Goal: Task Accomplishment & Management: Manage account settings

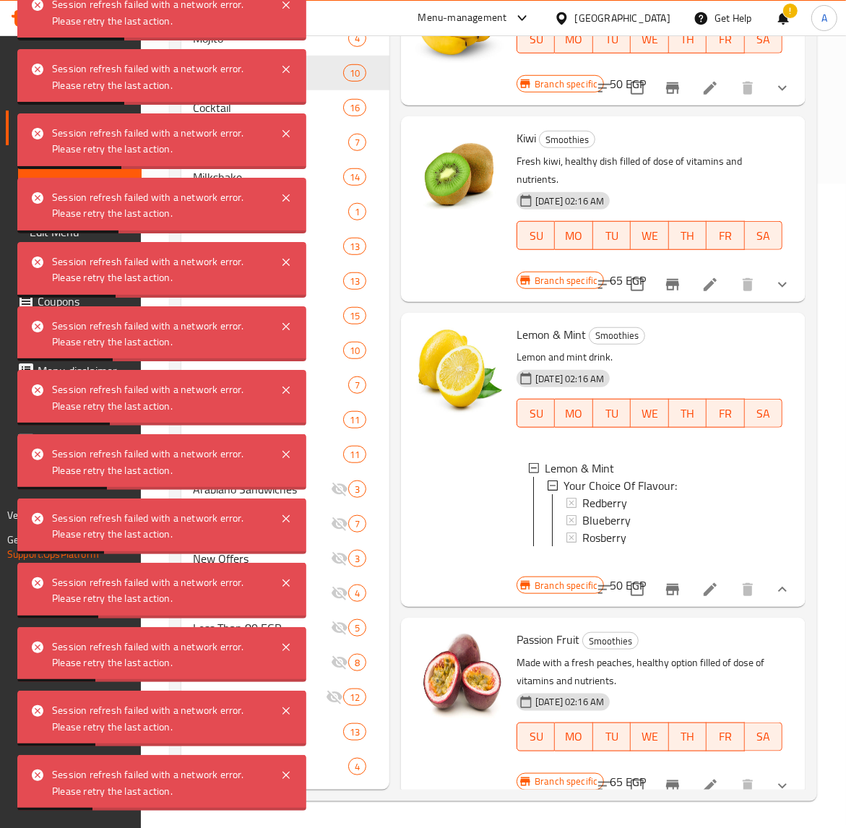
scroll to position [753, 0]
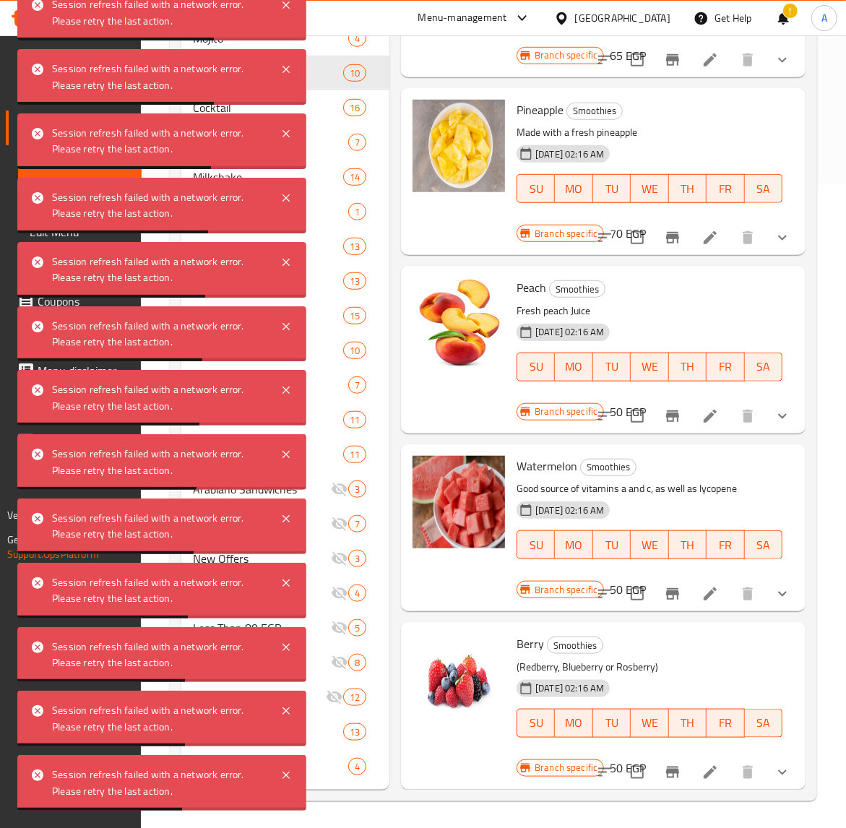
click at [406, 240] on div "Pineapple Smoothies Made with a fresh pineapple 29-08-2024 02:16 AM SU MO TU WE…" at bounding box center [603, 171] width 405 height 167
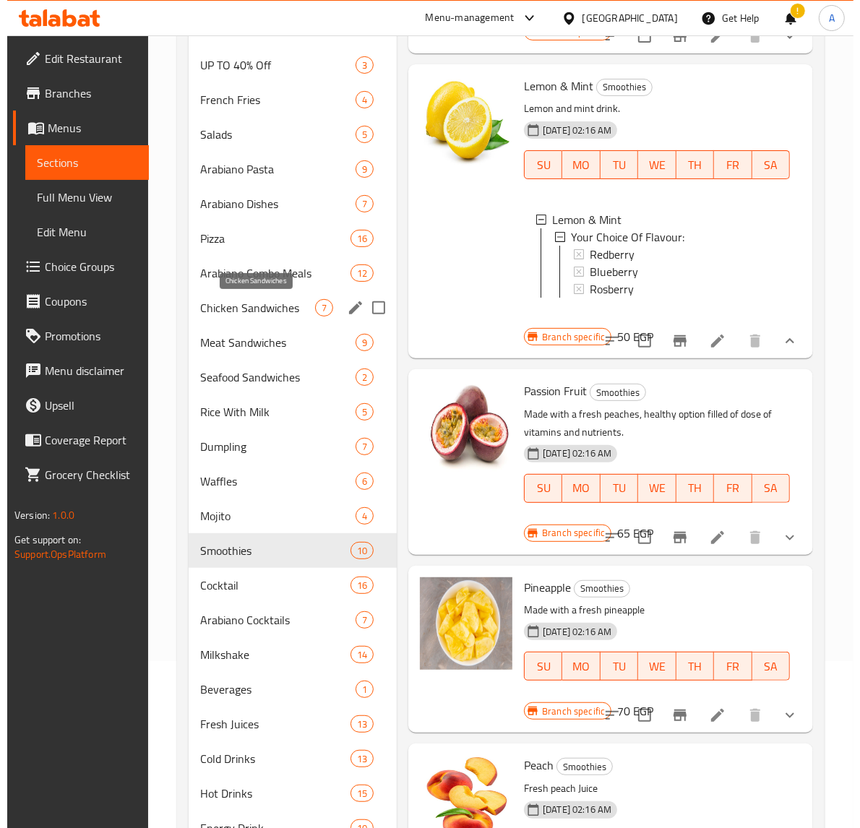
scroll to position [0, 0]
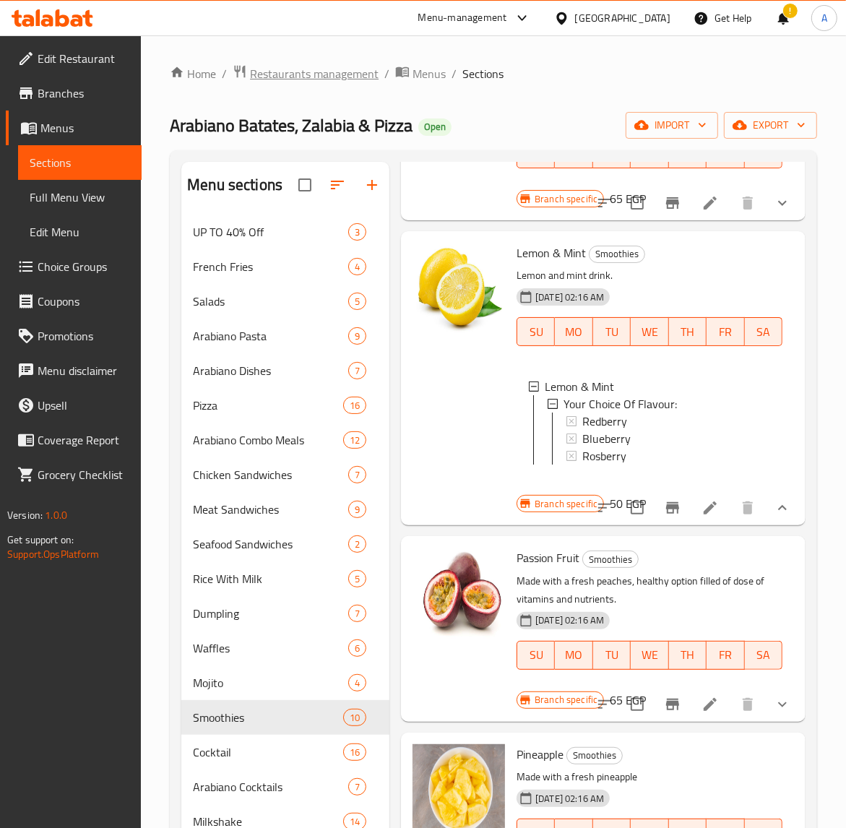
click at [340, 73] on span "Restaurants management" at bounding box center [314, 73] width 129 height 17
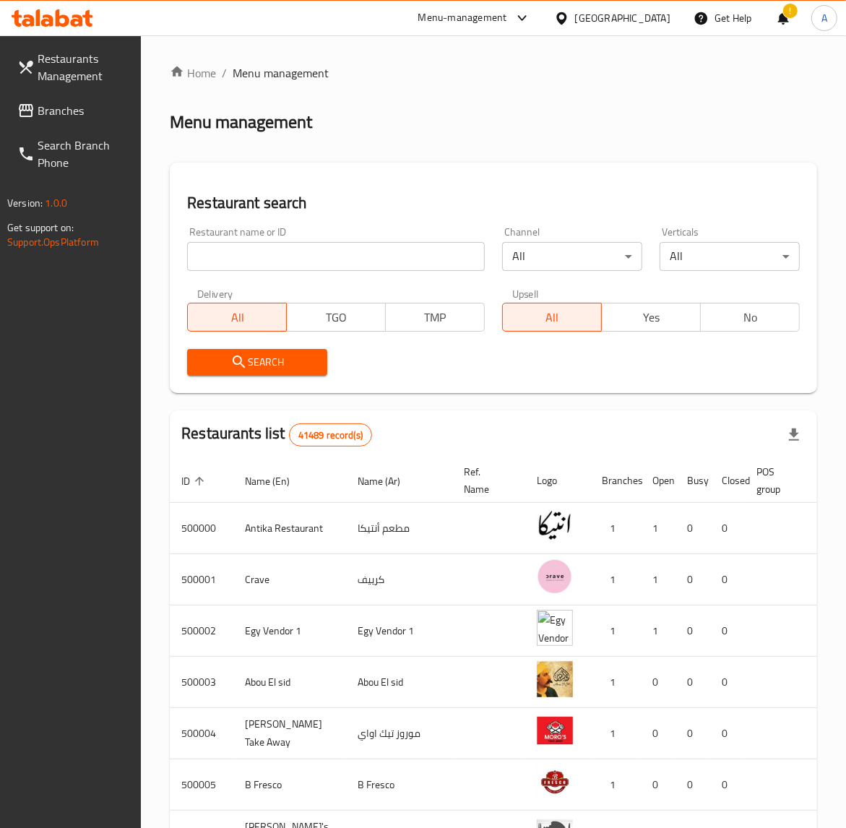
click at [267, 257] on input "search" at bounding box center [336, 256] width 298 height 29
paste input "682839"
type input "682839"
click at [242, 390] on div "Restaurant search Restaurant name or ID 682839 Restaurant name or ID Channel Al…" at bounding box center [493, 278] width 647 height 230
click at [242, 376] on div "Search" at bounding box center [257, 362] width 158 height 44
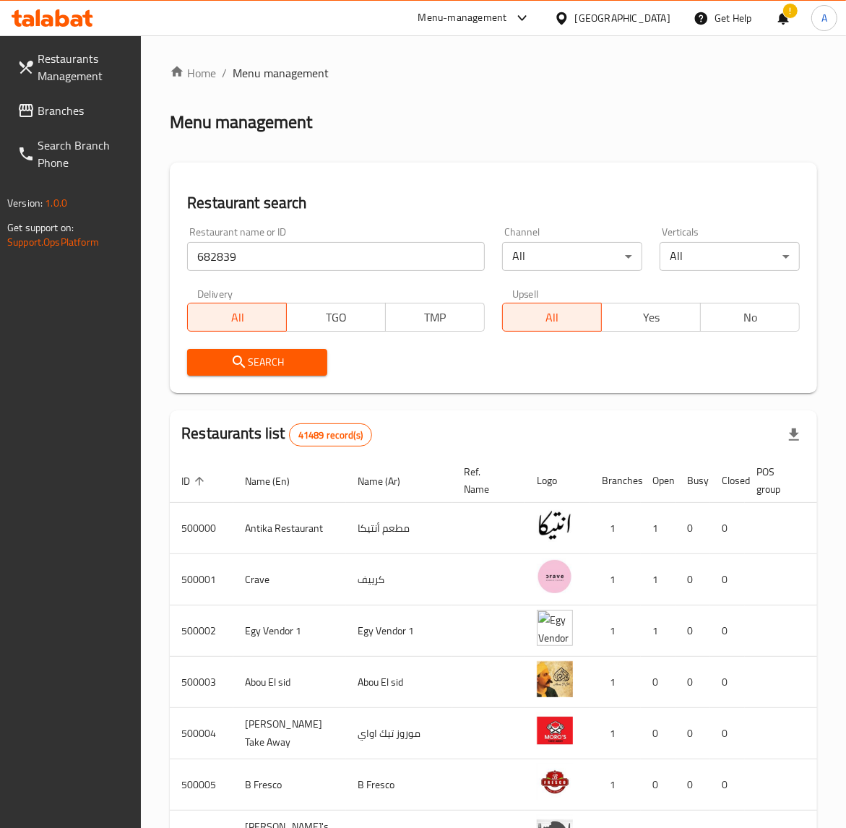
click at [255, 363] on span "Search" at bounding box center [257, 362] width 117 height 18
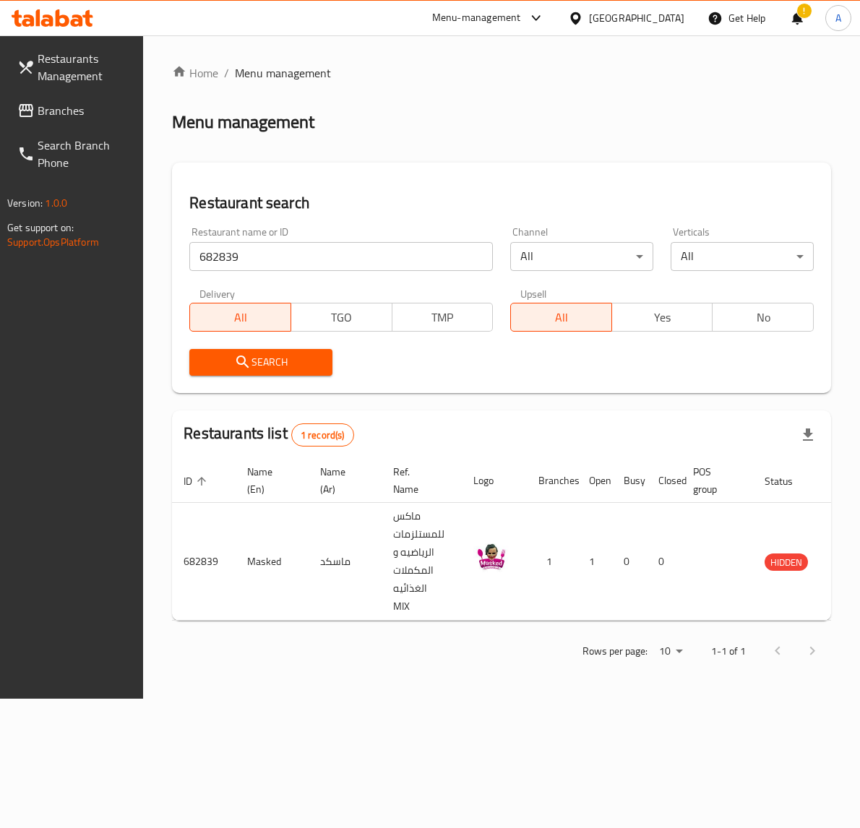
scroll to position [0, 46]
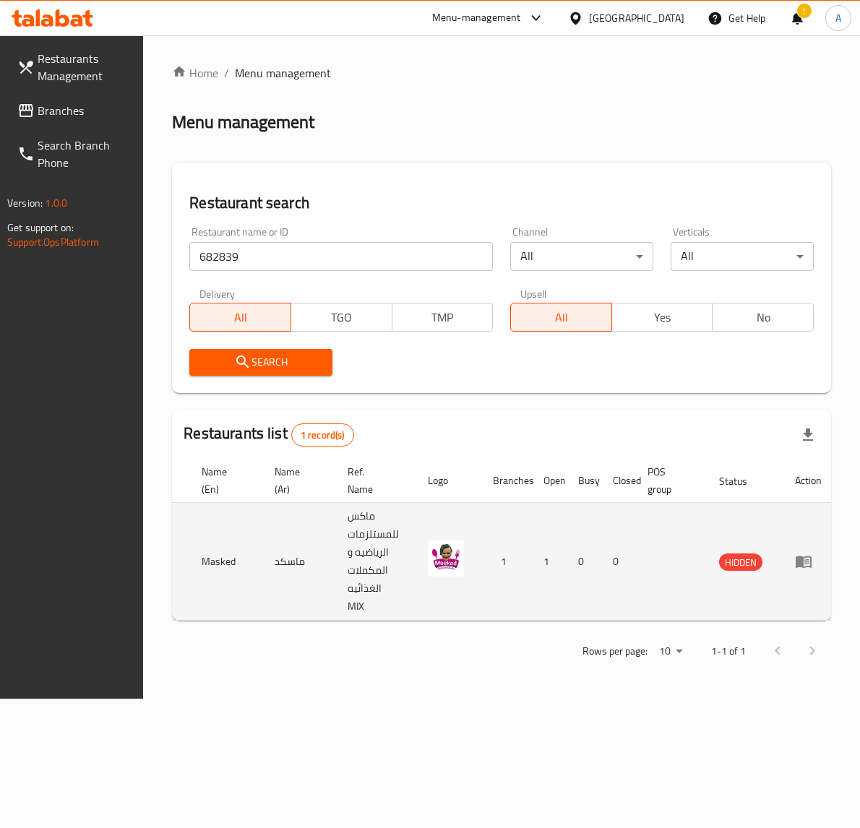
click at [790, 554] on td "enhanced table" at bounding box center [808, 562] width 50 height 118
click at [796, 557] on icon "enhanced table" at bounding box center [804, 562] width 16 height 12
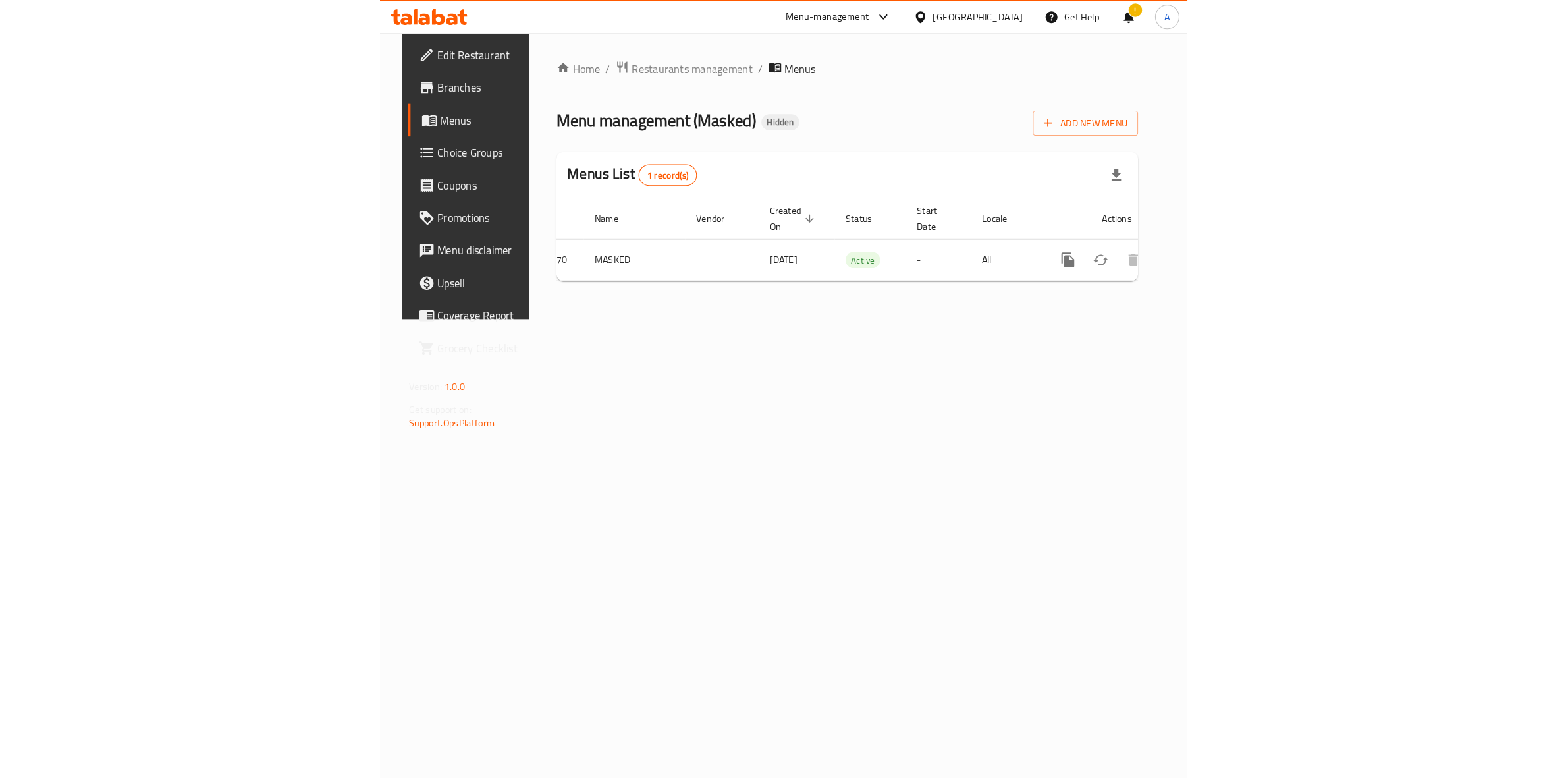
scroll to position [0, 54]
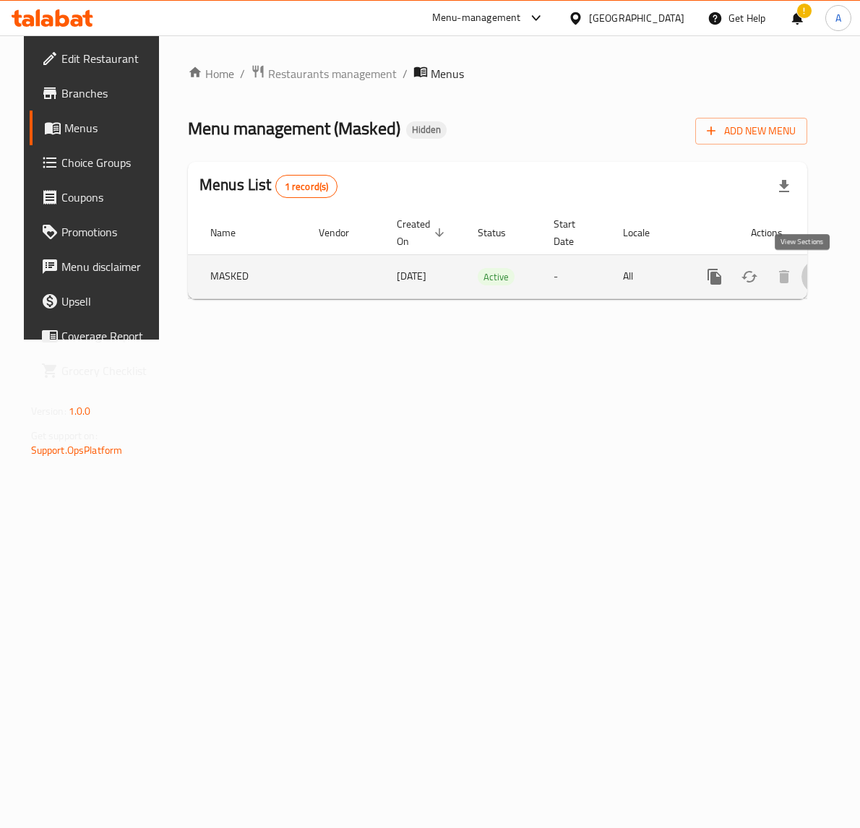
click at [812, 277] on icon "enhanced table" at bounding box center [818, 276] width 13 height 13
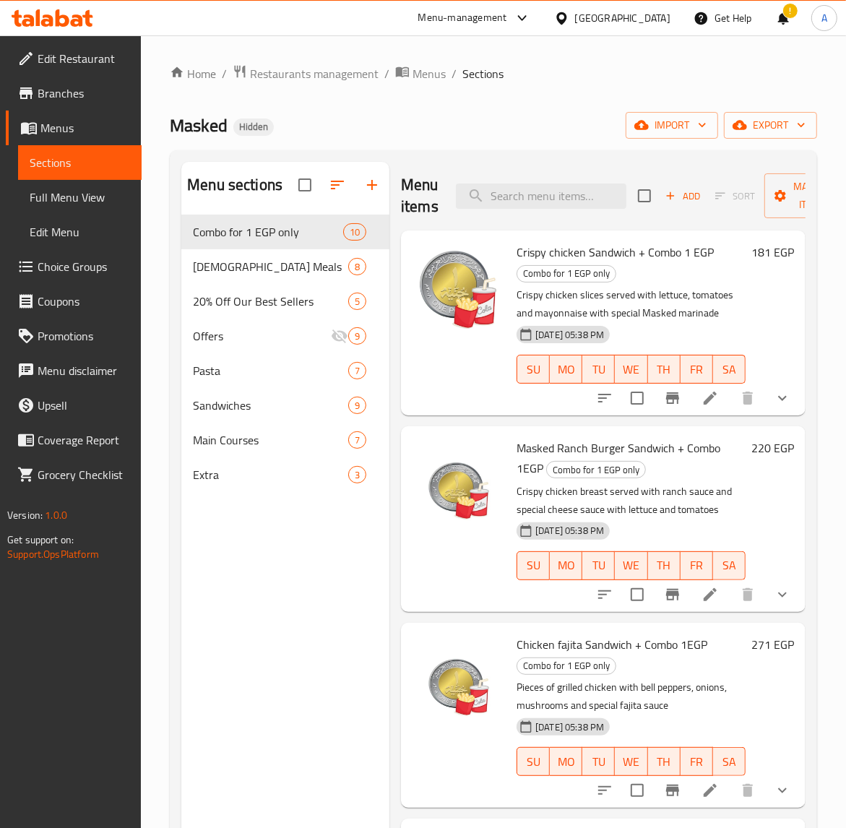
click at [179, 130] on span "Masked" at bounding box center [199, 125] width 58 height 33
copy span "Masked"
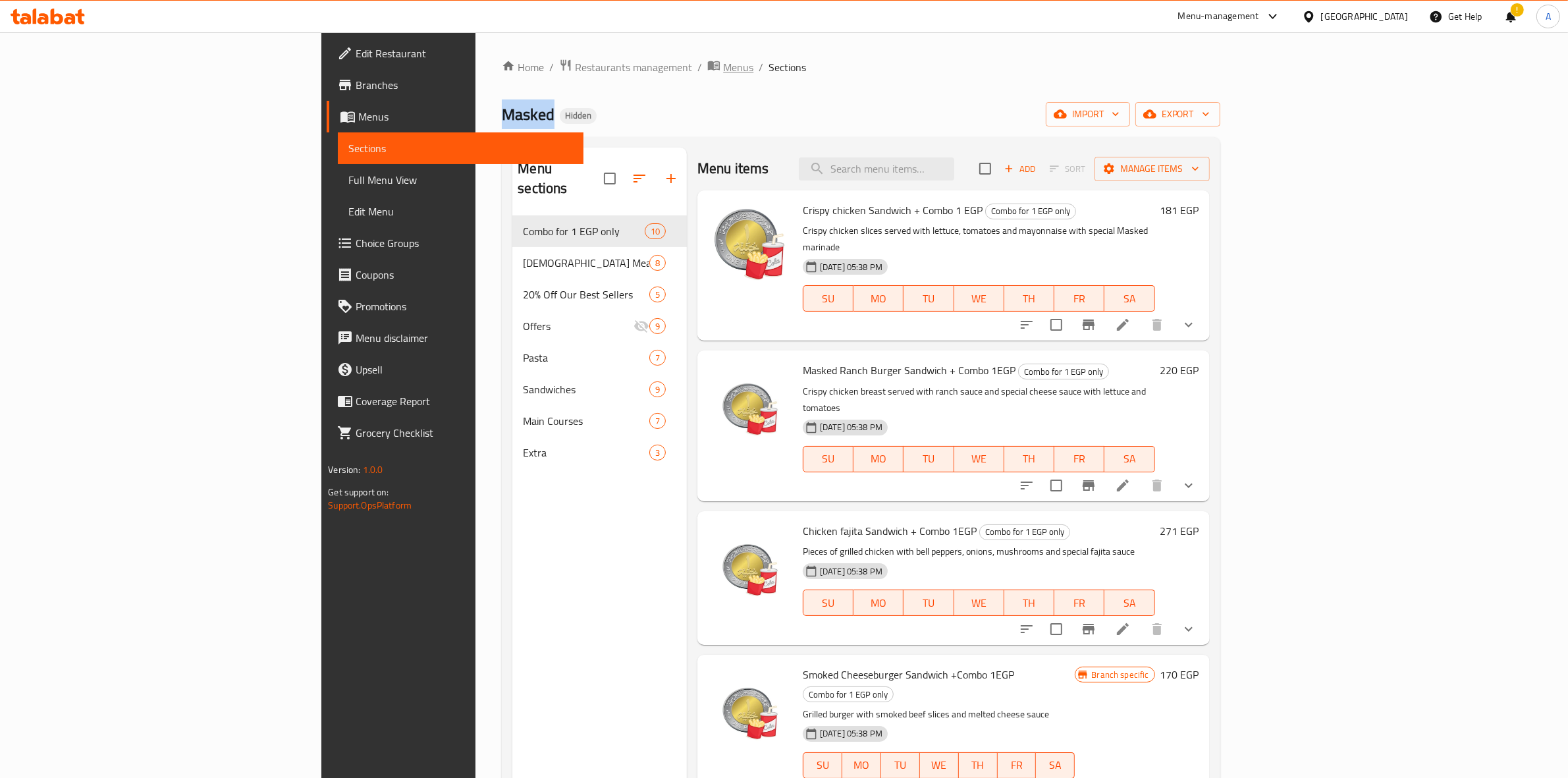
click at [723, 65] on span "Menus" at bounding box center [738, 67] width 30 height 16
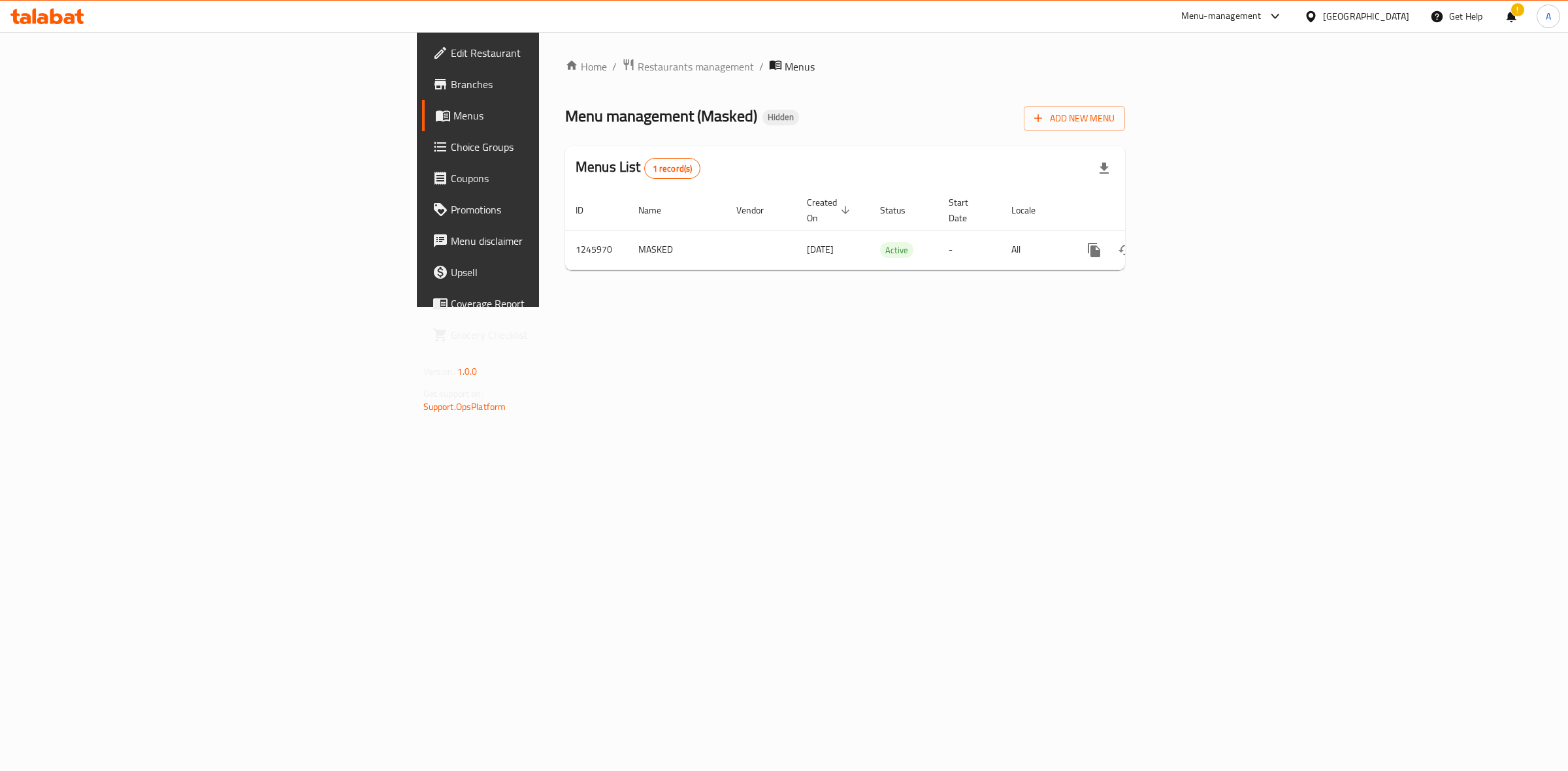
drag, startPoint x: 1242, startPoint y: 397, endPoint x: 1253, endPoint y: 395, distance: 11.2
click at [764, 307] on div "Home / Restaurants management / Menus Menu management ( Masked ) Hidden Add New…" at bounding box center [845, 169] width 612 height 275
click at [764, 244] on icon "enhanced table" at bounding box center [1188, 249] width 12 height 12
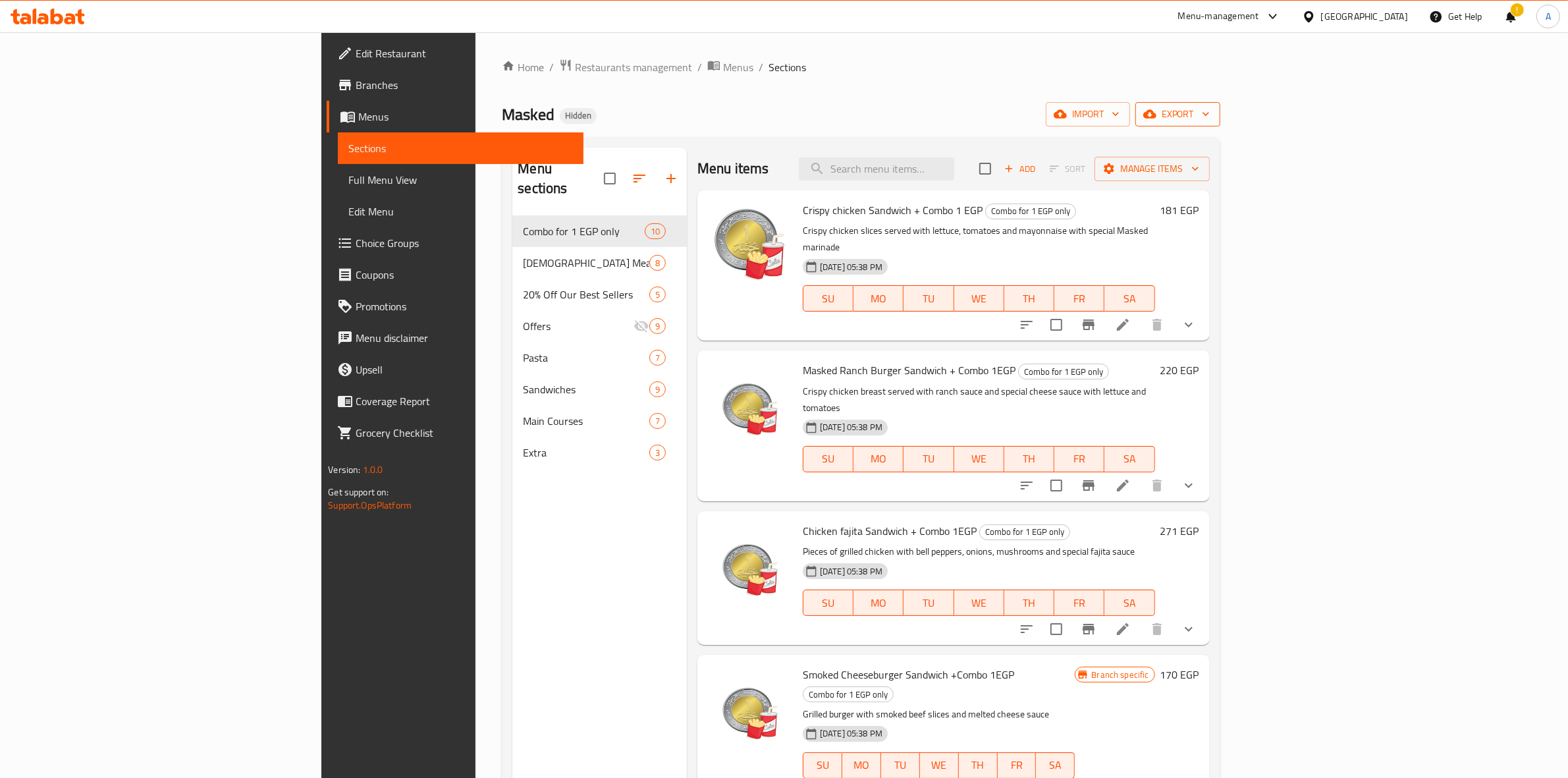
click at [770, 112] on span "export" at bounding box center [1178, 114] width 64 height 16
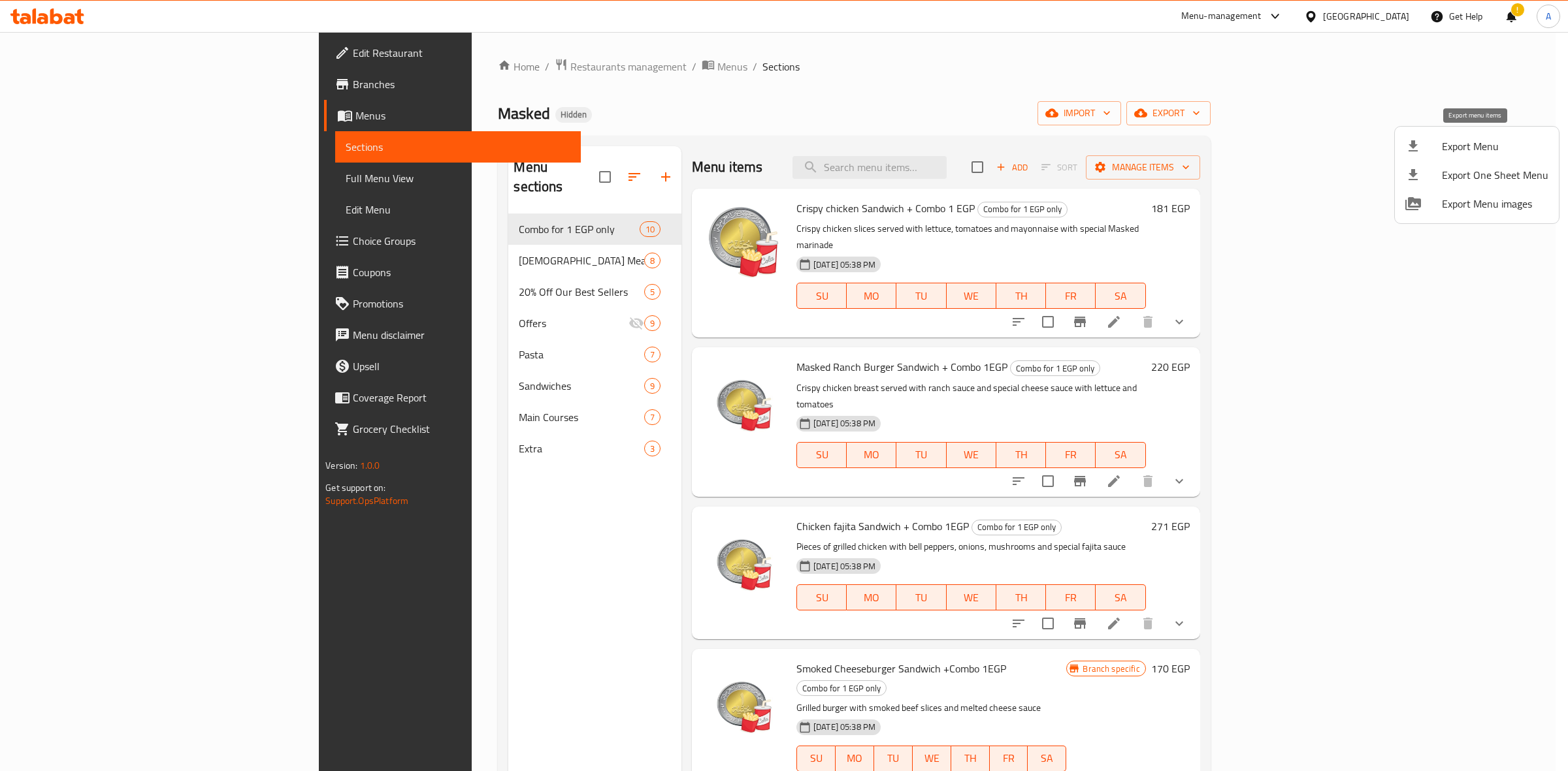
click at [764, 137] on li "Export Menu" at bounding box center [1477, 146] width 164 height 29
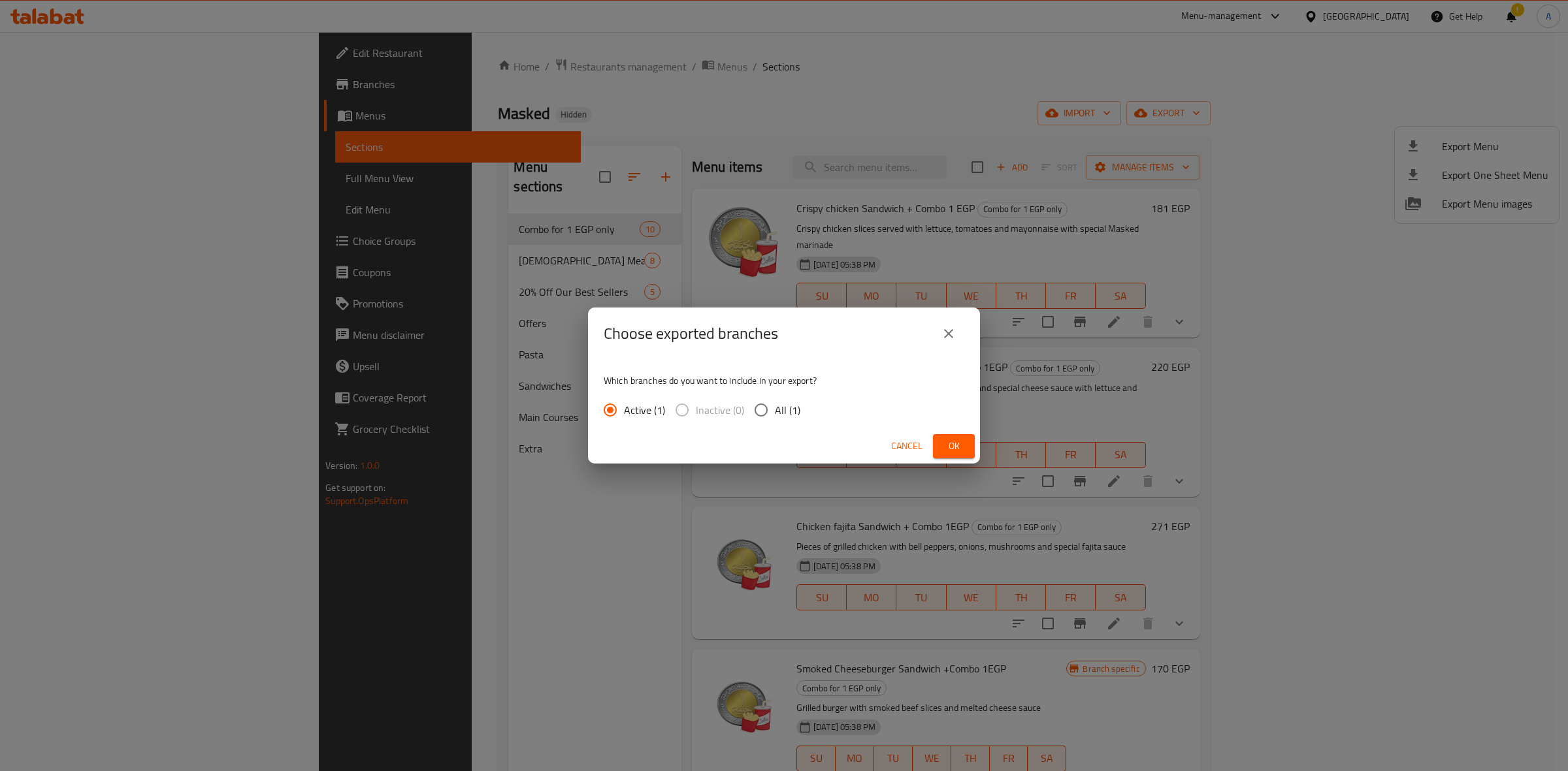
click at [761, 413] on input "All (1)" at bounding box center [761, 410] width 27 height 27
radio input "true"
click at [764, 443] on button "Ok" at bounding box center [954, 446] width 42 height 24
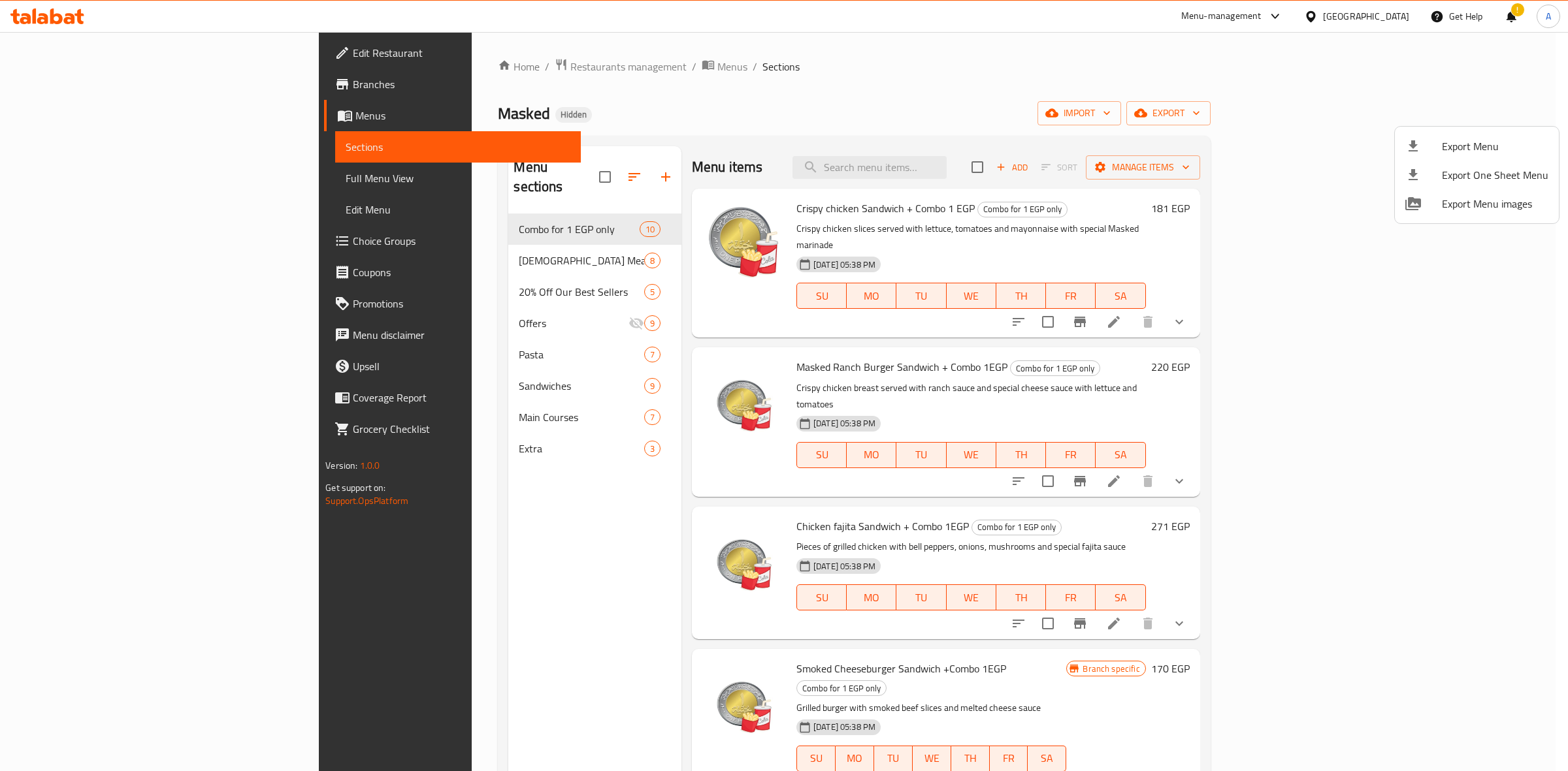
click at [764, 131] on div at bounding box center [784, 385] width 1568 height 771
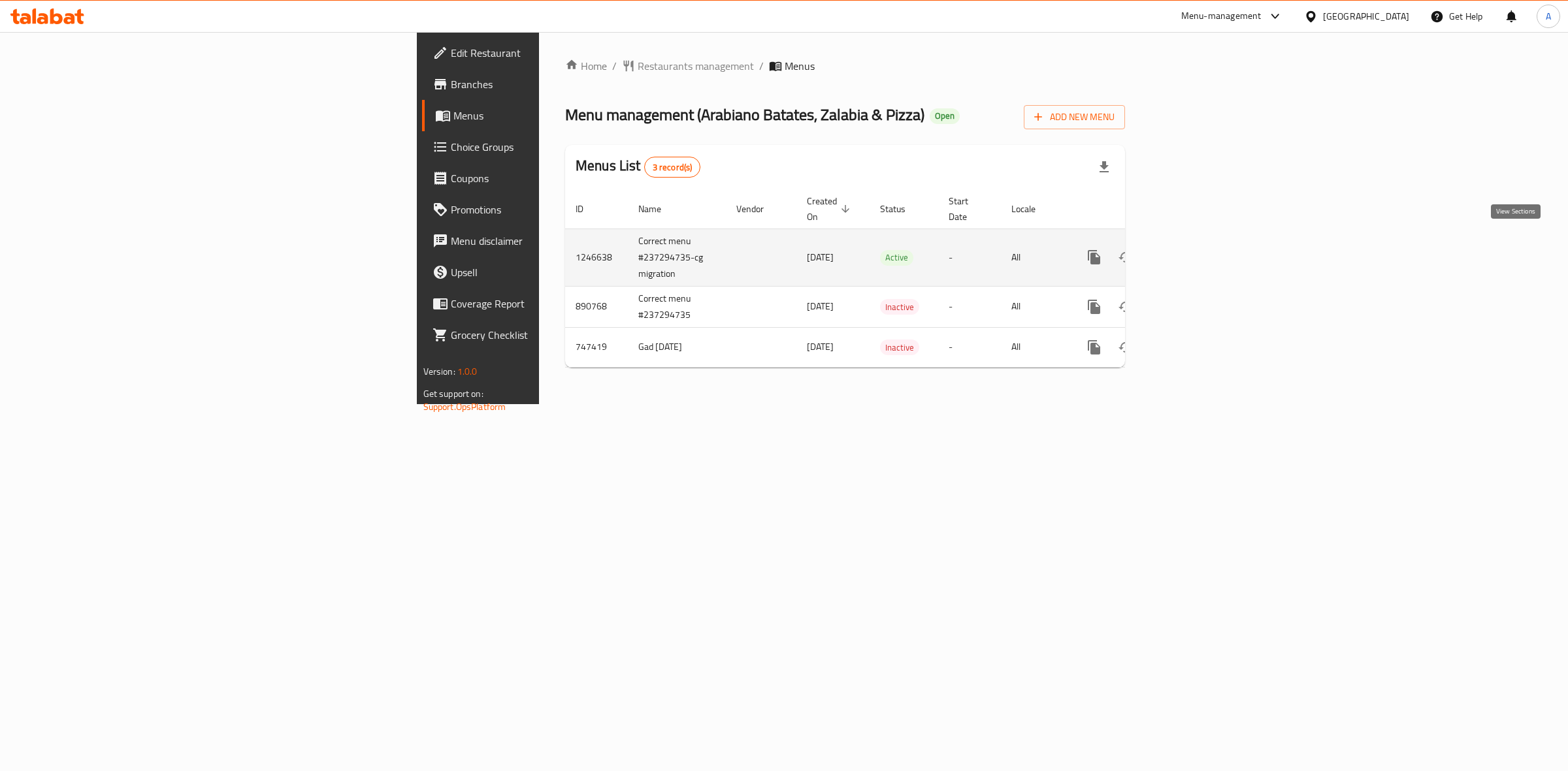
click at [1196, 249] on icon "enhanced table" at bounding box center [1188, 257] width 15 height 15
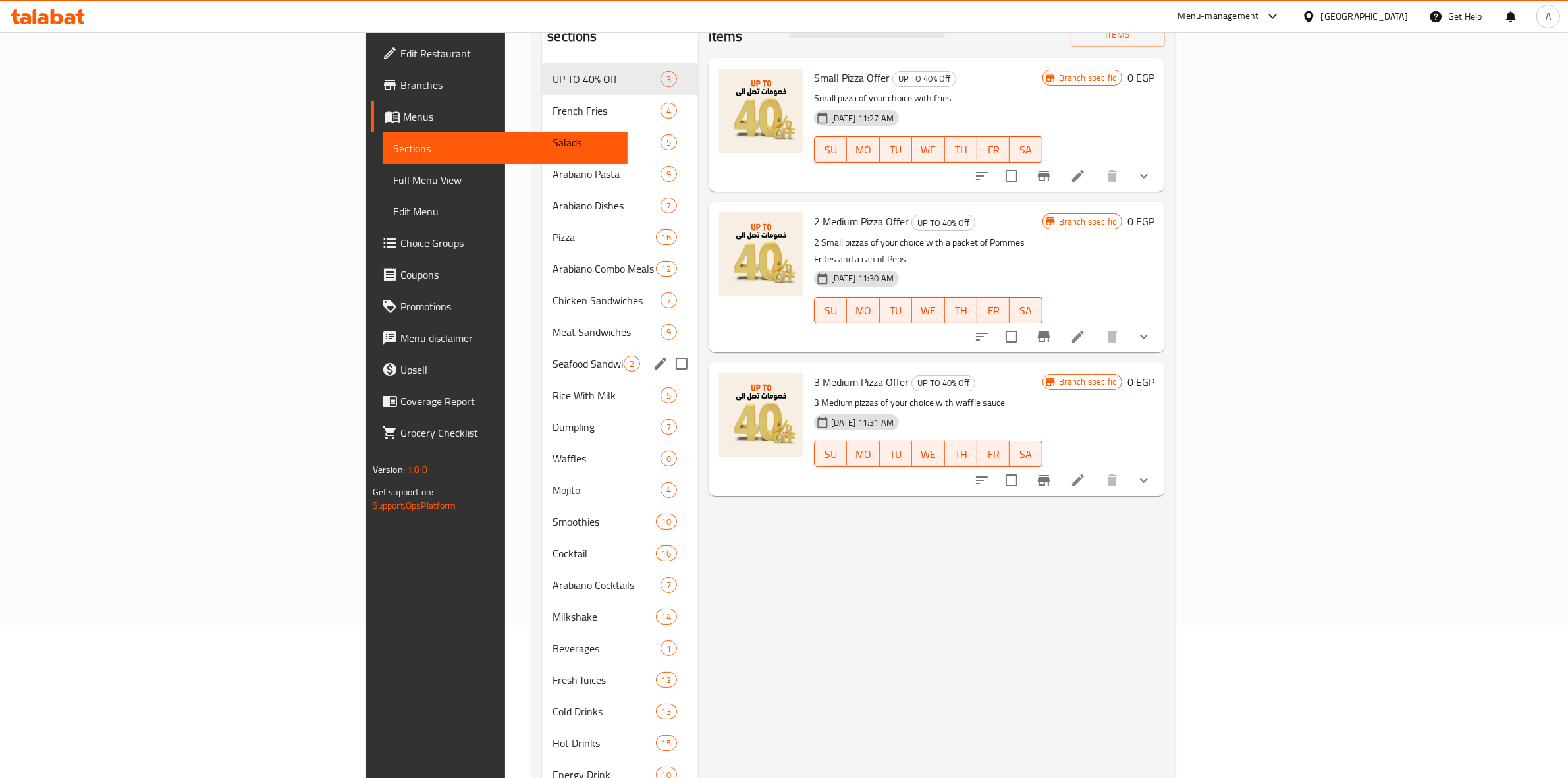
scroll to position [165, 0]
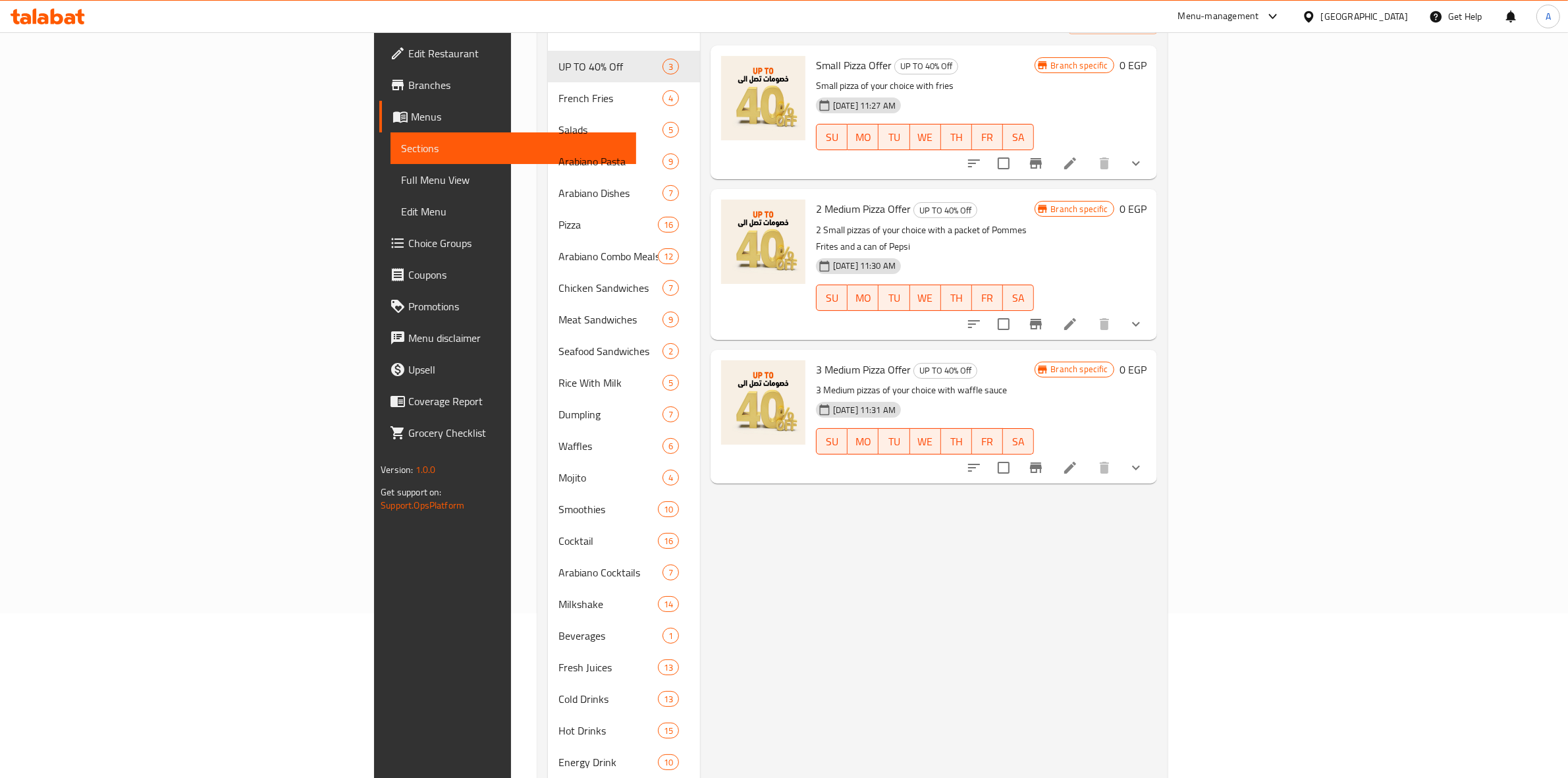
click at [989, 583] on div "Menu items Add Sort Manage items Small Pizza Offer UP TO 40% Off Small pizza of…" at bounding box center [928, 573] width 457 height 1180
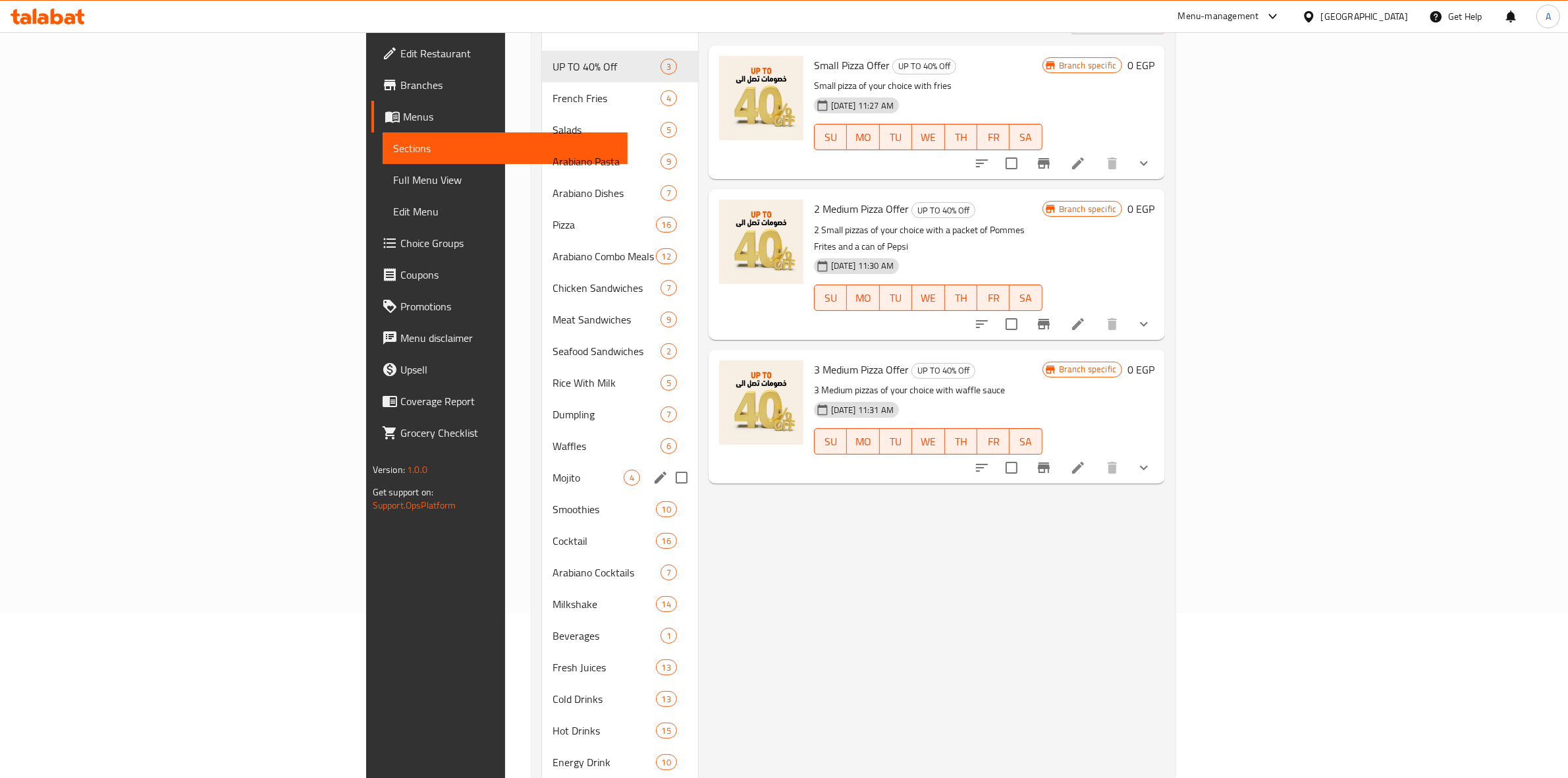
click at [542, 467] on div "Mojito 4" at bounding box center [620, 477] width 156 height 32
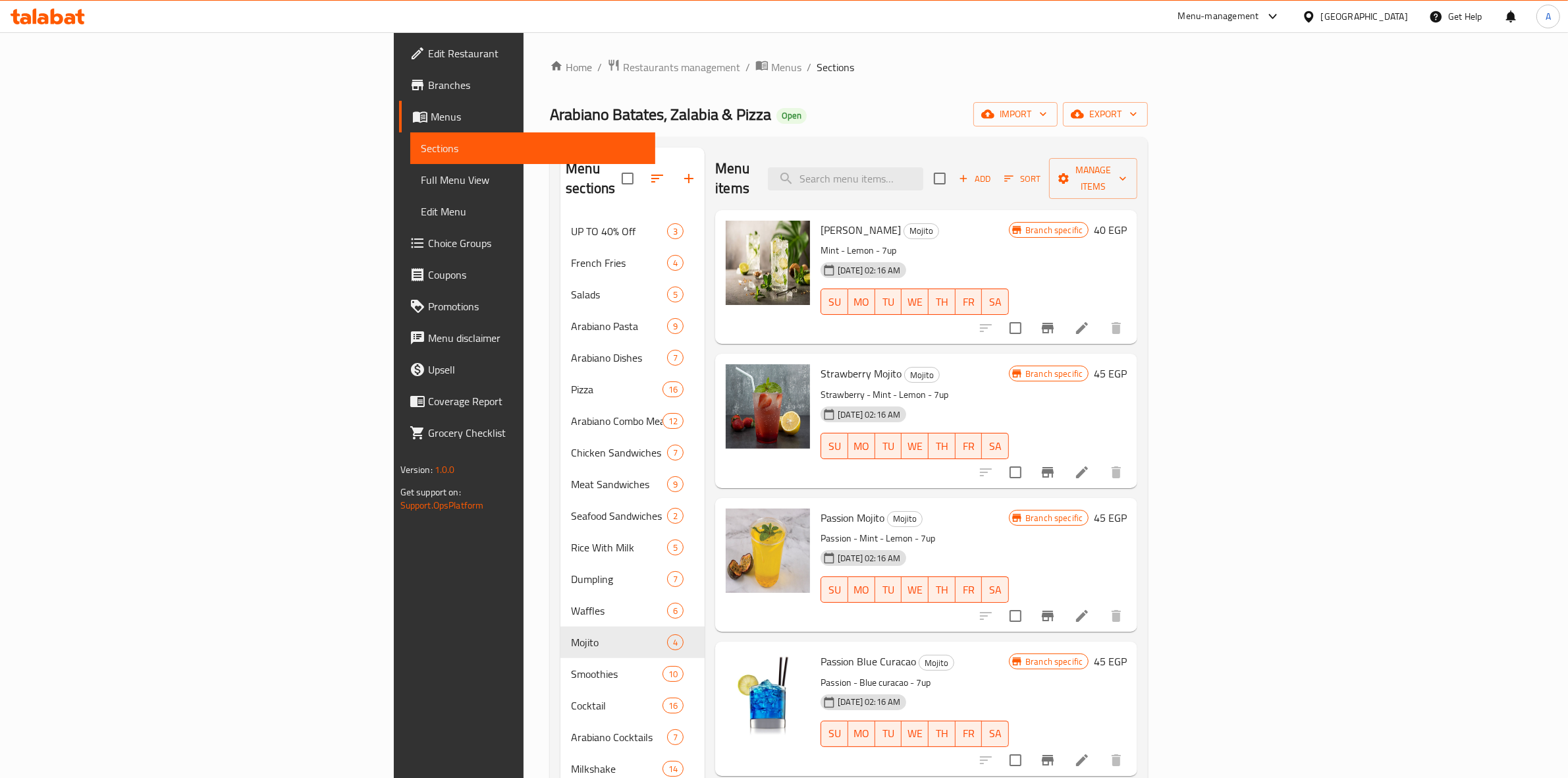
click at [1056, 320] on icon "Branch-specific-item" at bounding box center [1047, 327] width 15 height 16
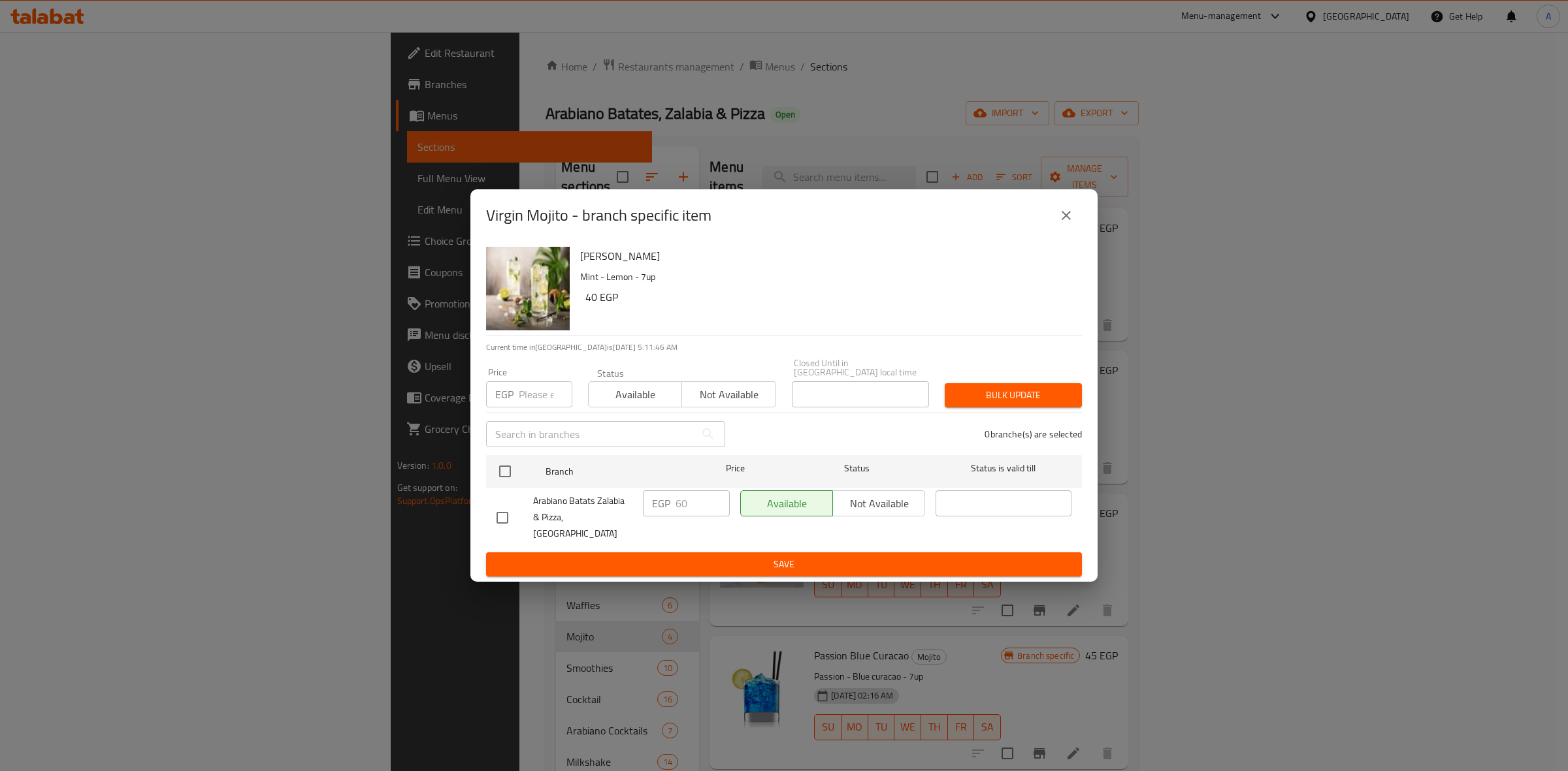
click at [1063, 220] on icon "close" at bounding box center [1066, 215] width 9 height 9
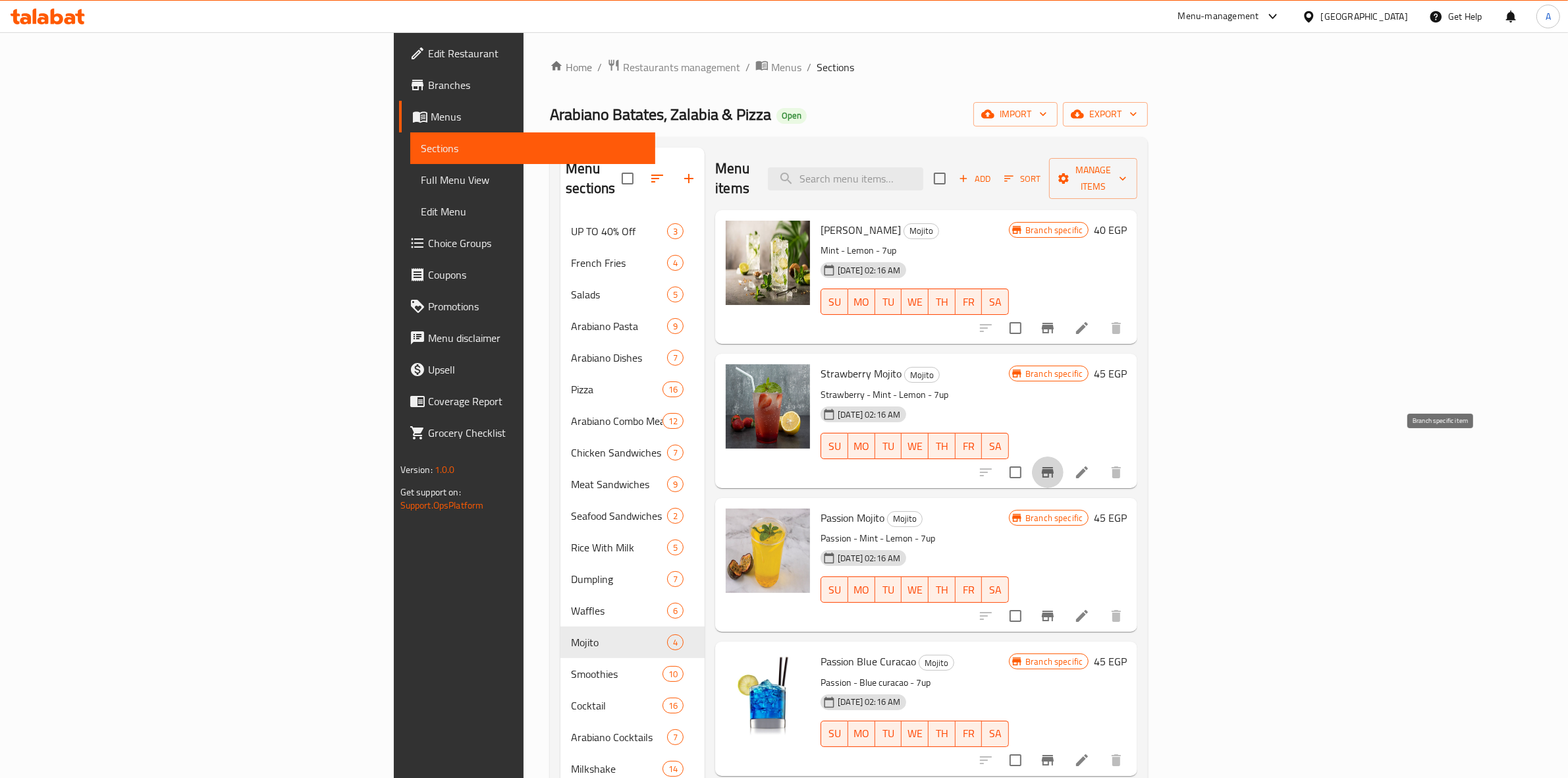
click at [1056, 464] on icon "Branch-specific-item" at bounding box center [1047, 472] width 15 height 16
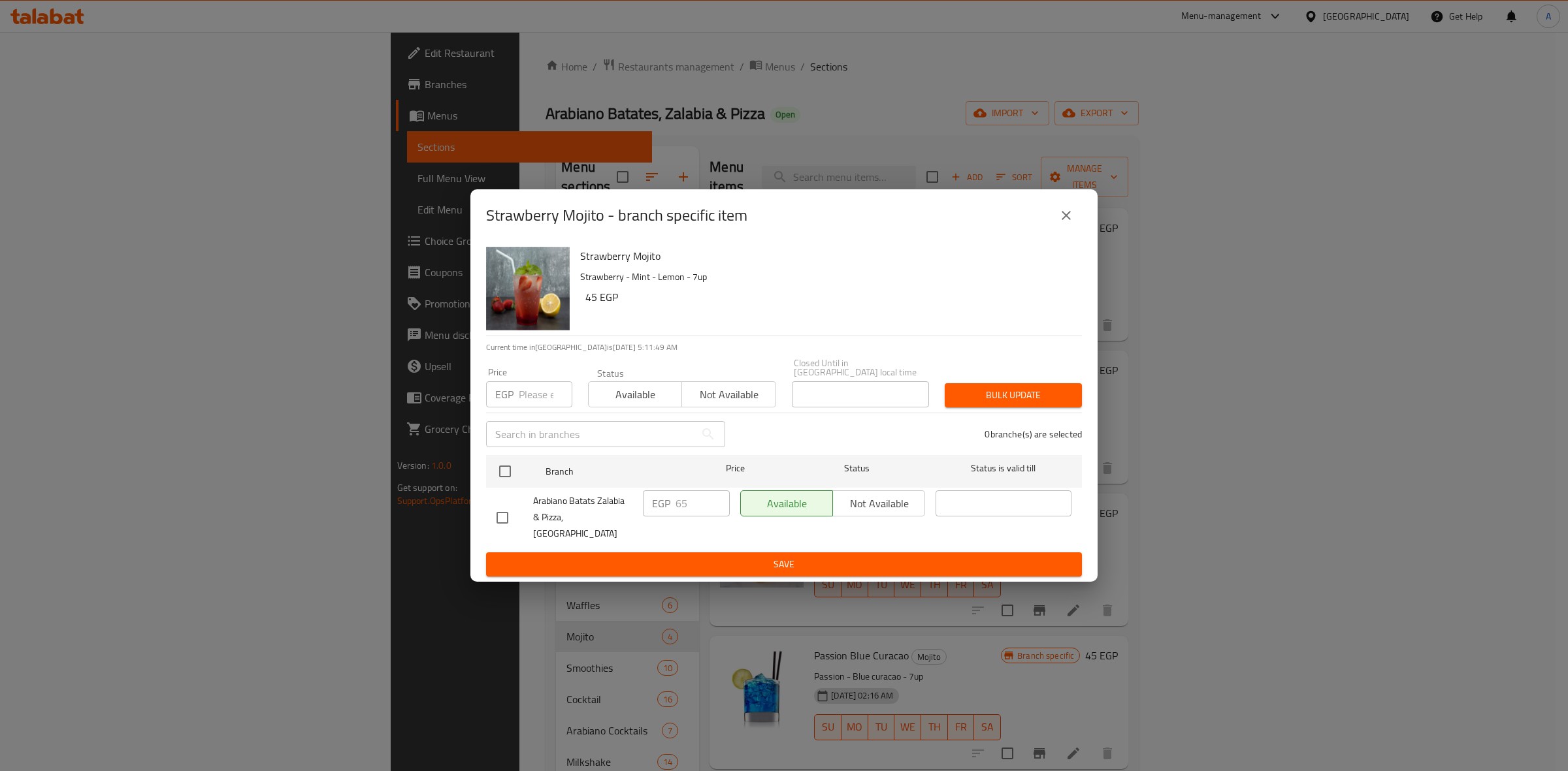
drag, startPoint x: 1063, startPoint y: 226, endPoint x: 1157, endPoint y: 324, distance: 135.8
click at [1063, 220] on icon "close" at bounding box center [1066, 215] width 9 height 9
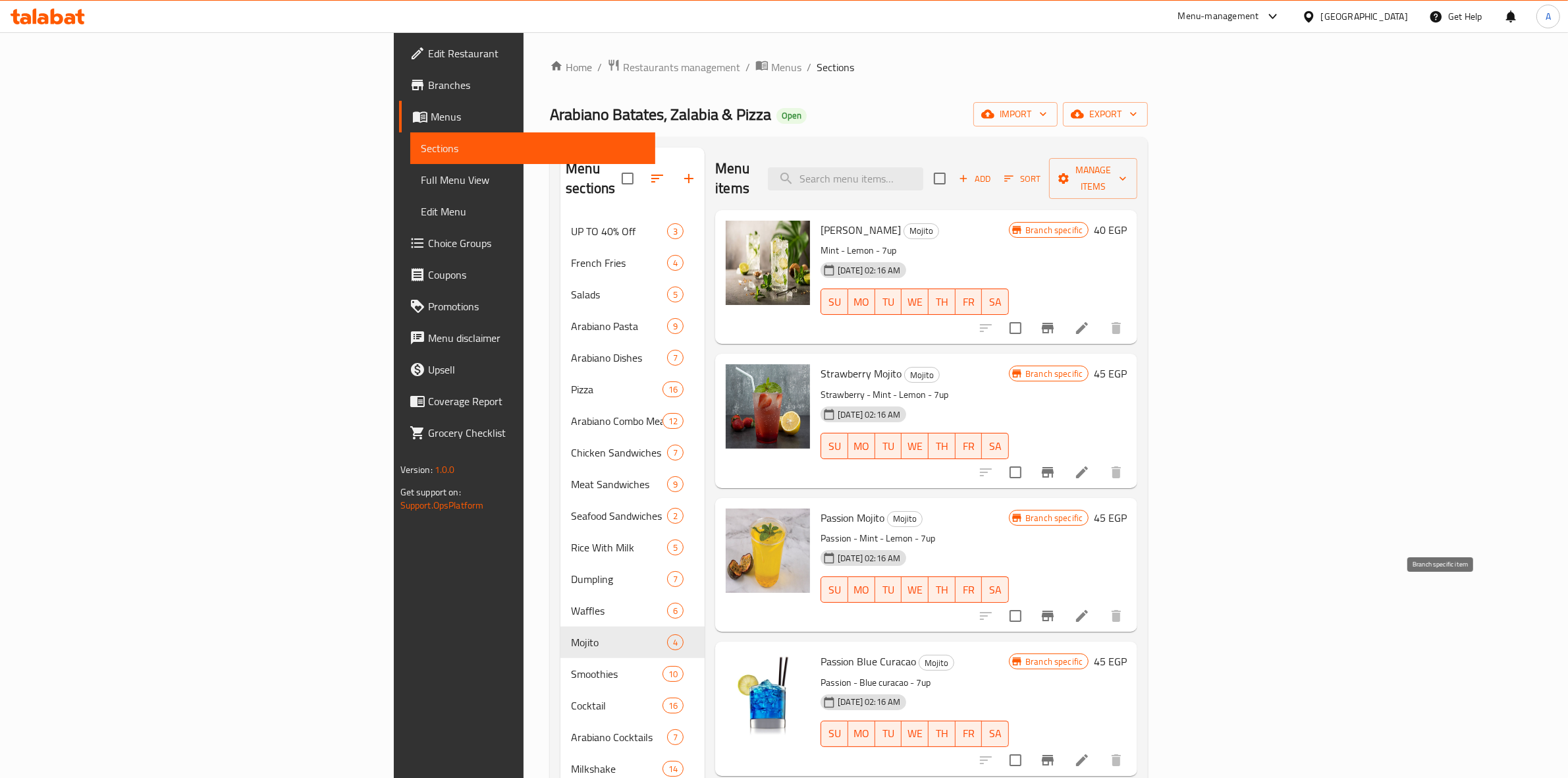
click at [1054, 611] on icon "Branch-specific-item" at bounding box center [1047, 617] width 12 height 11
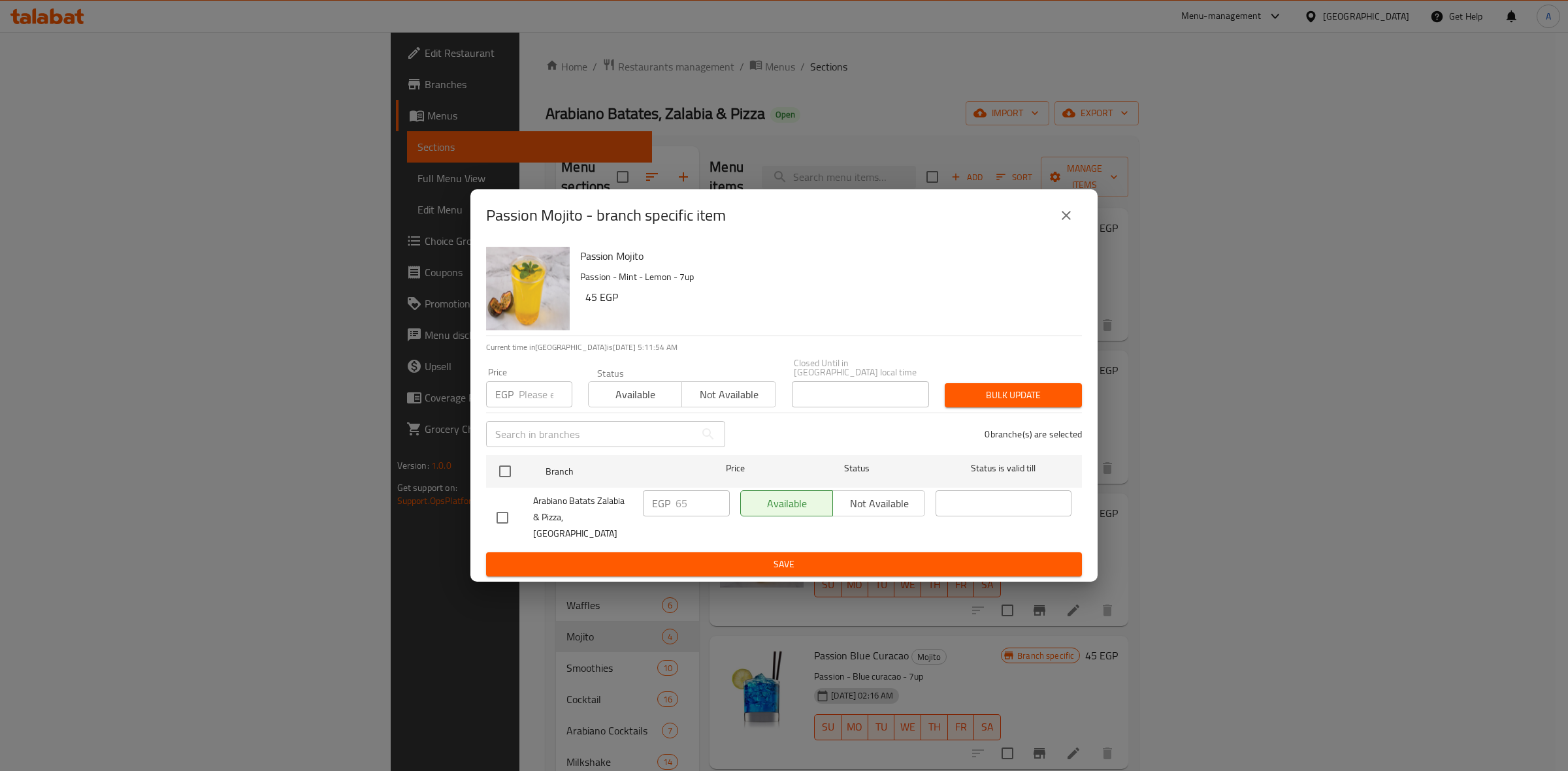
click at [1056, 223] on button "close" at bounding box center [1066, 215] width 32 height 32
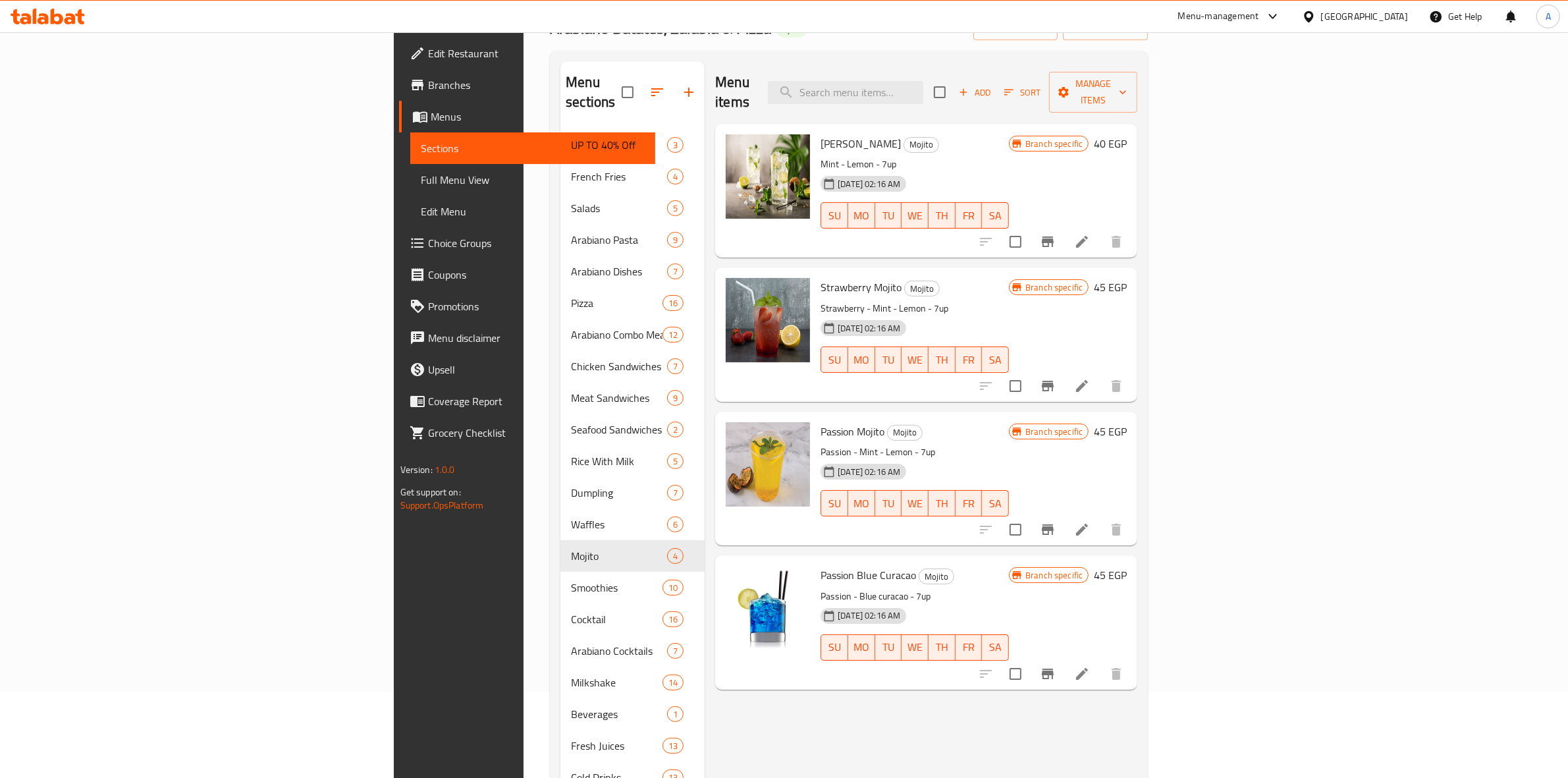
scroll to position [165, 0]
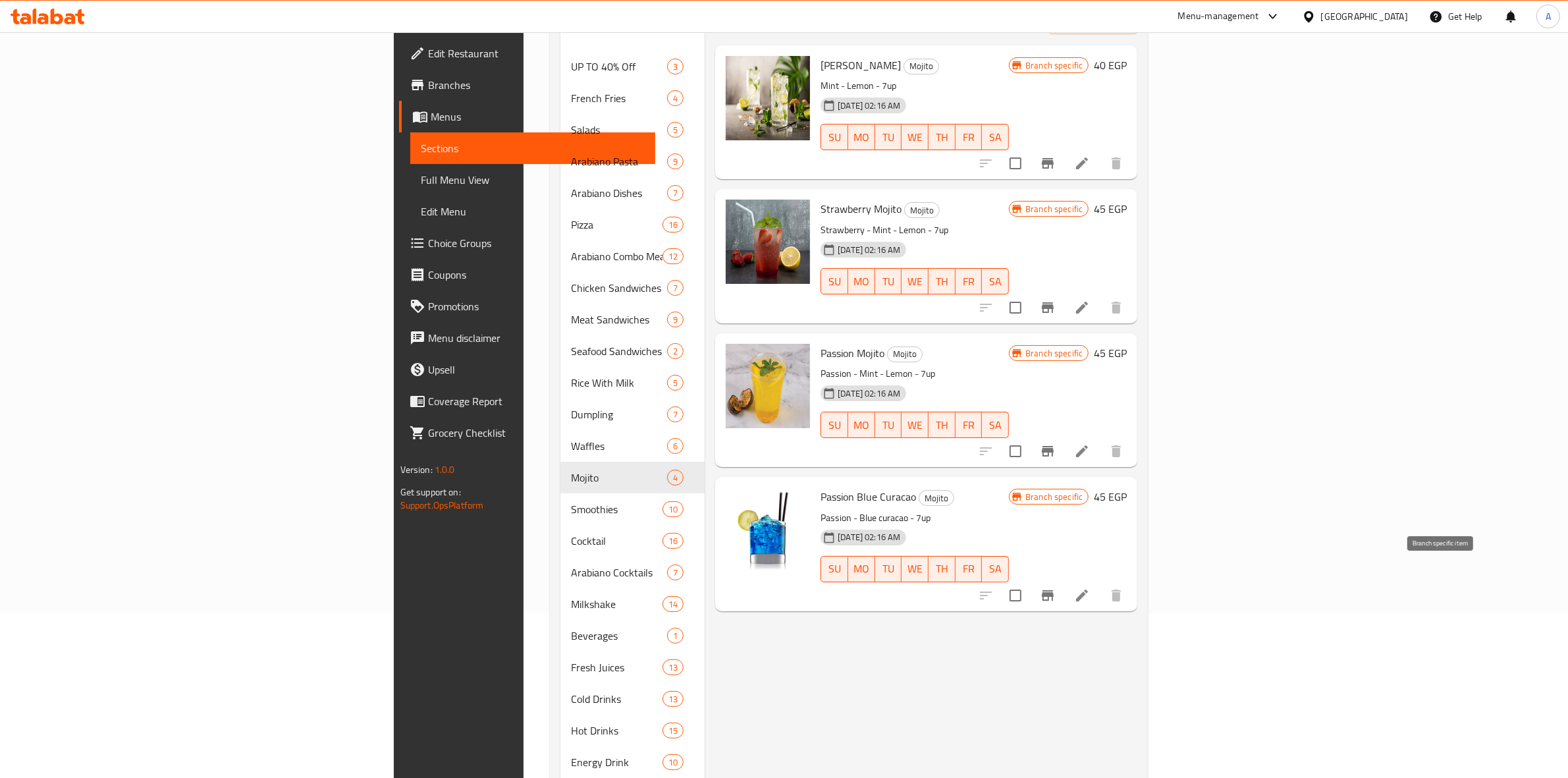
click at [1054, 590] on icon "Branch-specific-item" at bounding box center [1047, 596] width 12 height 11
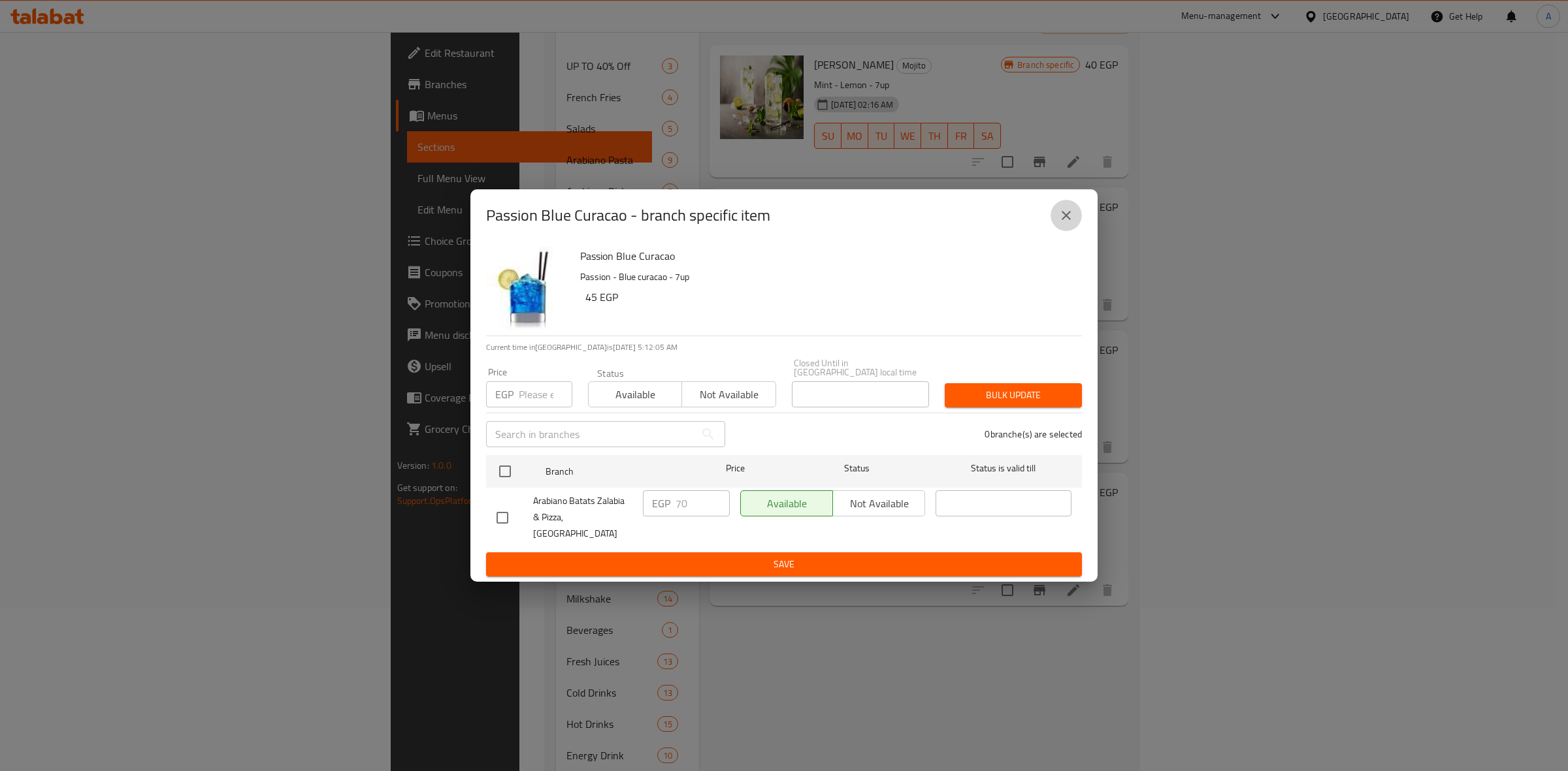
click at [1060, 223] on icon "close" at bounding box center [1066, 215] width 15 height 15
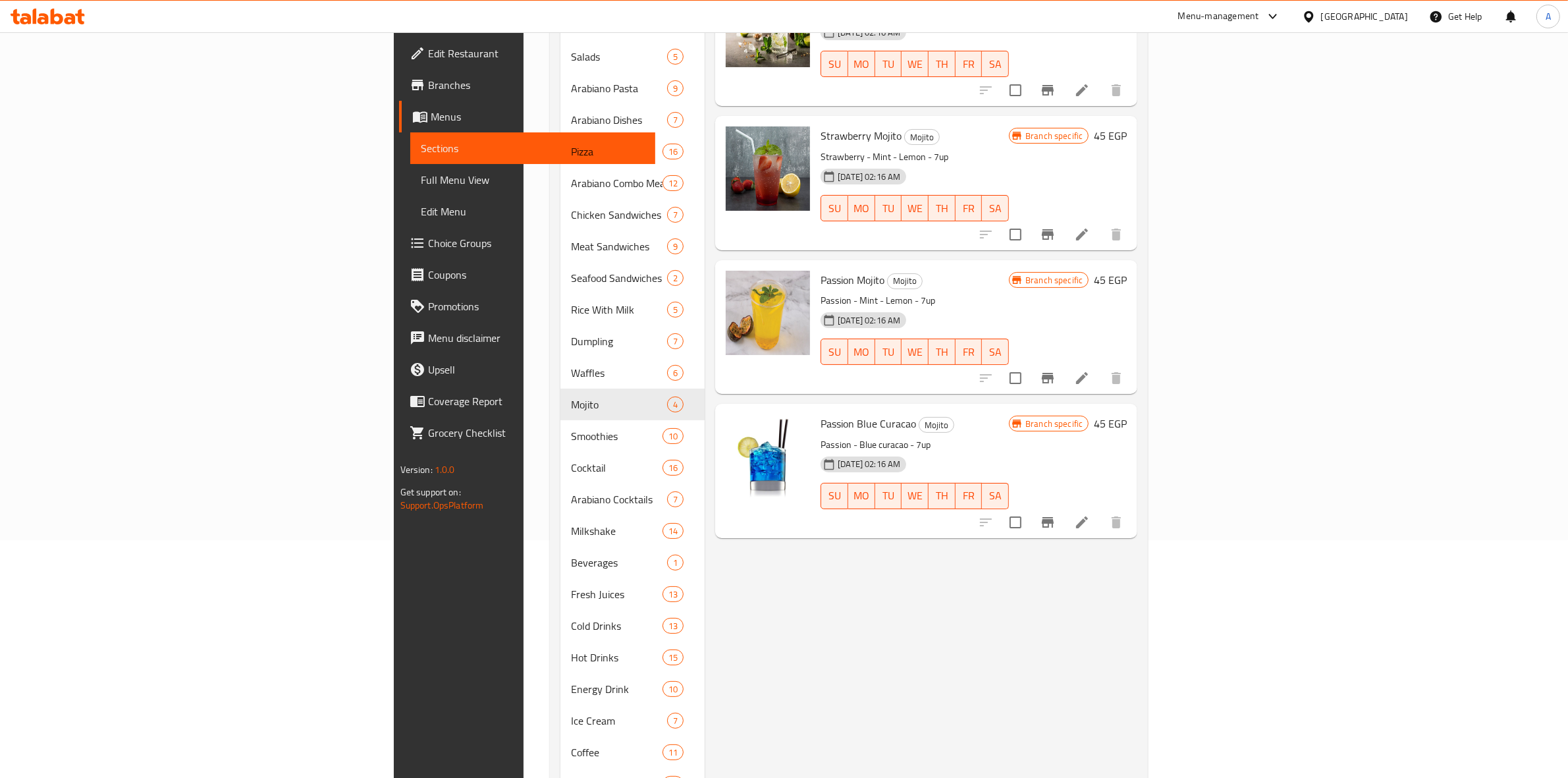
scroll to position [0, 0]
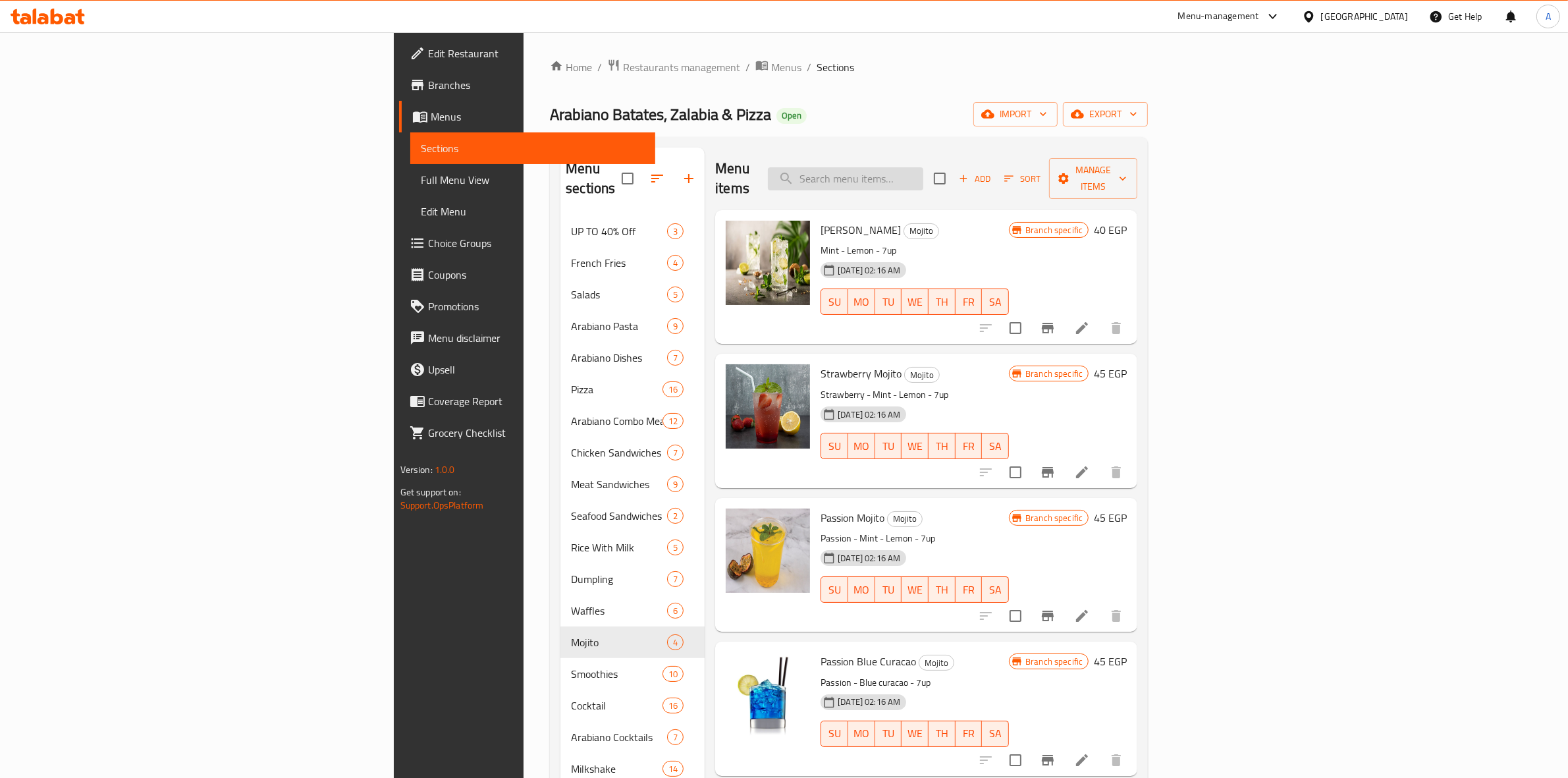
click at [923, 170] on input "search" at bounding box center [845, 179] width 156 height 23
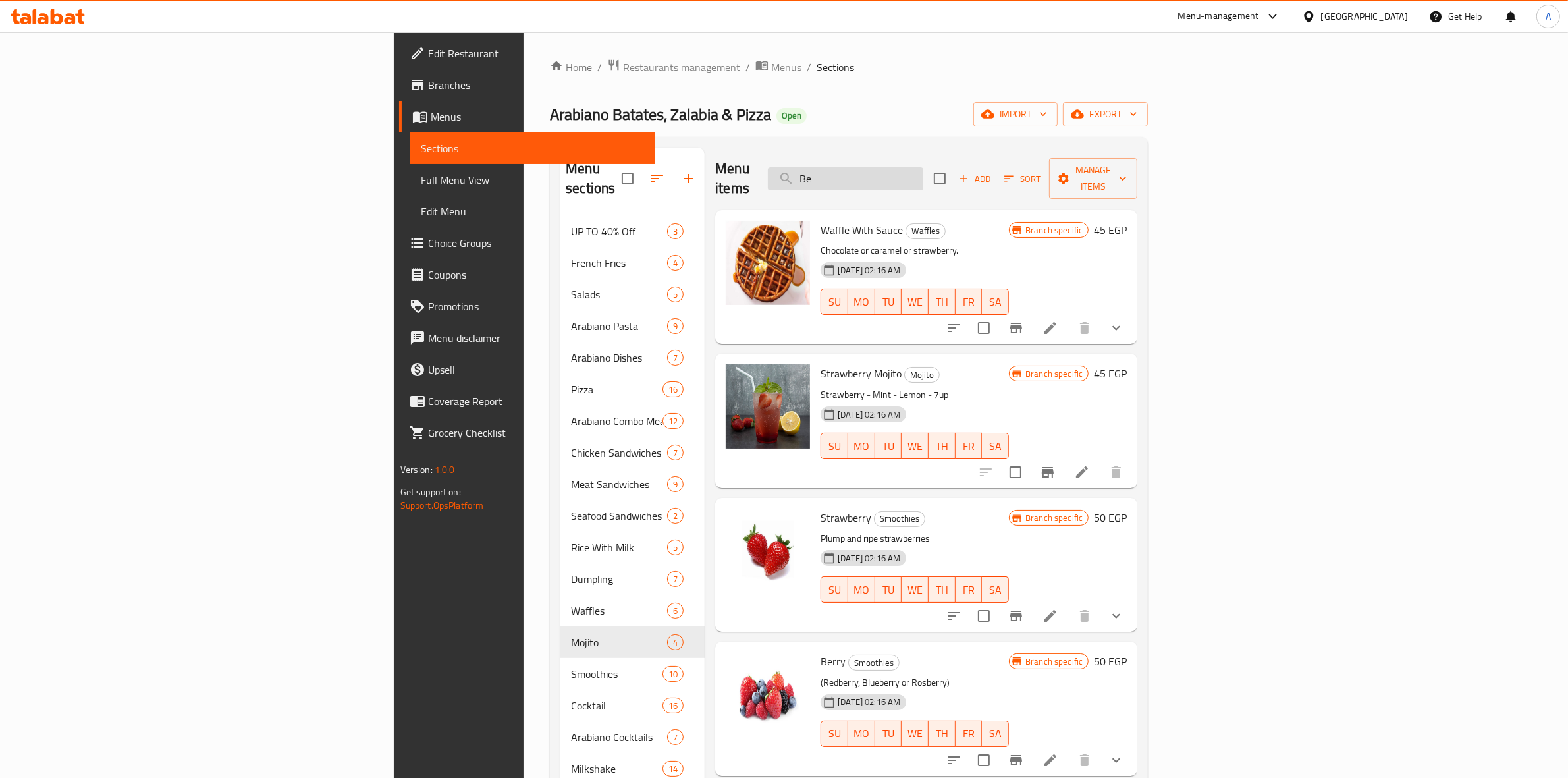
type input "B"
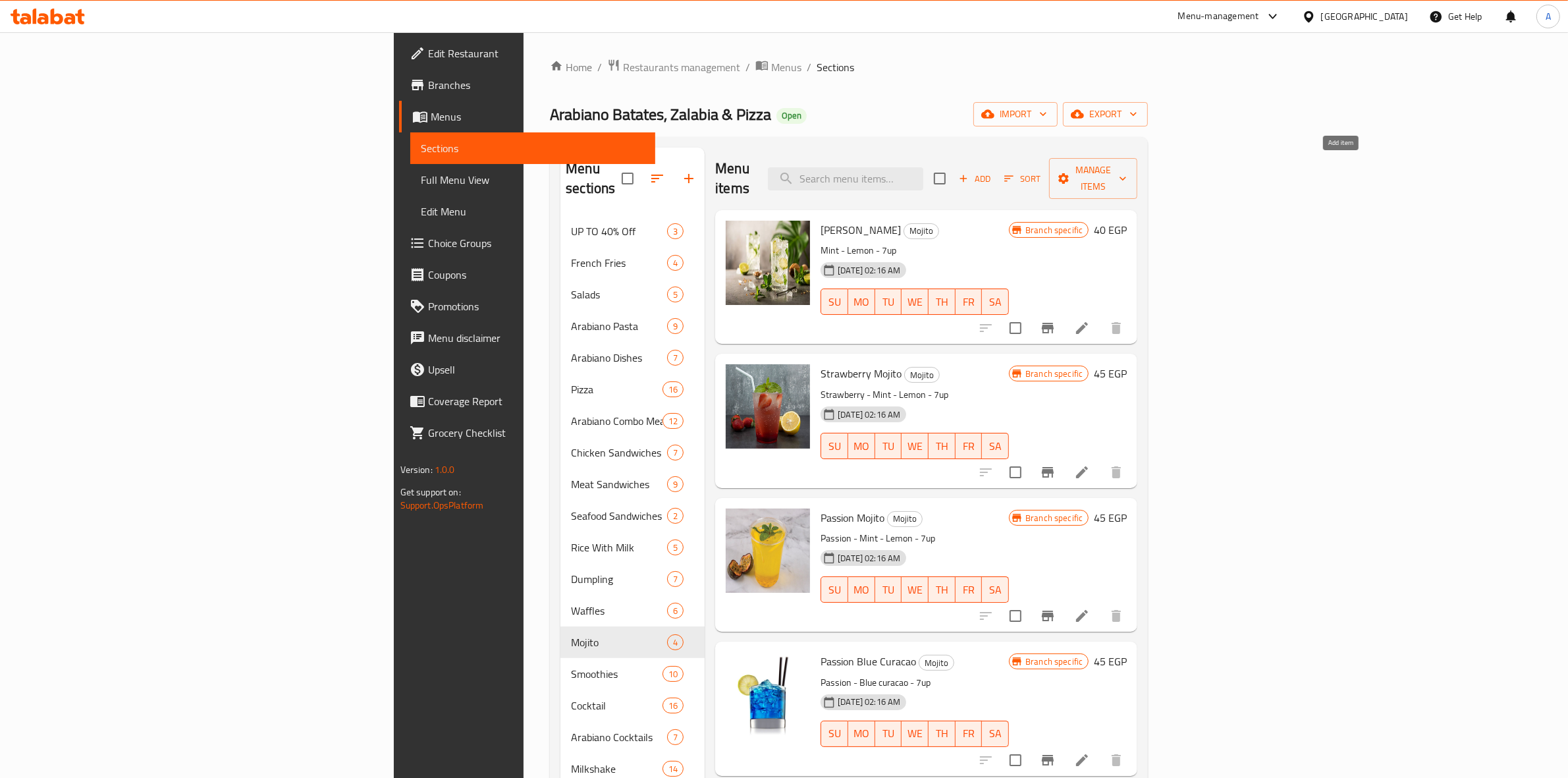
click at [970, 172] on icon "button" at bounding box center [964, 178] width 12 height 12
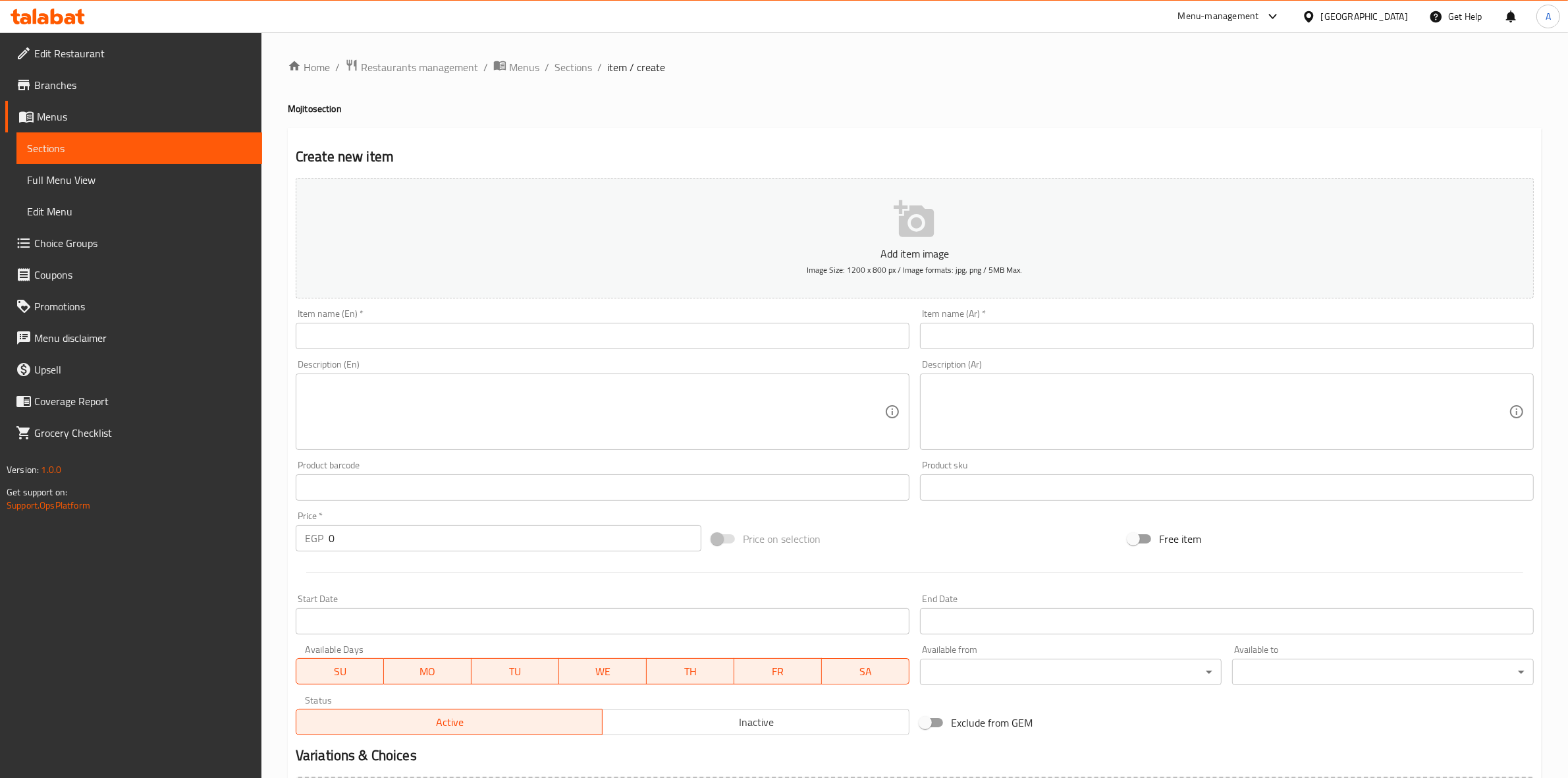
click at [778, 328] on input "text" at bounding box center [602, 336] width 614 height 26
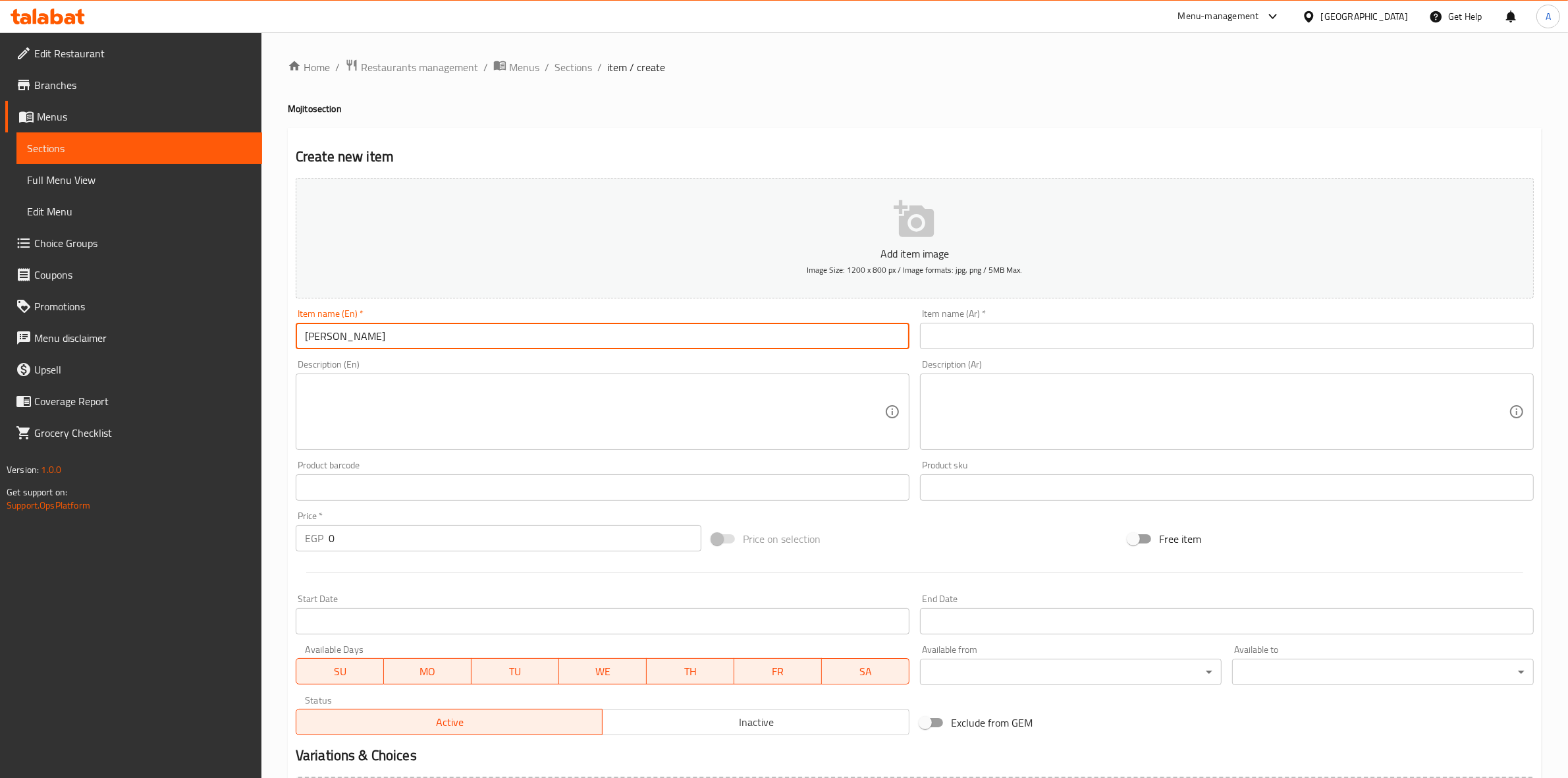
type input "Berry Mojito"
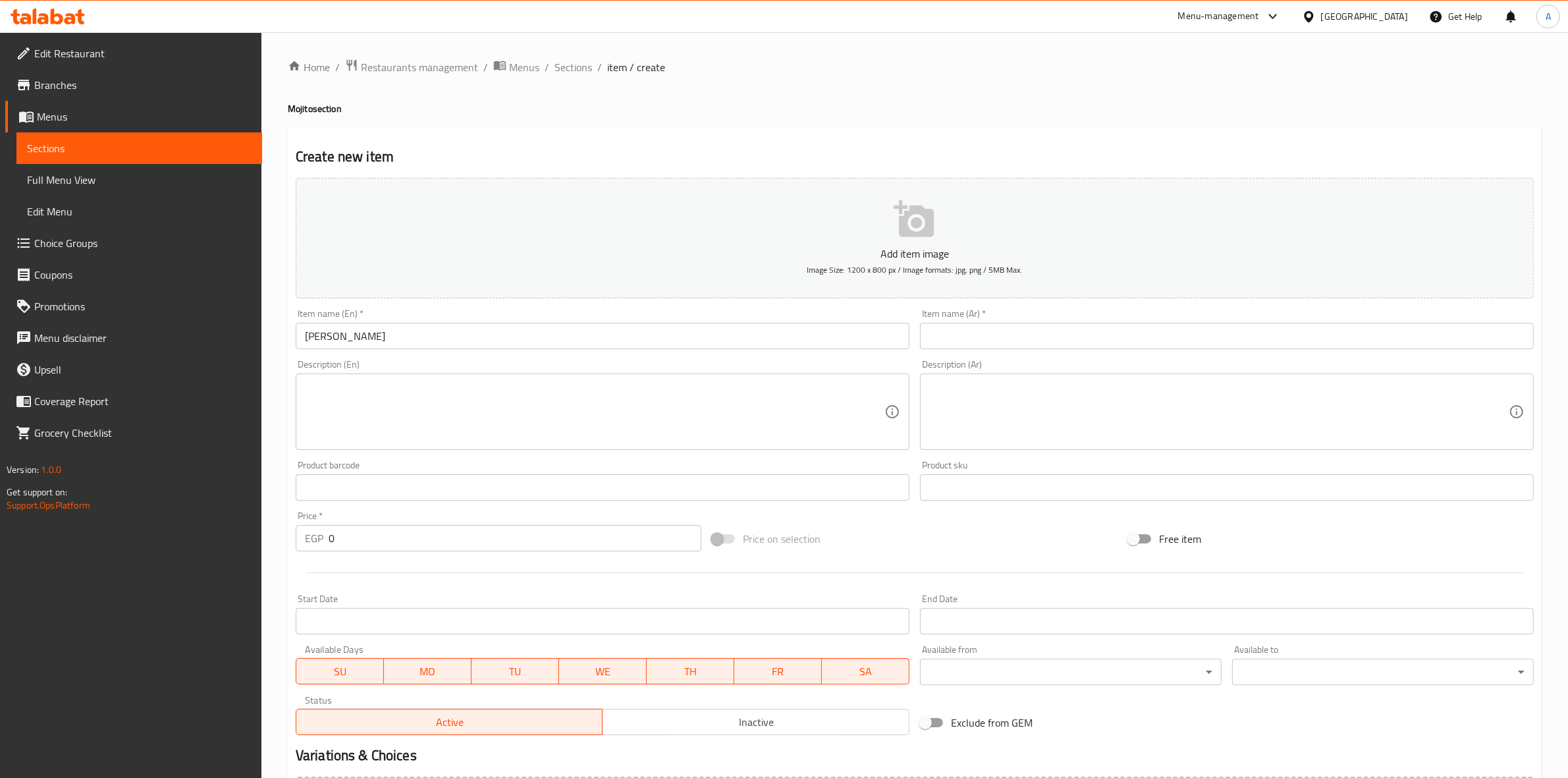
click at [1395, 341] on input "text" at bounding box center [1226, 336] width 614 height 26
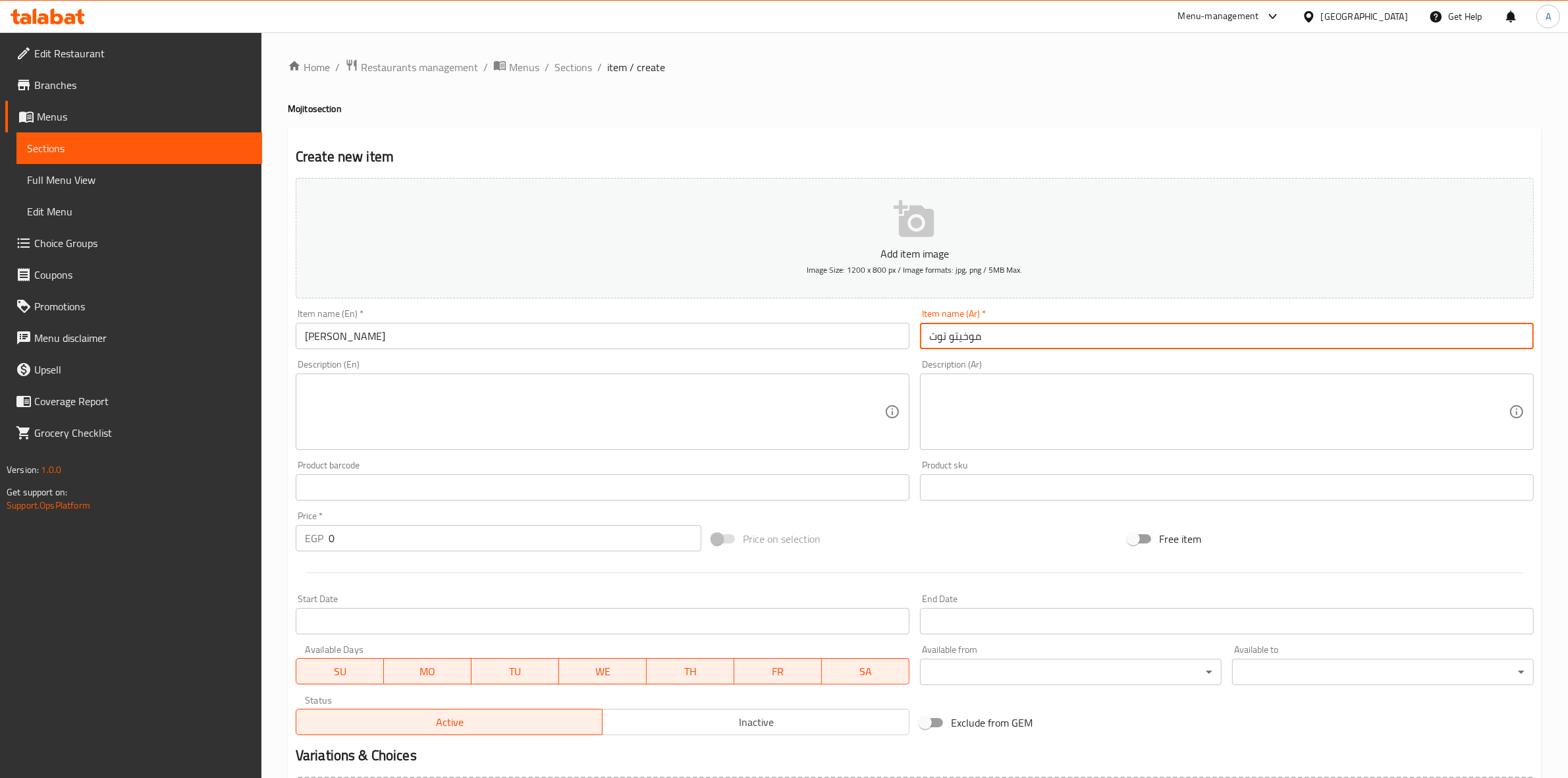
type input "موخيتو توت"
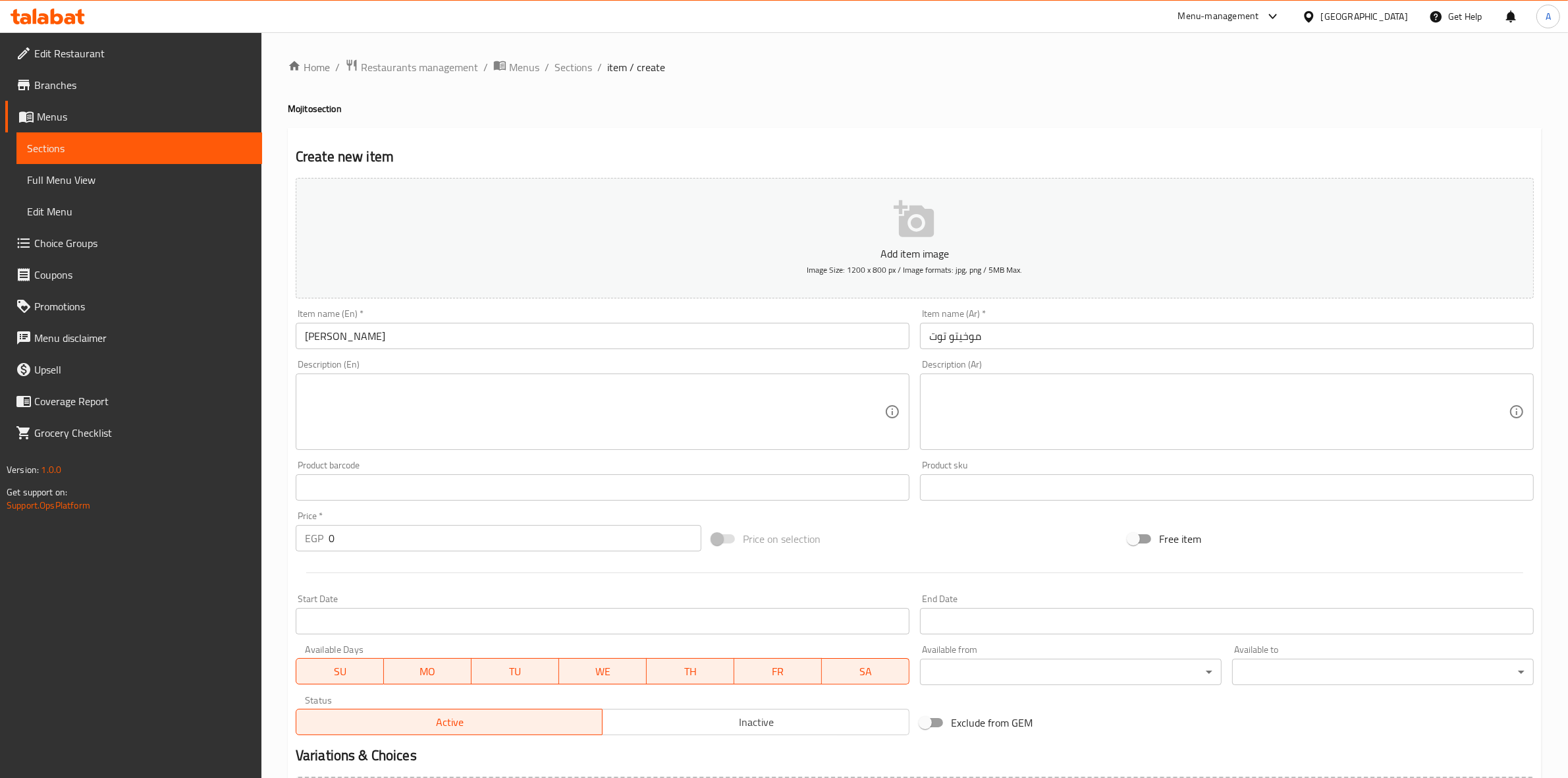
click at [843, 526] on div "Price on selection" at bounding box center [914, 539] width 417 height 36
click at [461, 528] on input "0" at bounding box center [515, 538] width 373 height 26
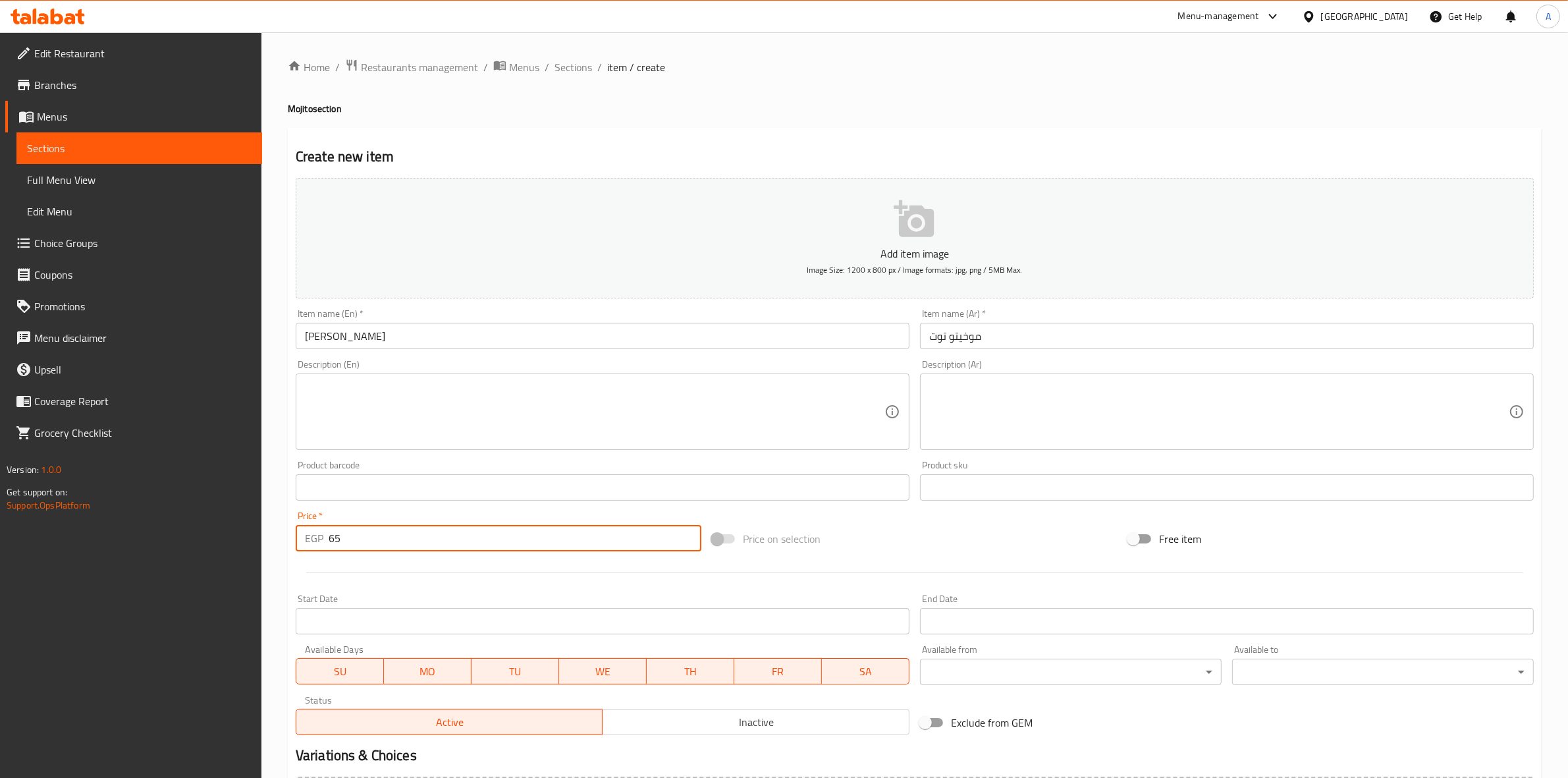
type input "65"
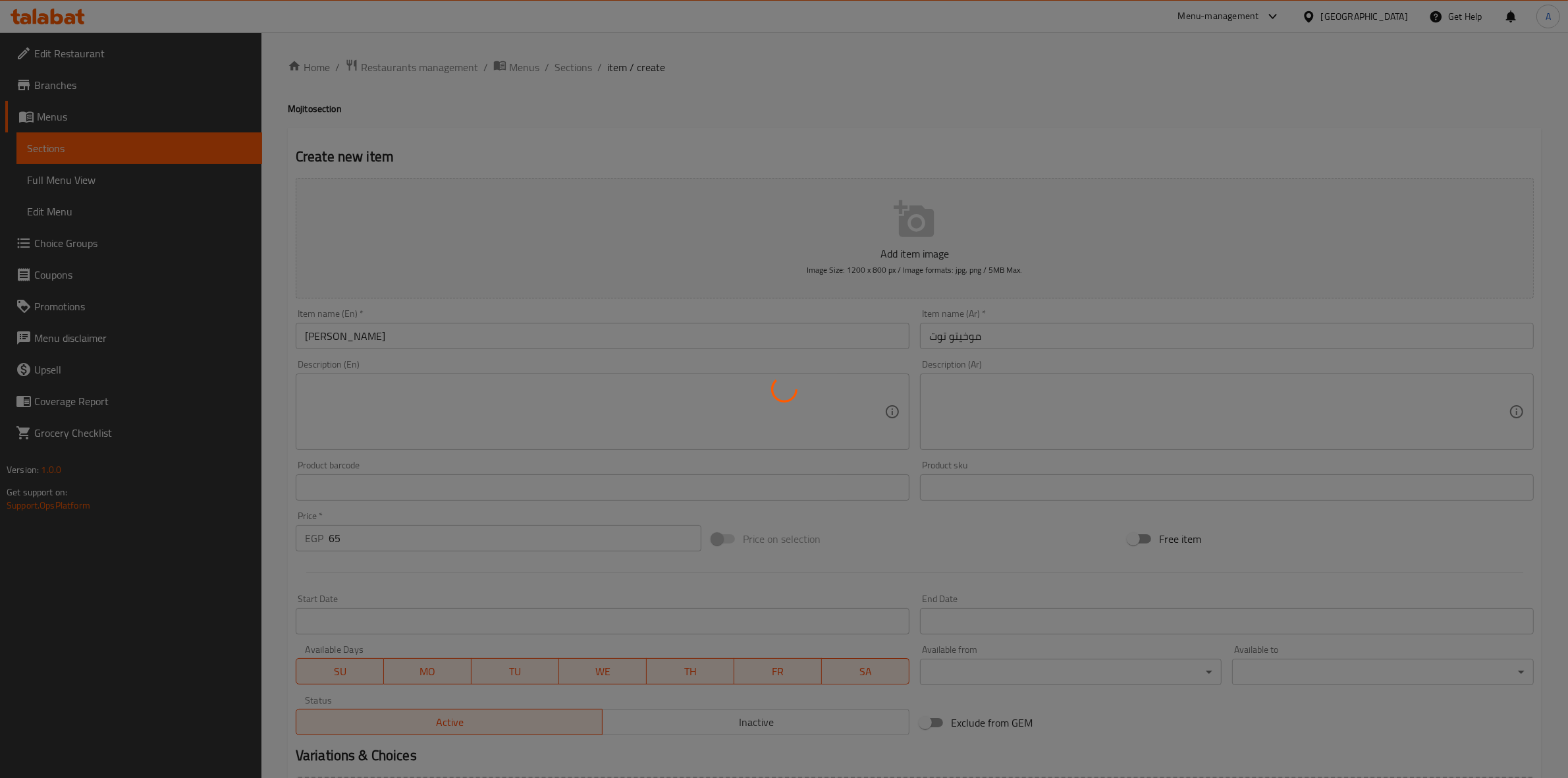
type input "0"
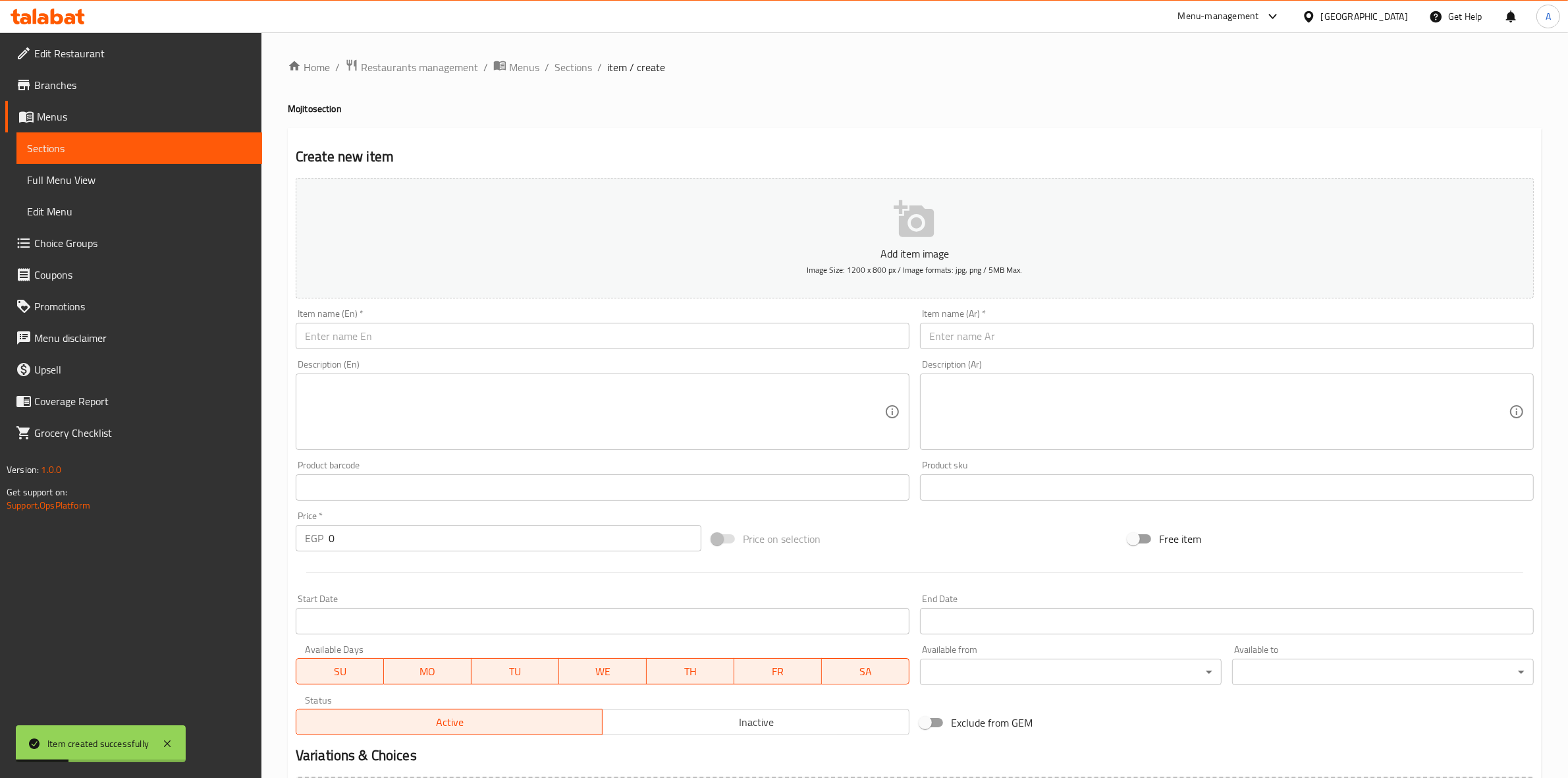
click at [1212, 327] on input "text" at bounding box center [1226, 336] width 614 height 26
click at [945, 338] on input "موخيتو كوي" at bounding box center [1226, 336] width 614 height 26
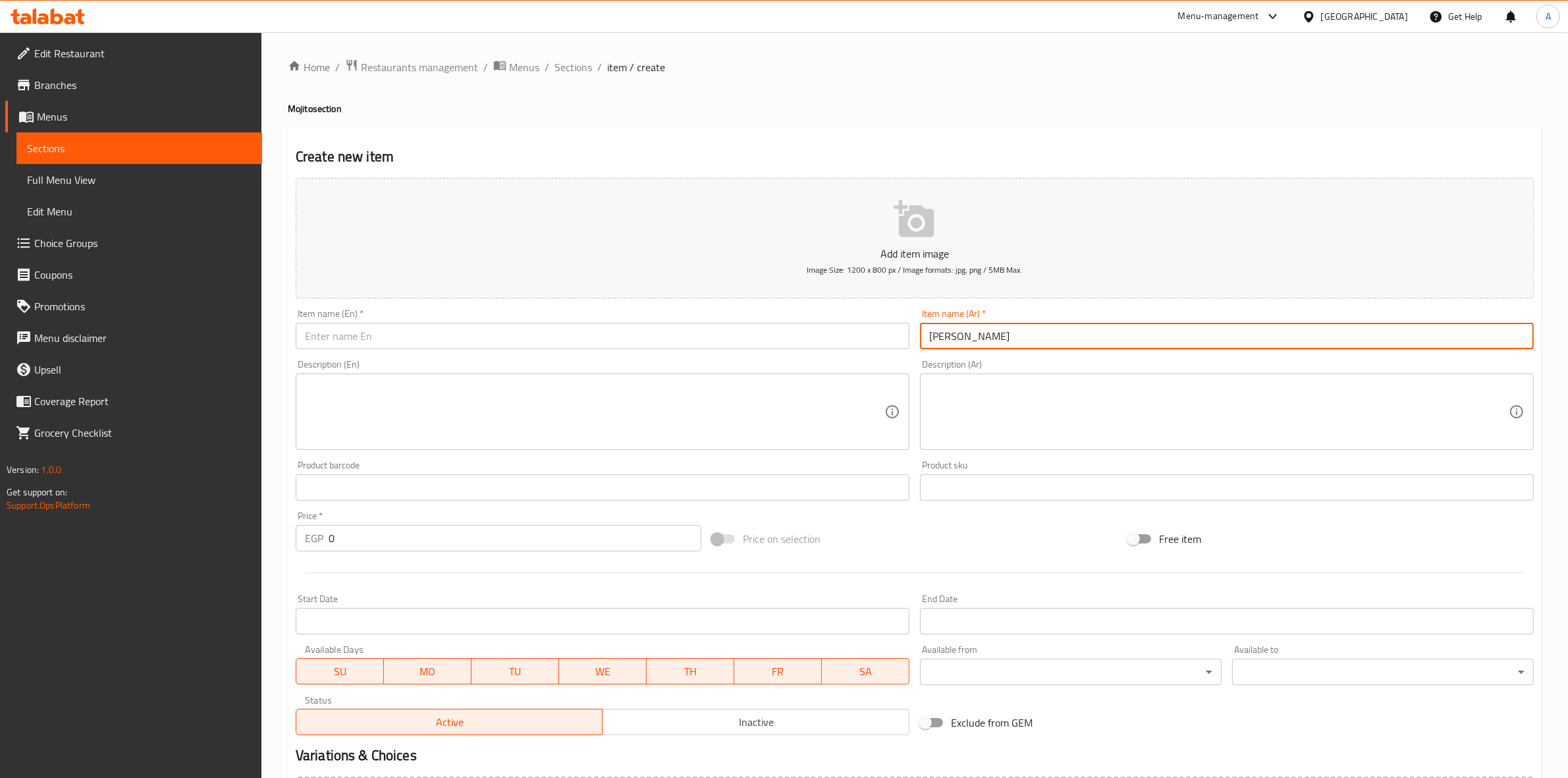
type input "موخيتو كيوي"
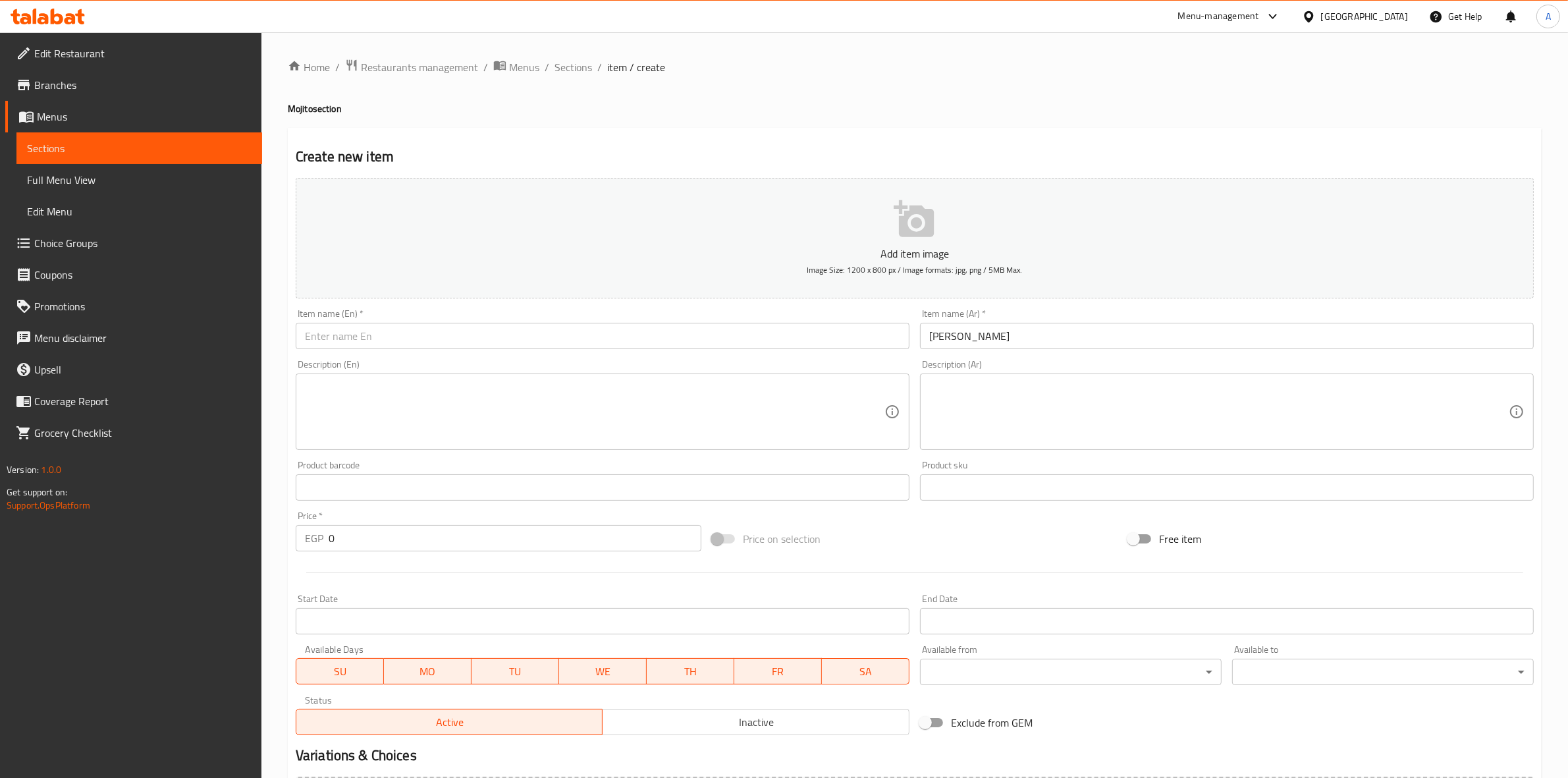
drag, startPoint x: 847, startPoint y: 348, endPoint x: 825, endPoint y: 353, distance: 22.6
click at [847, 348] on input "text" at bounding box center [602, 336] width 614 height 26
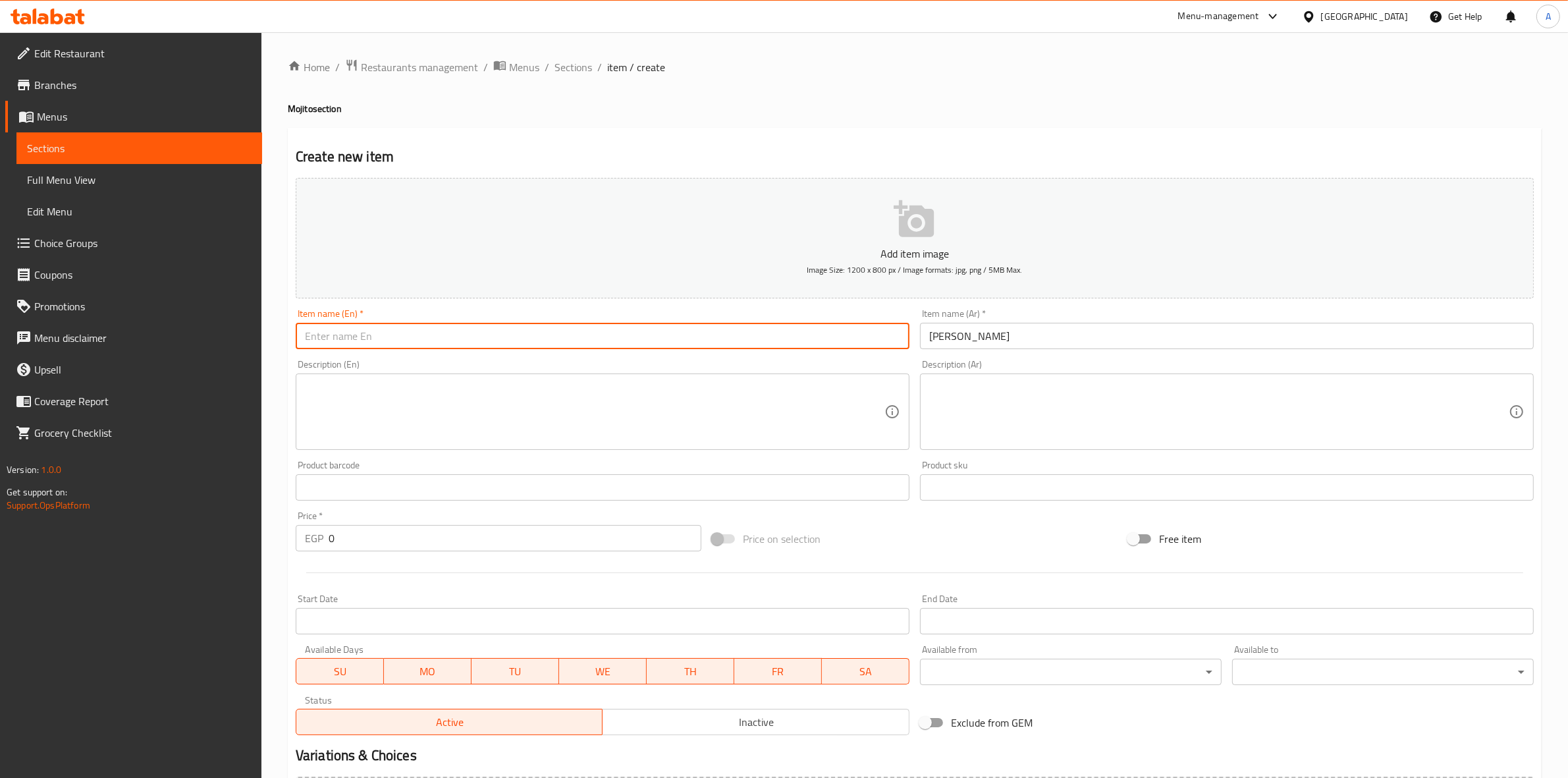
click at [782, 343] on input "text" at bounding box center [602, 336] width 614 height 26
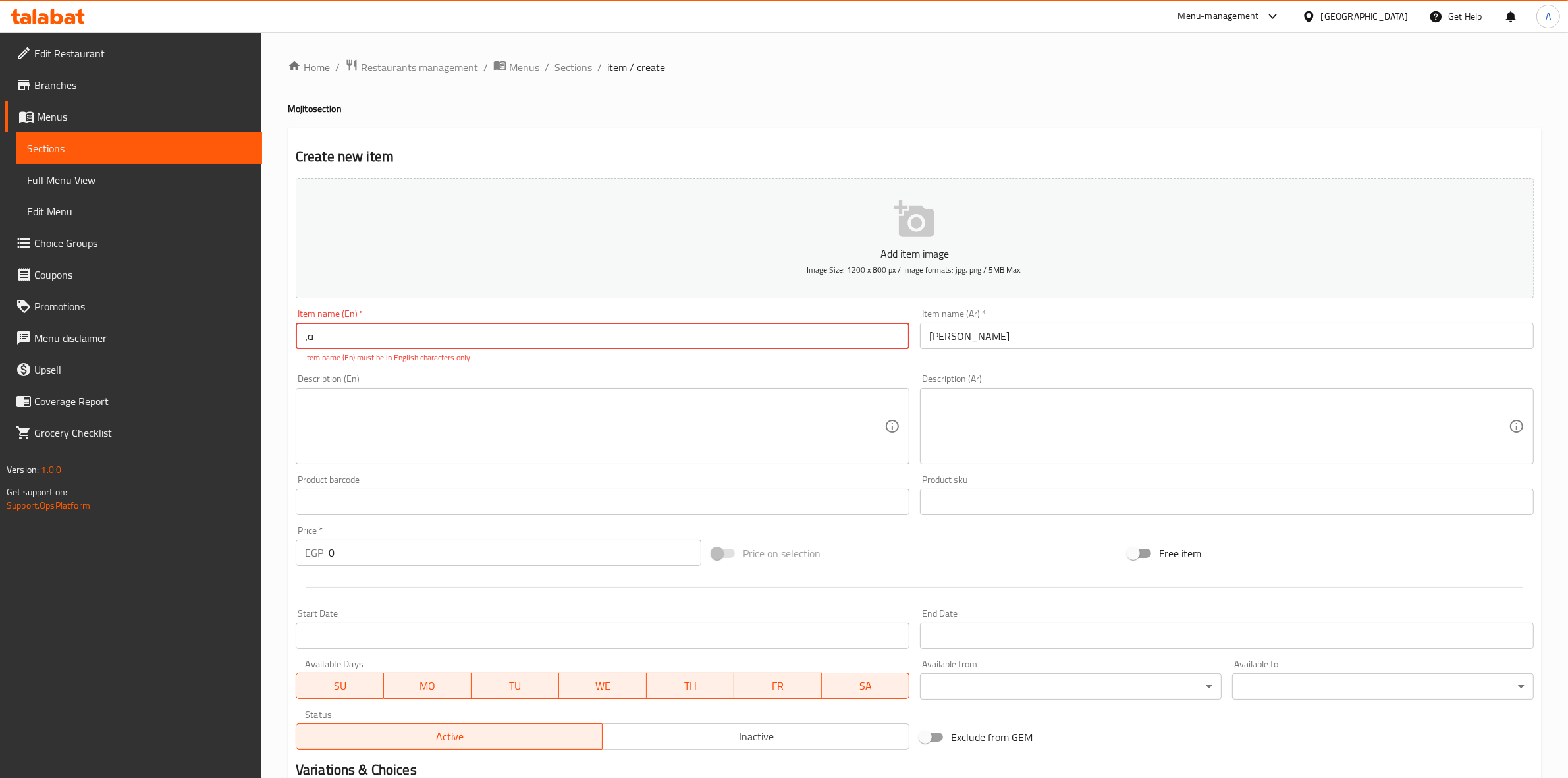
type input "،"
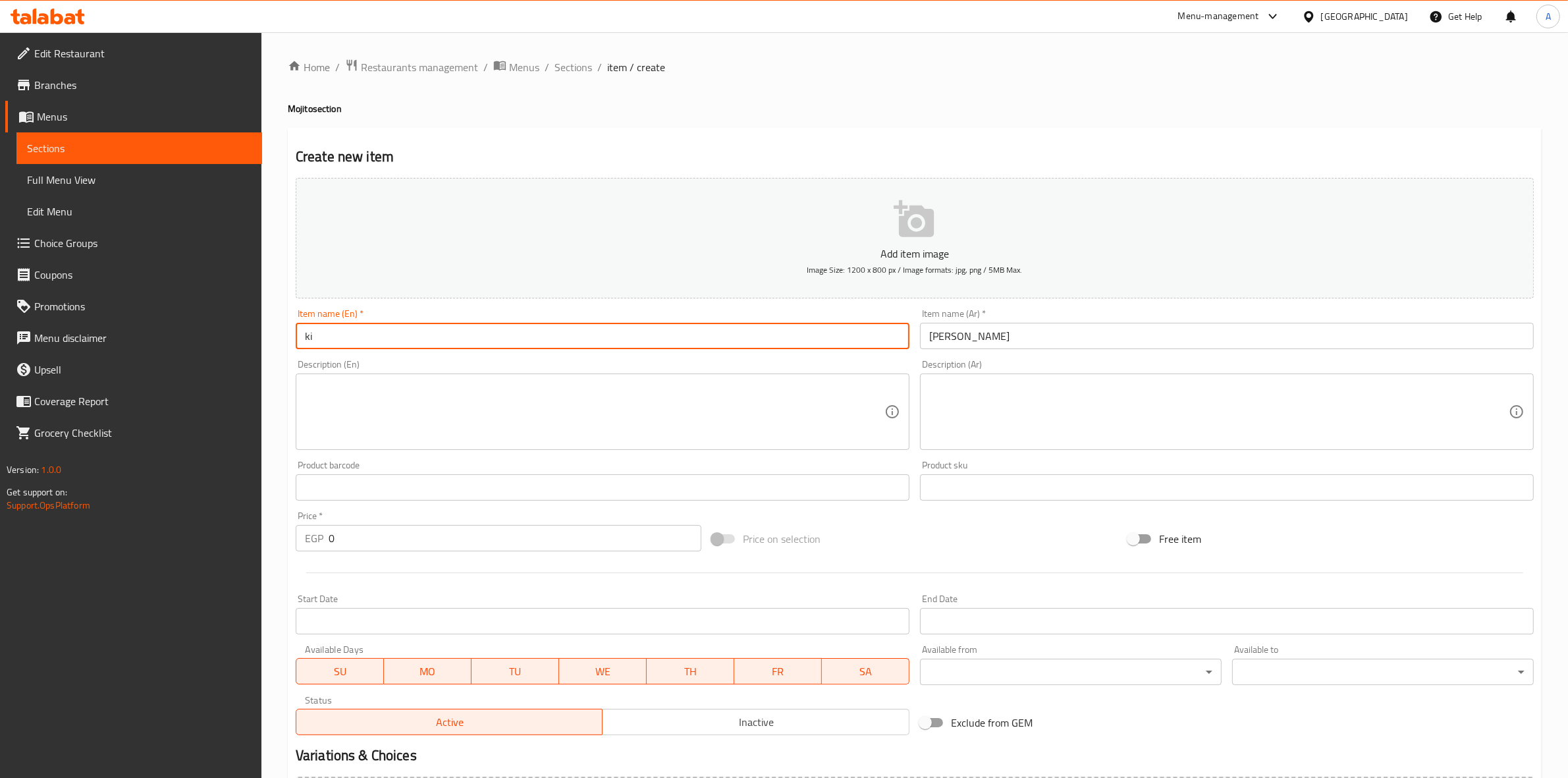
type input "k"
type input "Kiwi Mojito"
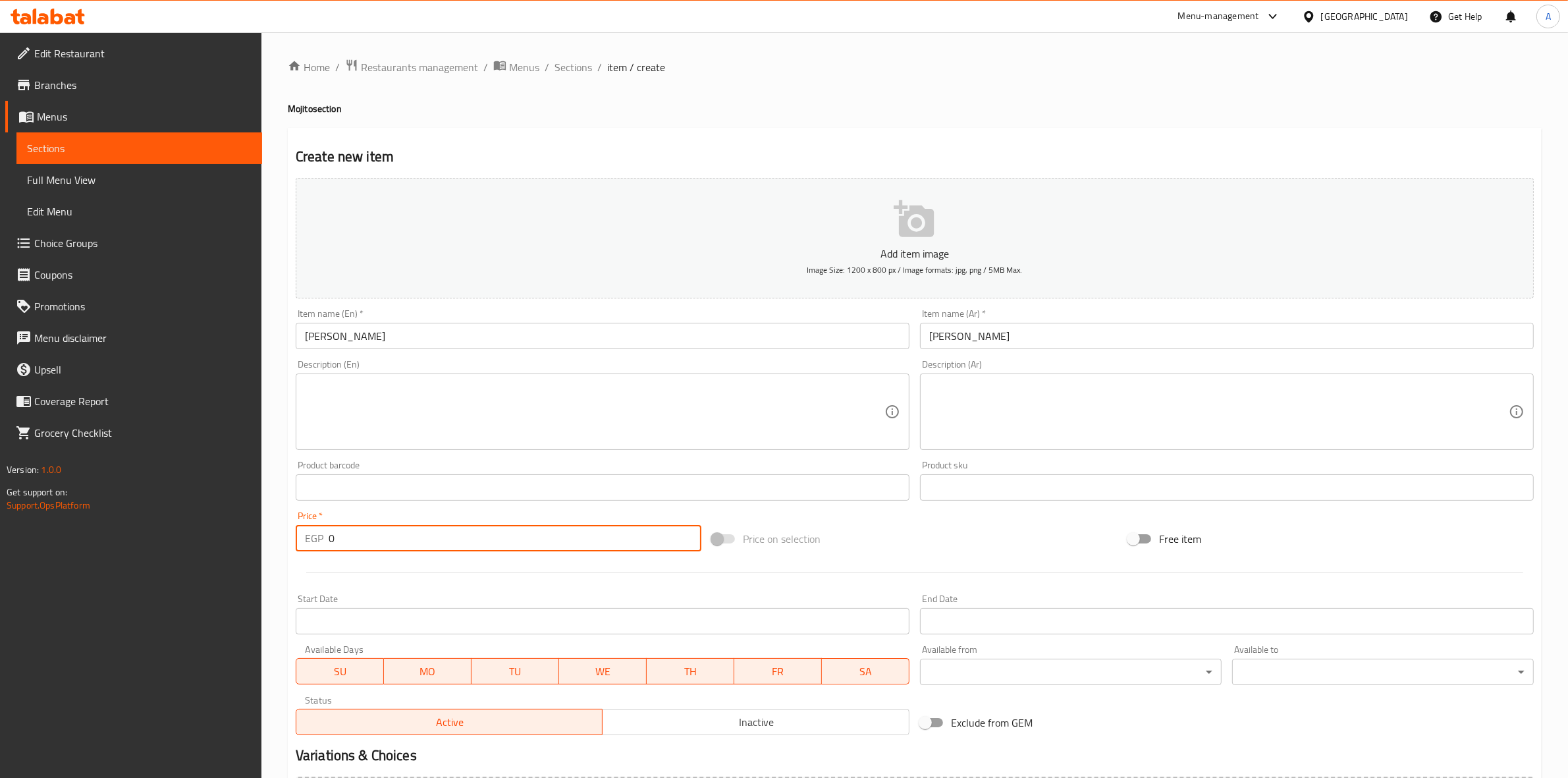
click at [453, 541] on input "0" at bounding box center [515, 538] width 373 height 26
type input "70"
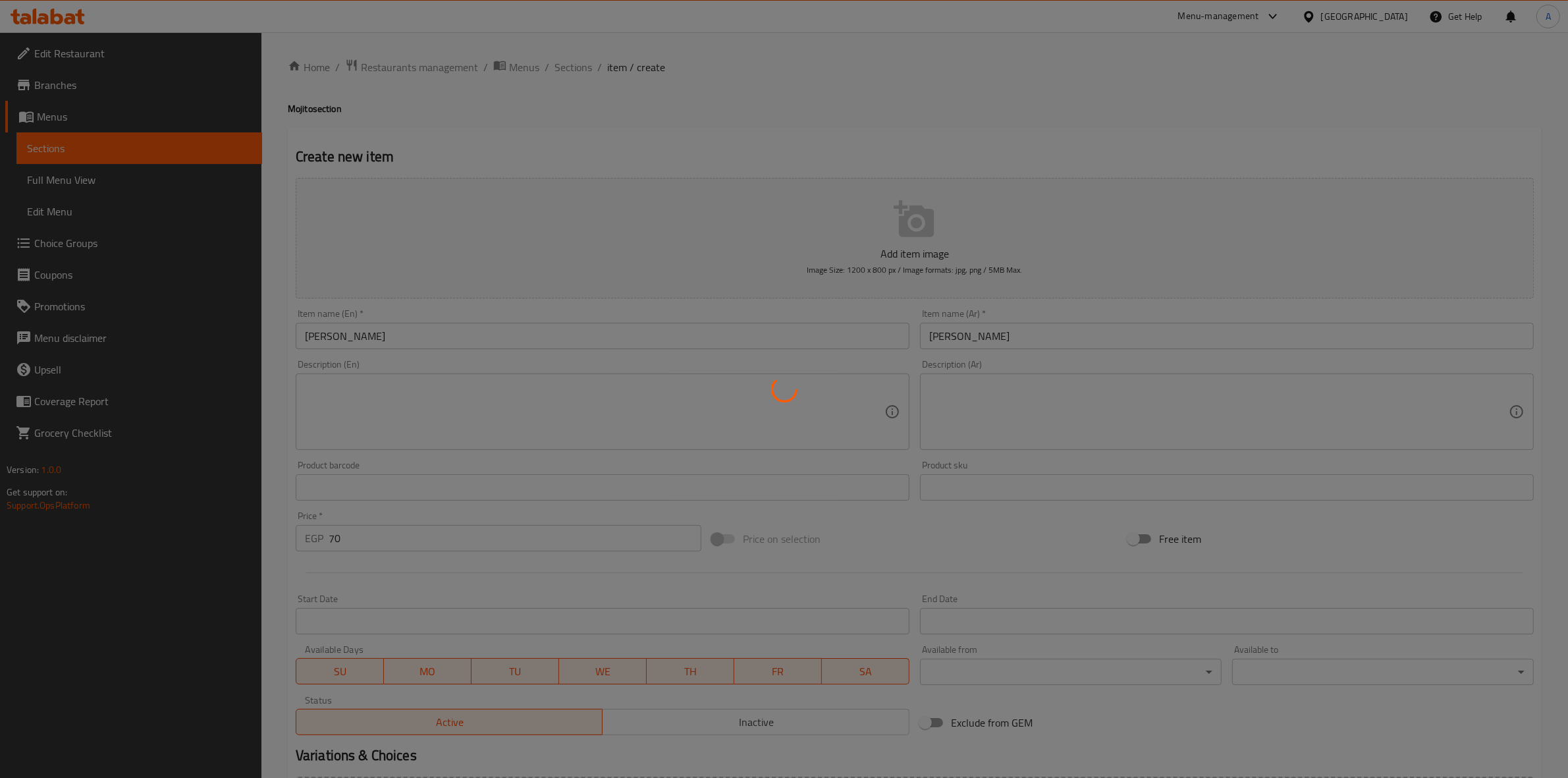
type input "0"
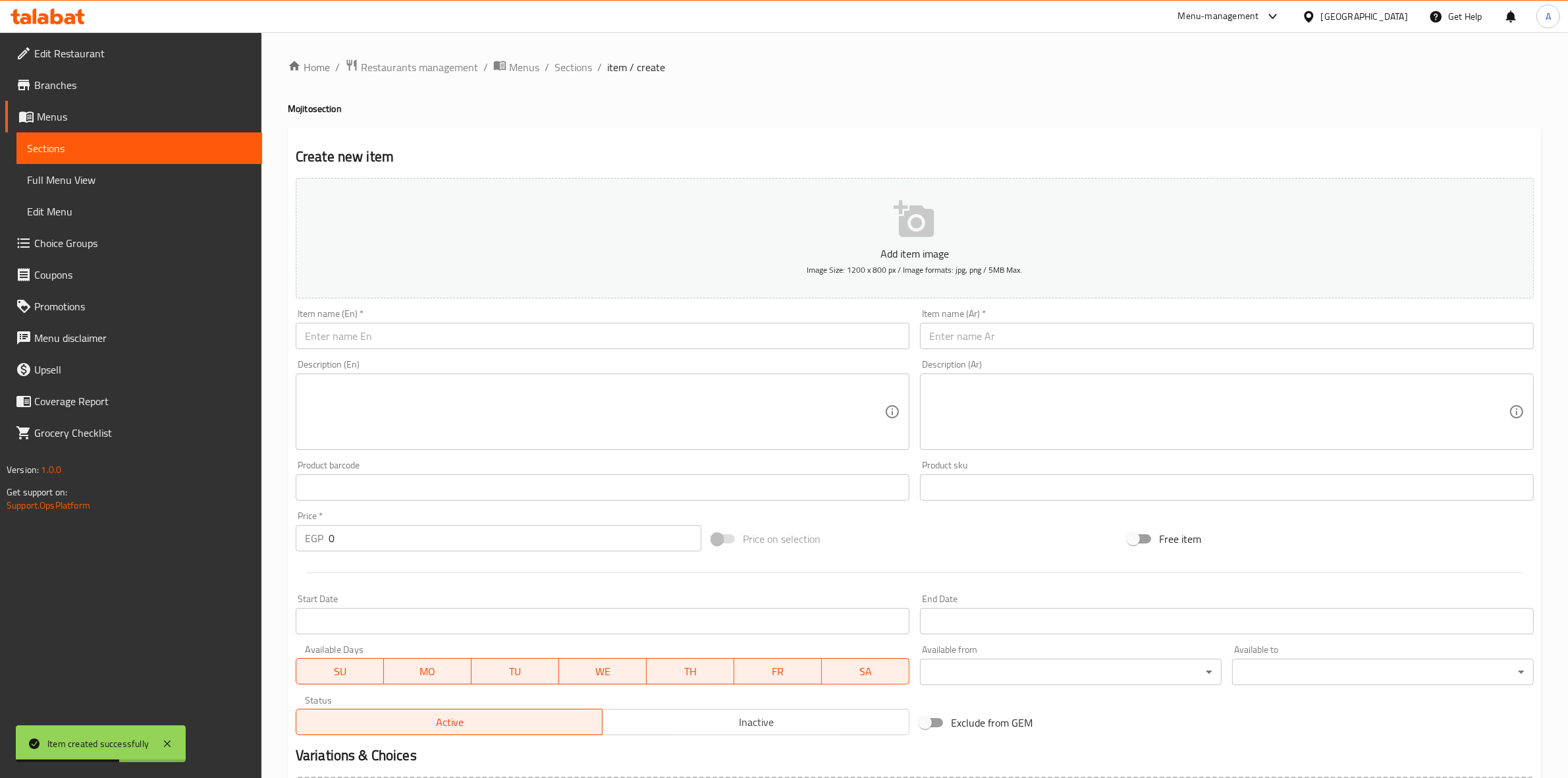
click at [964, 336] on input "text" at bounding box center [1226, 336] width 614 height 26
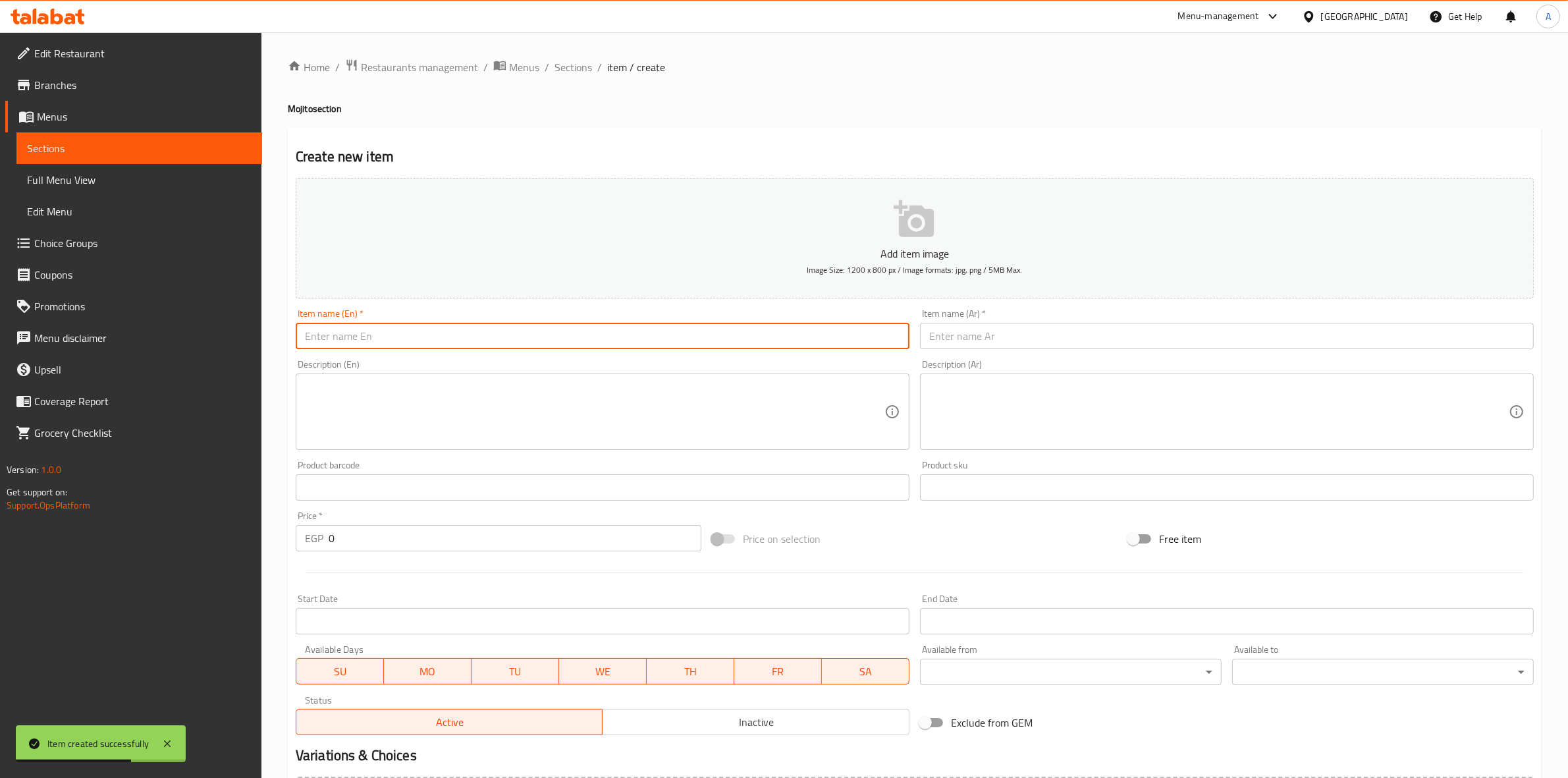
click at [608, 336] on input "text" at bounding box center [602, 336] width 614 height 26
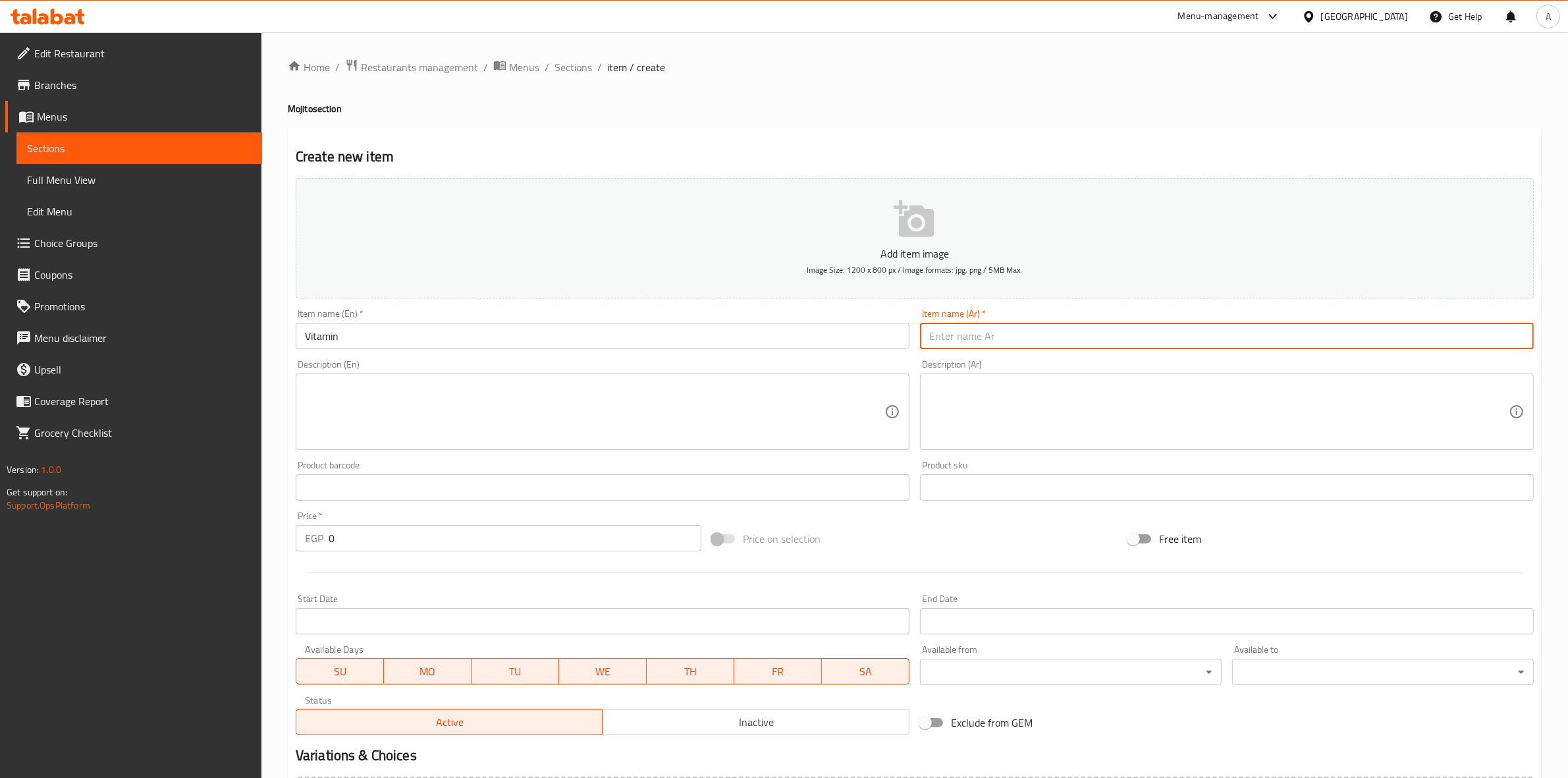
drag, startPoint x: 957, startPoint y: 335, endPoint x: 768, endPoint y: 335, distance: 189.0
click at [957, 335] on input "text" at bounding box center [1226, 336] width 614 height 26
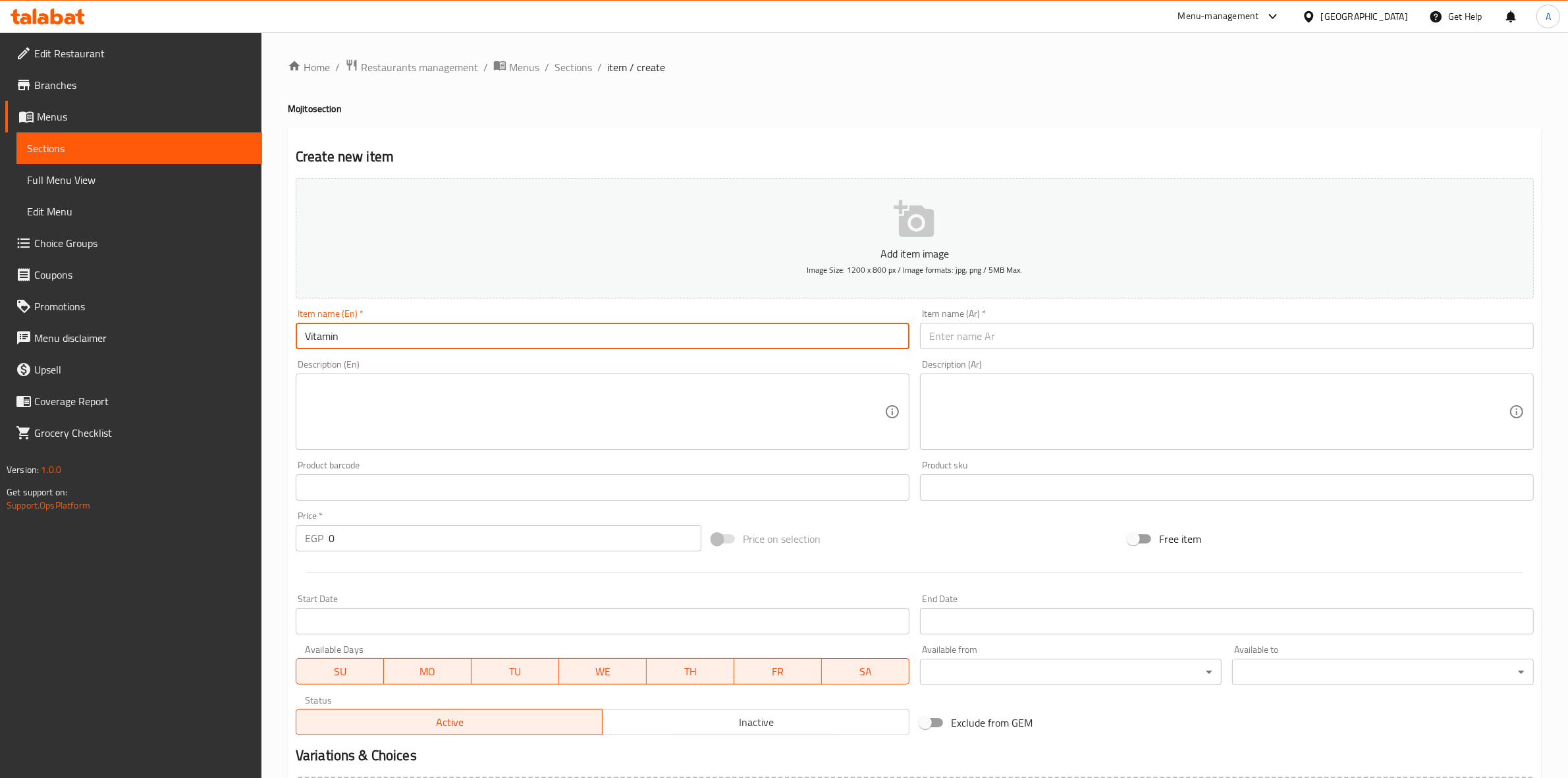
click at [458, 339] on input "Vitamin" at bounding box center [602, 336] width 614 height 26
type input "Vitamin C"
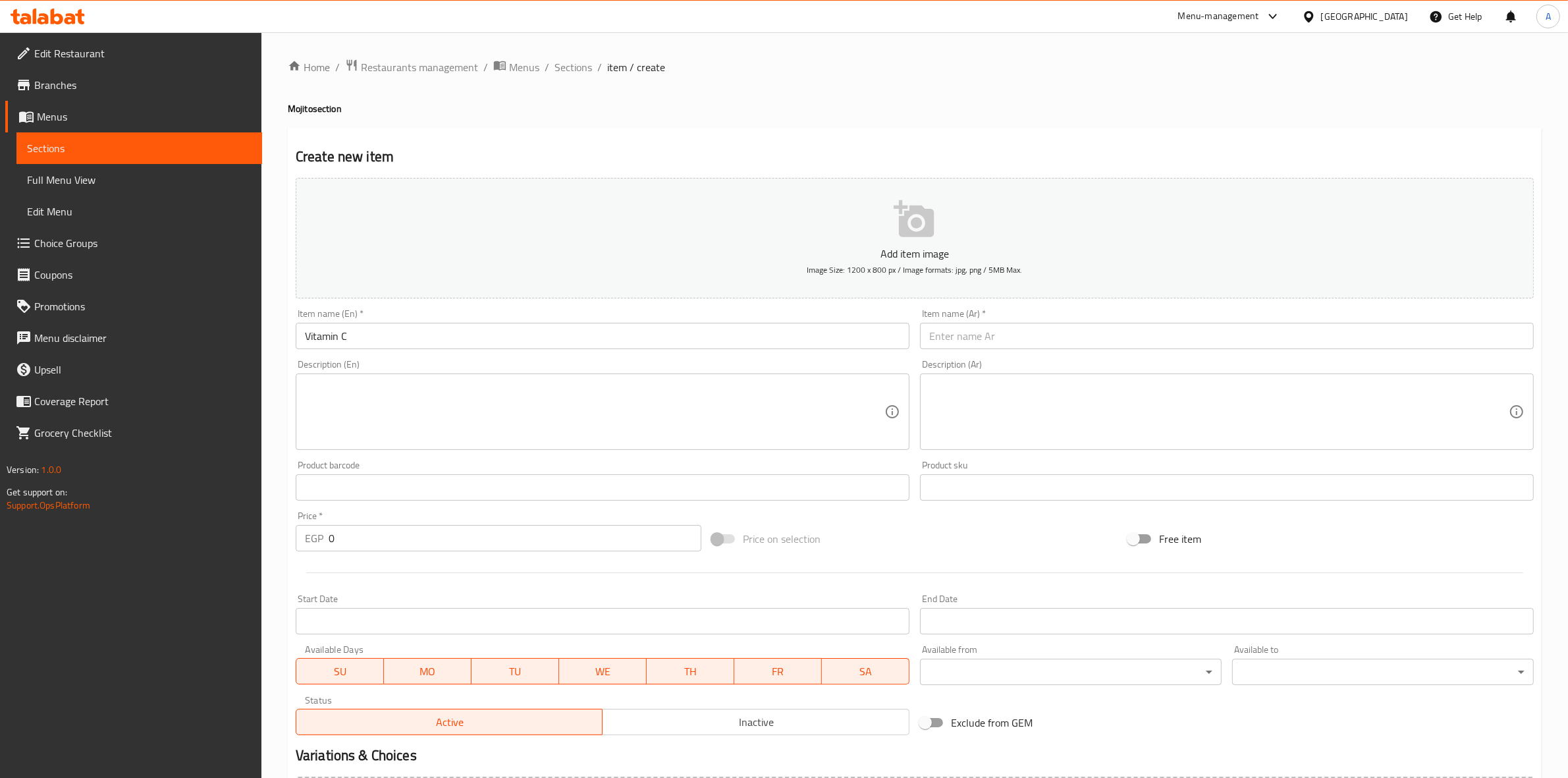
click at [1266, 309] on div "Item name (Ar)   * Item name (Ar) *" at bounding box center [1226, 329] width 614 height 40
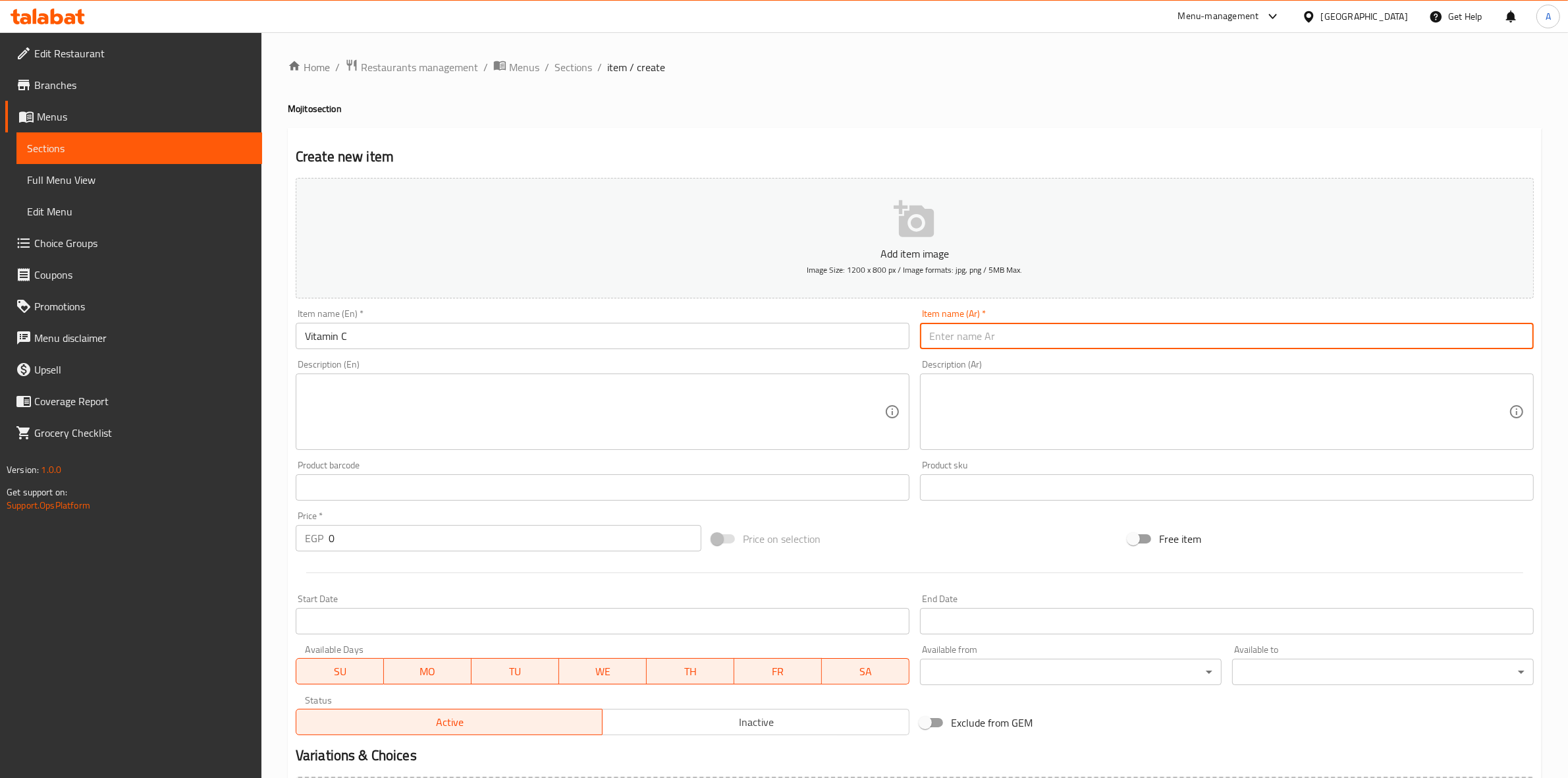
click at [1269, 334] on input "text" at bounding box center [1226, 336] width 614 height 26
type input "فيتامين سي"
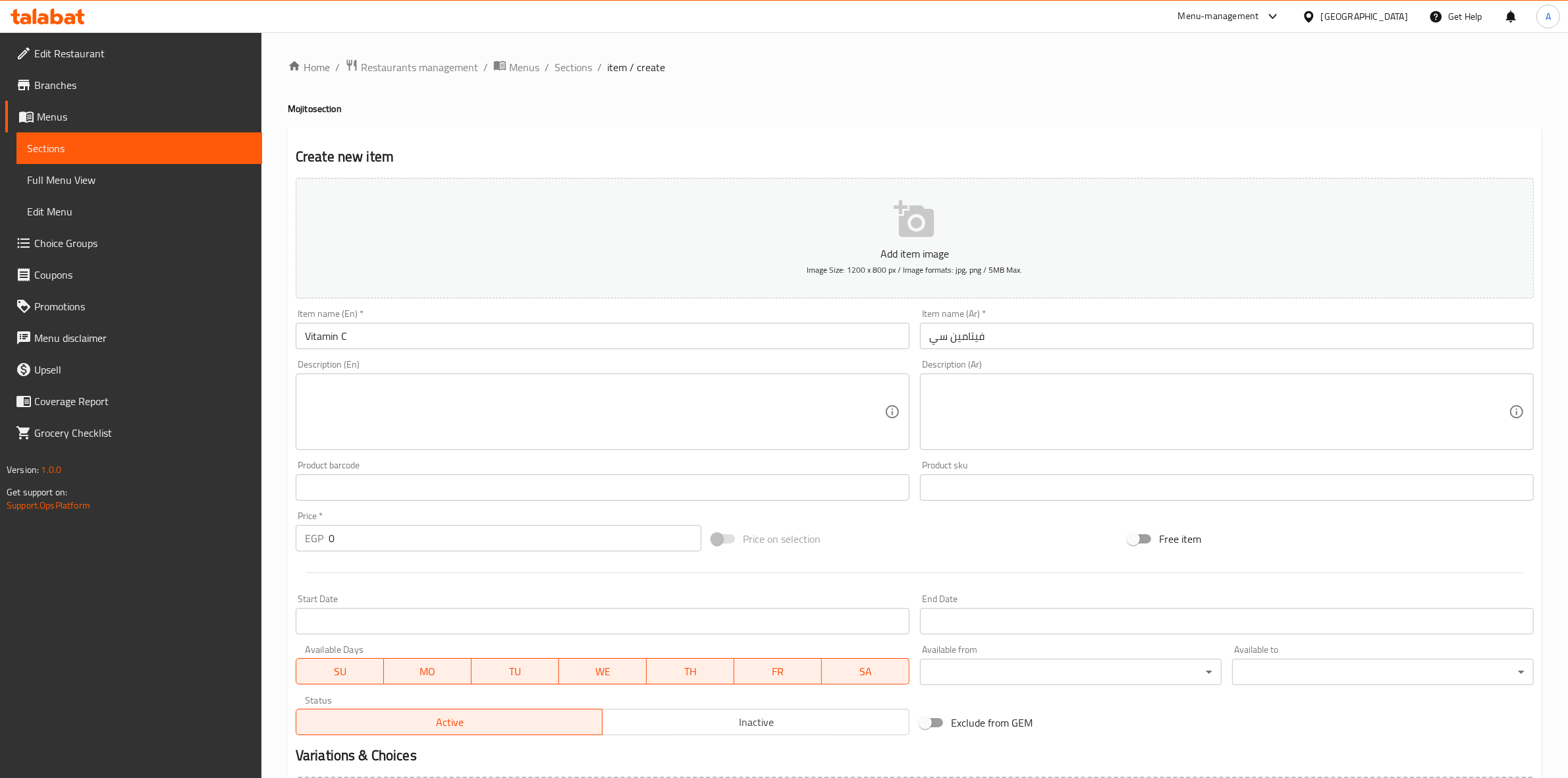
click at [804, 407] on textarea at bounding box center [595, 412] width 580 height 63
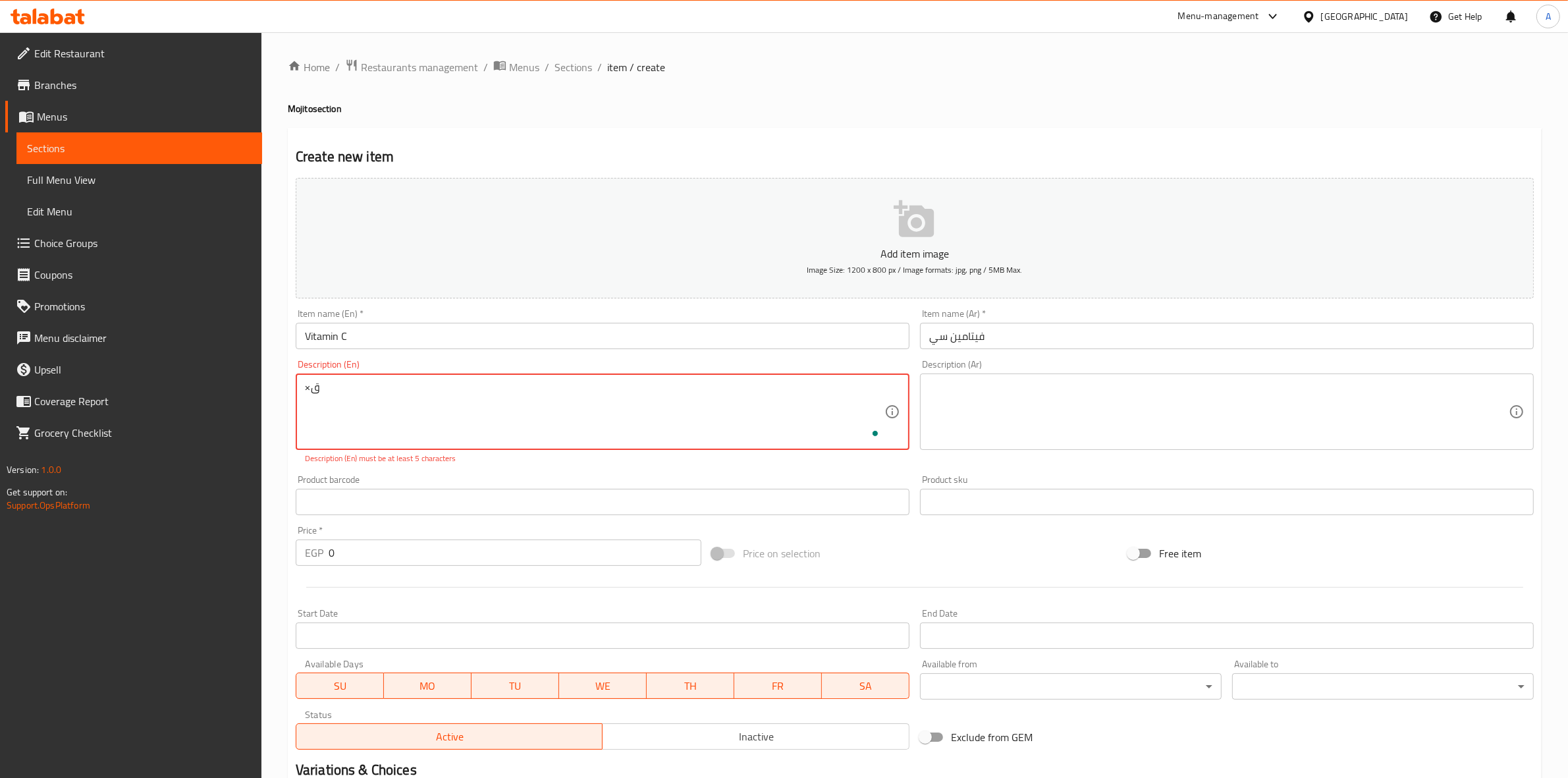
type textarea "×"
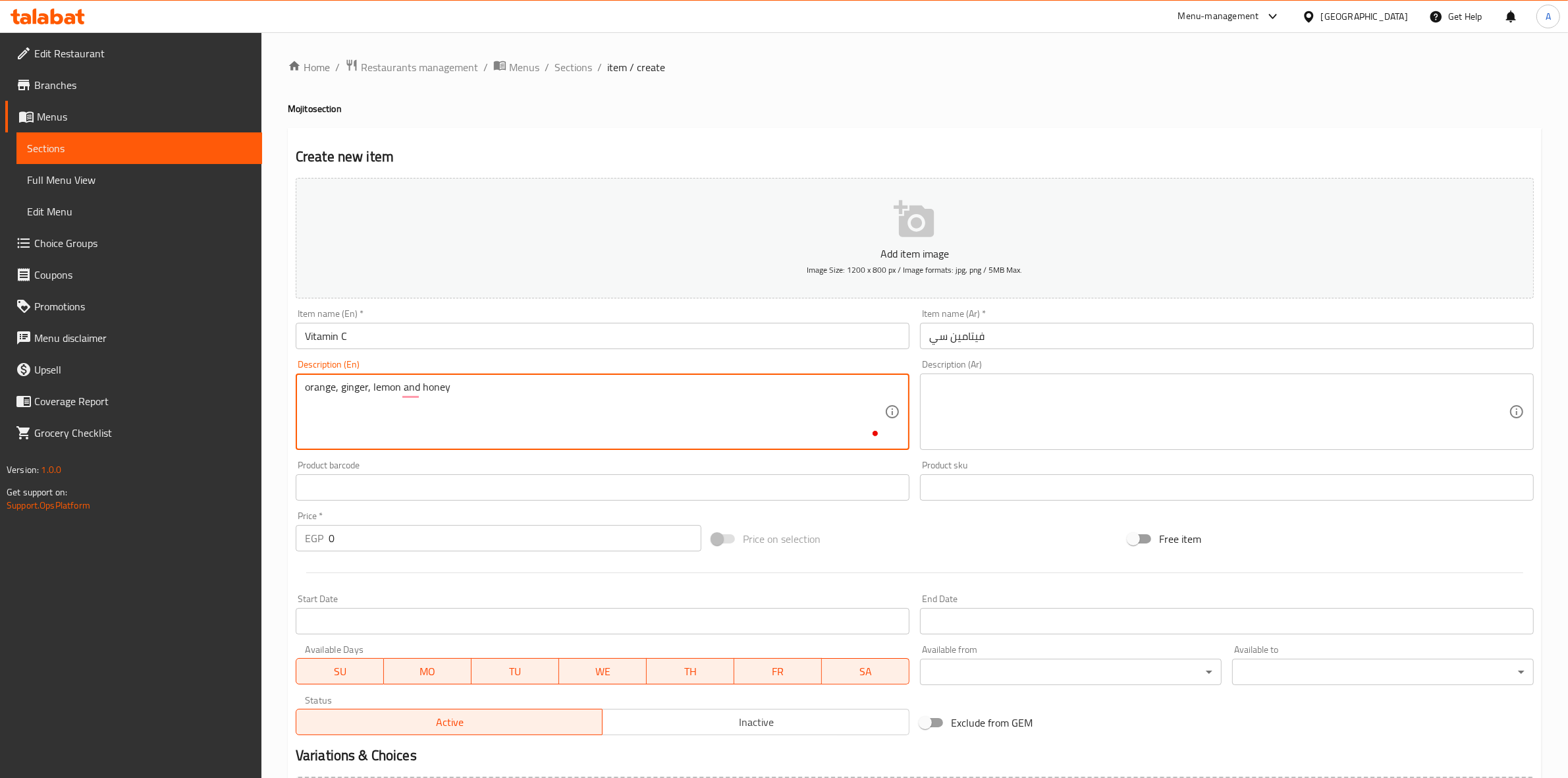
type textarea "orange, ginger, lemon and honey"
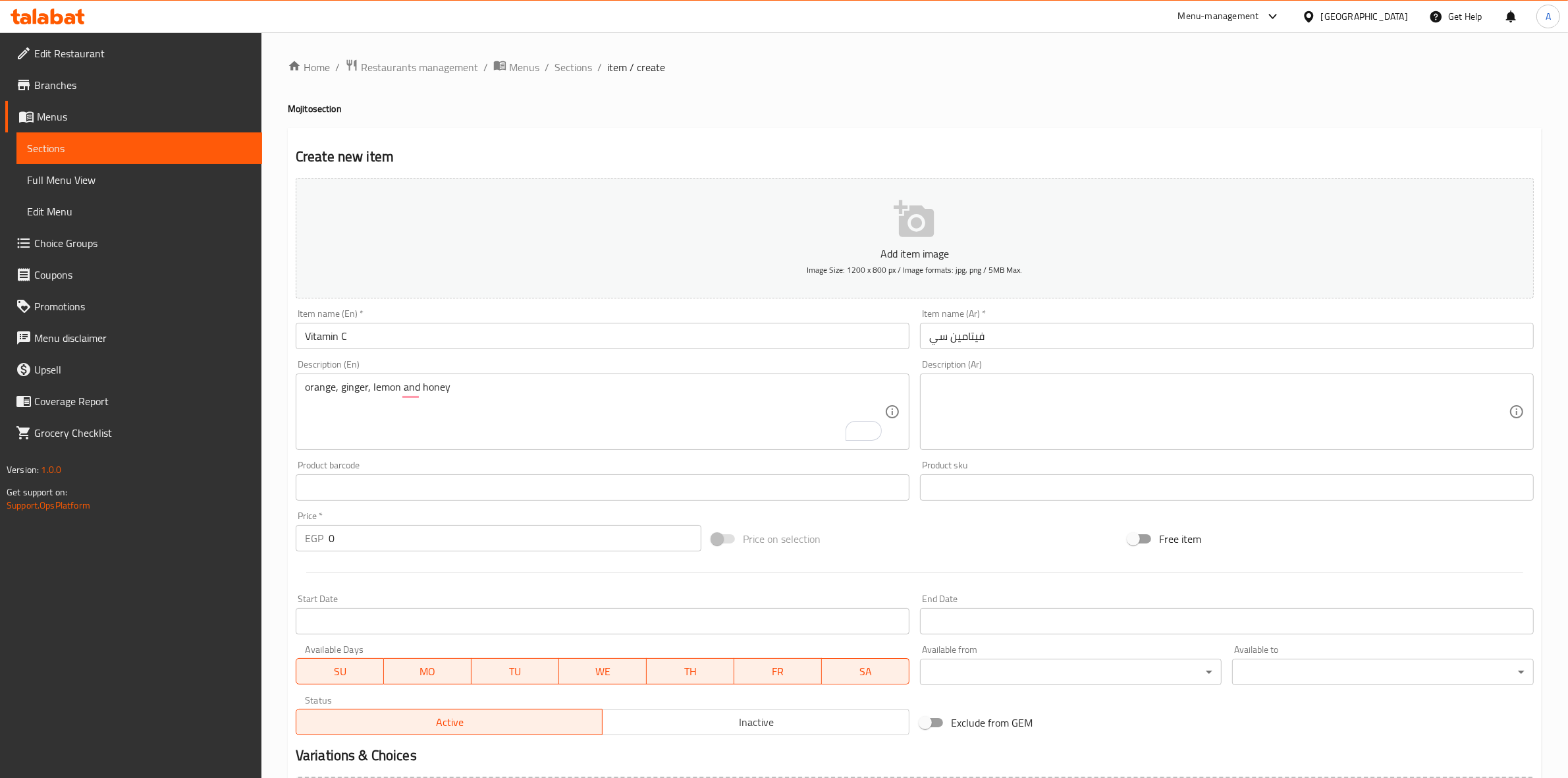
click at [1148, 403] on textarea at bounding box center [1219, 412] width 580 height 63
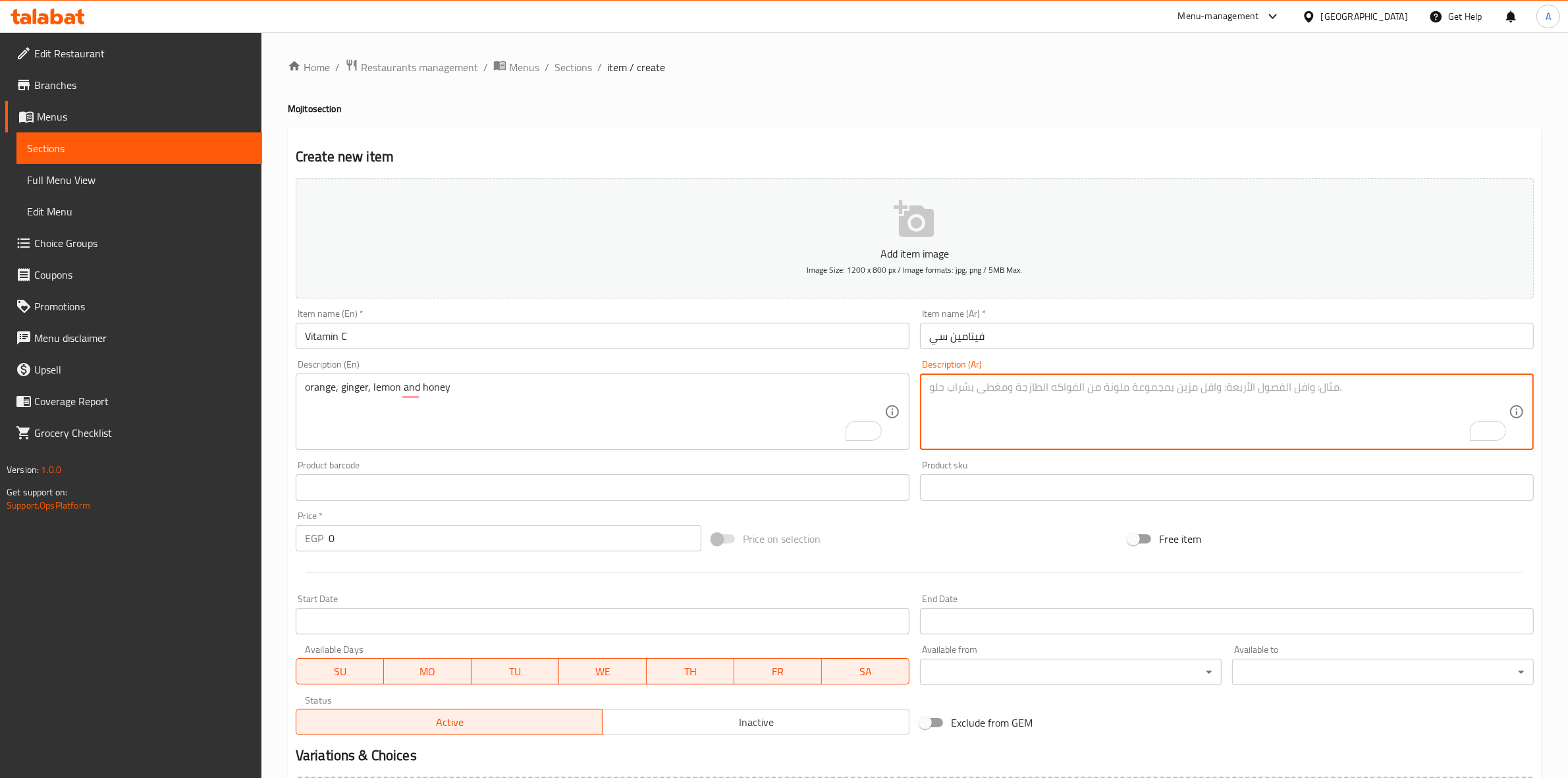
click at [1230, 400] on textarea "To enrich screen reader interactions, please activate Accessibility in Grammarl…" at bounding box center [1219, 412] width 580 height 63
click at [958, 389] on textarea "برتقال، جنوبيل، ليسؤمونوعسل" at bounding box center [1219, 412] width 580 height 63
drag, startPoint x: 979, startPoint y: 386, endPoint x: 993, endPoint y: 384, distance: 14.1
click at [993, 384] on textarea "برتقال، جنوبيل، ليسؤمون وعسل" at bounding box center [1219, 412] width 580 height 63
drag, startPoint x: 1010, startPoint y: 389, endPoint x: 1006, endPoint y: 402, distance: 13.6
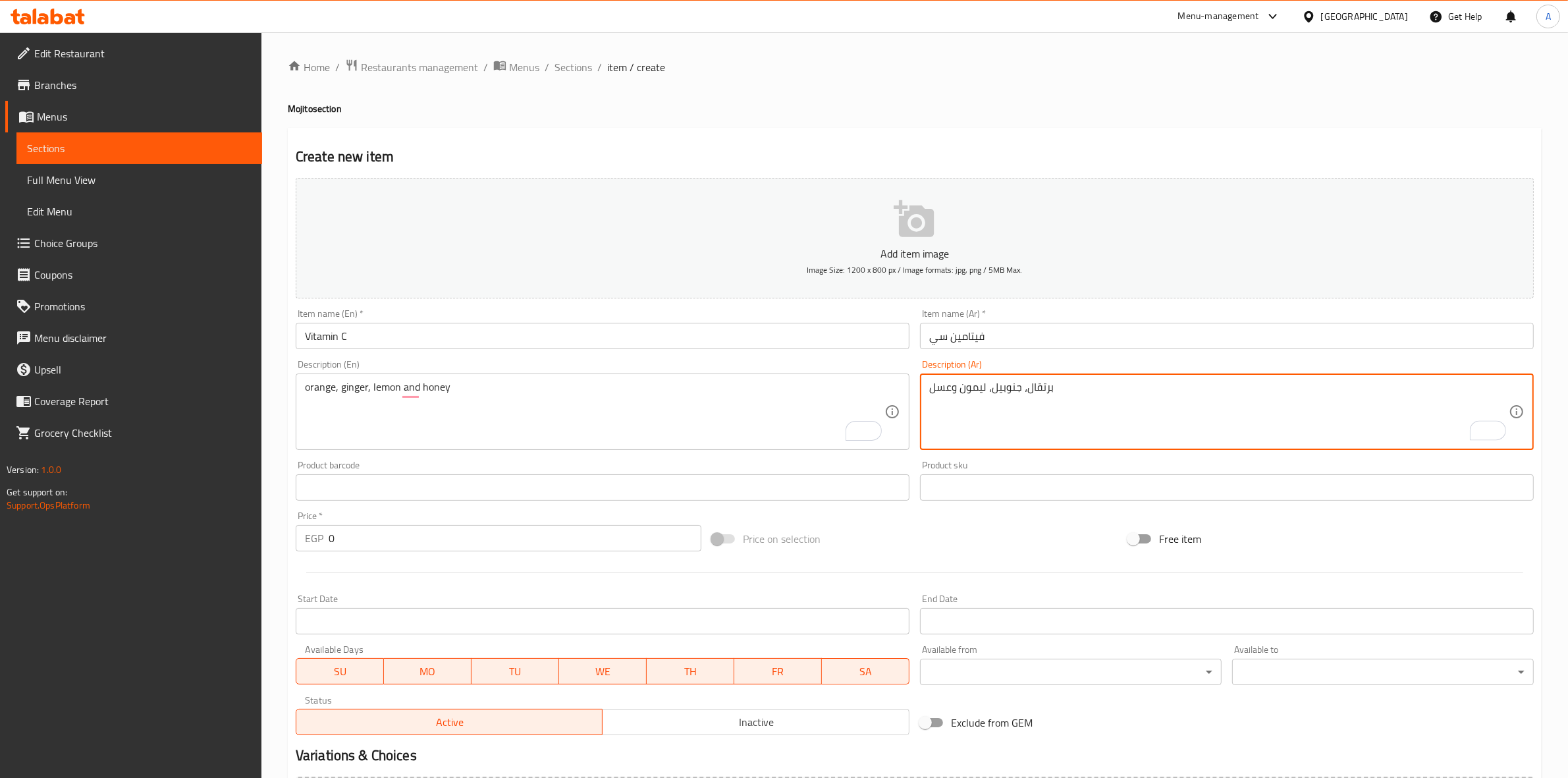
click at [1006, 402] on textarea "برتقال، جنوبيل، ليمون وعسل" at bounding box center [1219, 412] width 580 height 63
type textarea "برتقال، جنزبيل، ليمون وعسل"
click at [1013, 399] on textarea "برتقال، جنزبيل، ليمون وعسل" at bounding box center [1219, 412] width 580 height 63
click at [346, 534] on input "0" at bounding box center [515, 538] width 373 height 26
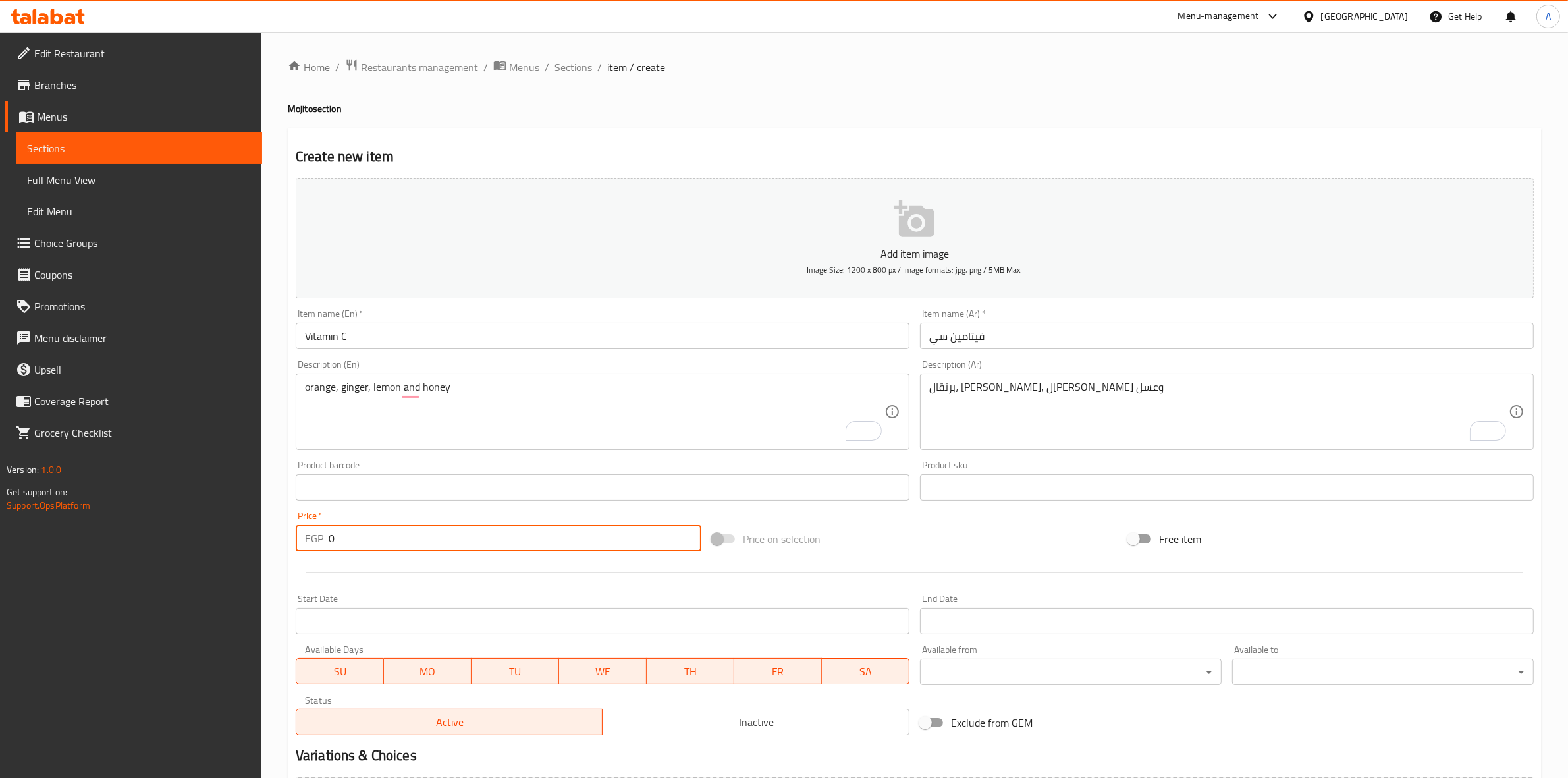
click at [346, 534] on input "0" at bounding box center [515, 538] width 373 height 26
type input "75"
click at [374, 340] on input "Vitamin C" at bounding box center [602, 336] width 614 height 26
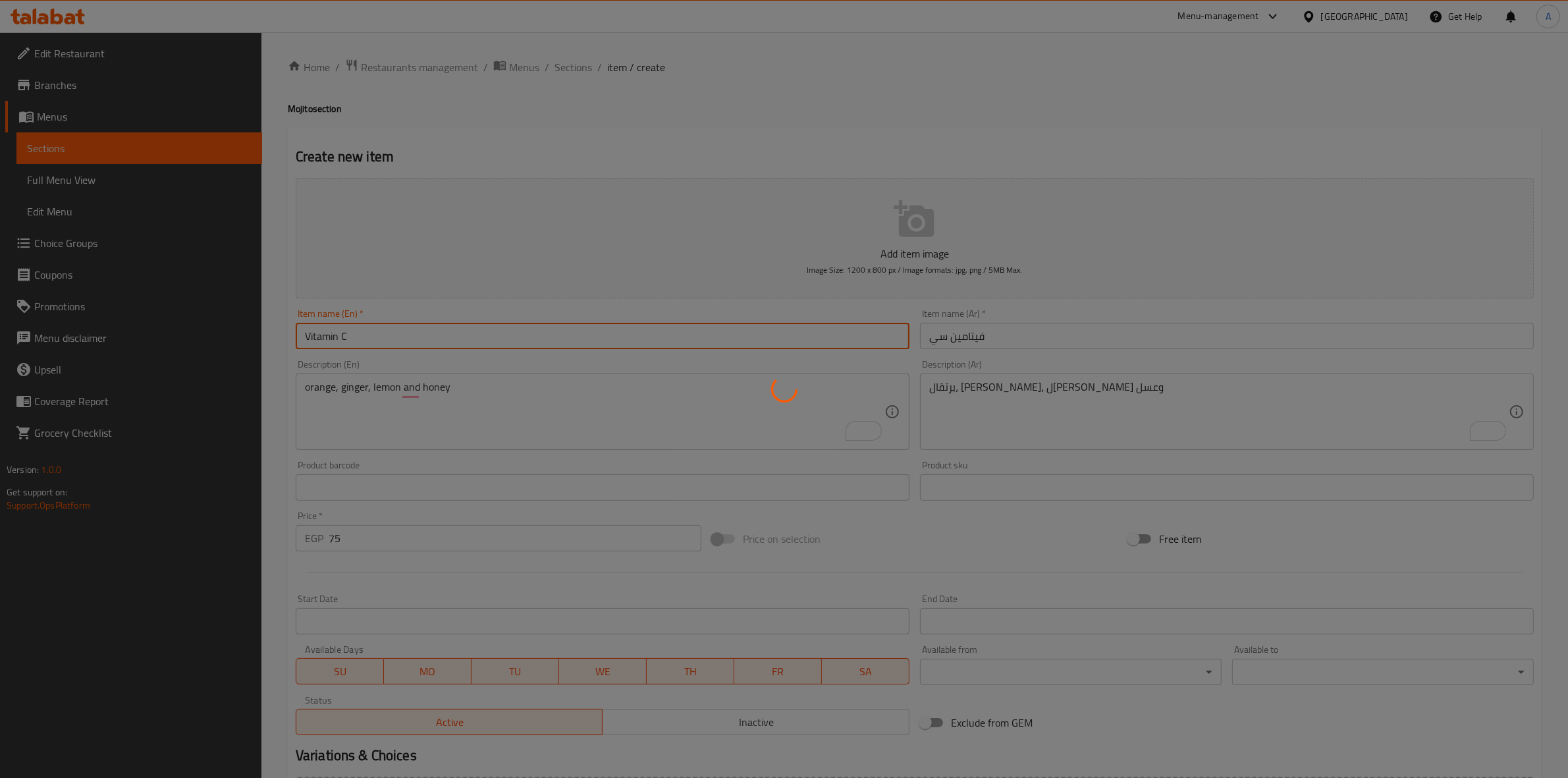
type input "0"
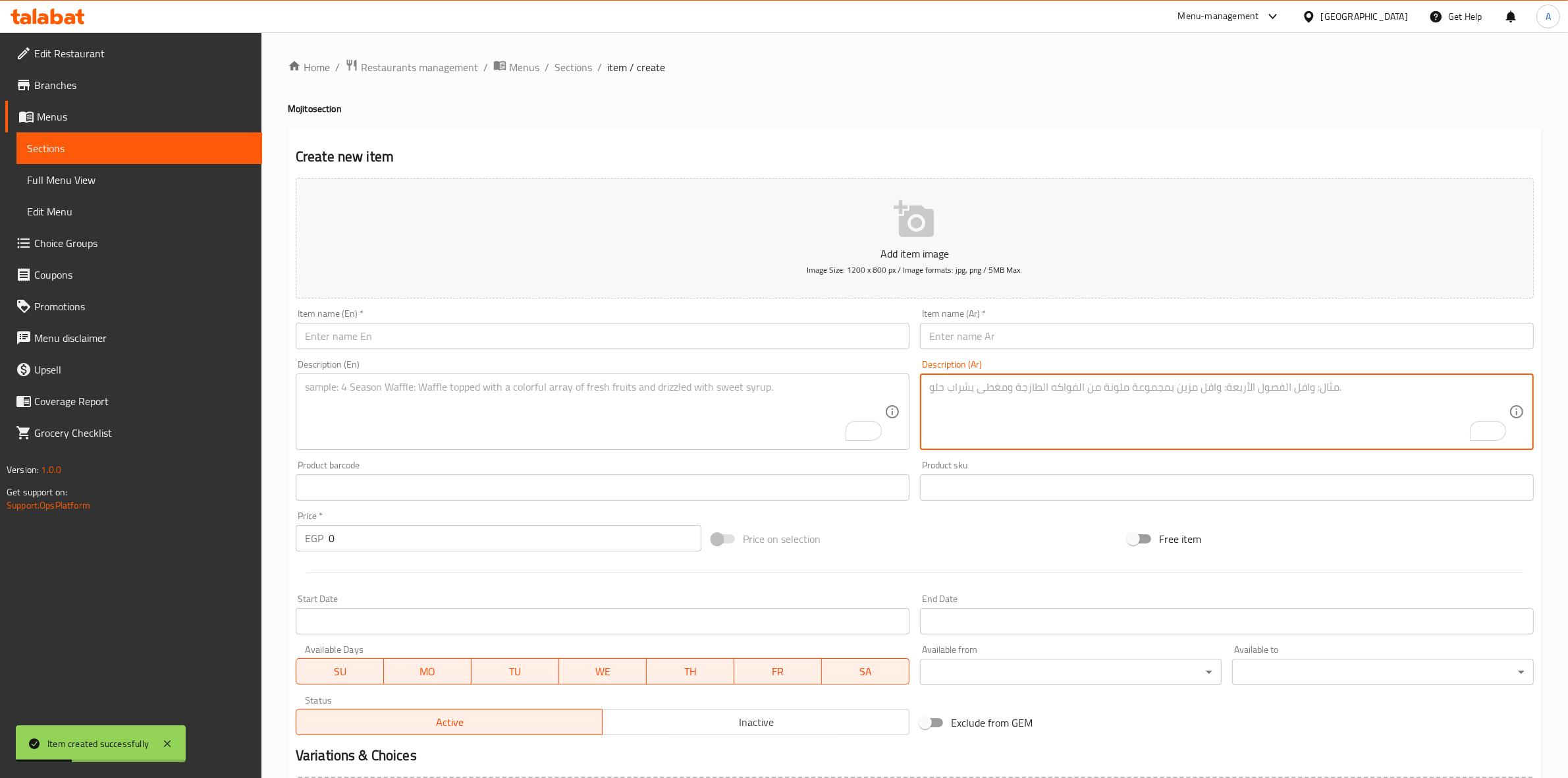
click at [1001, 417] on textarea "To enrich screen reader interactions, please activate Accessibility in Grammarl…" at bounding box center [1219, 412] width 580 height 63
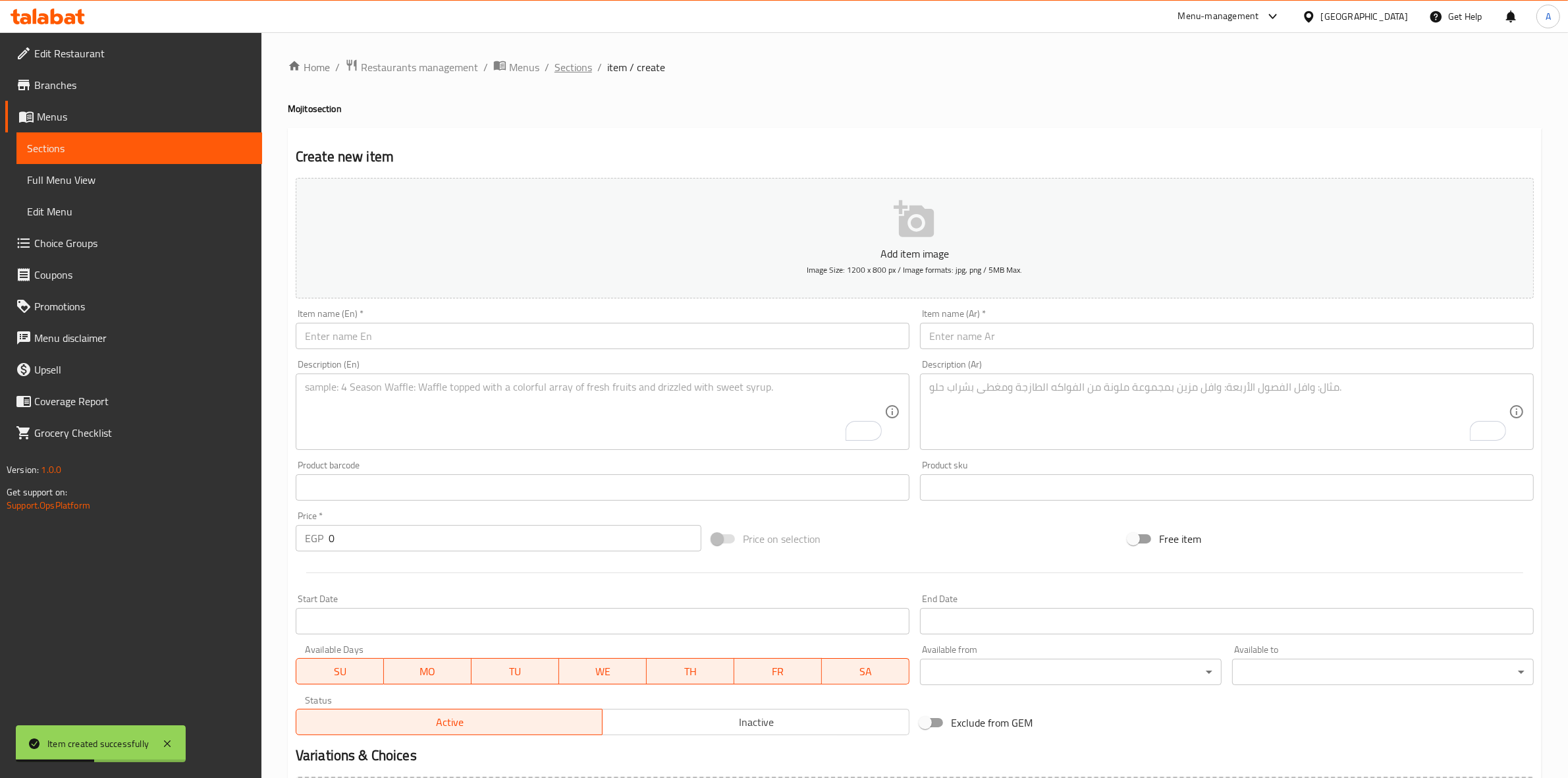
click at [581, 60] on span "Sections" at bounding box center [573, 67] width 37 height 16
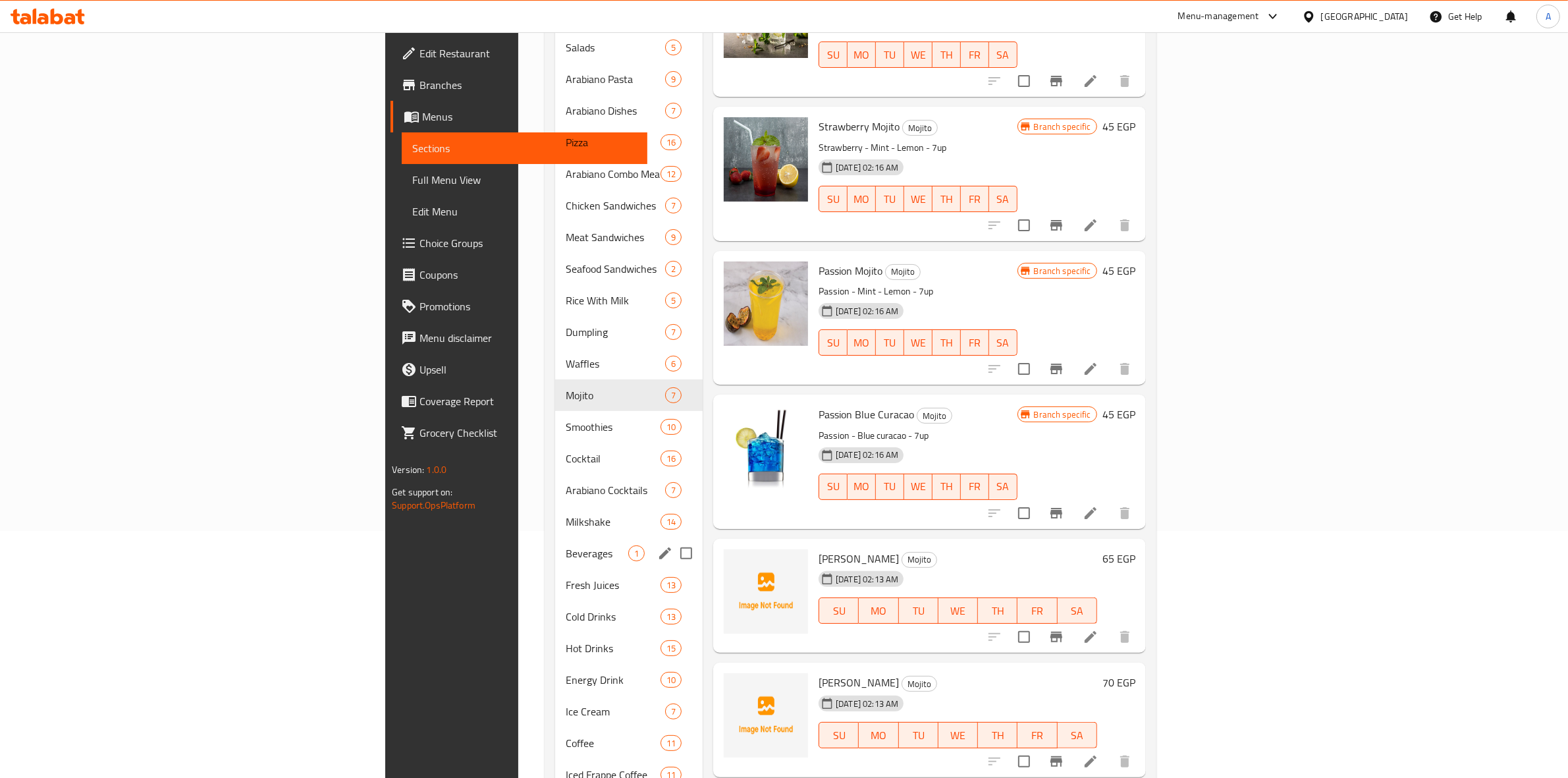
scroll to position [329, 0]
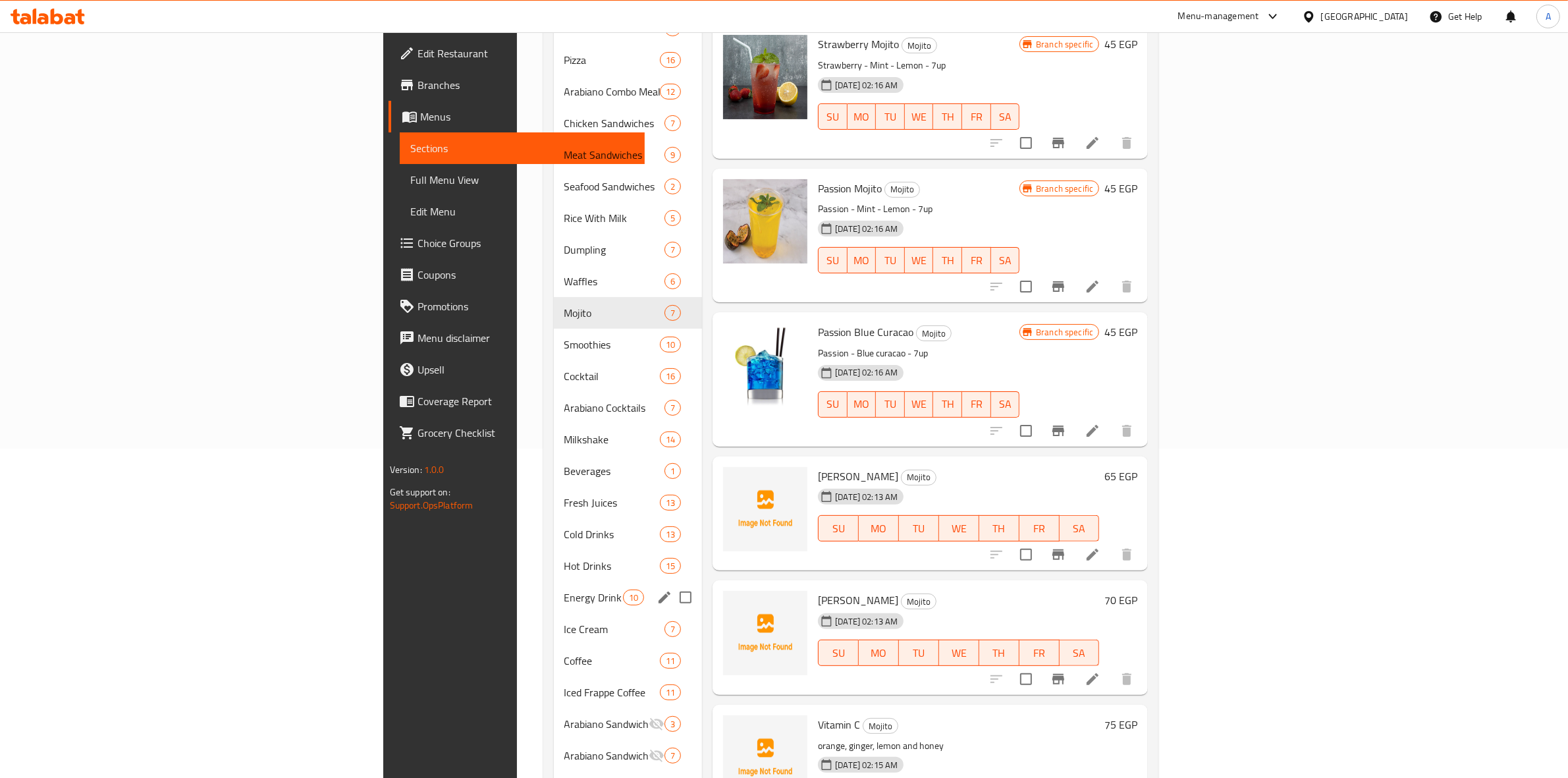
click at [554, 588] on div "Energy Drink 10" at bounding box center [628, 597] width 149 height 32
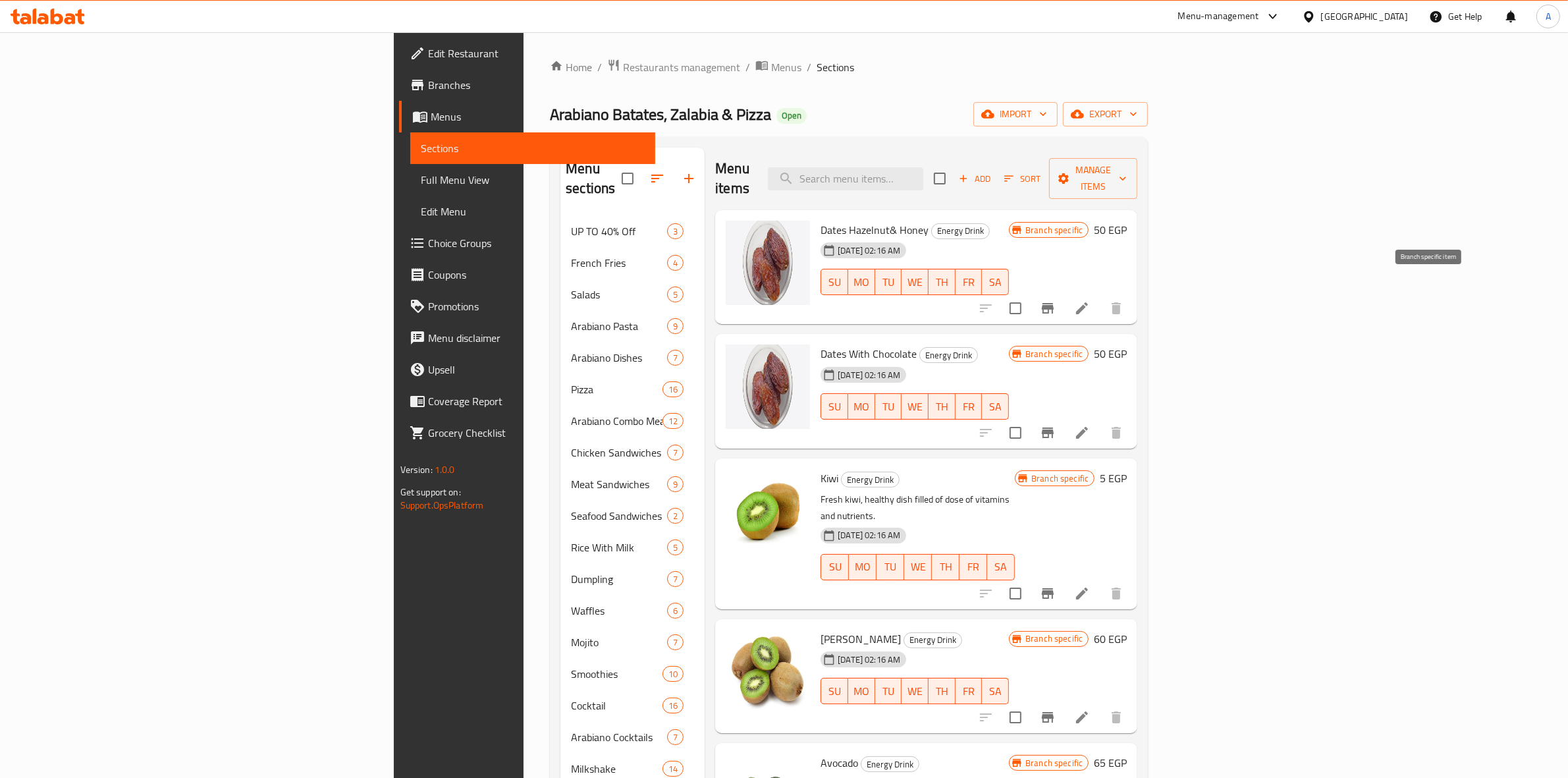
click at [1054, 303] on icon "Branch-specific-item" at bounding box center [1047, 308] width 12 height 11
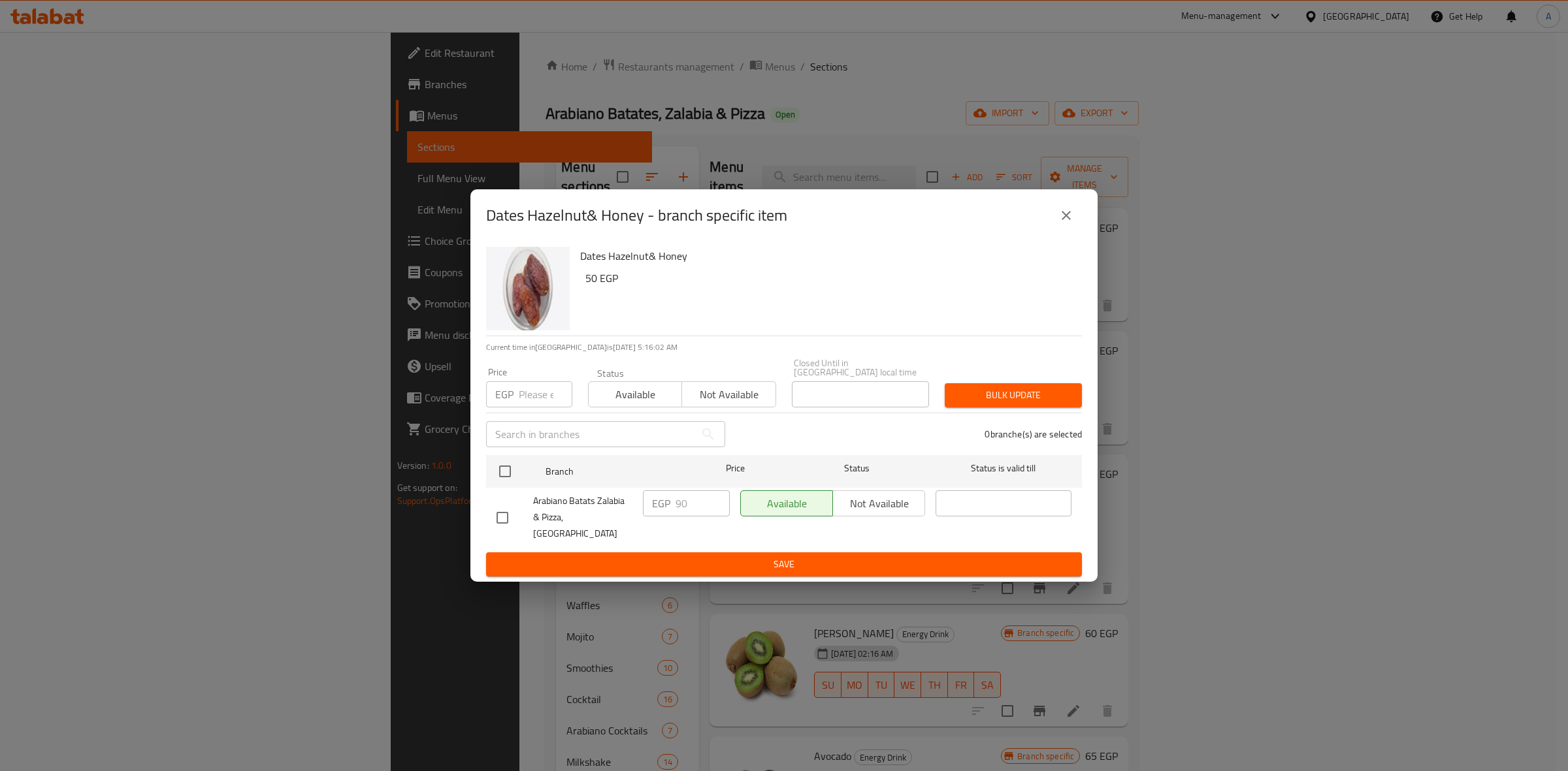
click at [1063, 223] on icon "close" at bounding box center [1066, 215] width 15 height 15
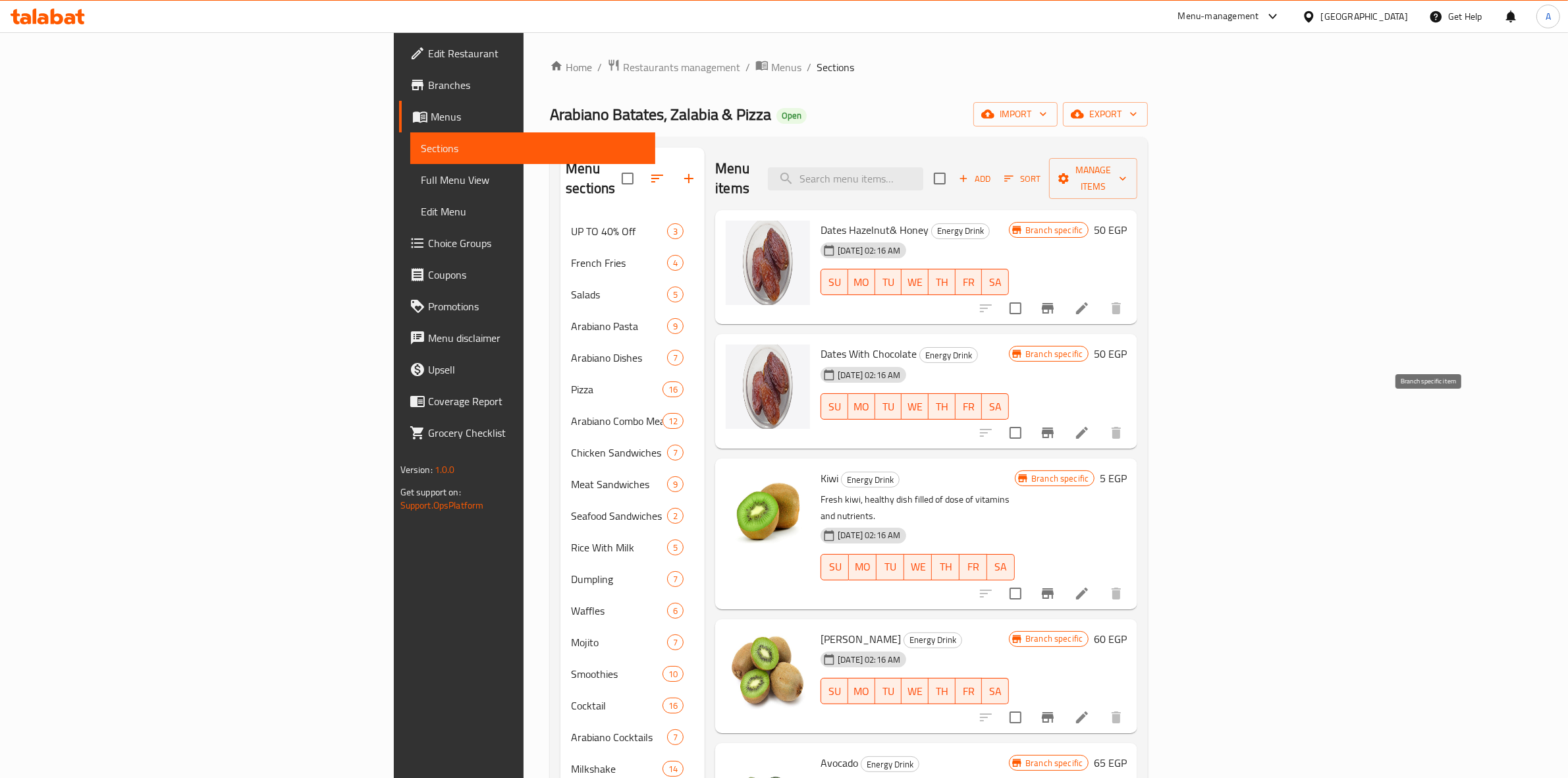
click at [1056, 425] on icon "Branch-specific-item" at bounding box center [1047, 432] width 15 height 16
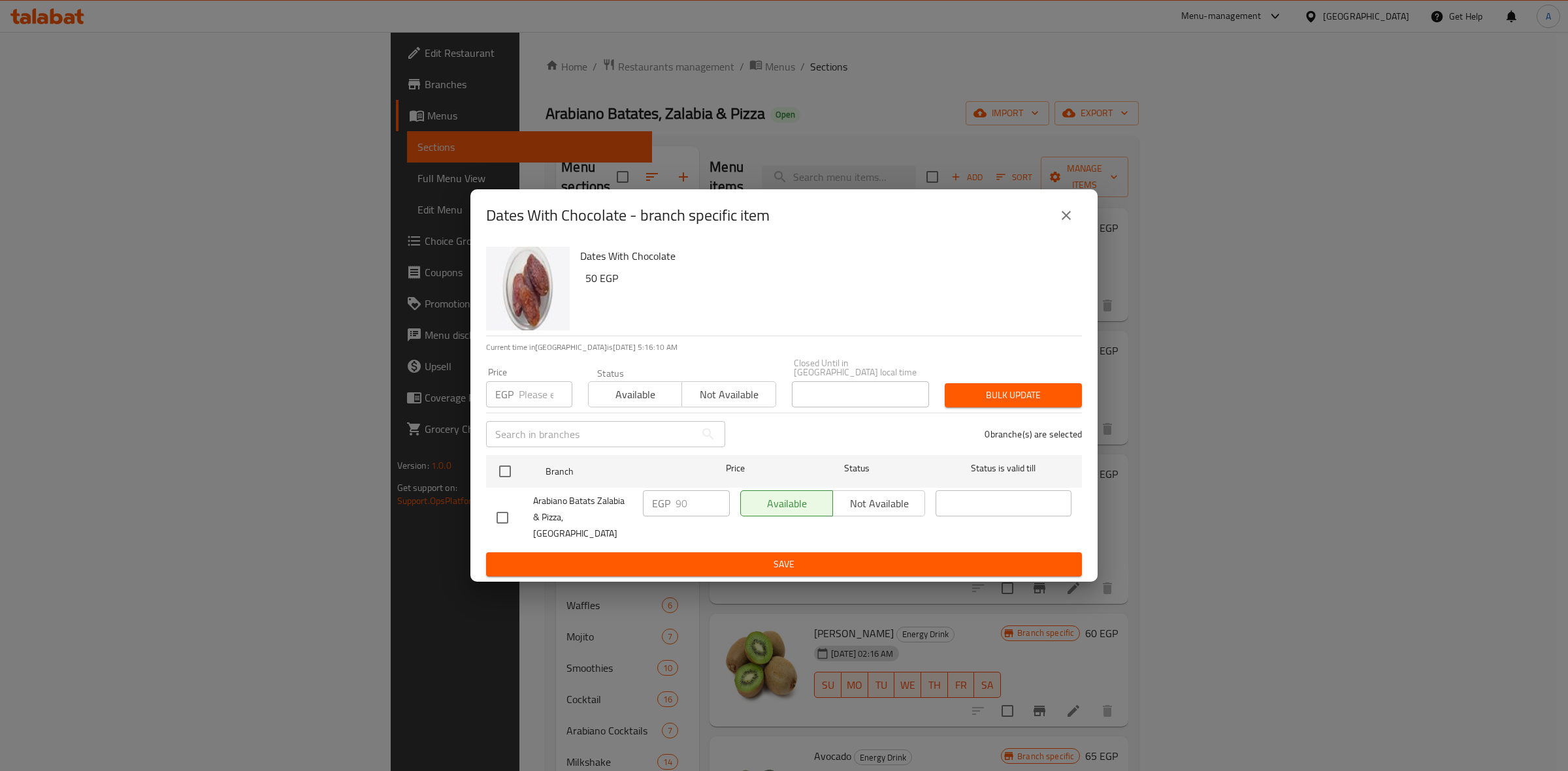
click at [1072, 223] on icon "close" at bounding box center [1066, 215] width 15 height 15
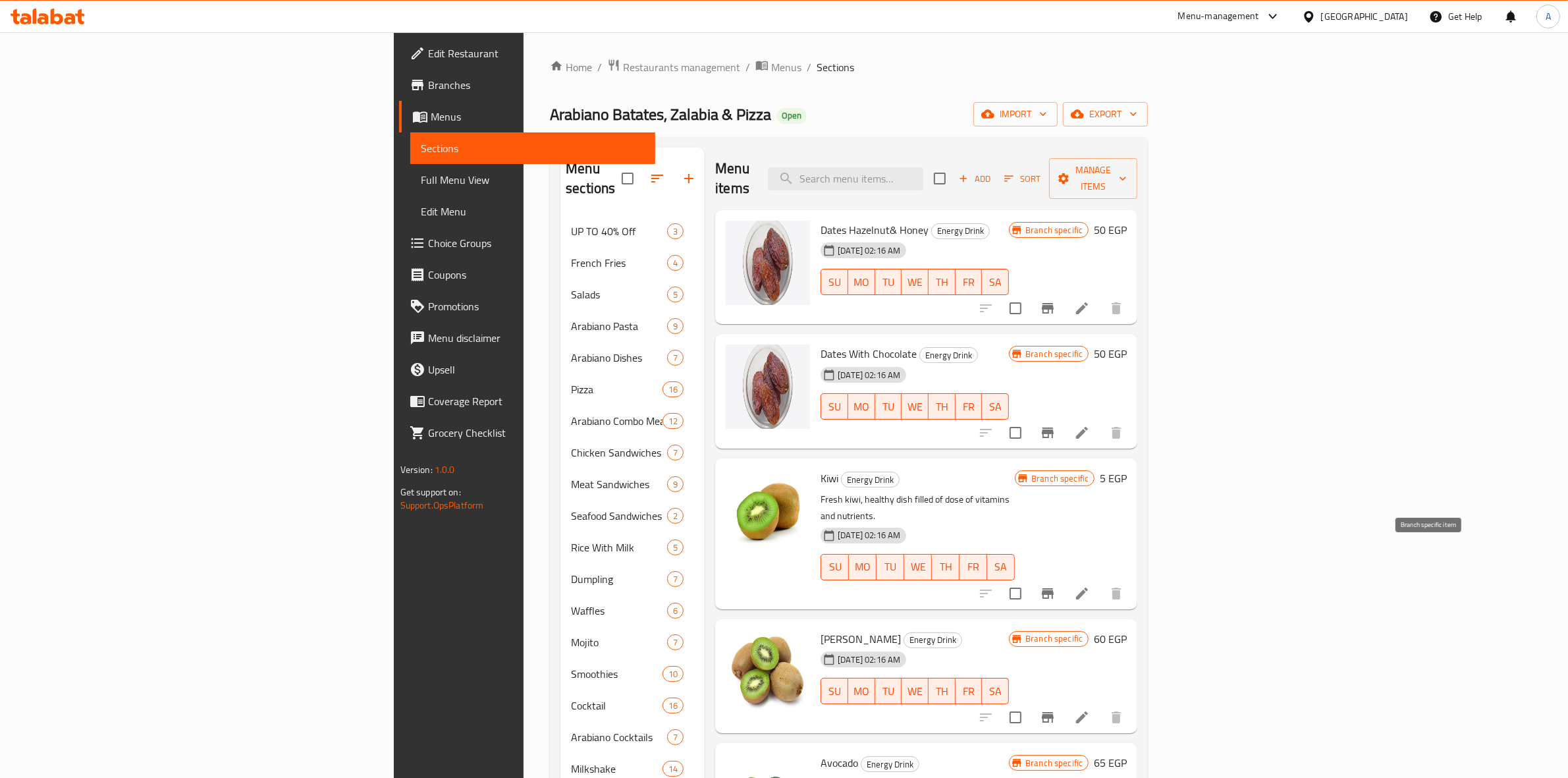
click at [1064, 578] on button "Branch-specific-item" at bounding box center [1047, 594] width 32 height 32
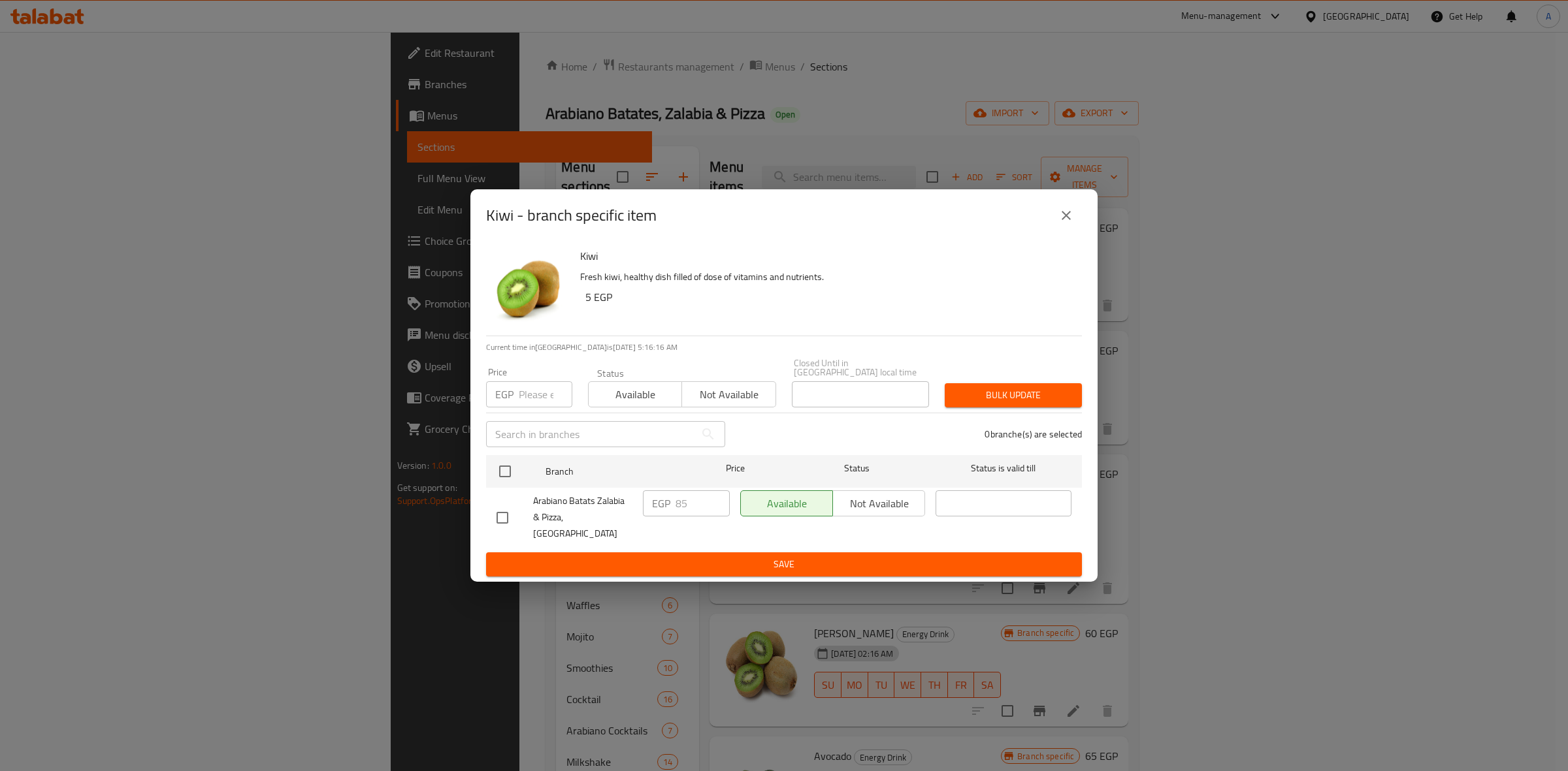
click at [1044, 231] on div "Kiwi - branch specific item" at bounding box center [784, 215] width 596 height 32
click at [1063, 220] on button "close" at bounding box center [1066, 215] width 32 height 32
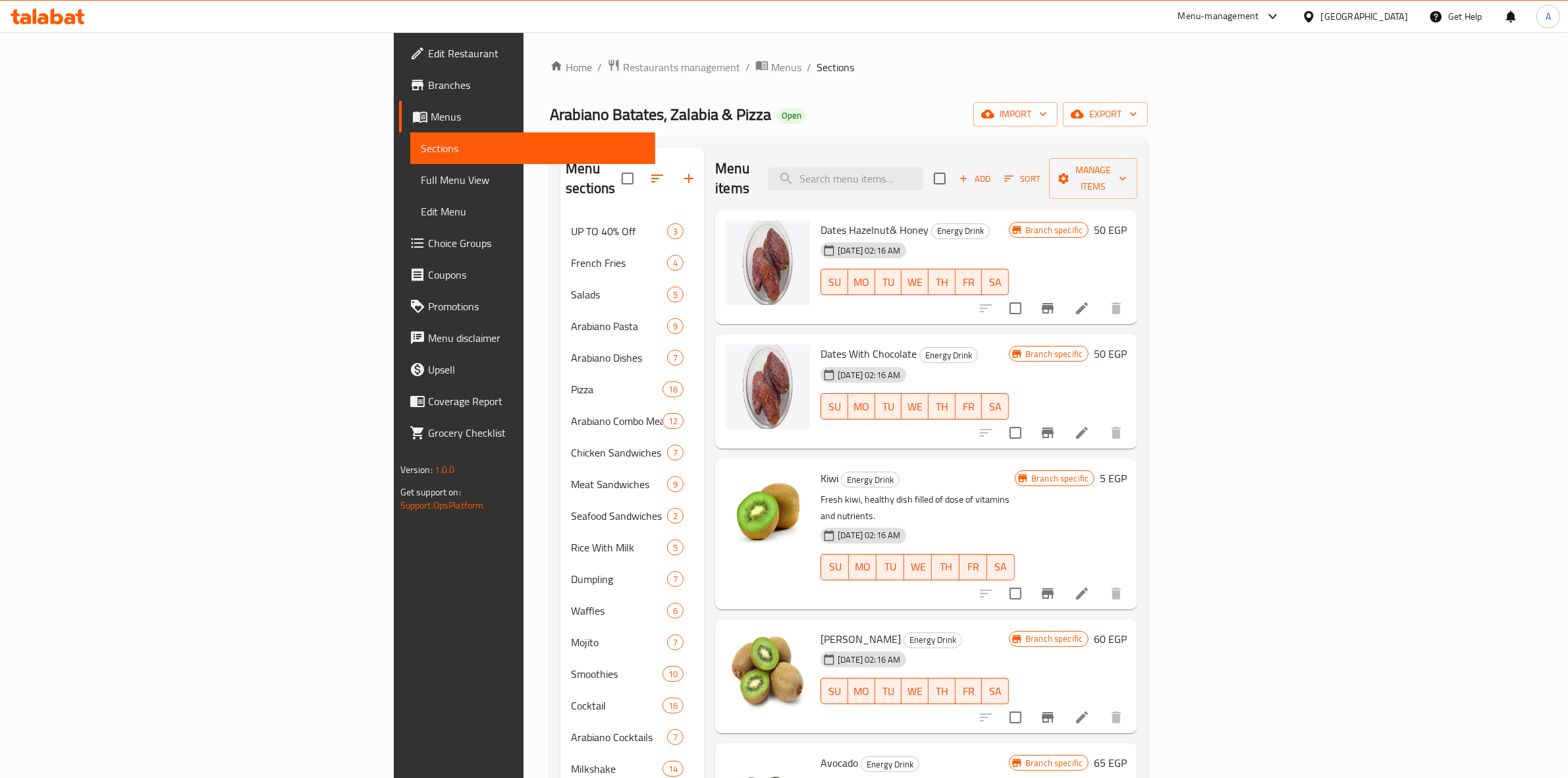
click at [1015, 492] on p "Fresh kiwi, healthy dish filled of dose of vitamins and nutrients." at bounding box center [917, 508] width 194 height 33
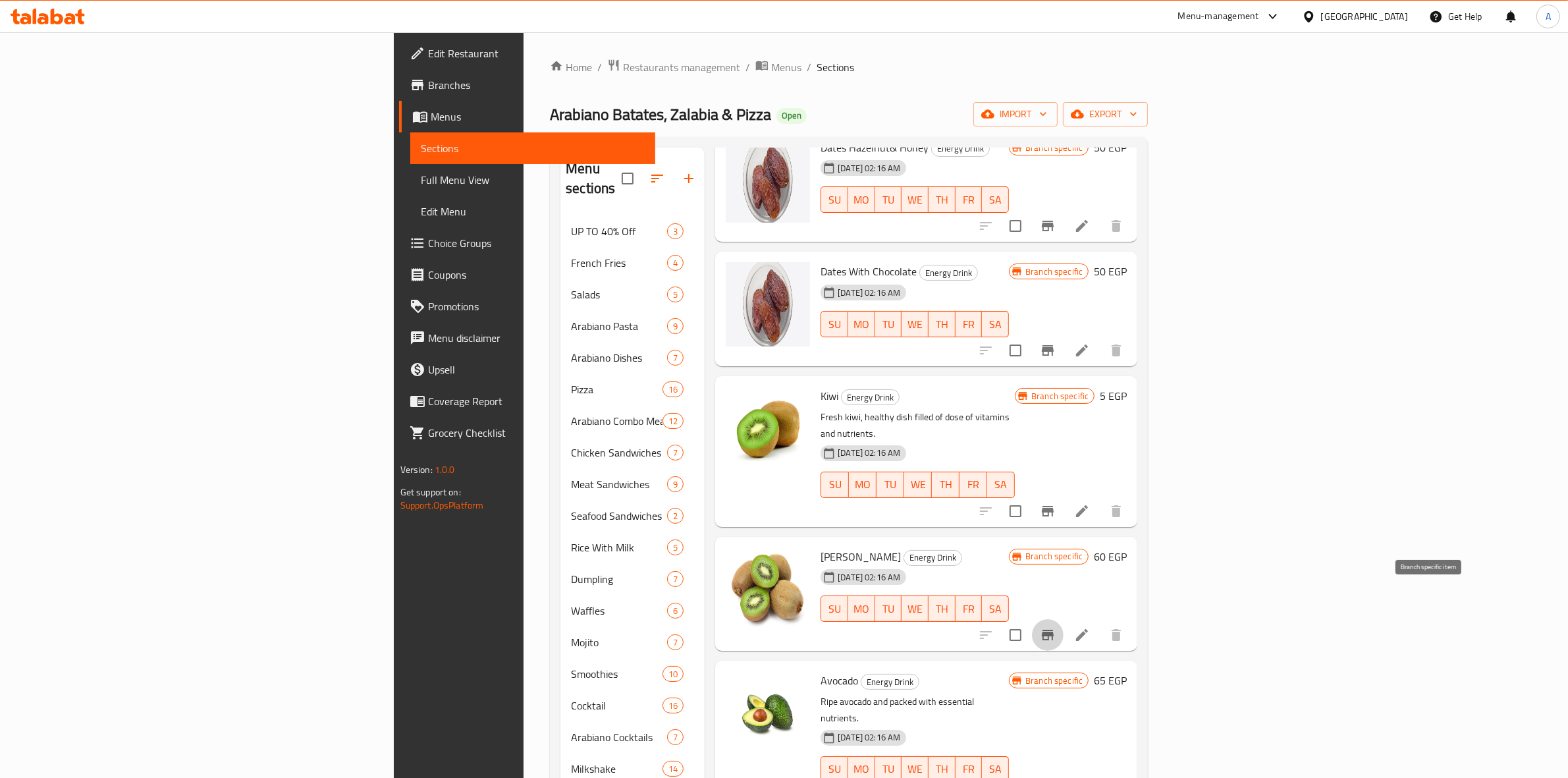
click at [1056, 628] on icon "Branch-specific-item" at bounding box center [1047, 635] width 15 height 16
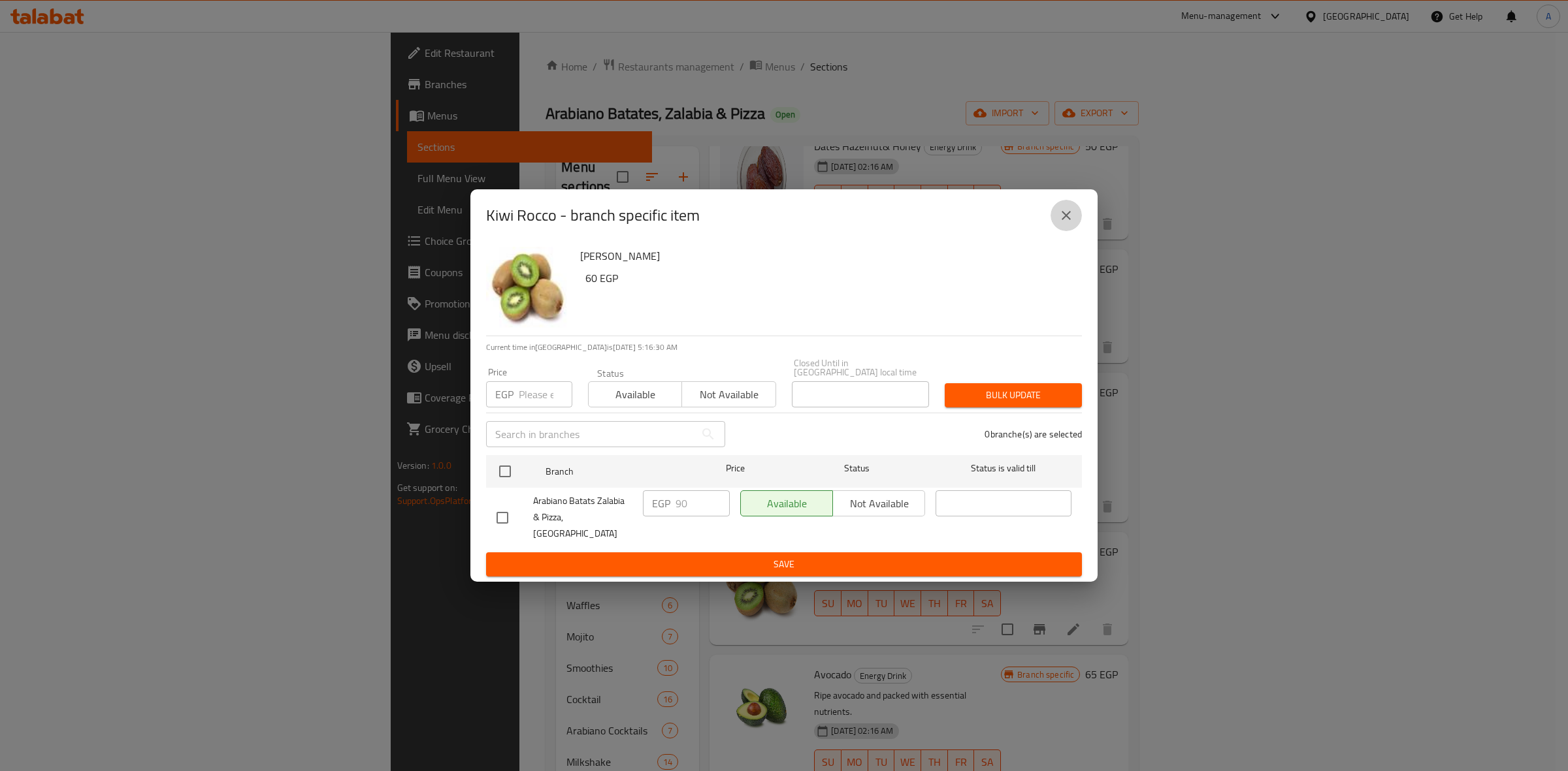
click at [1063, 220] on icon "close" at bounding box center [1066, 215] width 15 height 15
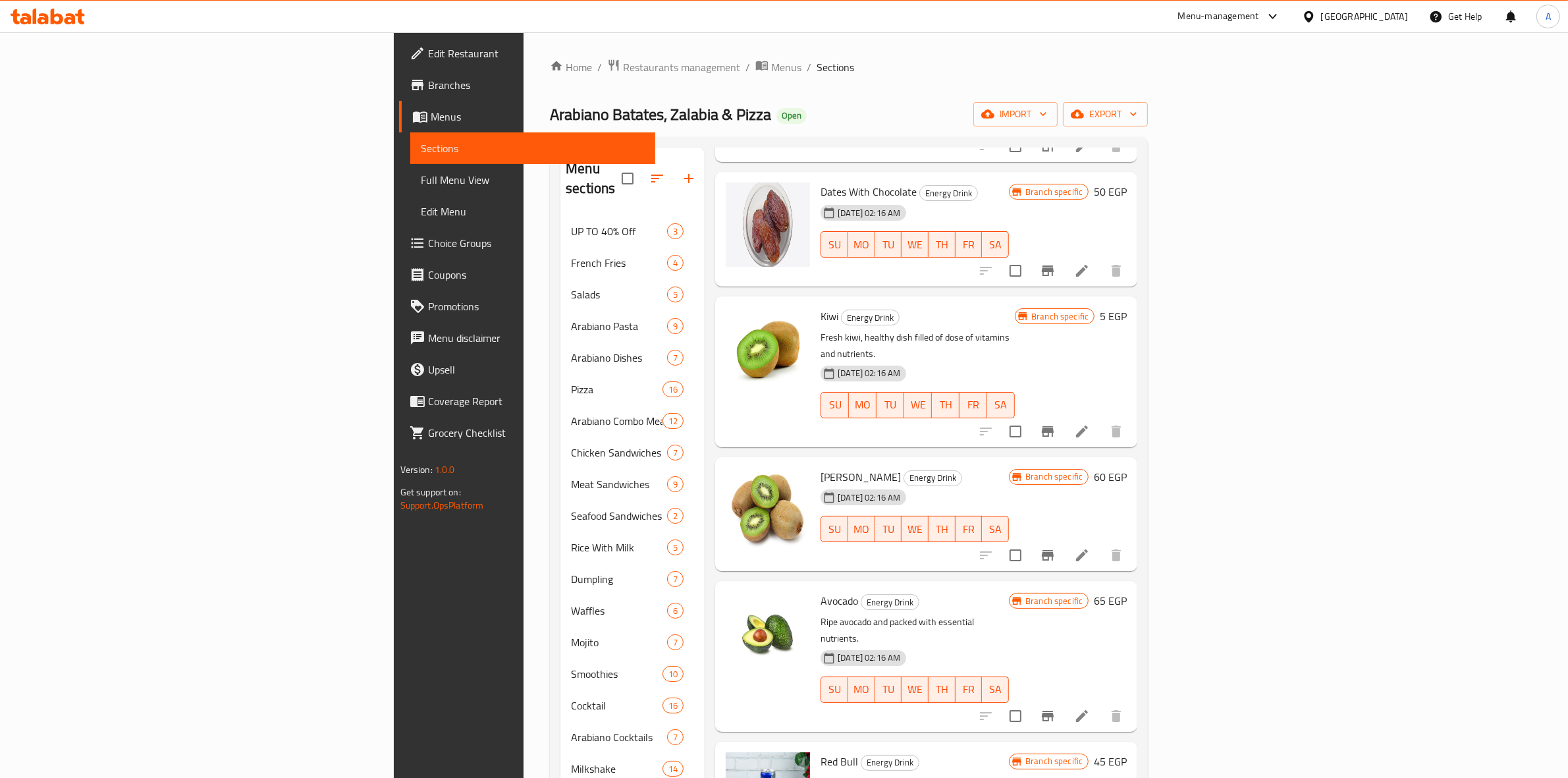
scroll to position [233, 0]
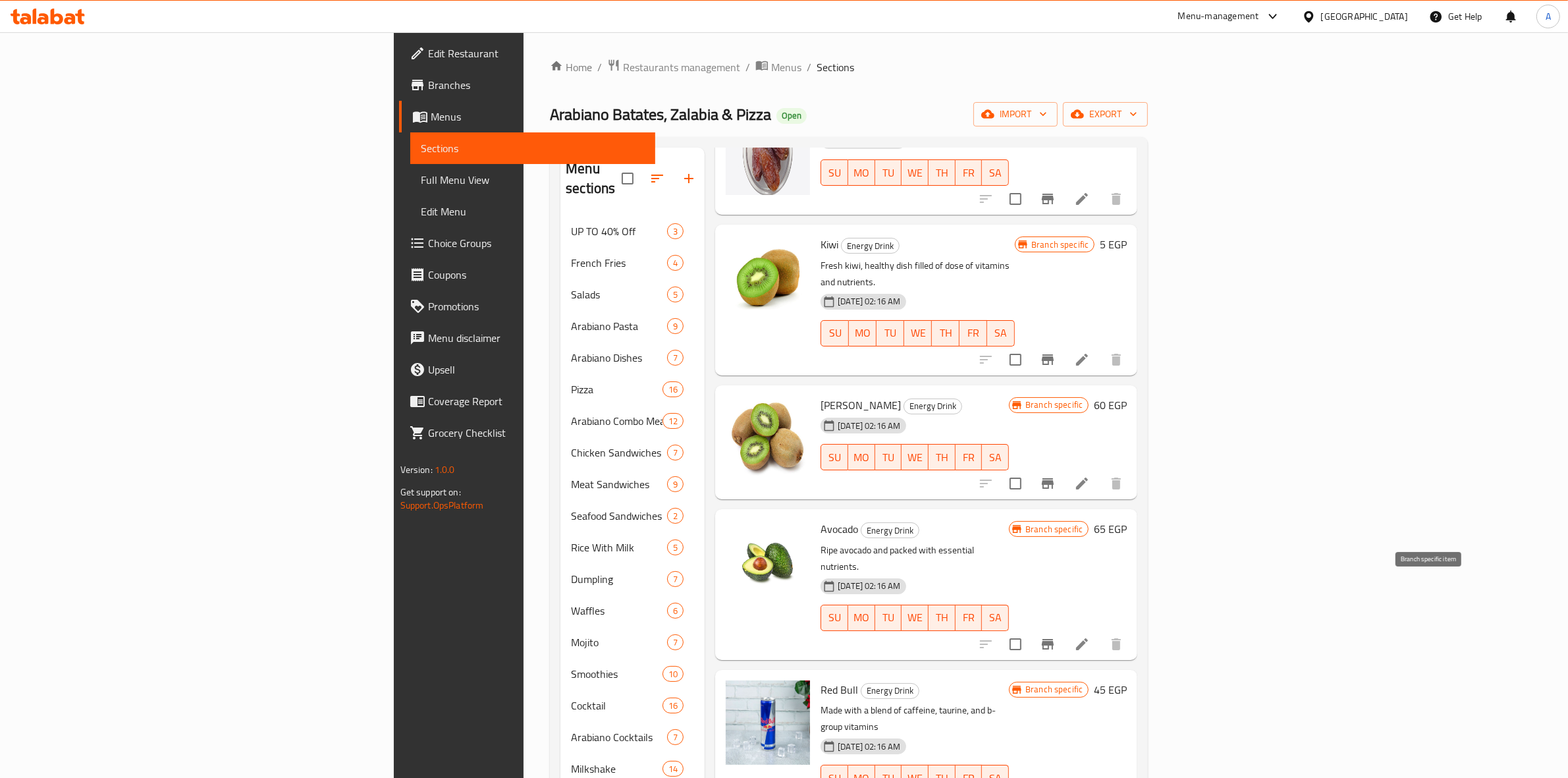
click at [1056, 637] on icon "Branch-specific-item" at bounding box center [1047, 644] width 15 height 16
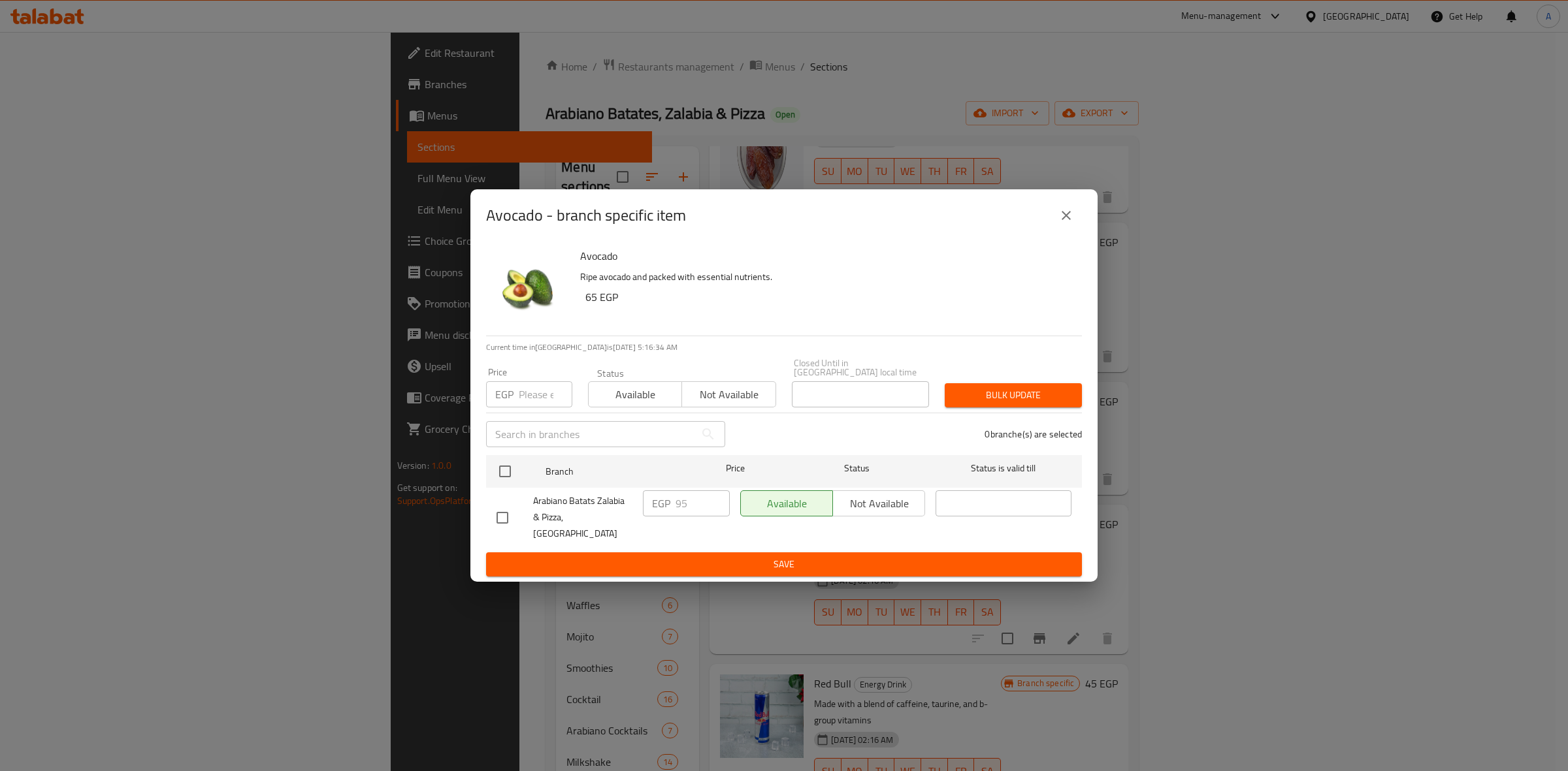
click at [1065, 220] on icon "close" at bounding box center [1066, 215] width 9 height 9
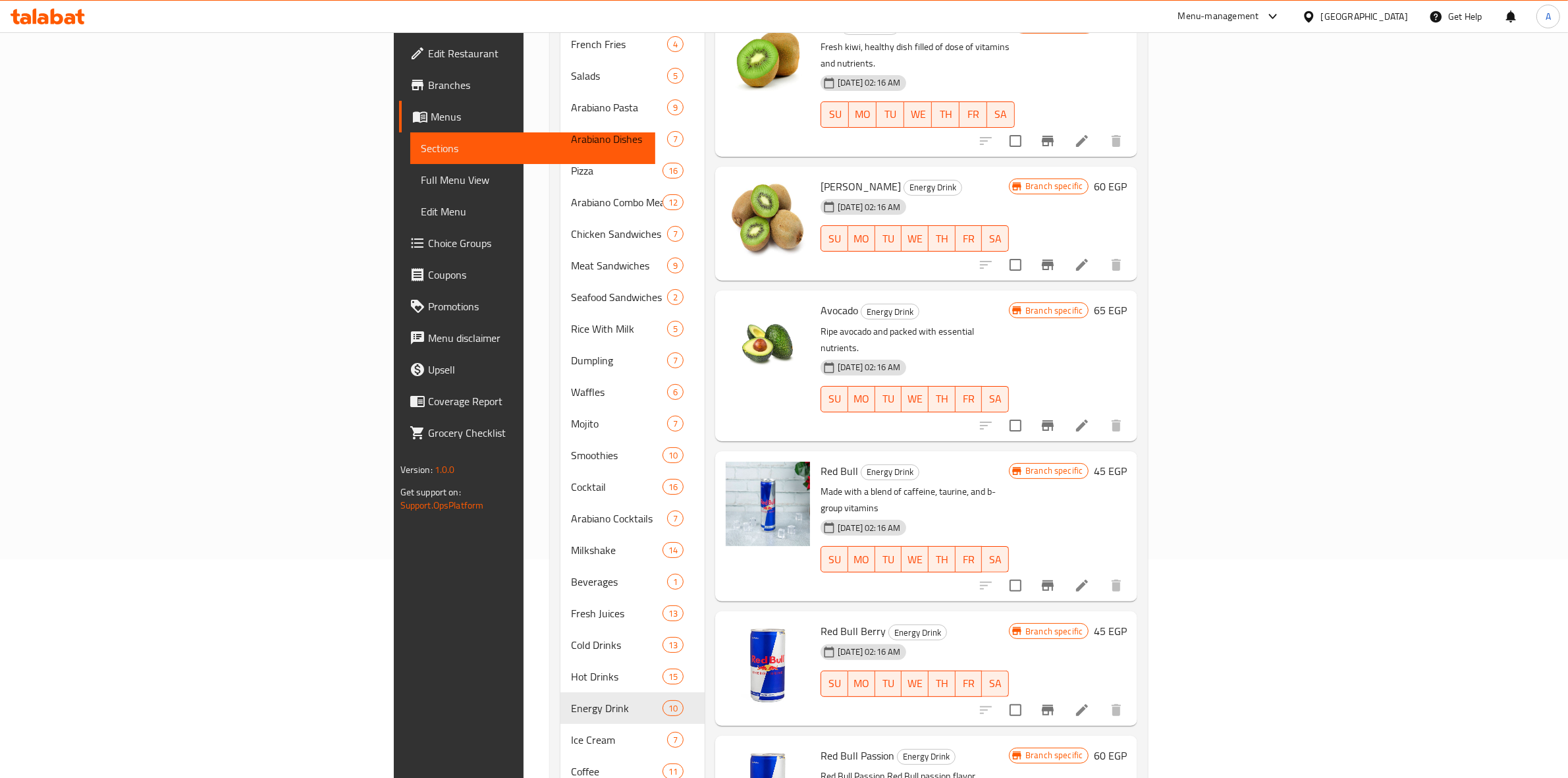
scroll to position [247, 0]
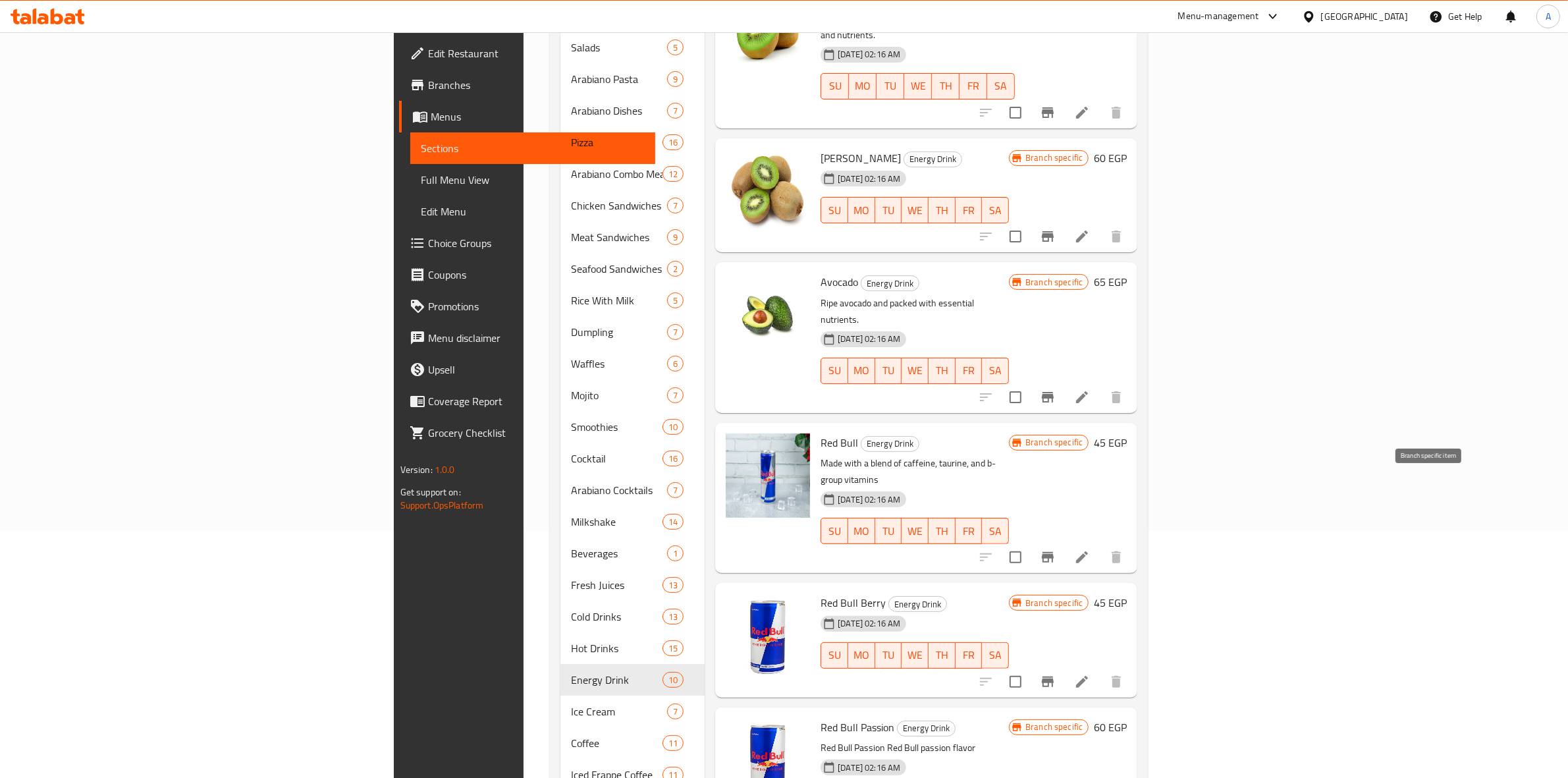
click at [1056, 550] on icon "Branch-specific-item" at bounding box center [1047, 557] width 15 height 16
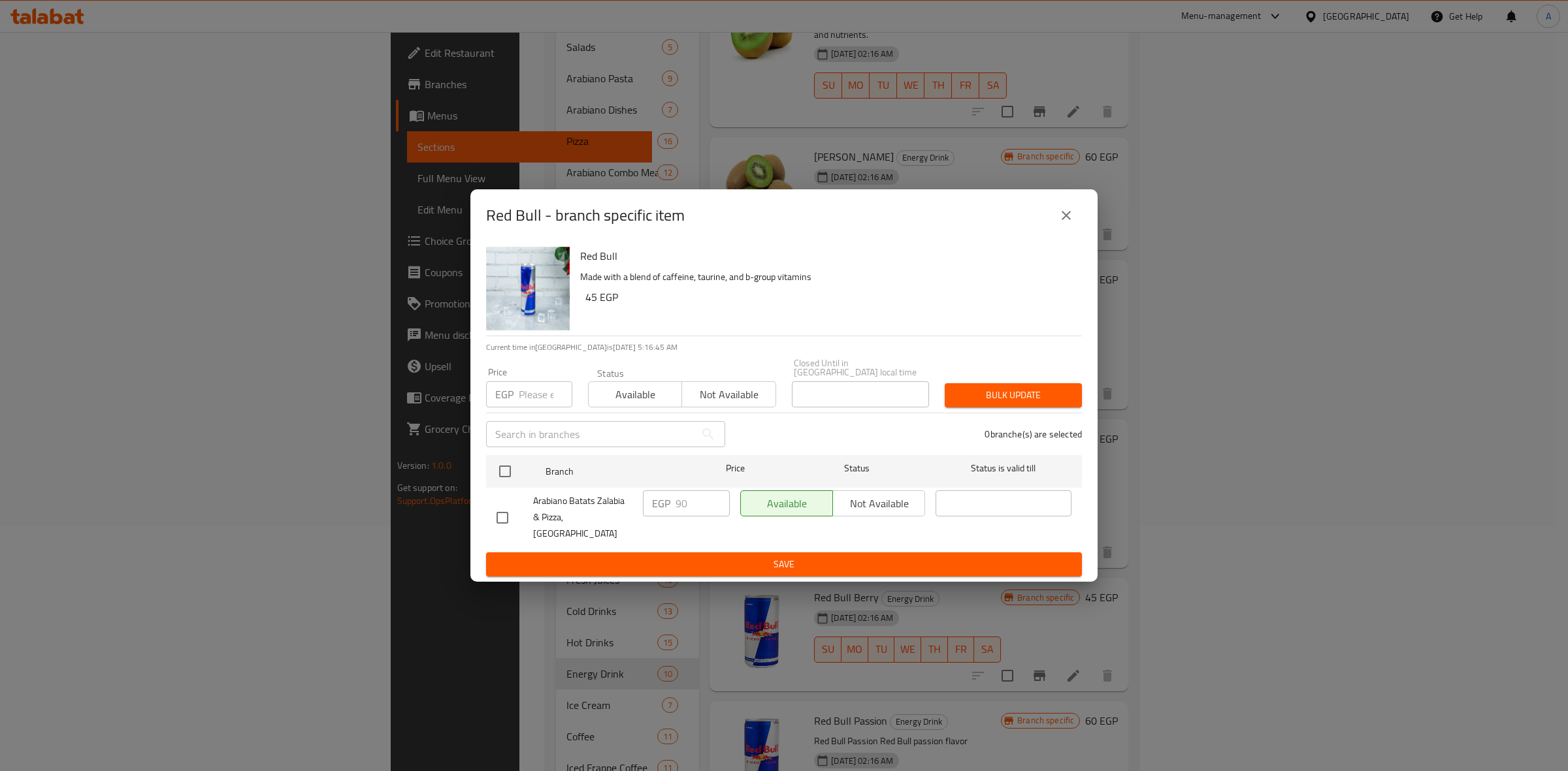
click at [1075, 227] on button "close" at bounding box center [1066, 215] width 32 height 32
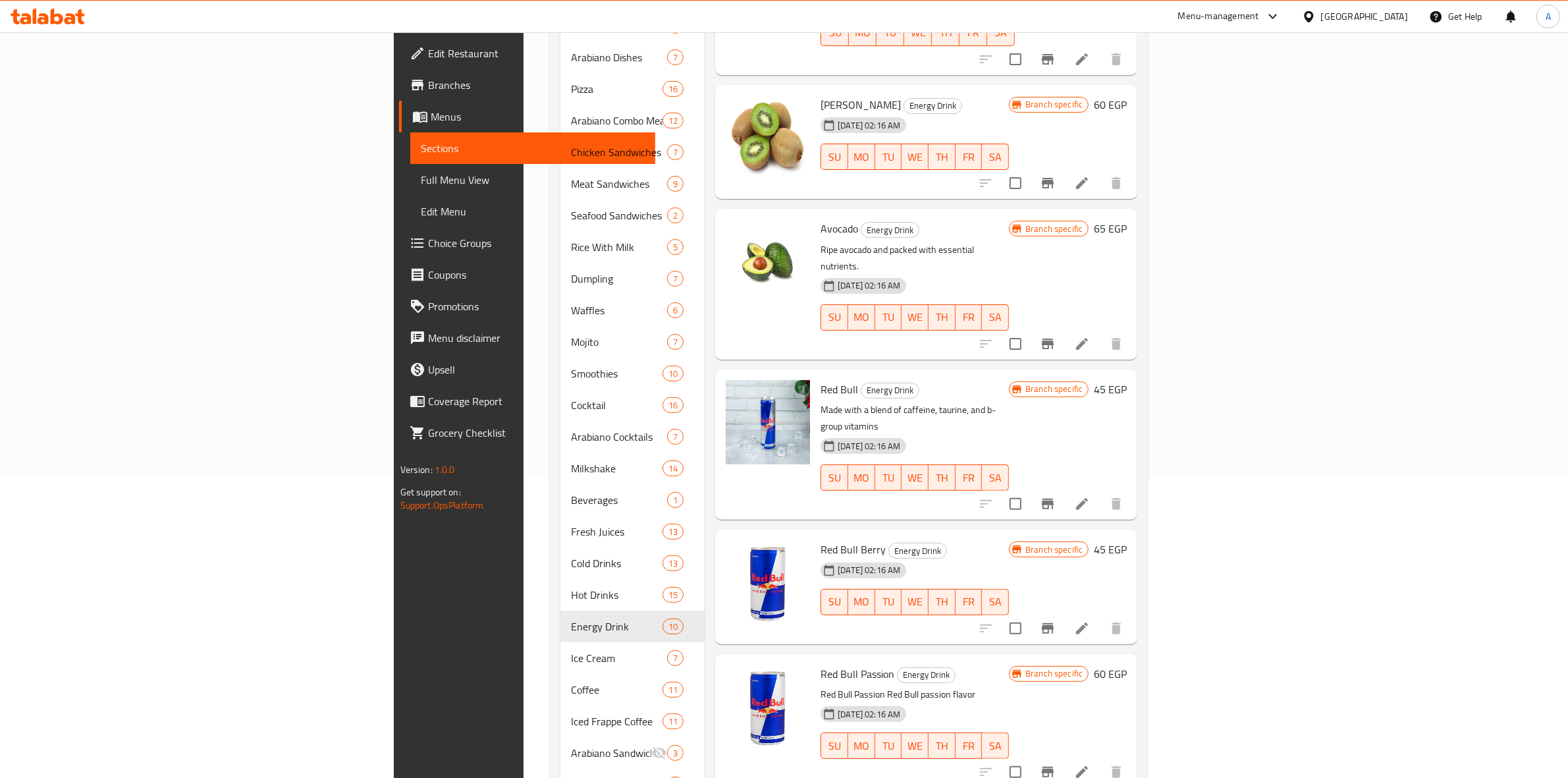
scroll to position [329, 0]
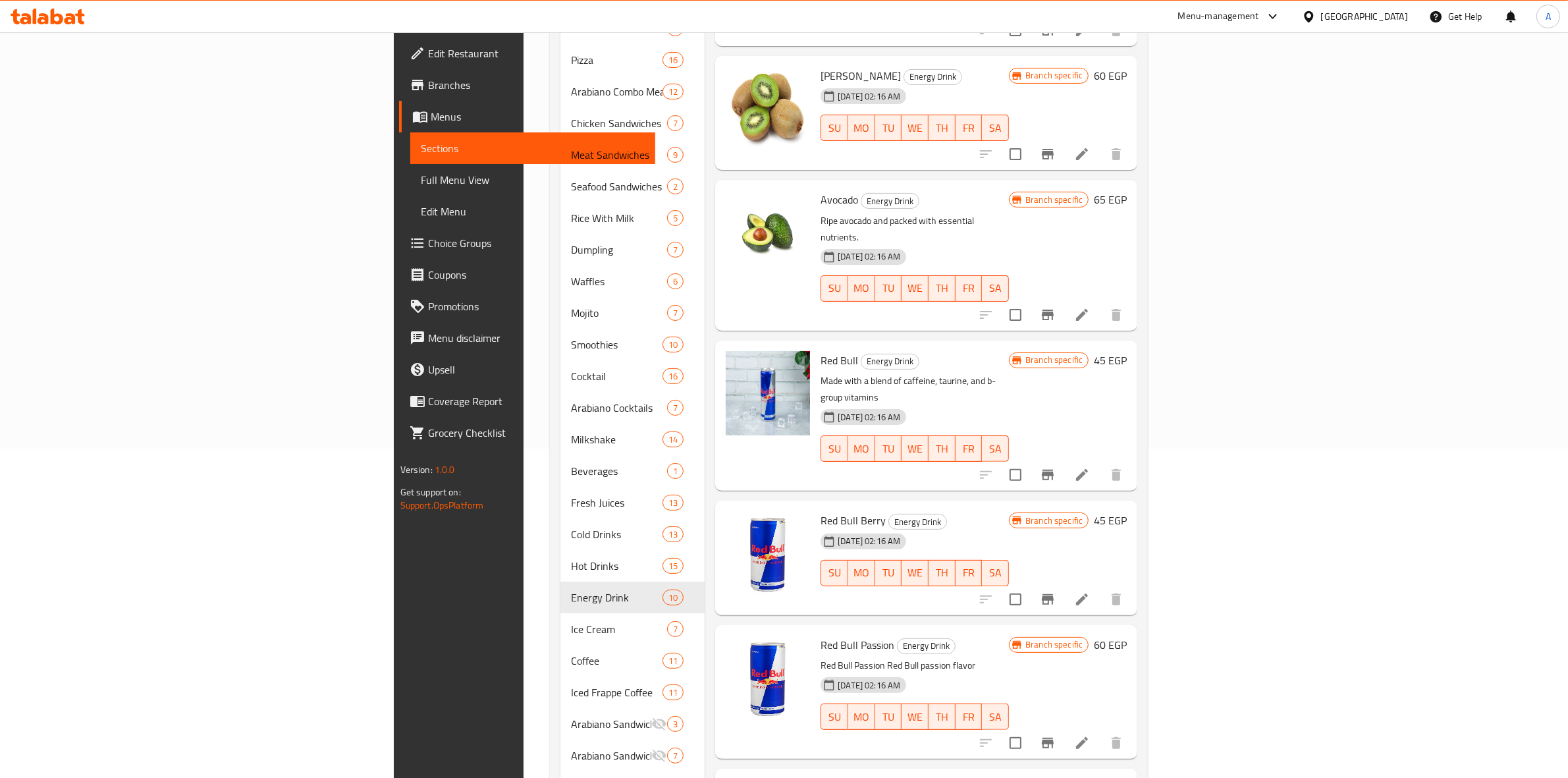
click at [1009, 636] on h6 "Red Bull Passion Energy Drink" at bounding box center [914, 645] width 189 height 18
click at [1054, 595] on icon "Branch-specific-item" at bounding box center [1047, 600] width 12 height 11
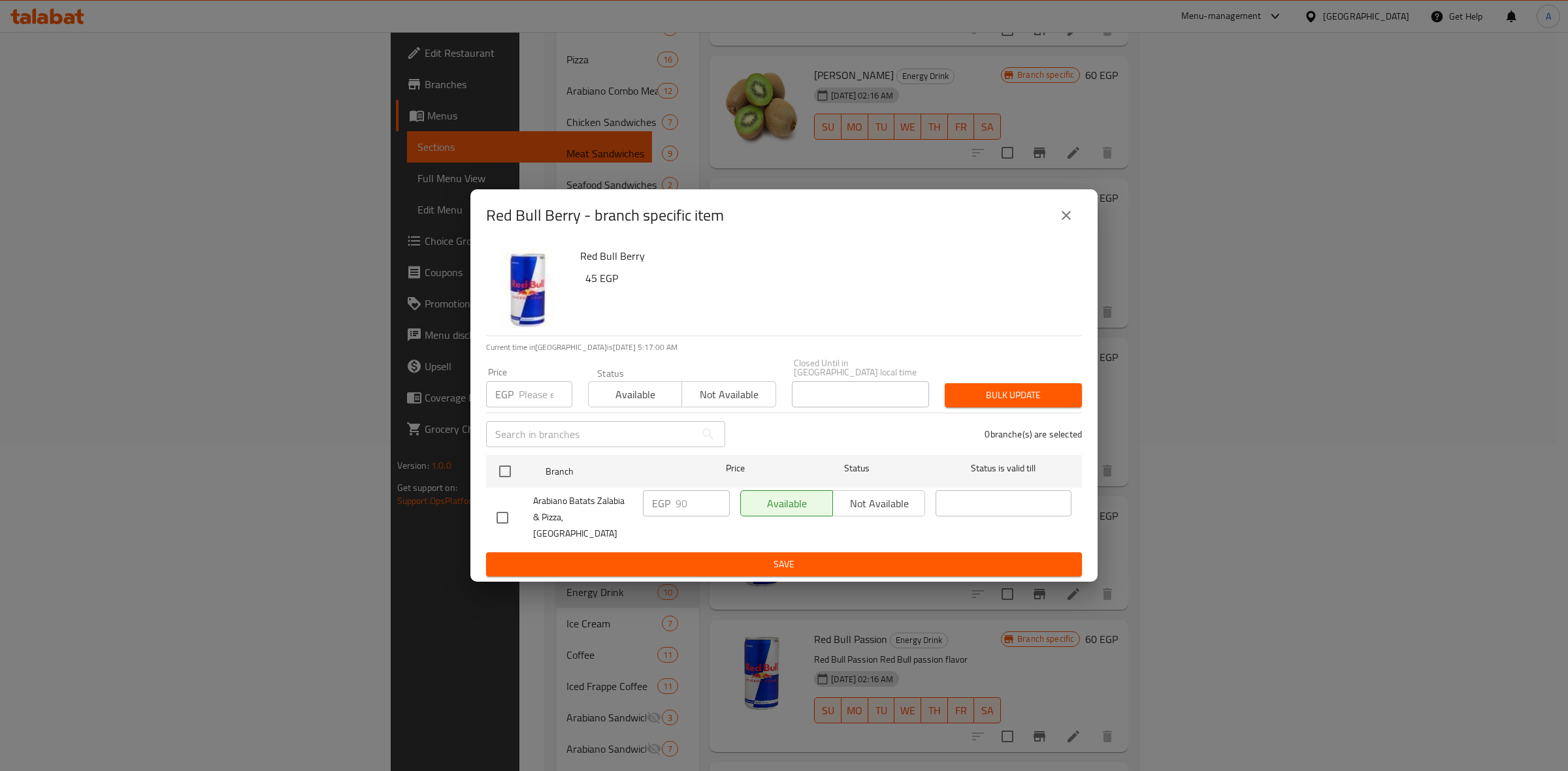
click at [1063, 223] on icon "close" at bounding box center [1066, 215] width 15 height 15
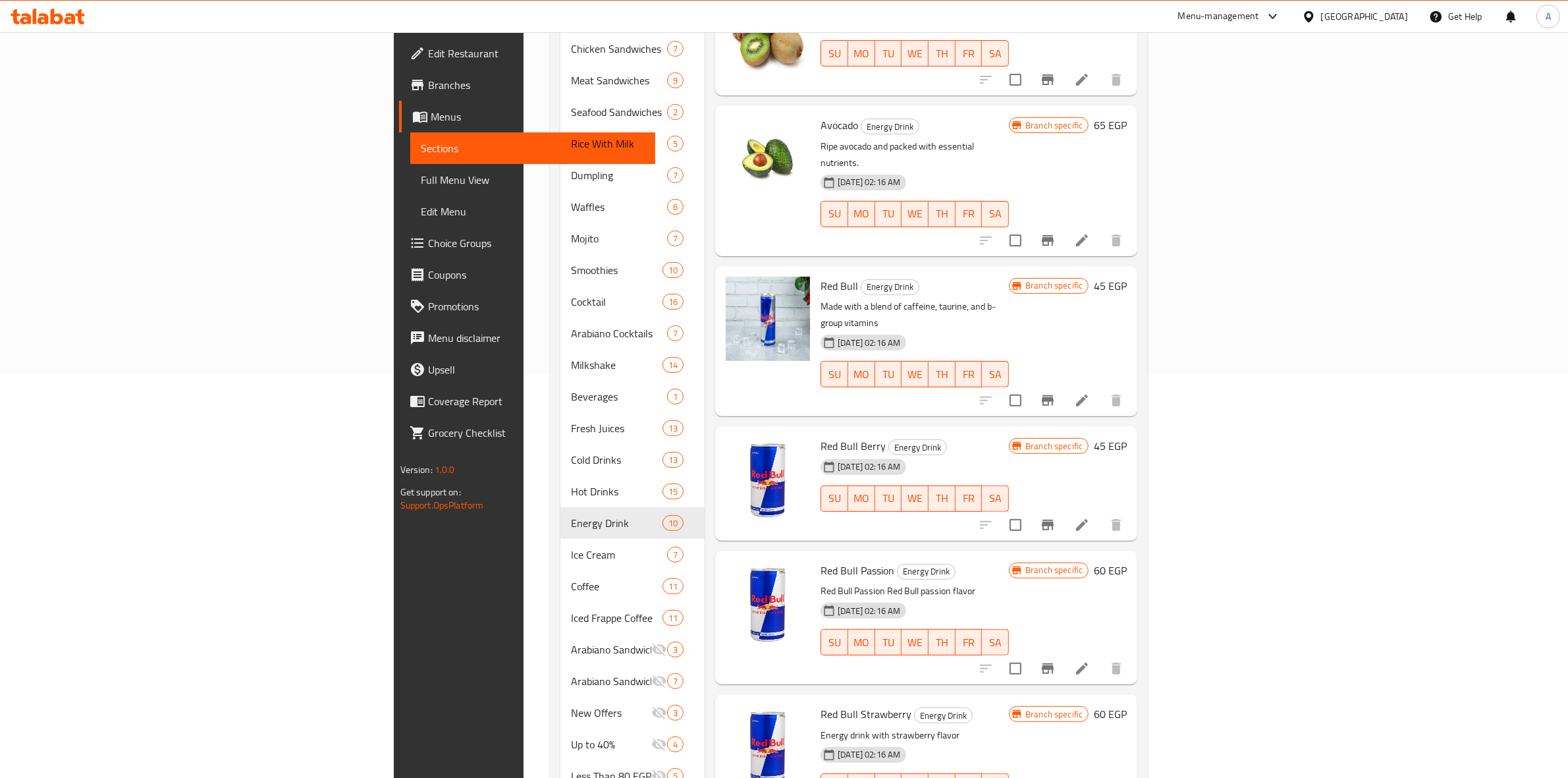
scroll to position [494, 0]
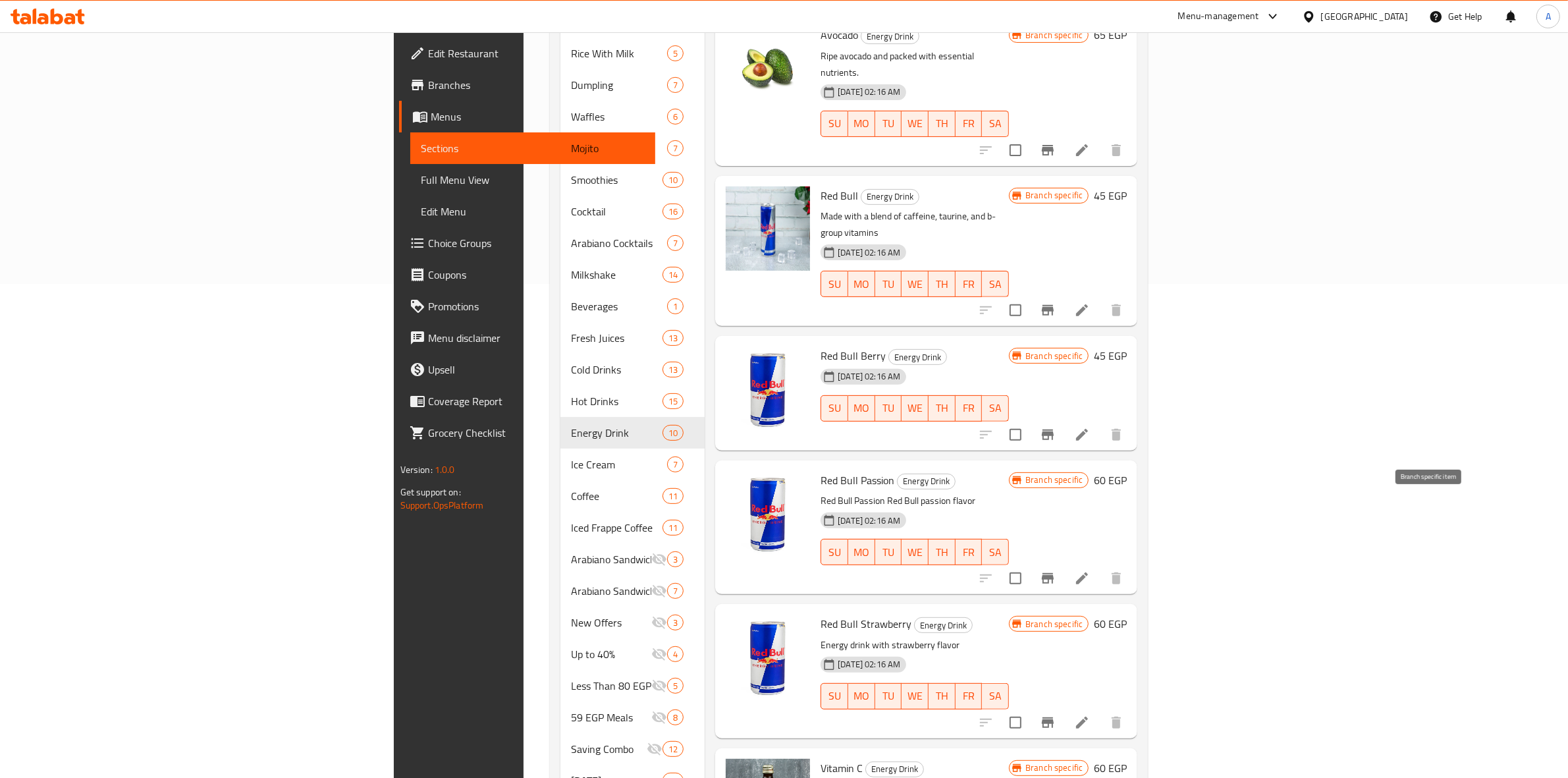
click at [1054, 574] on icon "Branch-specific-item" at bounding box center [1047, 579] width 12 height 11
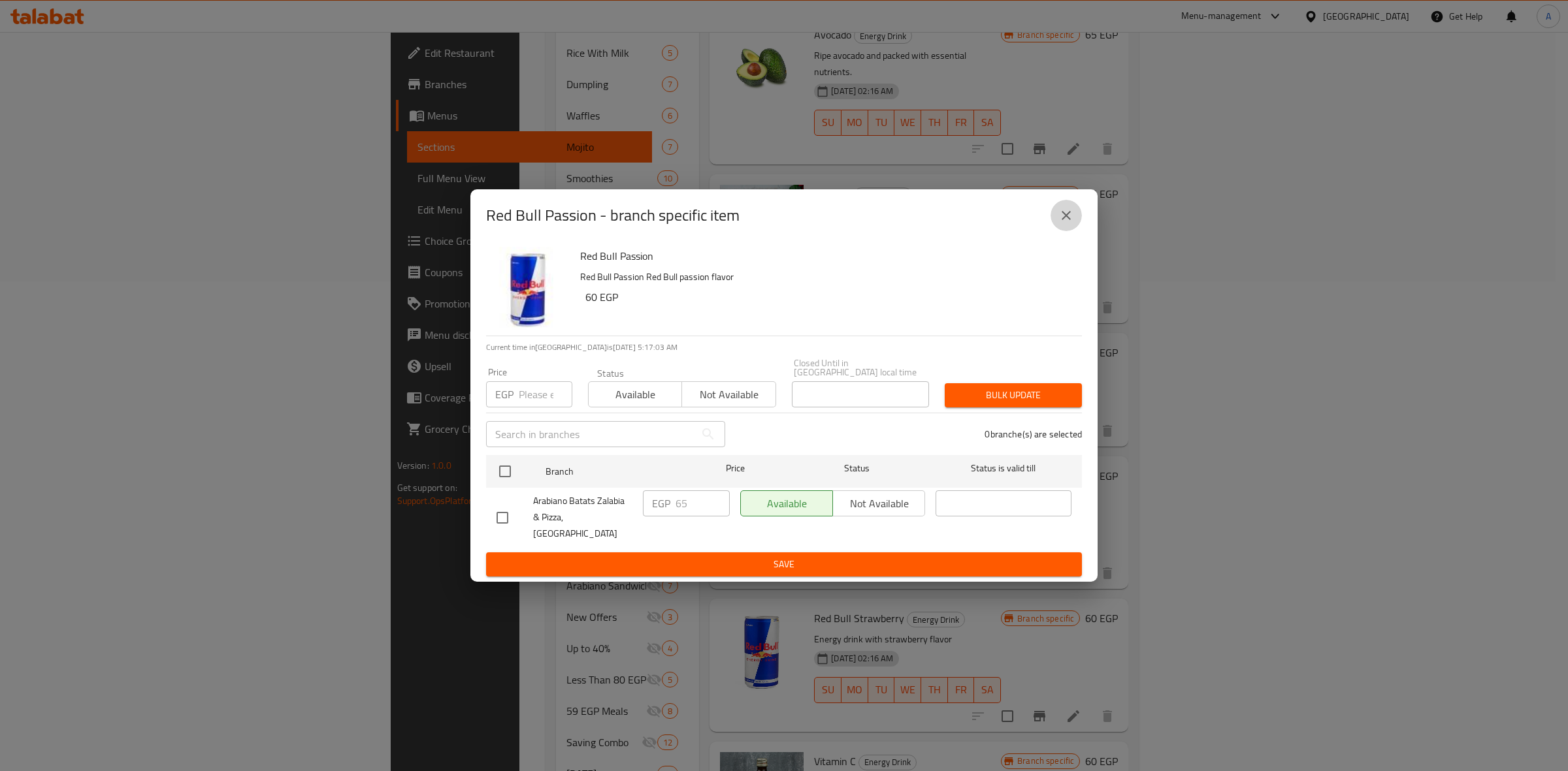
click at [1060, 223] on icon "close" at bounding box center [1066, 215] width 15 height 15
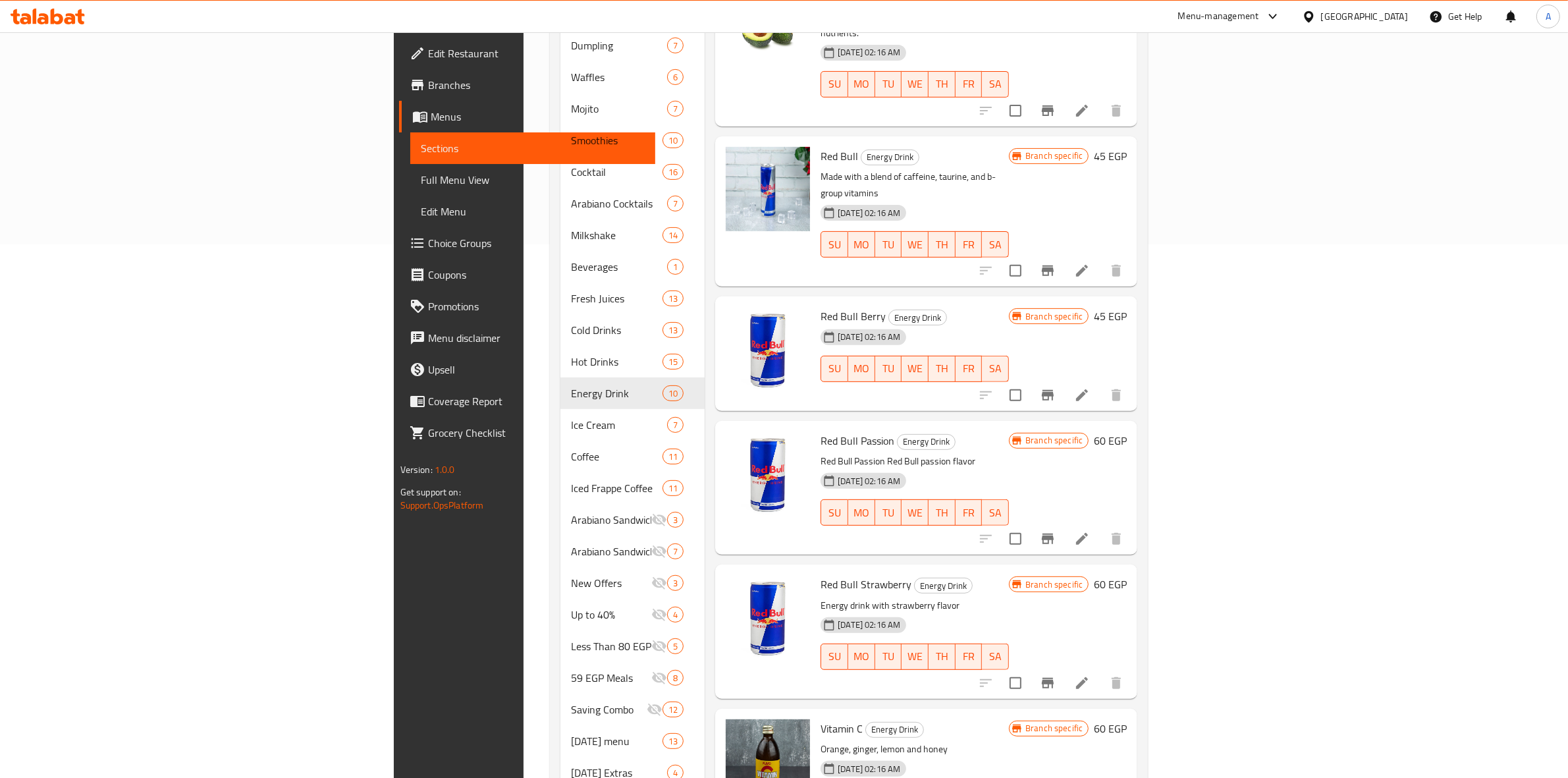
scroll to position [565, 0]
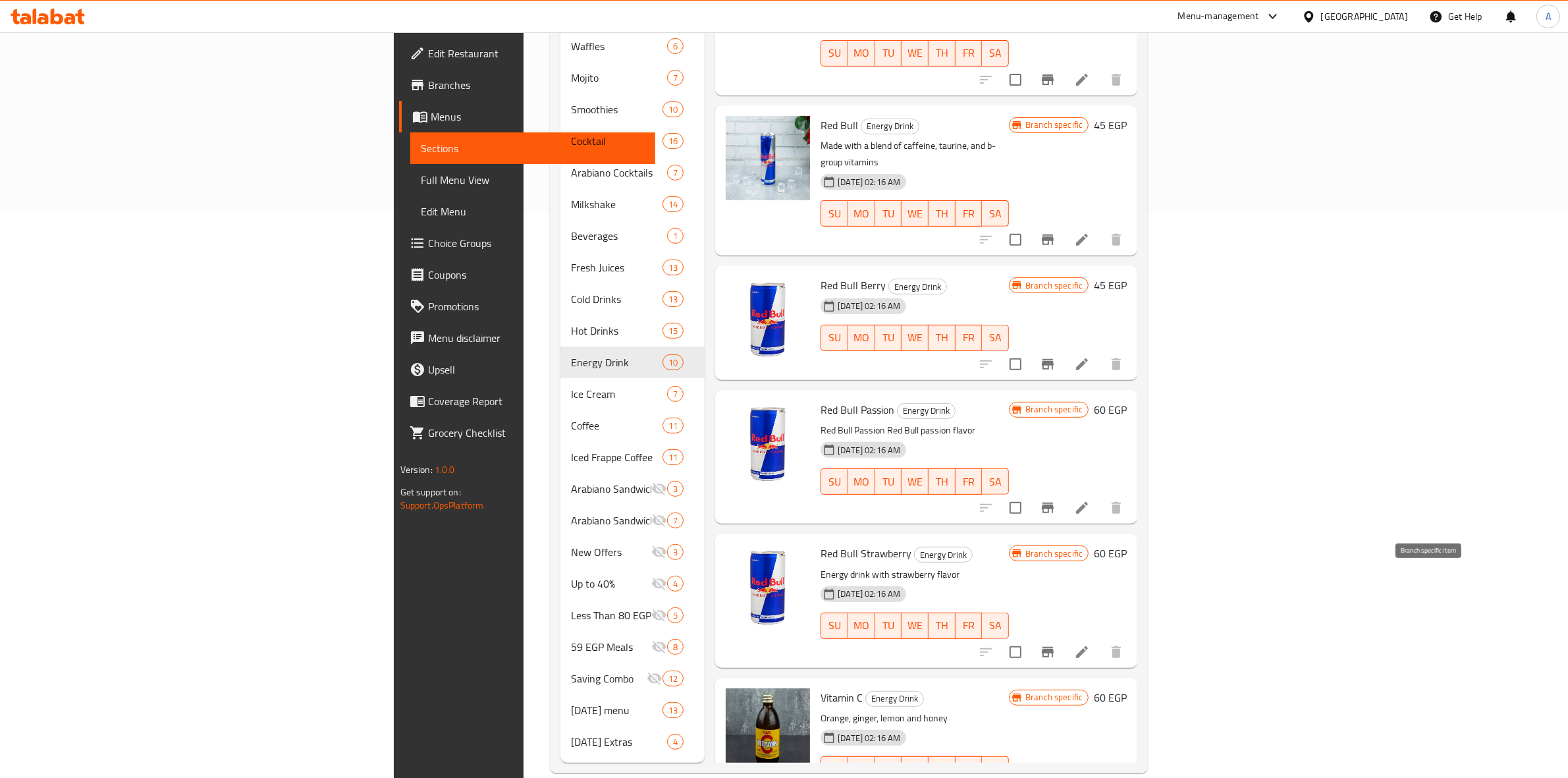
click at [1056, 645] on icon "Branch-specific-item" at bounding box center [1047, 652] width 15 height 16
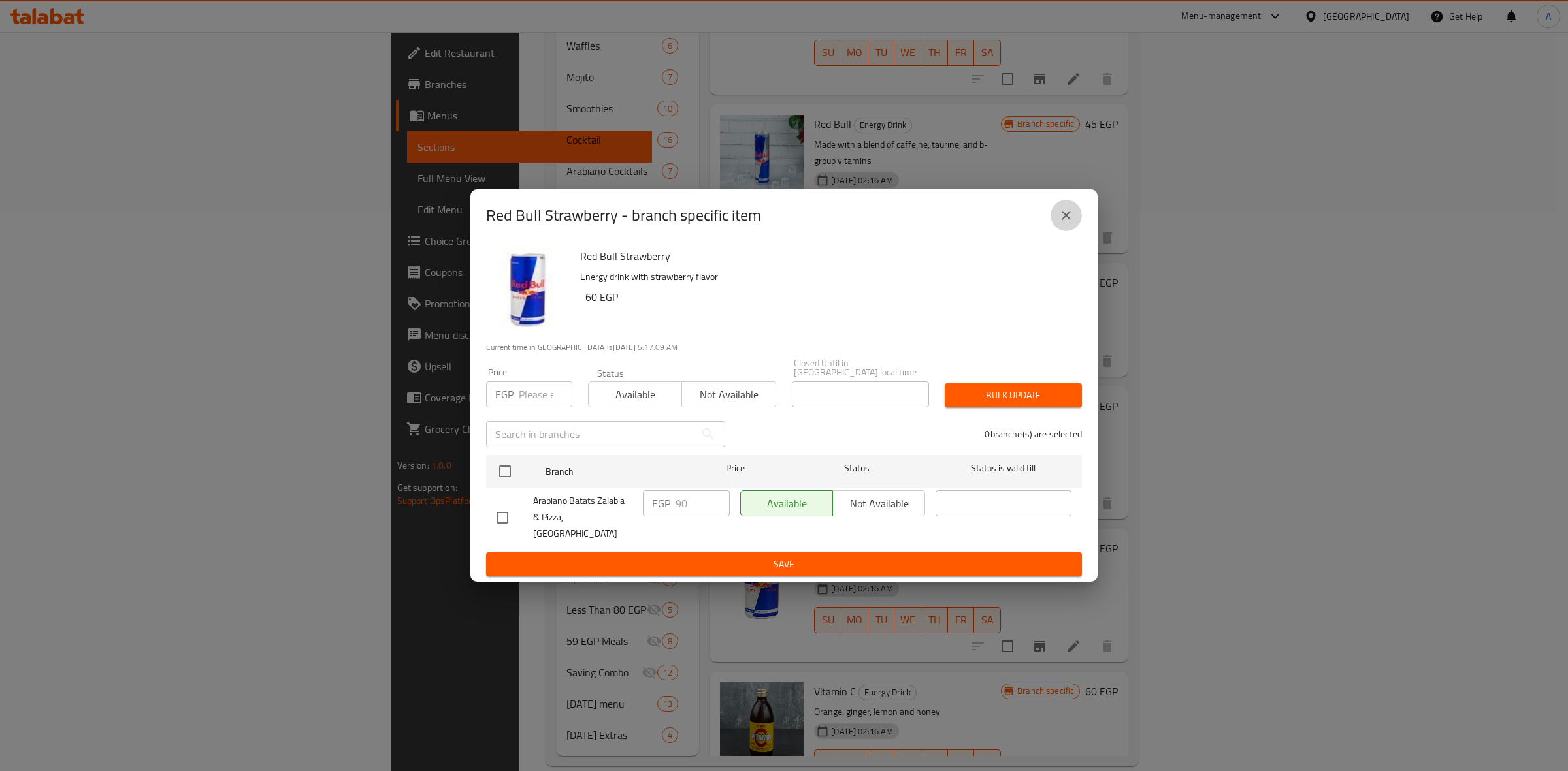
click at [1071, 223] on icon "close" at bounding box center [1066, 215] width 15 height 15
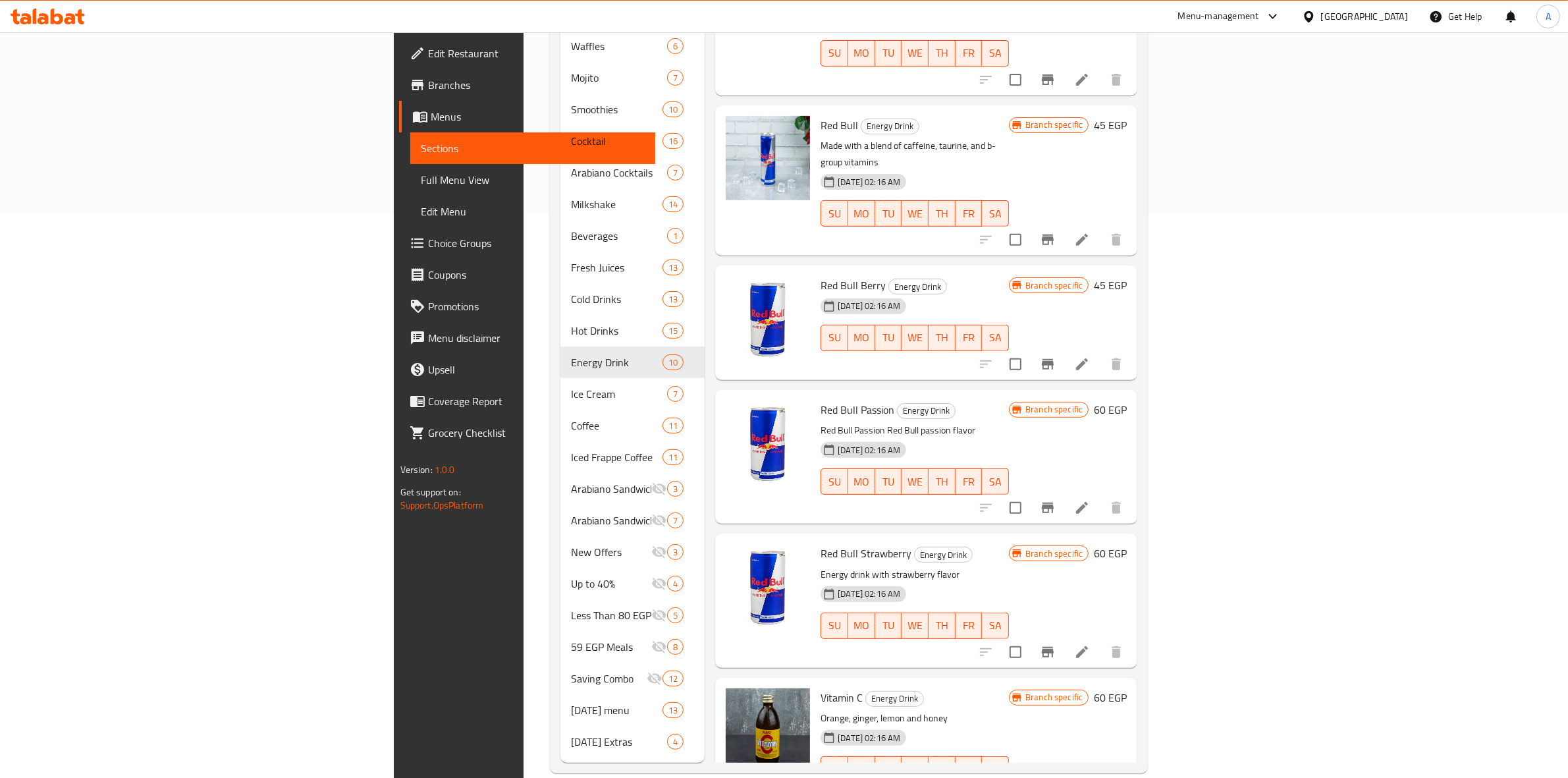
click at [1009, 689] on h6 "Vitamin C Energy Drink" at bounding box center [914, 698] width 189 height 18
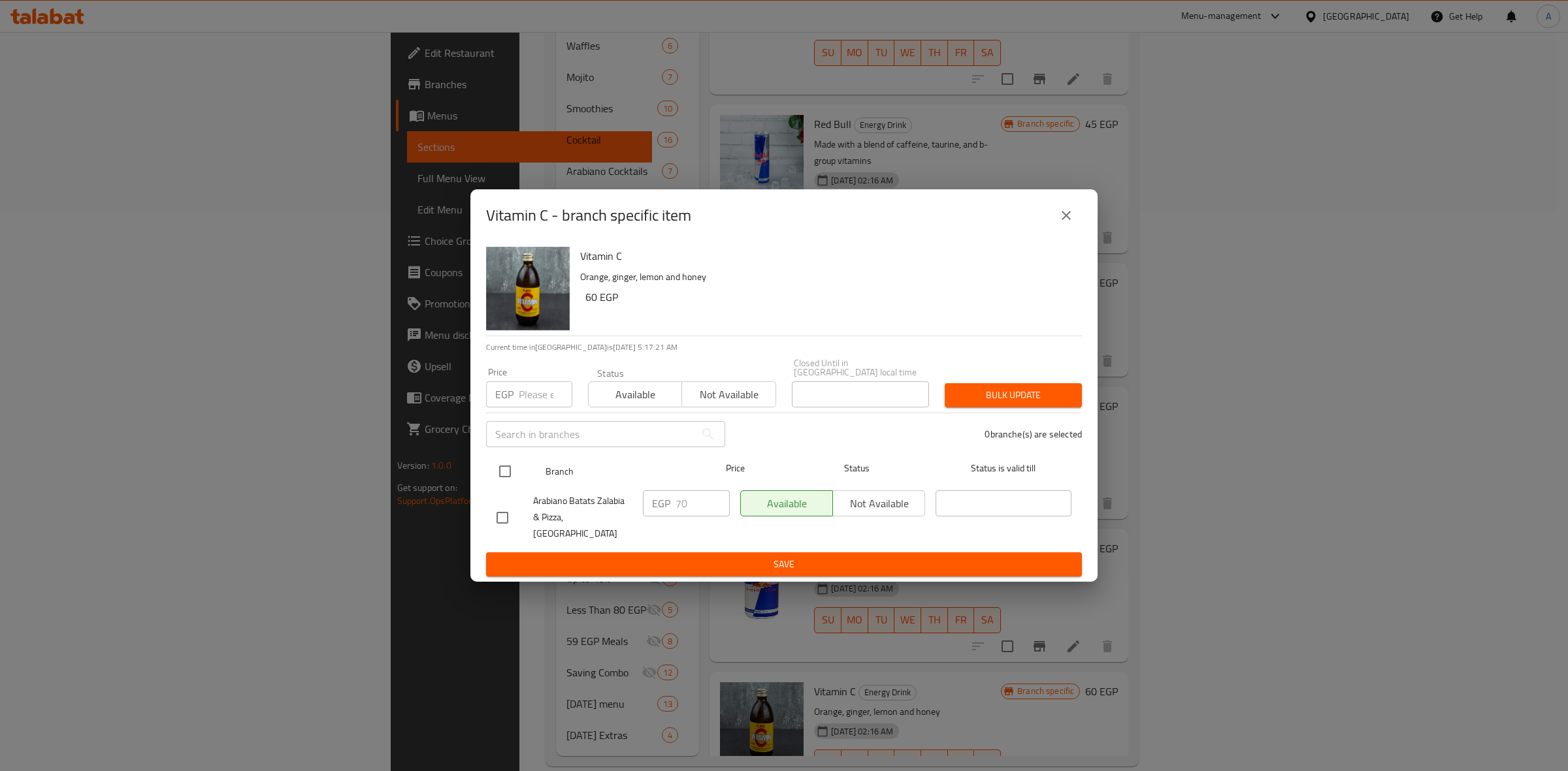
click at [507, 479] on input "checkbox" at bounding box center [505, 471] width 27 height 27
checkbox input "true"
click at [524, 407] on input "number" at bounding box center [545, 394] width 53 height 26
type input "75"
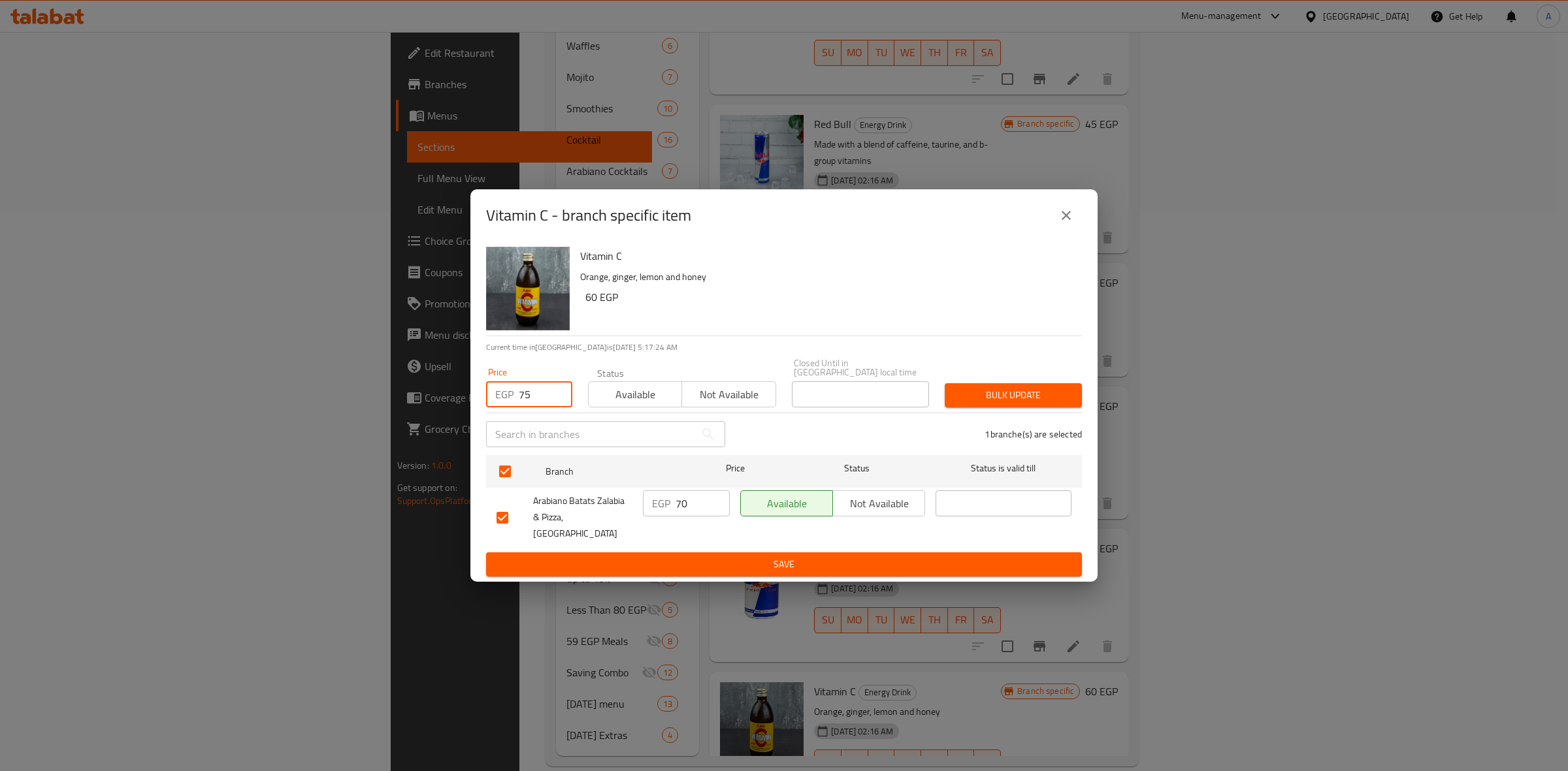
click at [733, 557] on span "Save" at bounding box center [784, 565] width 575 height 16
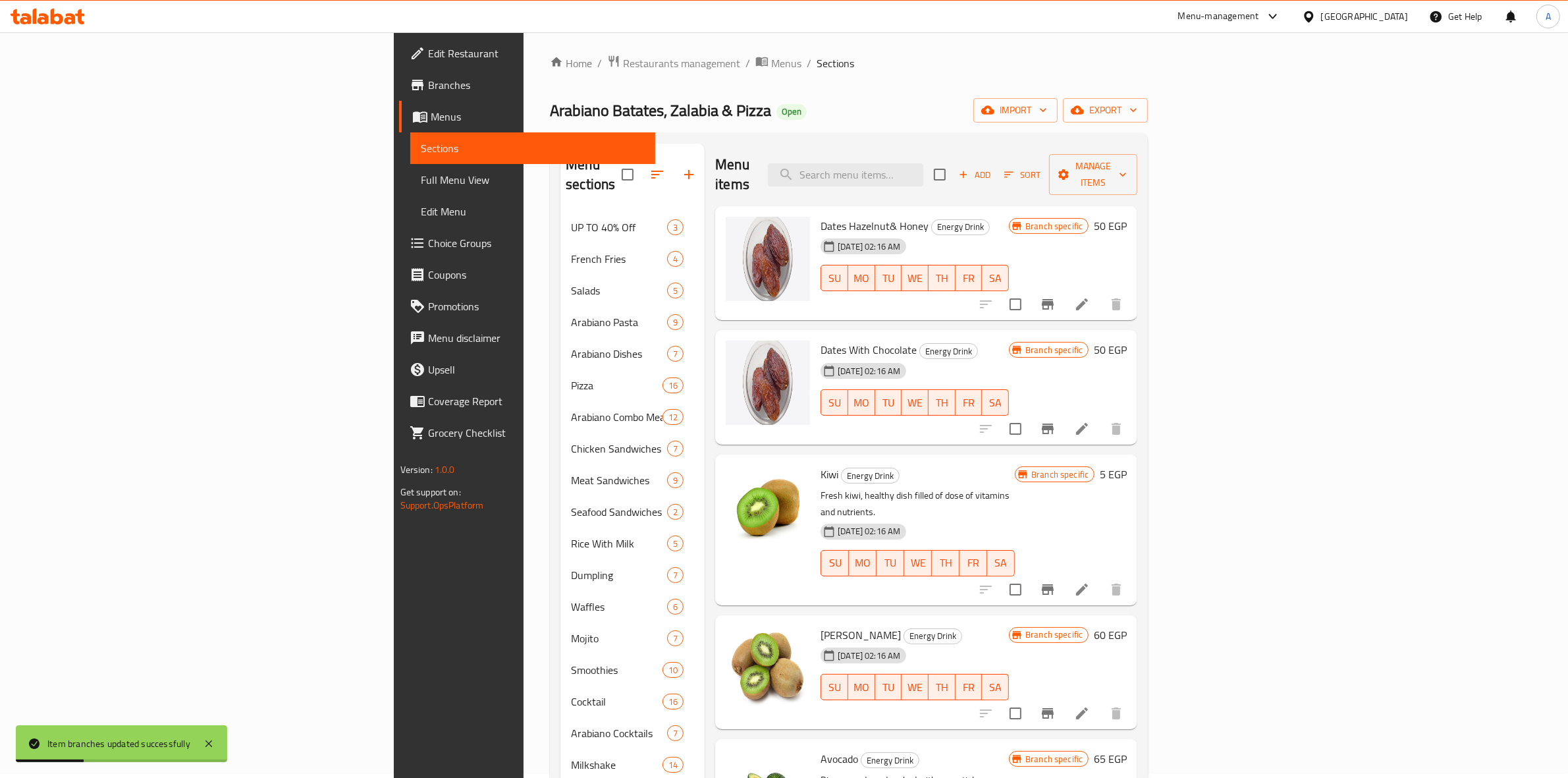
scroll to position [0, 0]
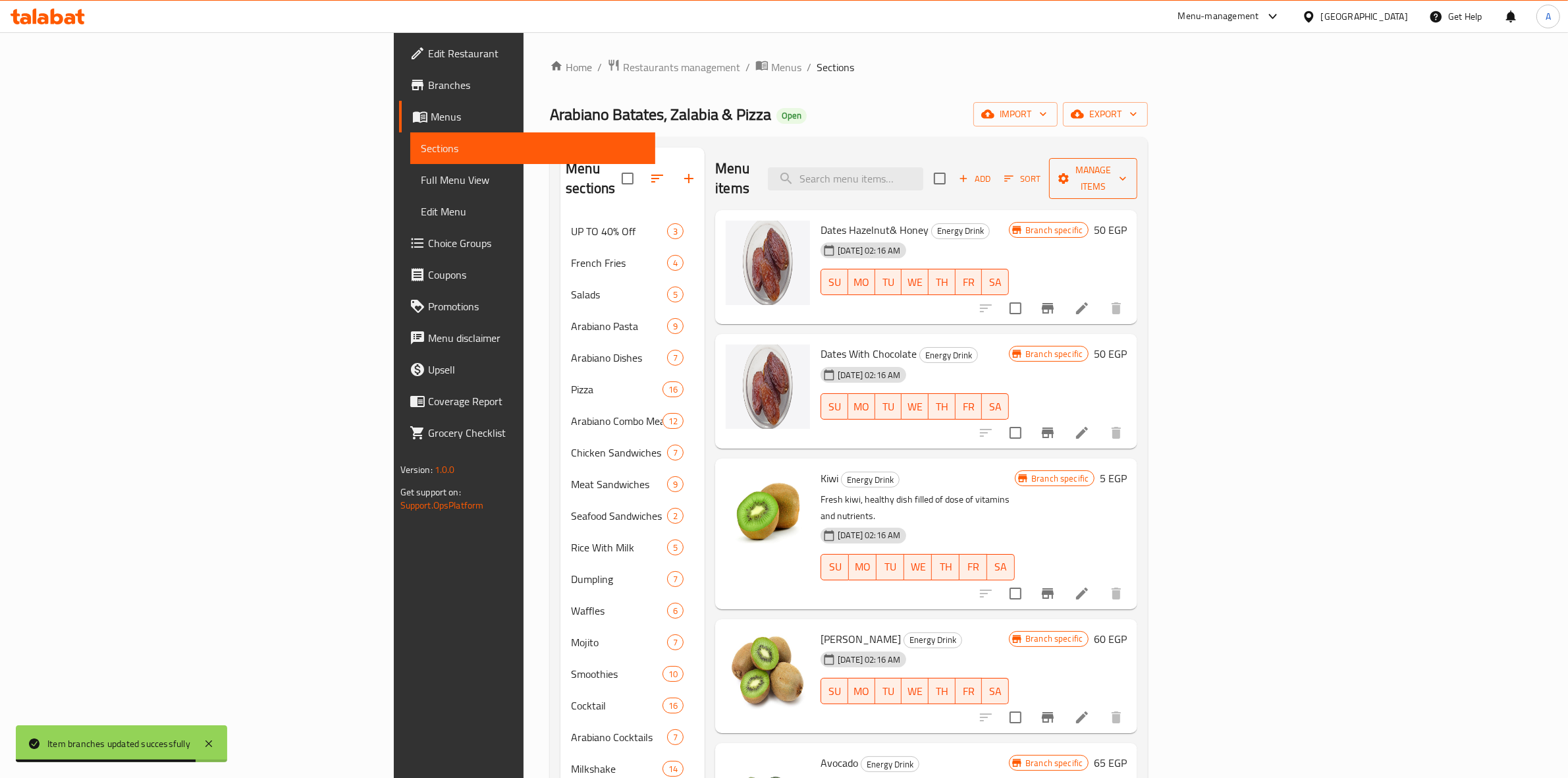
click at [1127, 172] on span "Manage items" at bounding box center [1094, 179] width 67 height 33
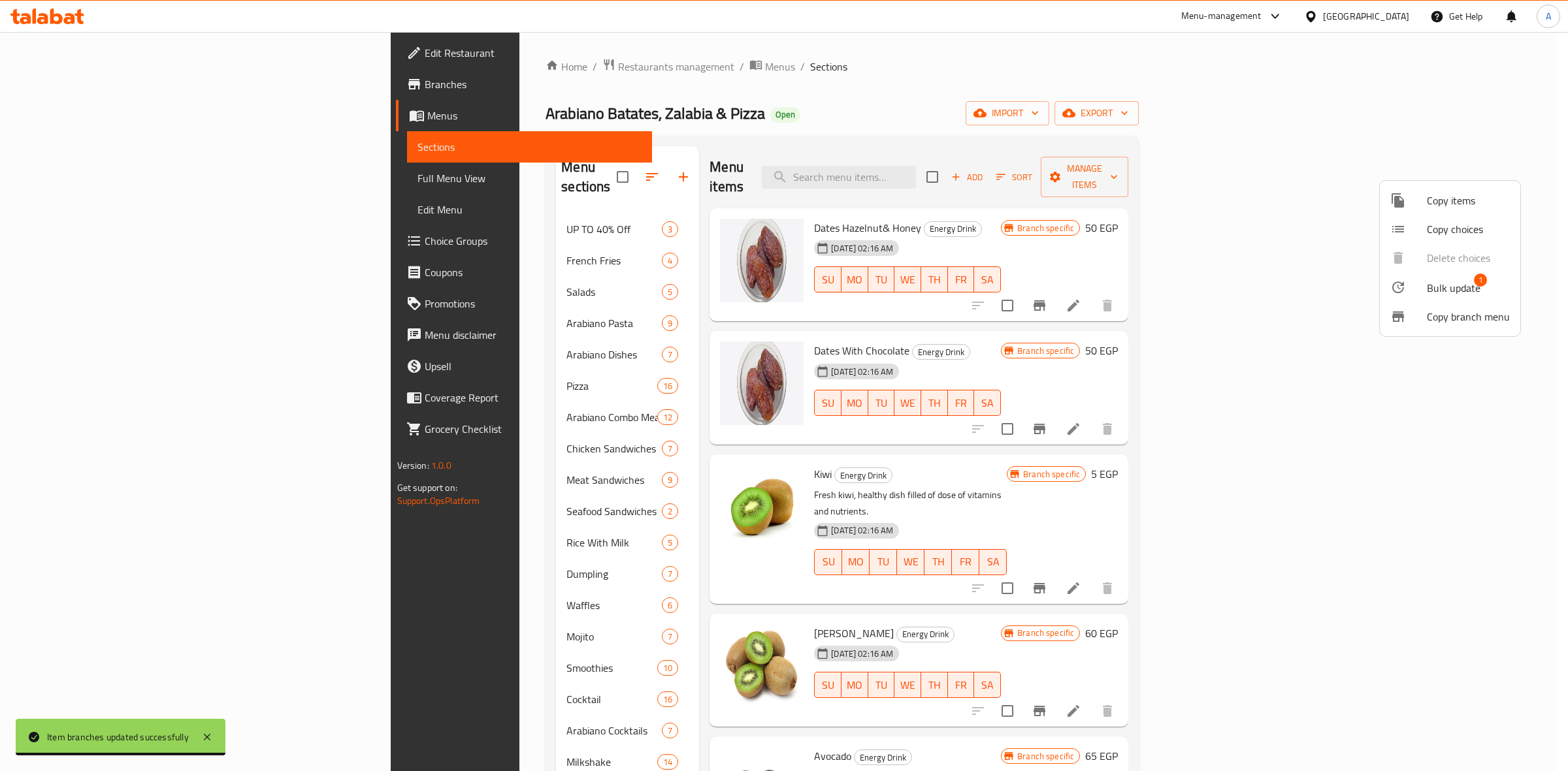
click at [1448, 286] on span "Bulk update" at bounding box center [1453, 287] width 53 height 15
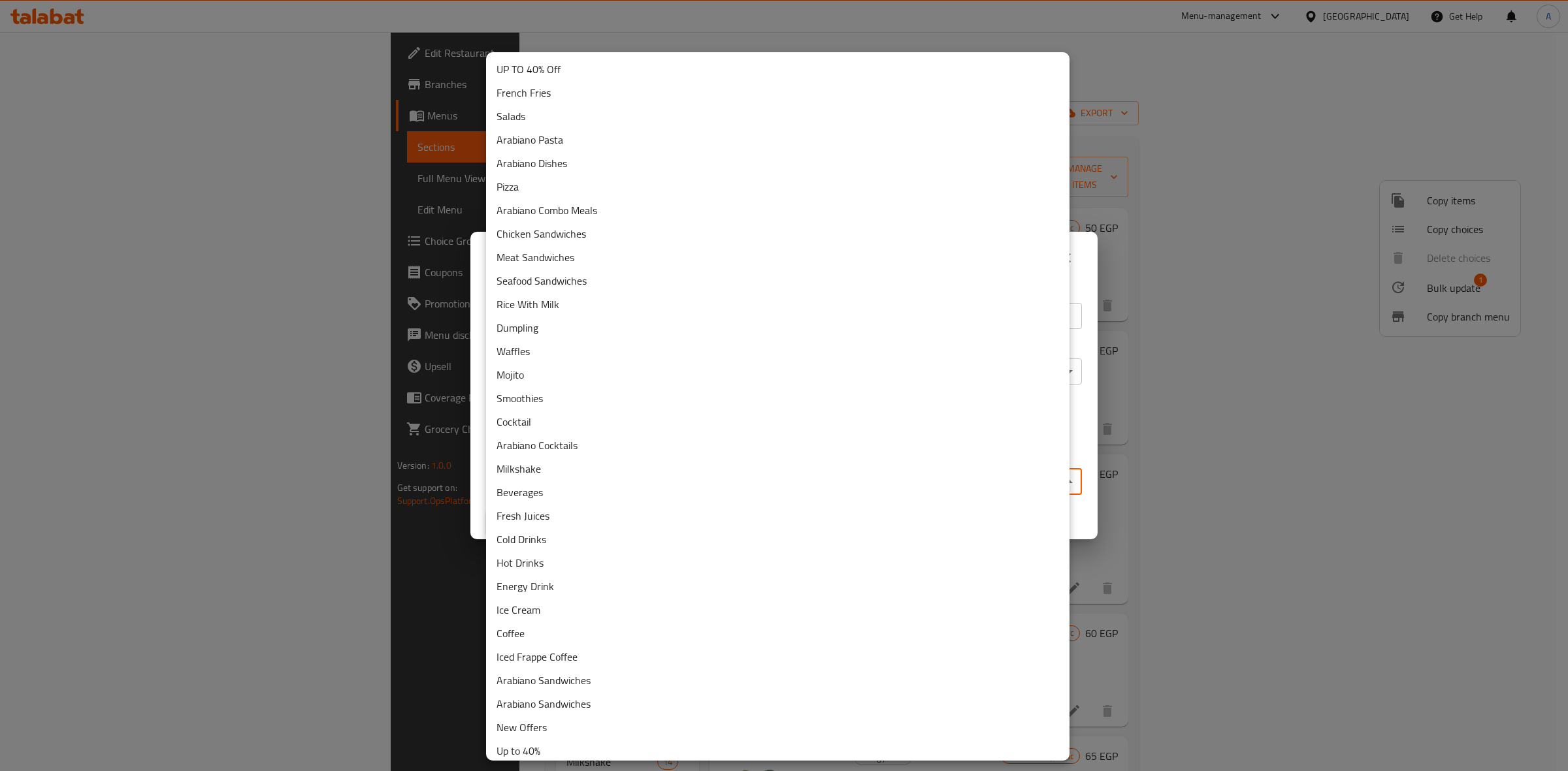
click at [714, 486] on body "​ Menu-management Egypt Get Help A Edit Restaurant Branches Menus Sections Full…" at bounding box center [784, 401] width 1568 height 739
click at [520, 373] on li "Mojito" at bounding box center [778, 375] width 583 height 24
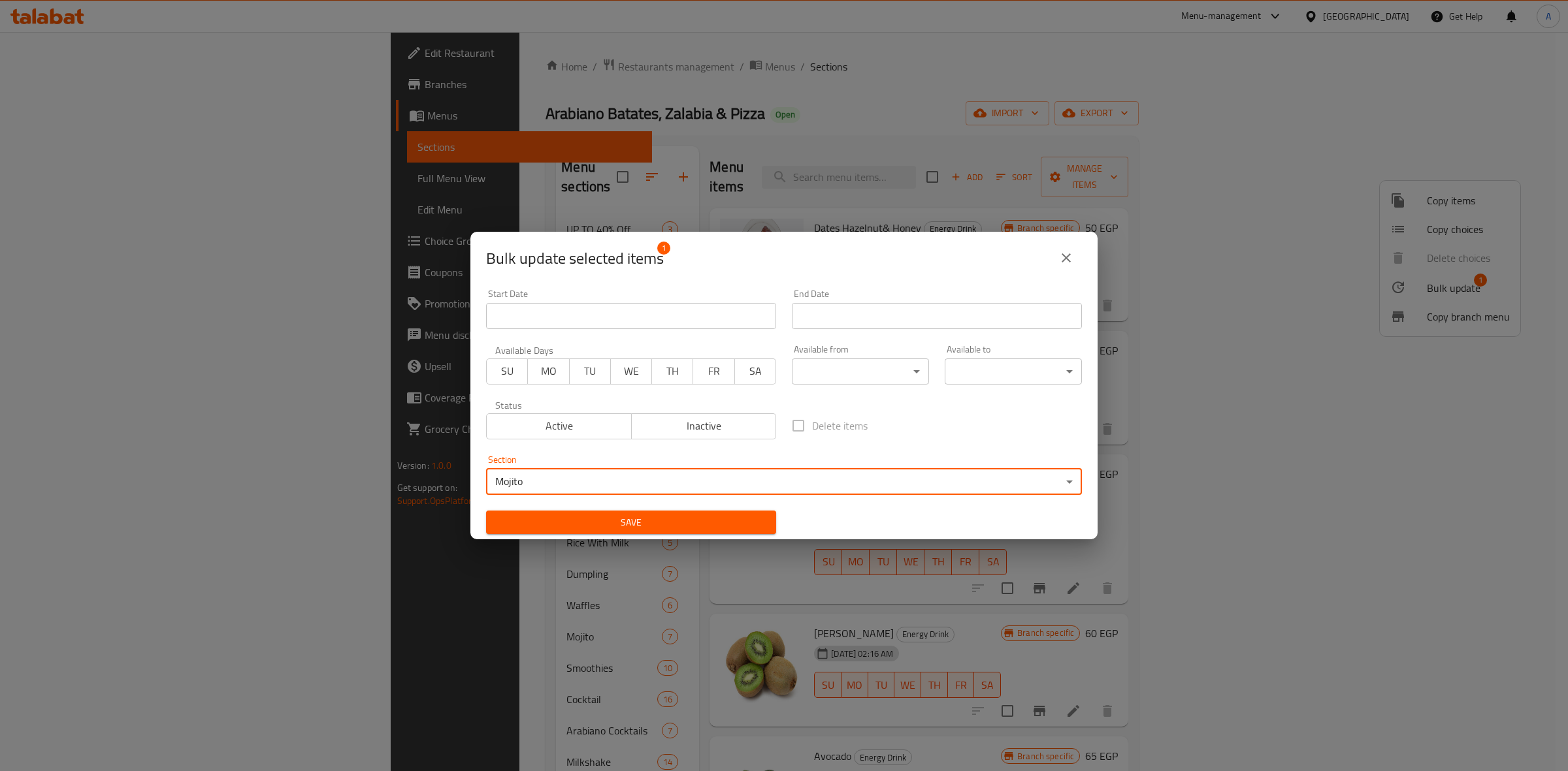
click at [628, 529] on span "Save" at bounding box center [631, 522] width 269 height 16
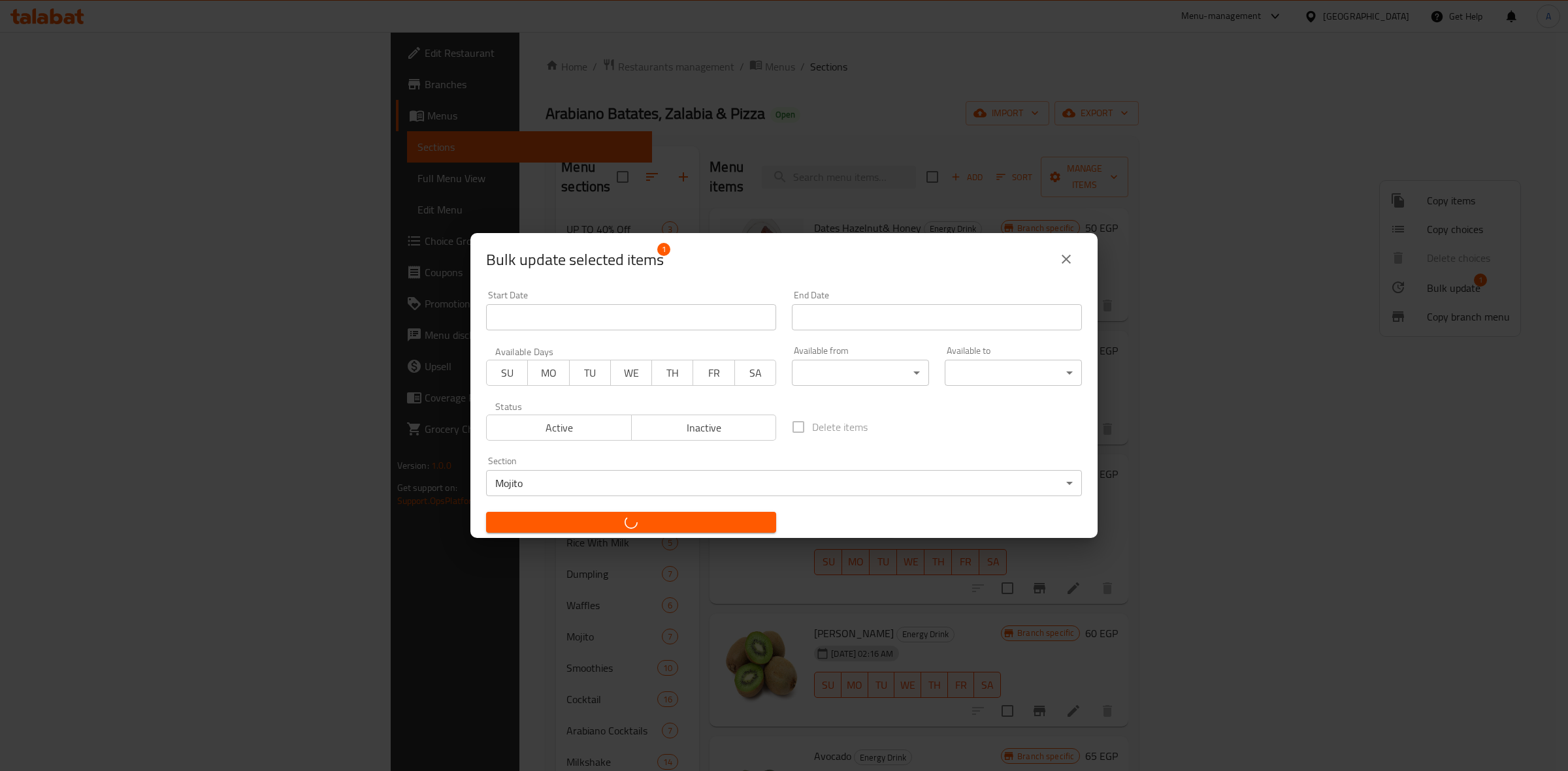
checkbox input "false"
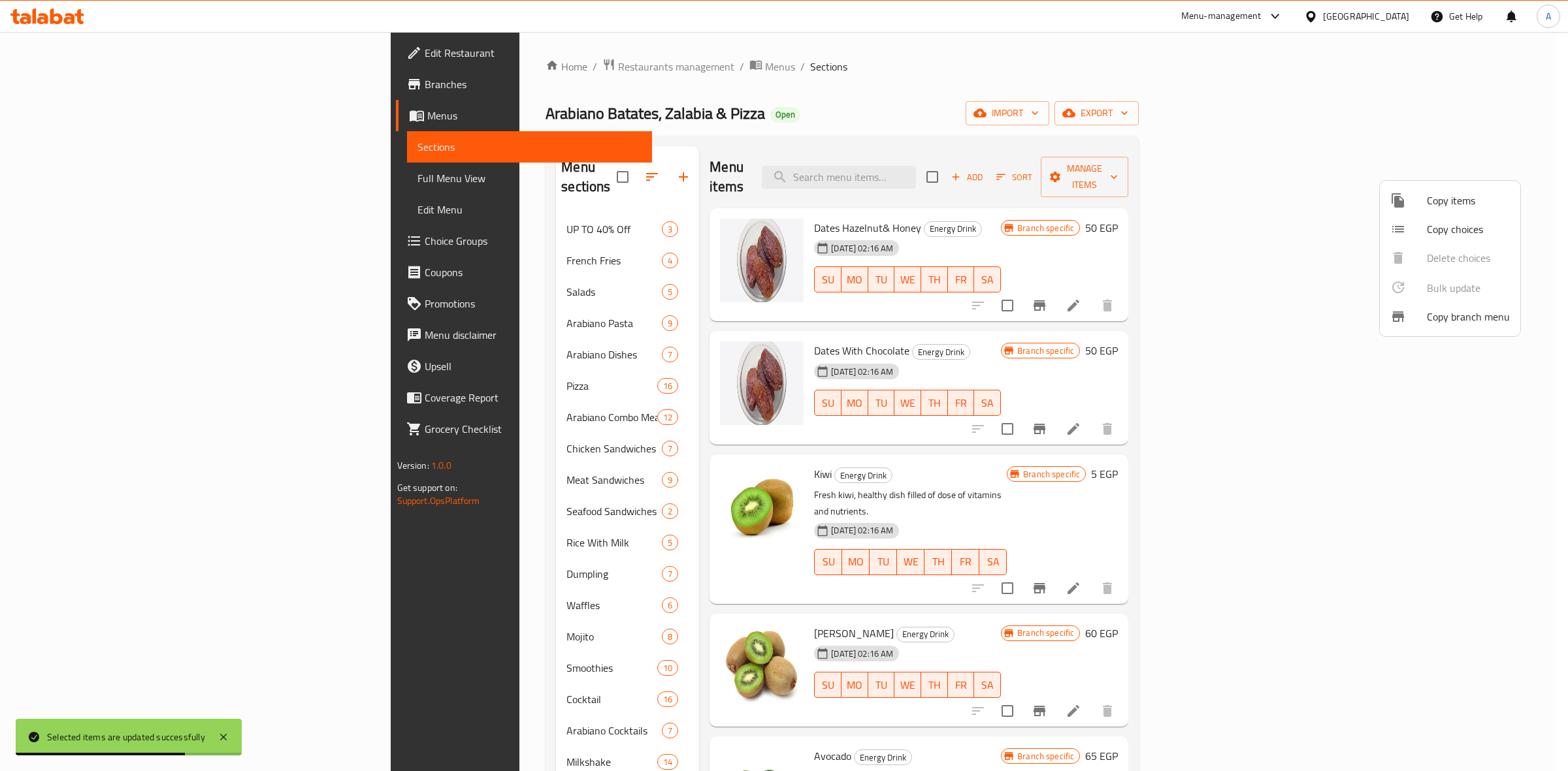
click at [335, 616] on div at bounding box center [784, 385] width 1568 height 771
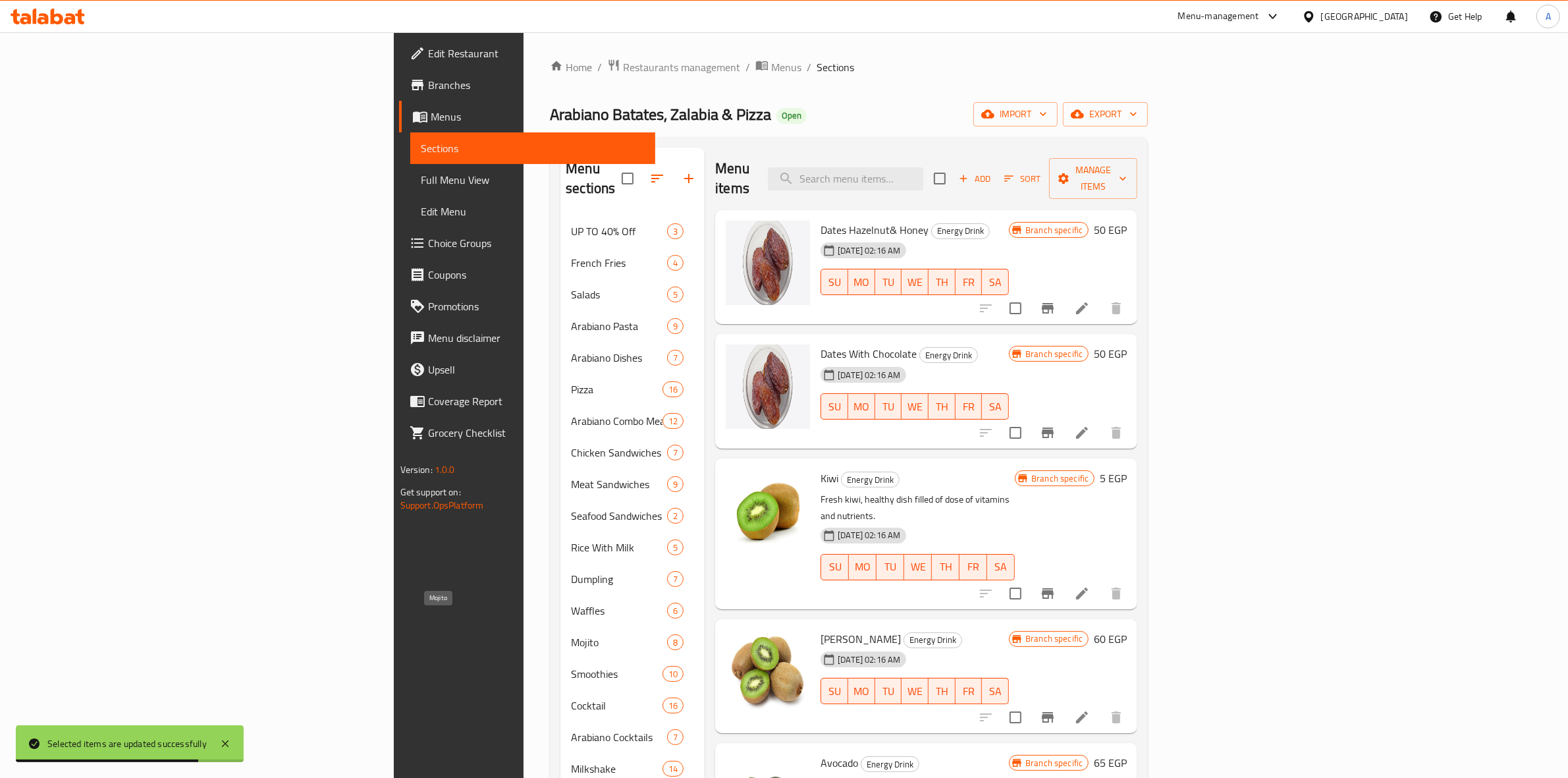
click at [571, 635] on span "Mojito" at bounding box center [618, 642] width 96 height 16
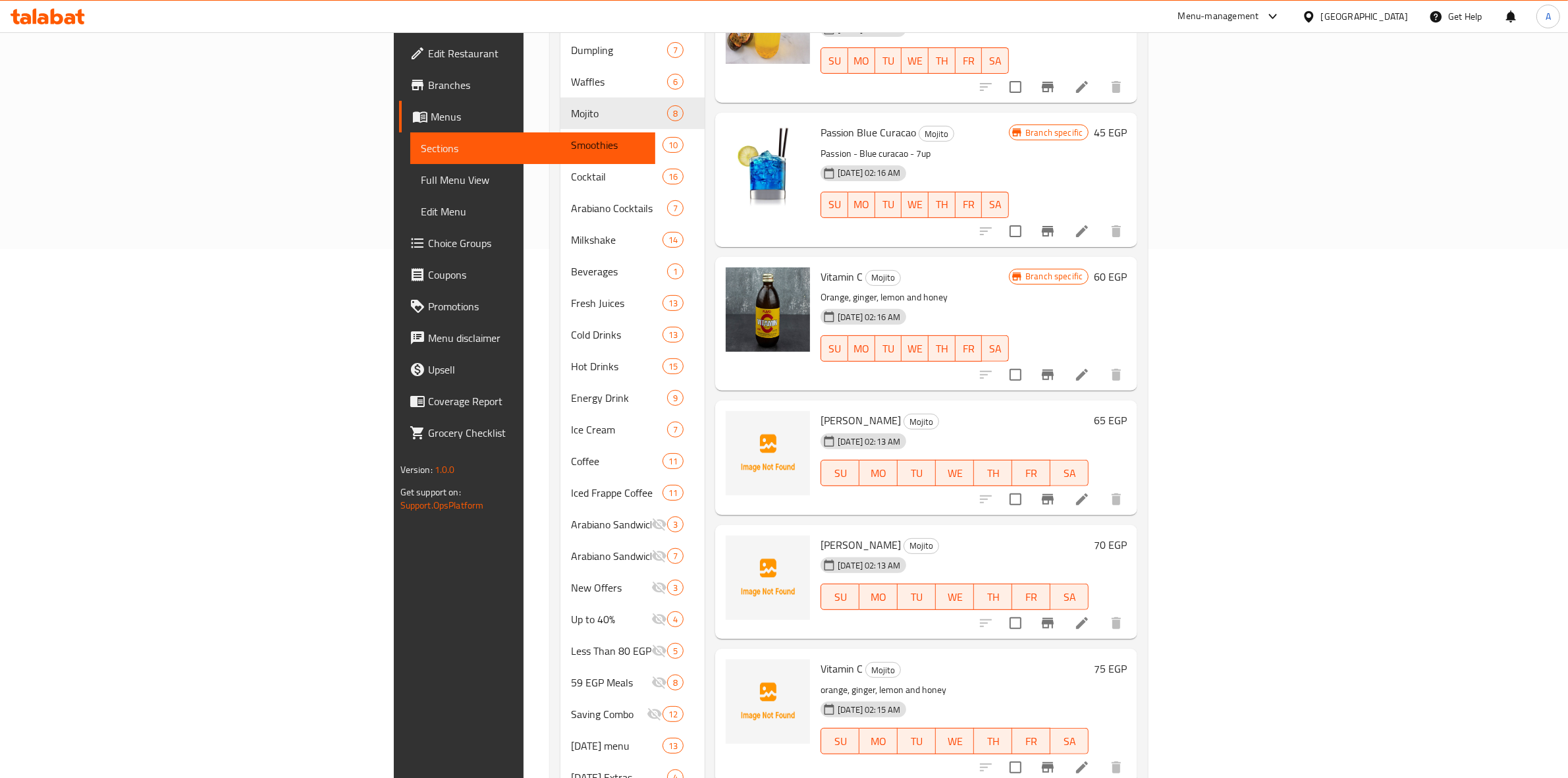
scroll to position [565, 0]
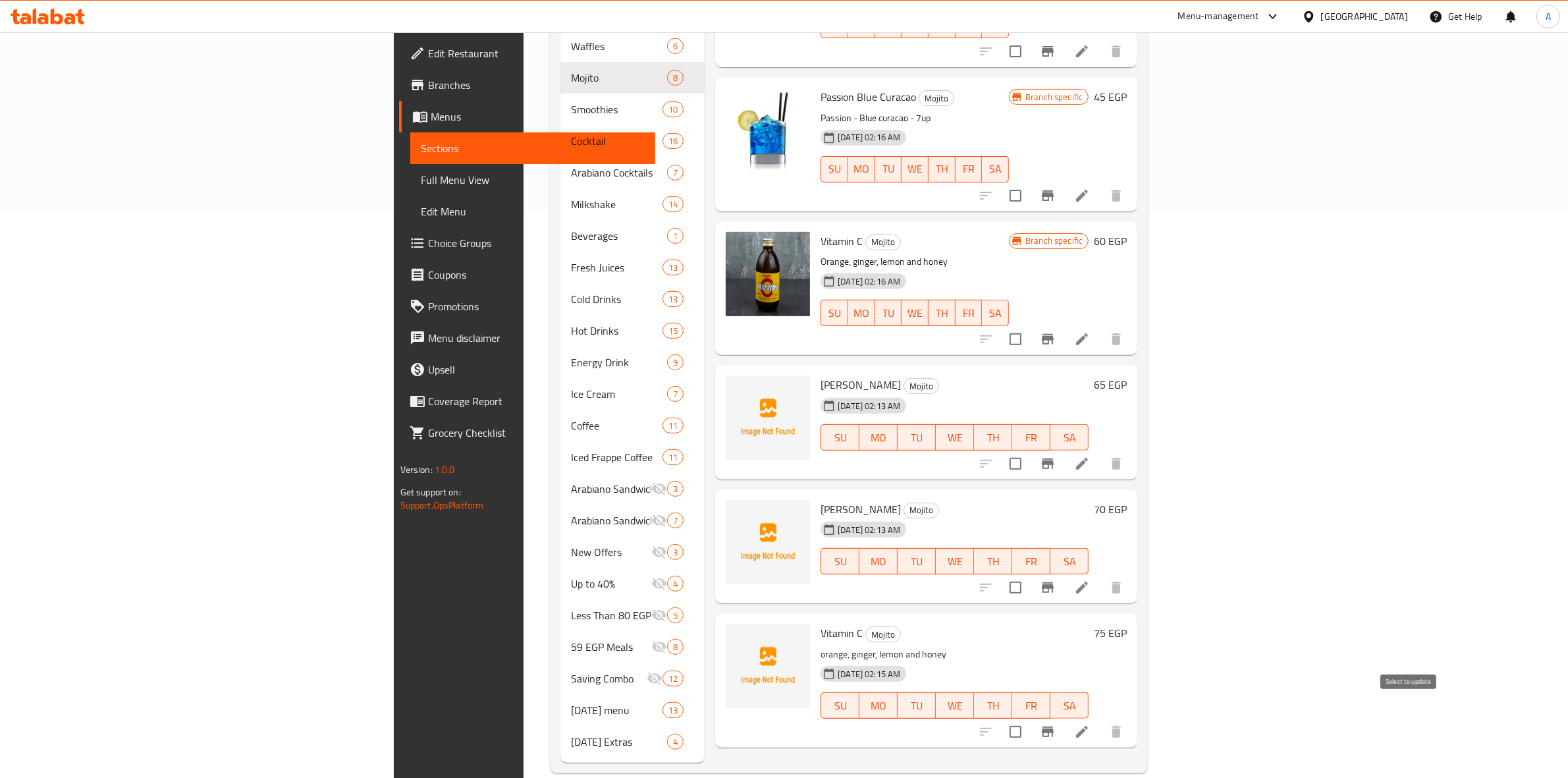
click at [1029, 719] on input "checkbox" at bounding box center [1016, 732] width 27 height 27
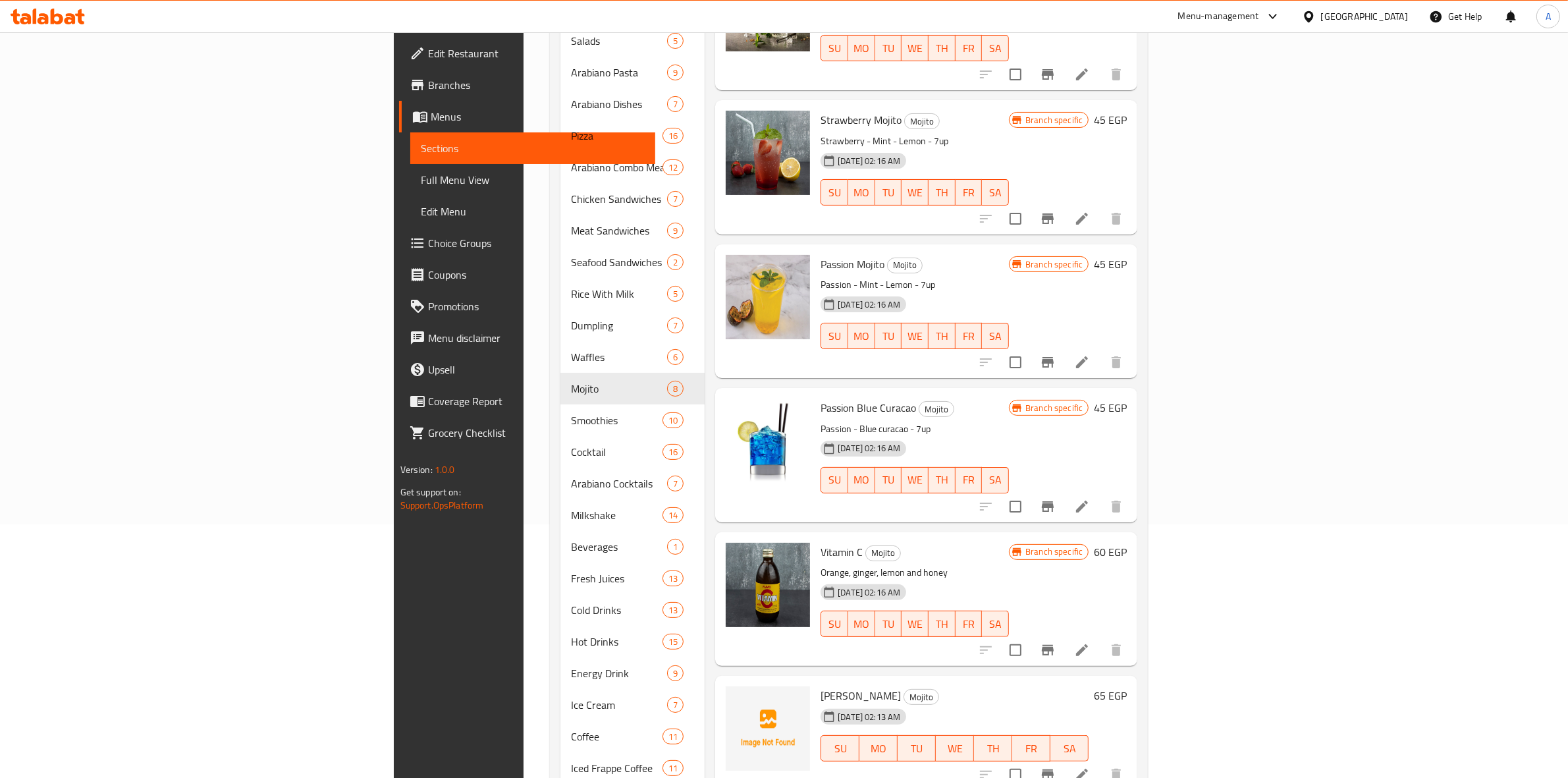
scroll to position [0, 0]
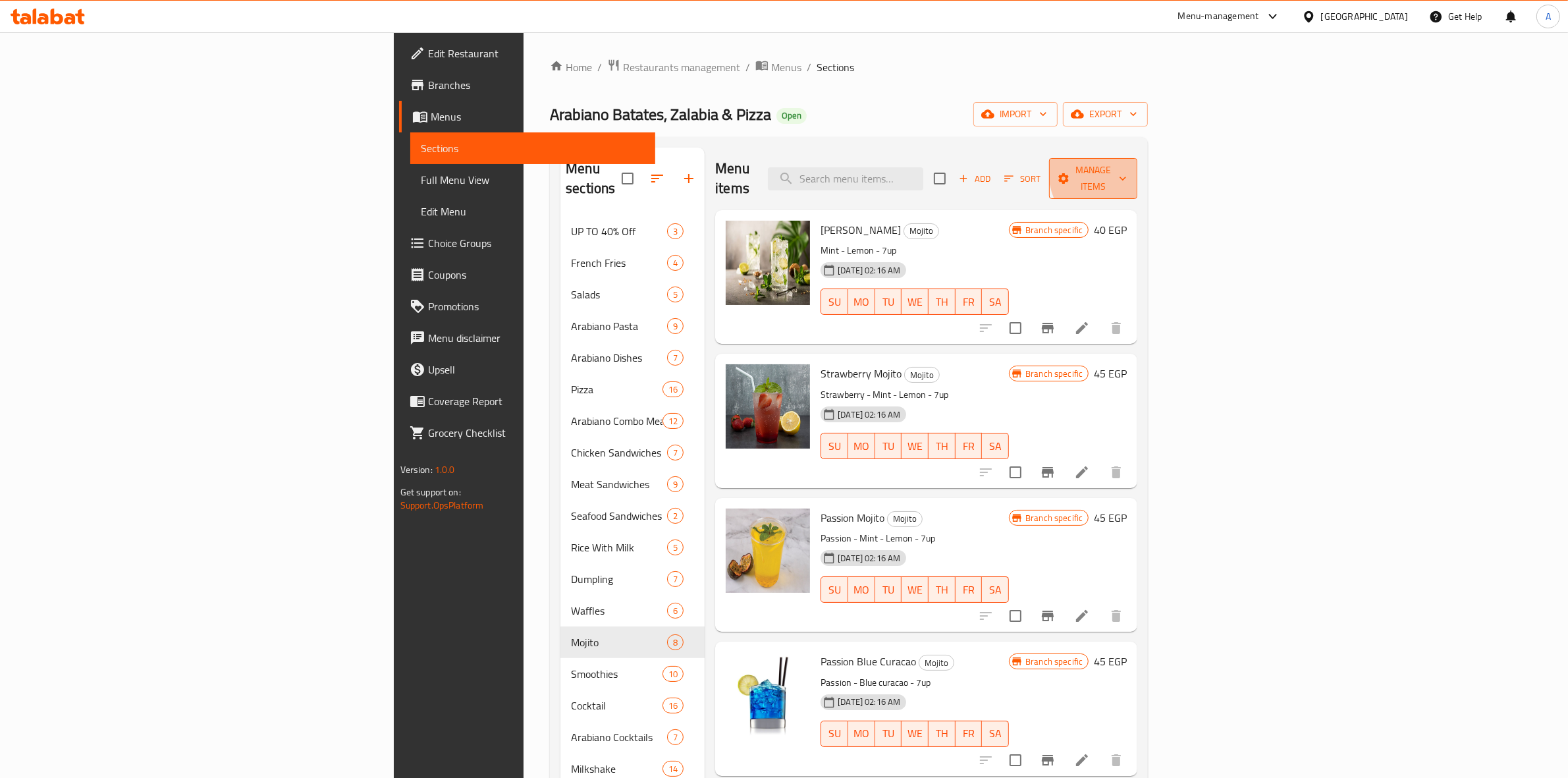
click at [1127, 169] on span "Manage items" at bounding box center [1094, 179] width 67 height 33
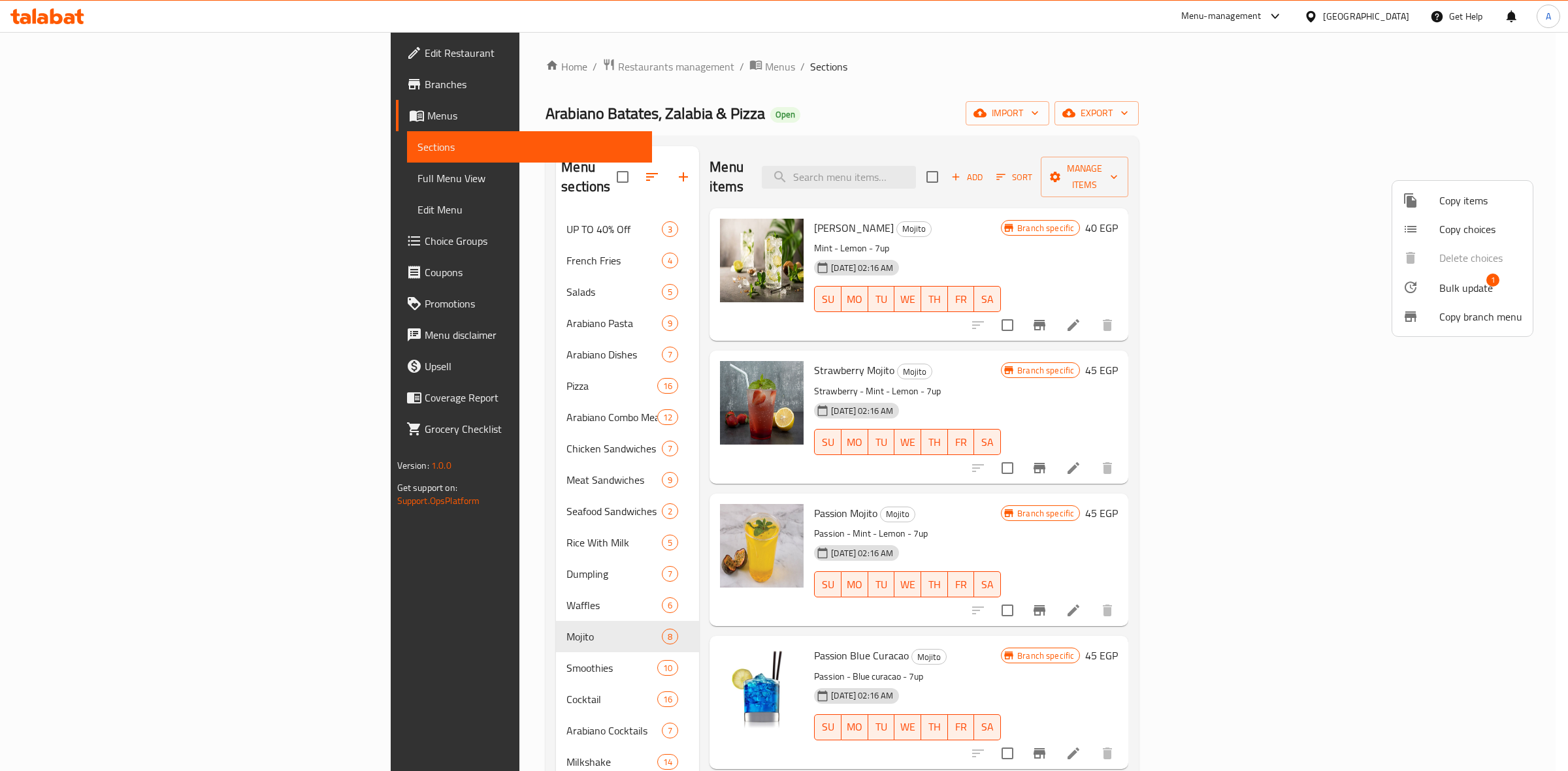
click at [1433, 286] on div at bounding box center [1421, 287] width 36 height 15
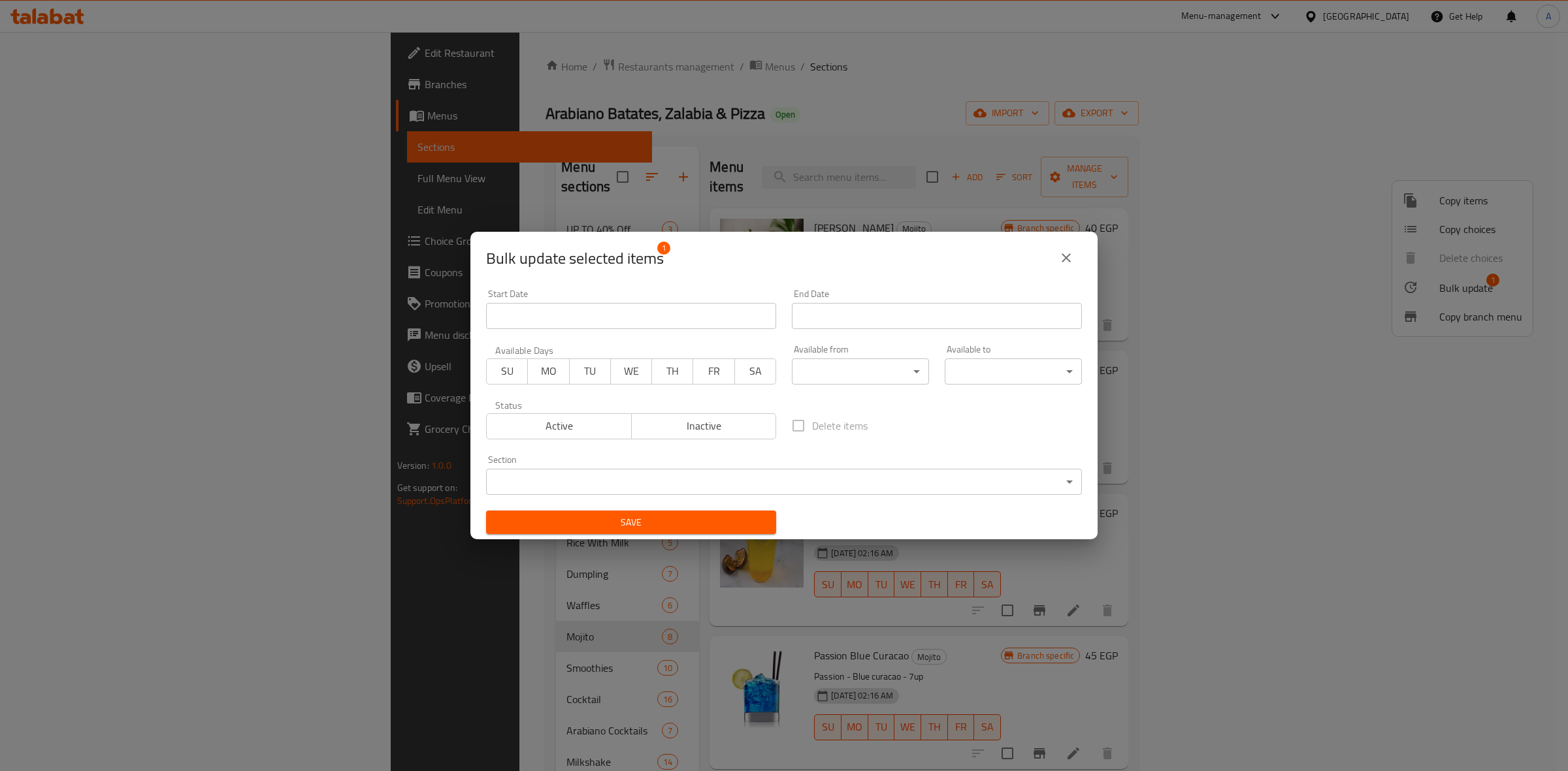
click at [709, 420] on span "Inactive" at bounding box center [704, 426] width 135 height 19
click at [681, 512] on button "Save" at bounding box center [631, 522] width 290 height 24
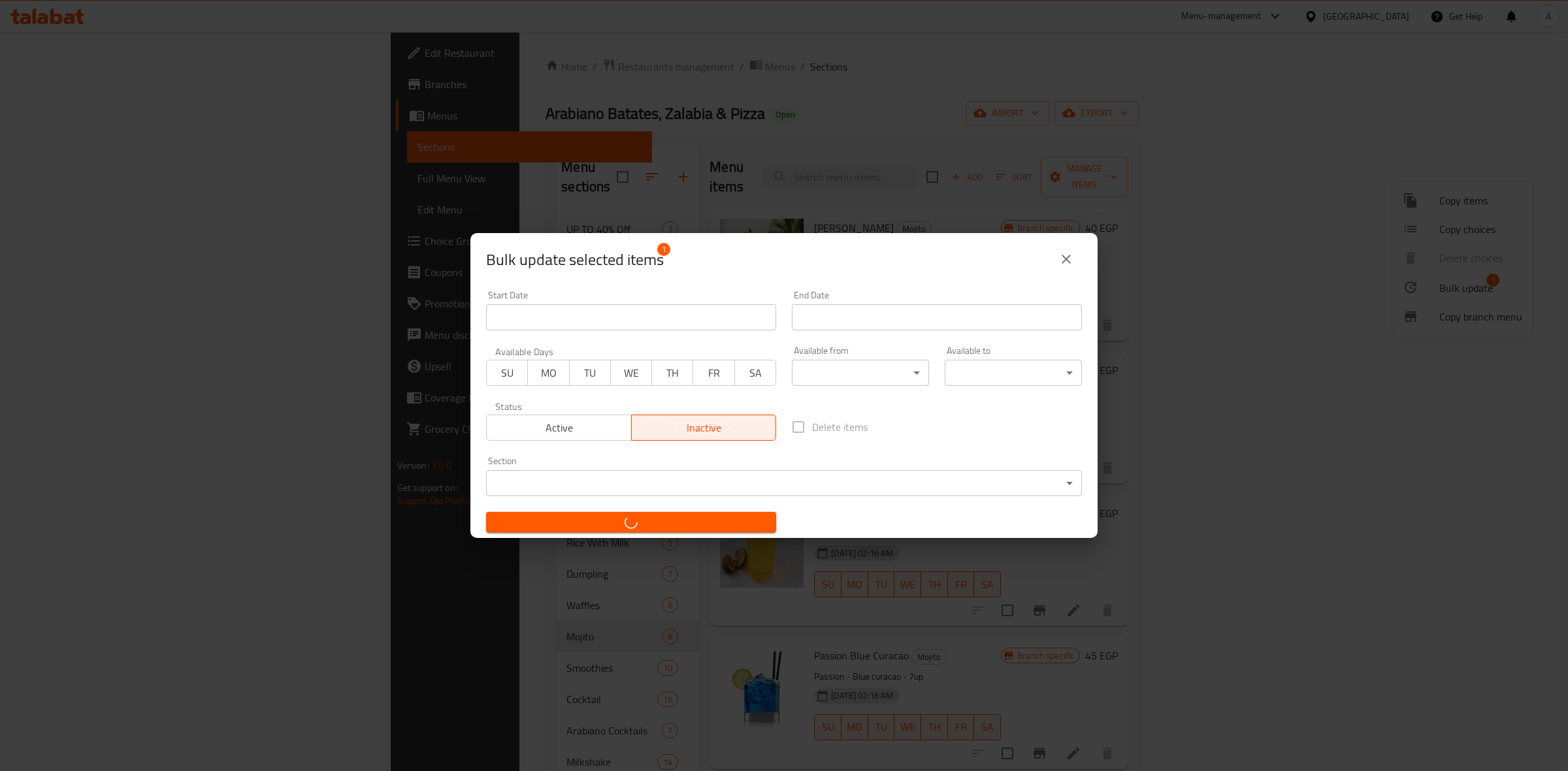
checkbox input "false"
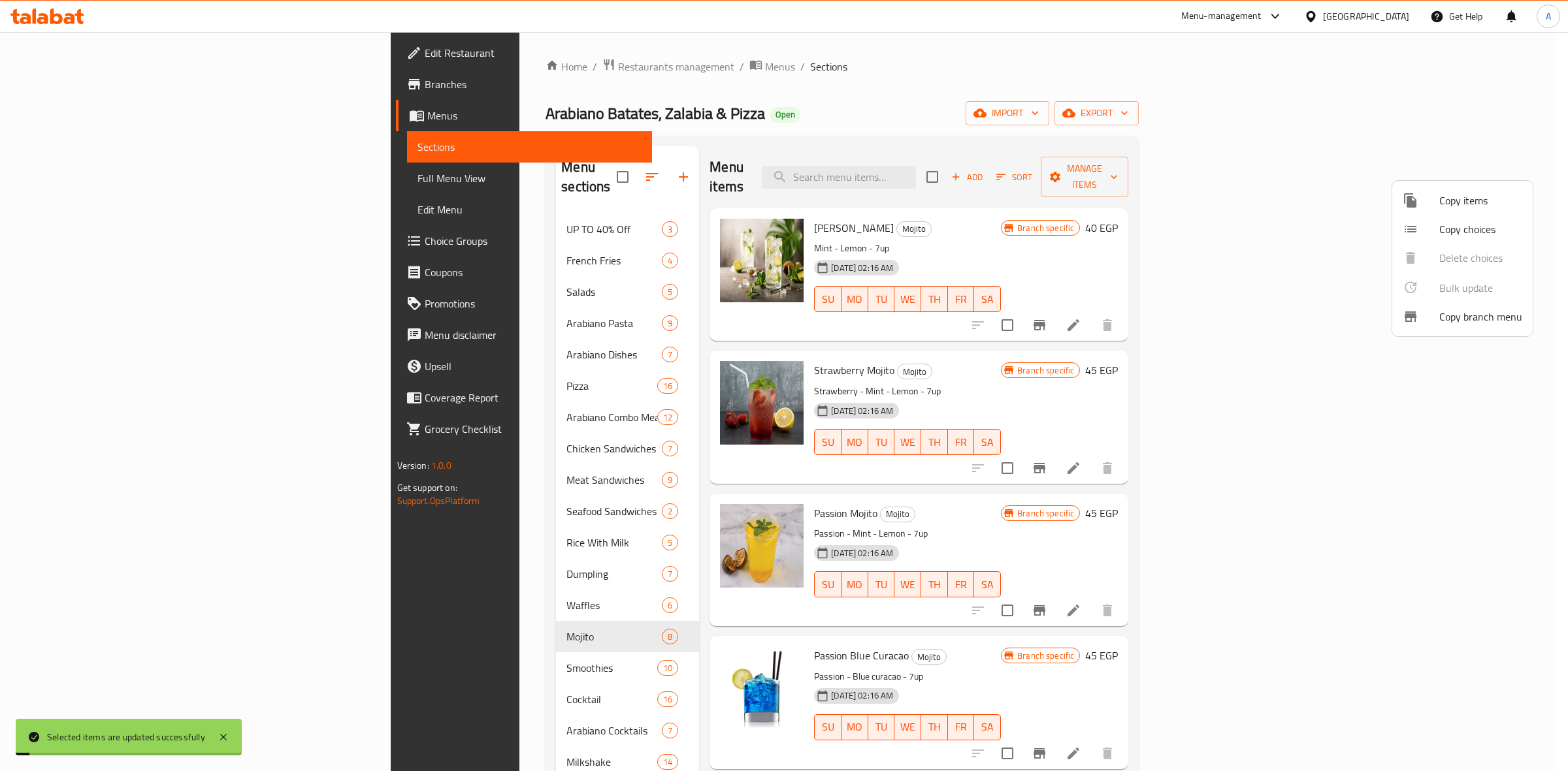
click at [1143, 182] on div at bounding box center [784, 385] width 1568 height 771
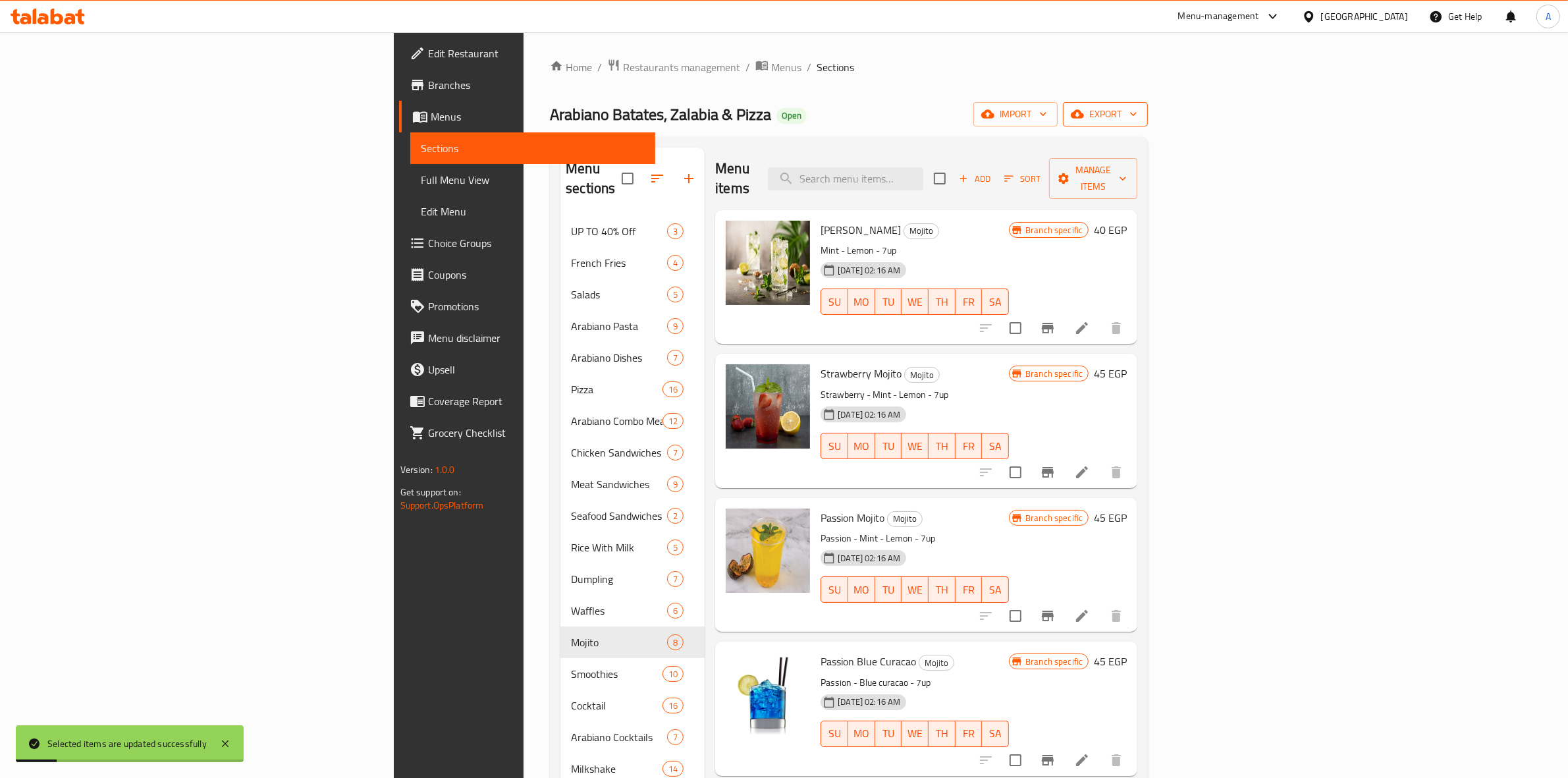
click at [1138, 113] on span "export" at bounding box center [1106, 114] width 64 height 16
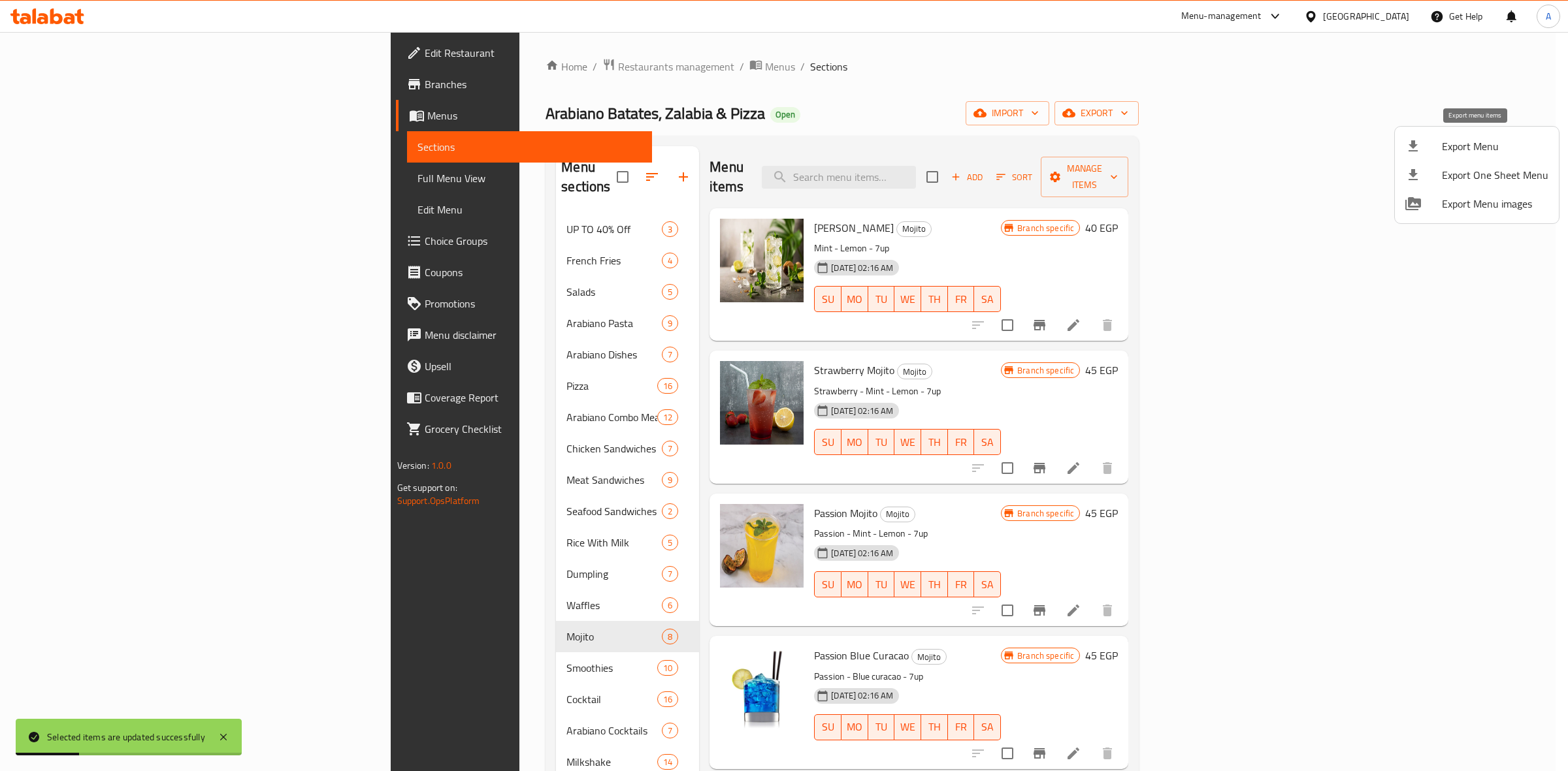
click at [1504, 145] on span "Export Menu" at bounding box center [1496, 146] width 107 height 15
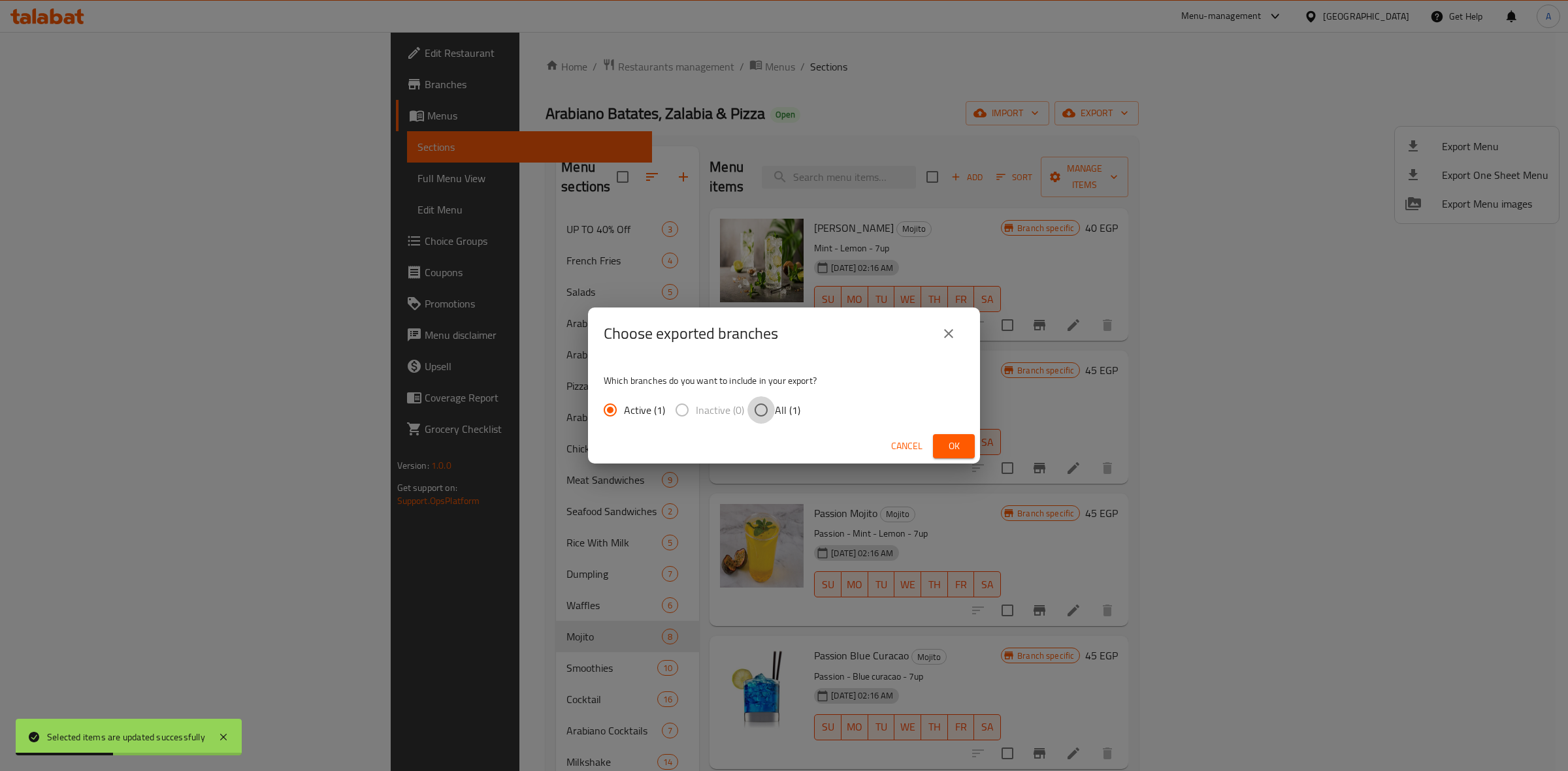
drag, startPoint x: 752, startPoint y: 412, endPoint x: 835, endPoint y: 413, distance: 83.0
click at [752, 412] on input "All (1)" at bounding box center [761, 410] width 27 height 27
radio input "true"
click at [939, 441] on button "Ok" at bounding box center [954, 446] width 42 height 24
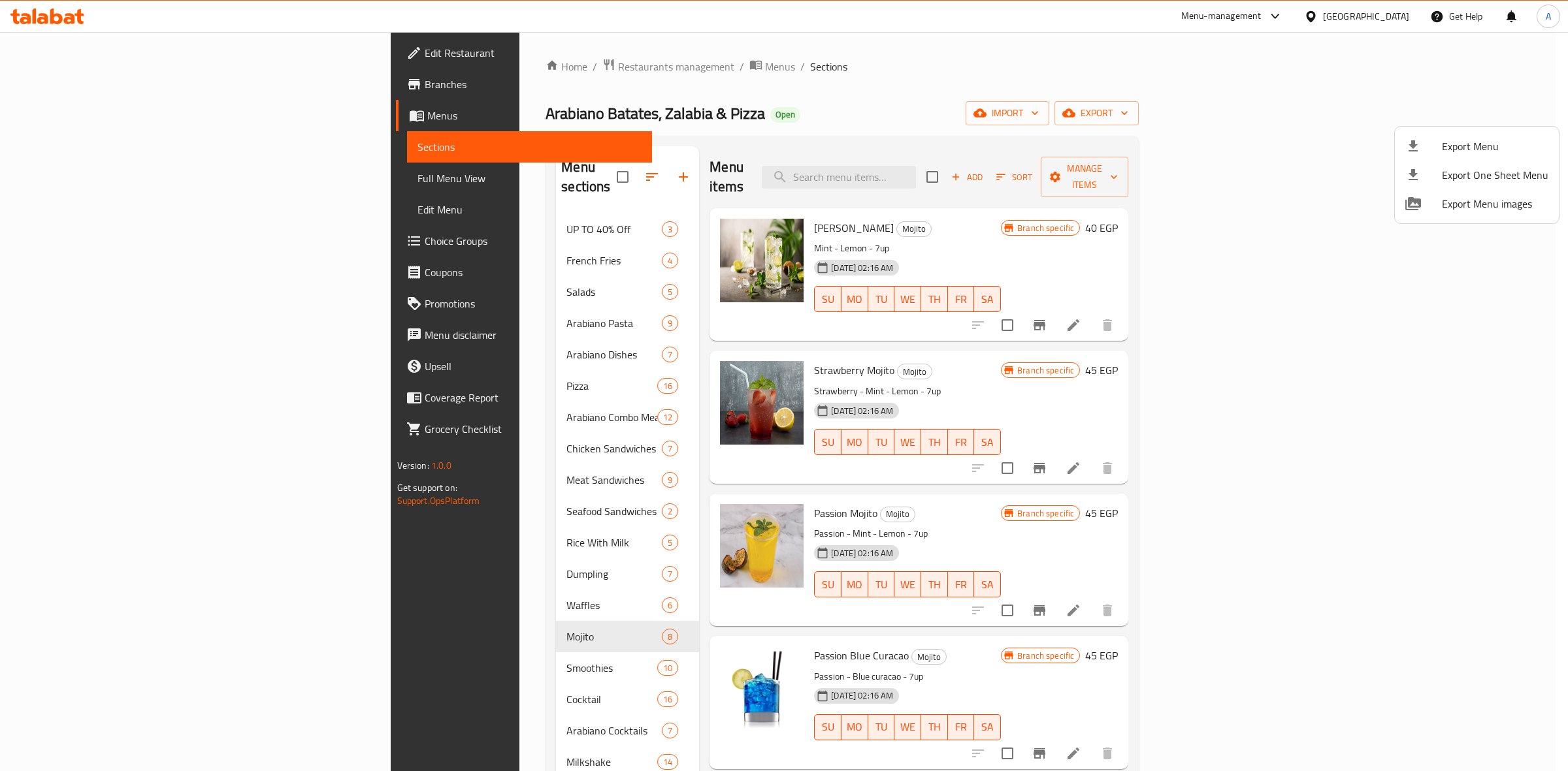
click at [524, 64] on div at bounding box center [784, 385] width 1568 height 771
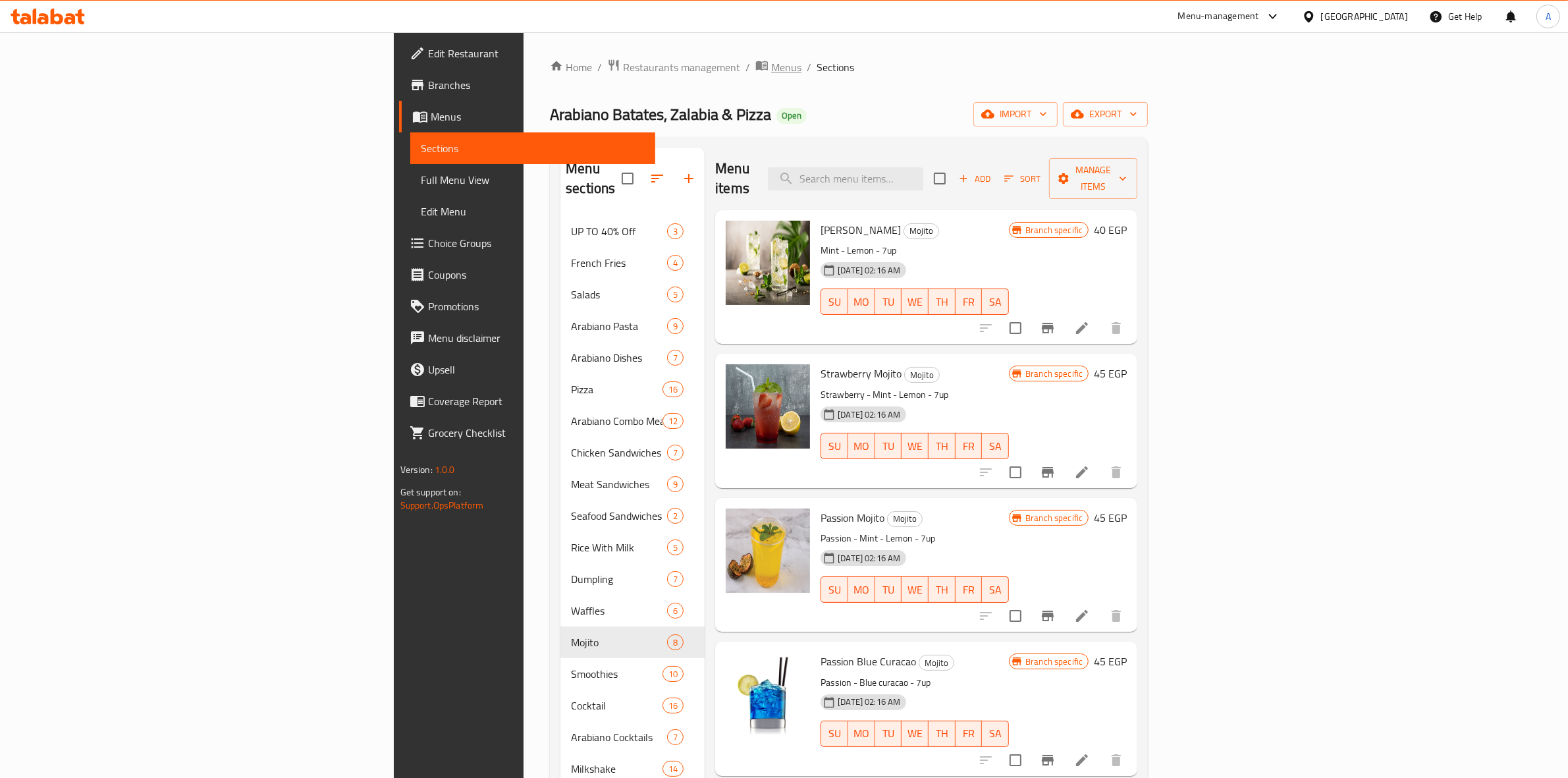
click at [771, 67] on span "Menus" at bounding box center [786, 67] width 30 height 16
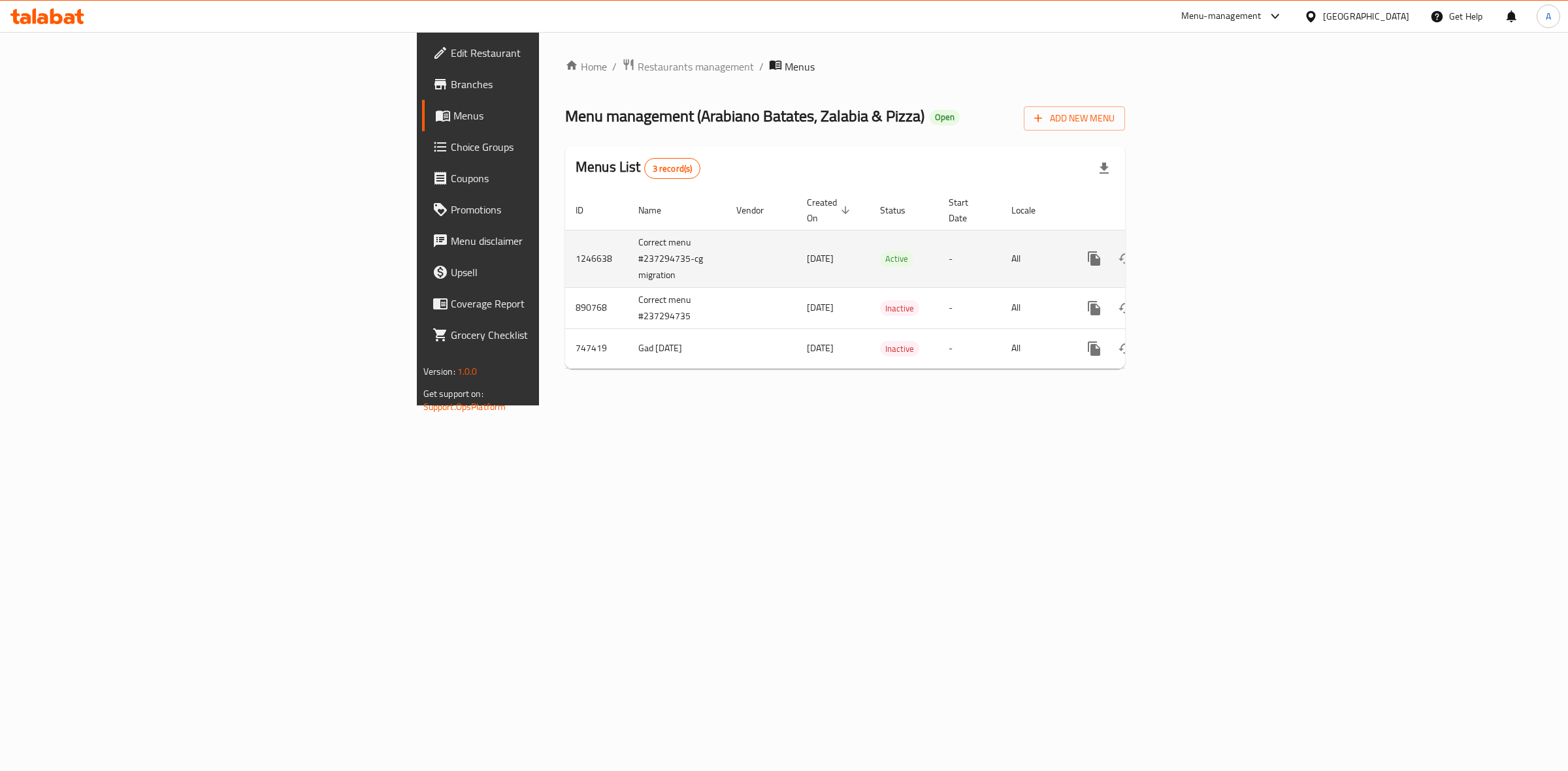
click at [565, 245] on td "1246638" at bounding box center [596, 259] width 62 height 58
copy td "1246638"
click at [638, 63] on span "Restaurants management" at bounding box center [695, 66] width 117 height 15
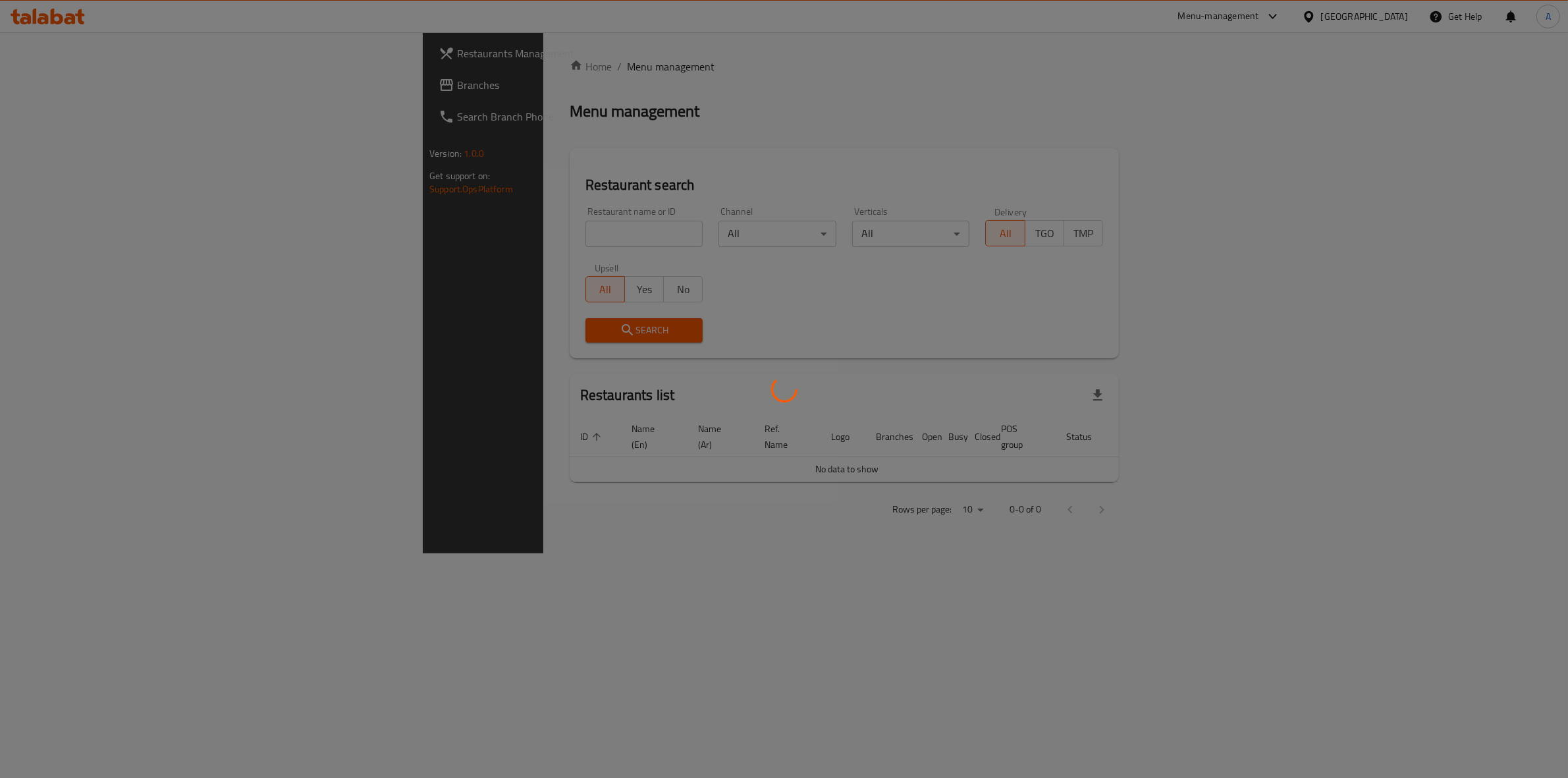
click at [393, 239] on div at bounding box center [784, 389] width 1568 height 778
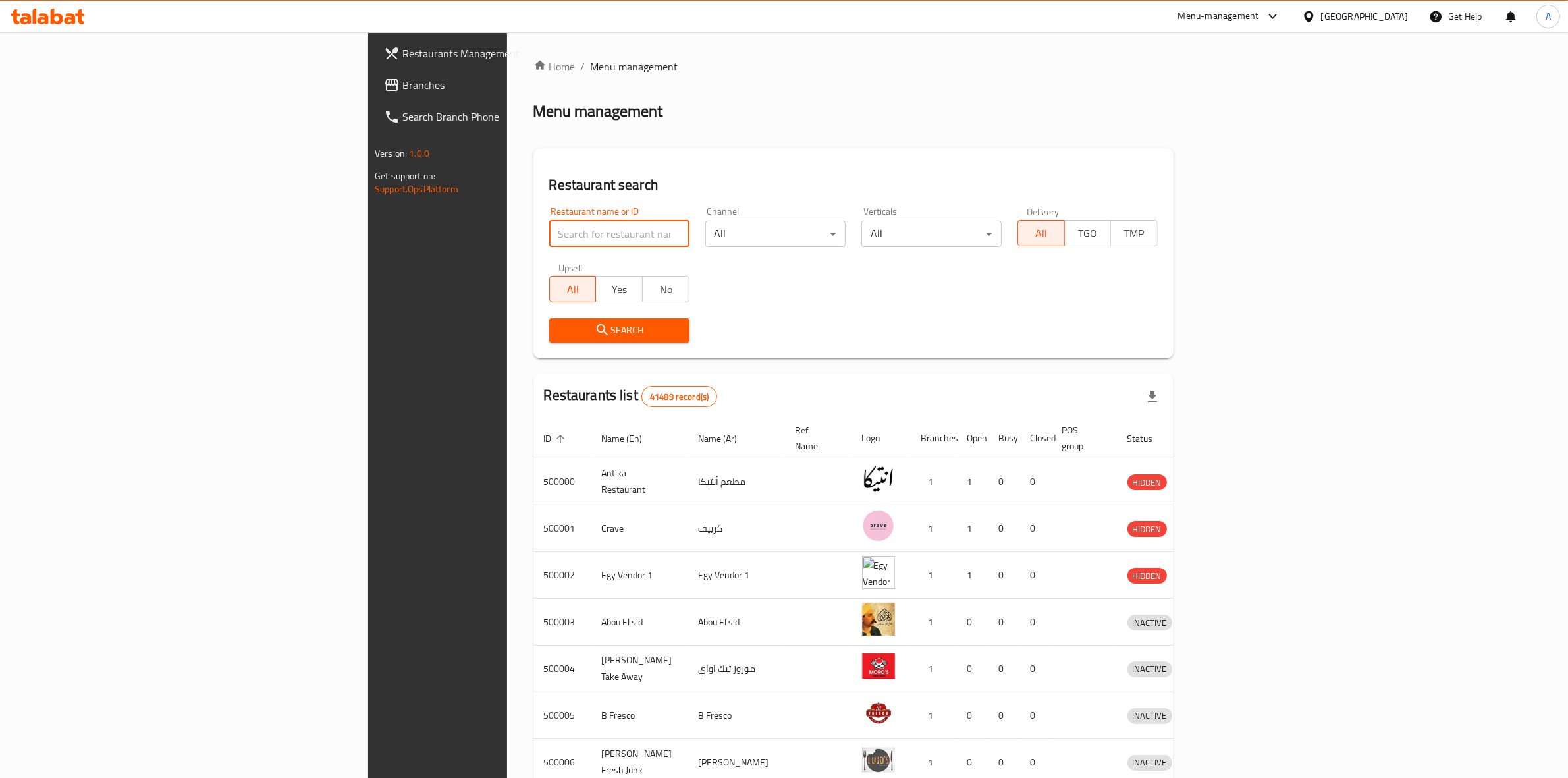
click at [550, 241] on input "search" at bounding box center [620, 233] width 140 height 26
click button "Search" at bounding box center [620, 330] width 140 height 25
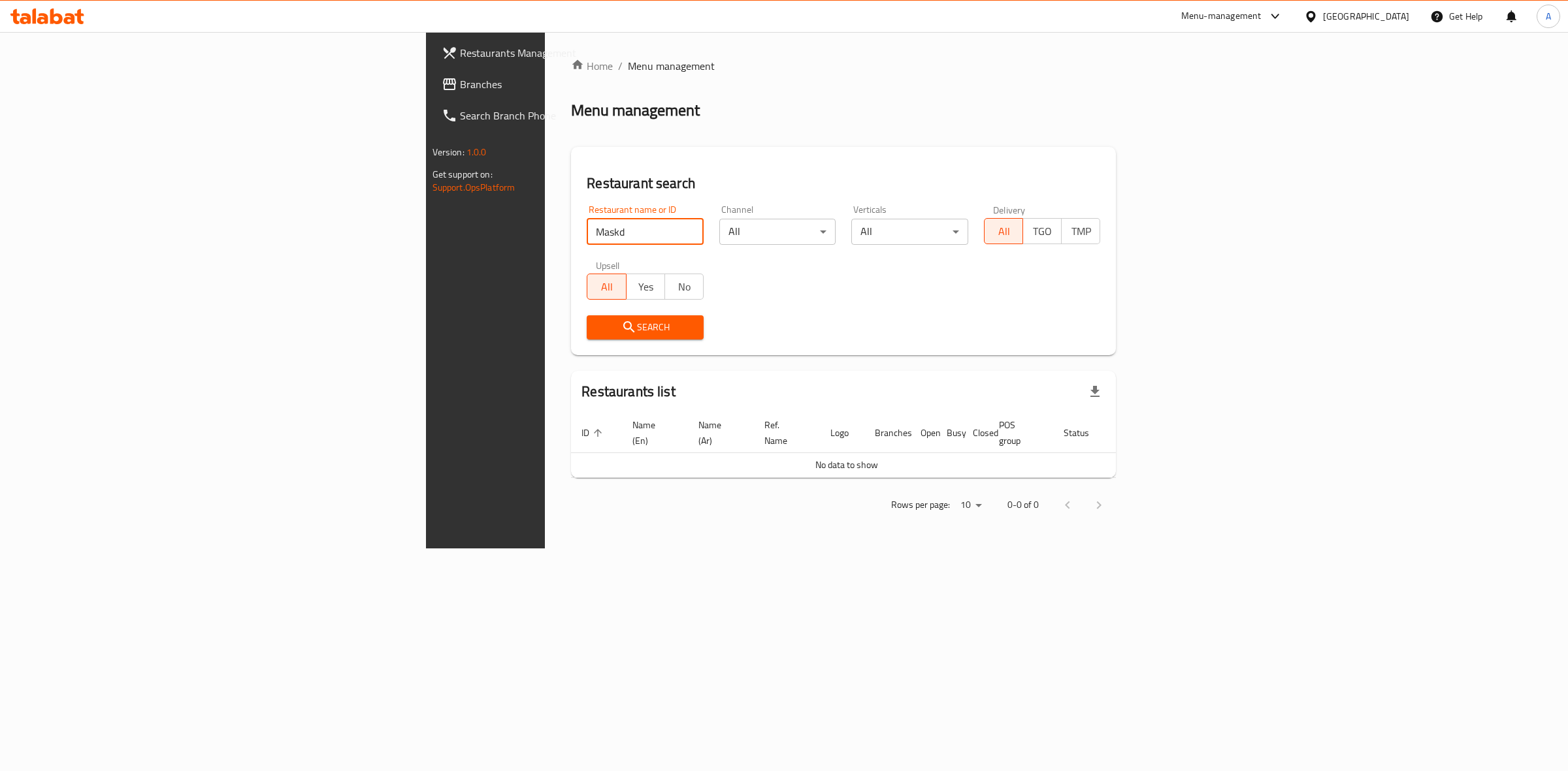
click at [587, 220] on input "Maskd" at bounding box center [645, 231] width 117 height 26
type input "Masked"
click at [587, 336] on button "Search" at bounding box center [645, 327] width 117 height 24
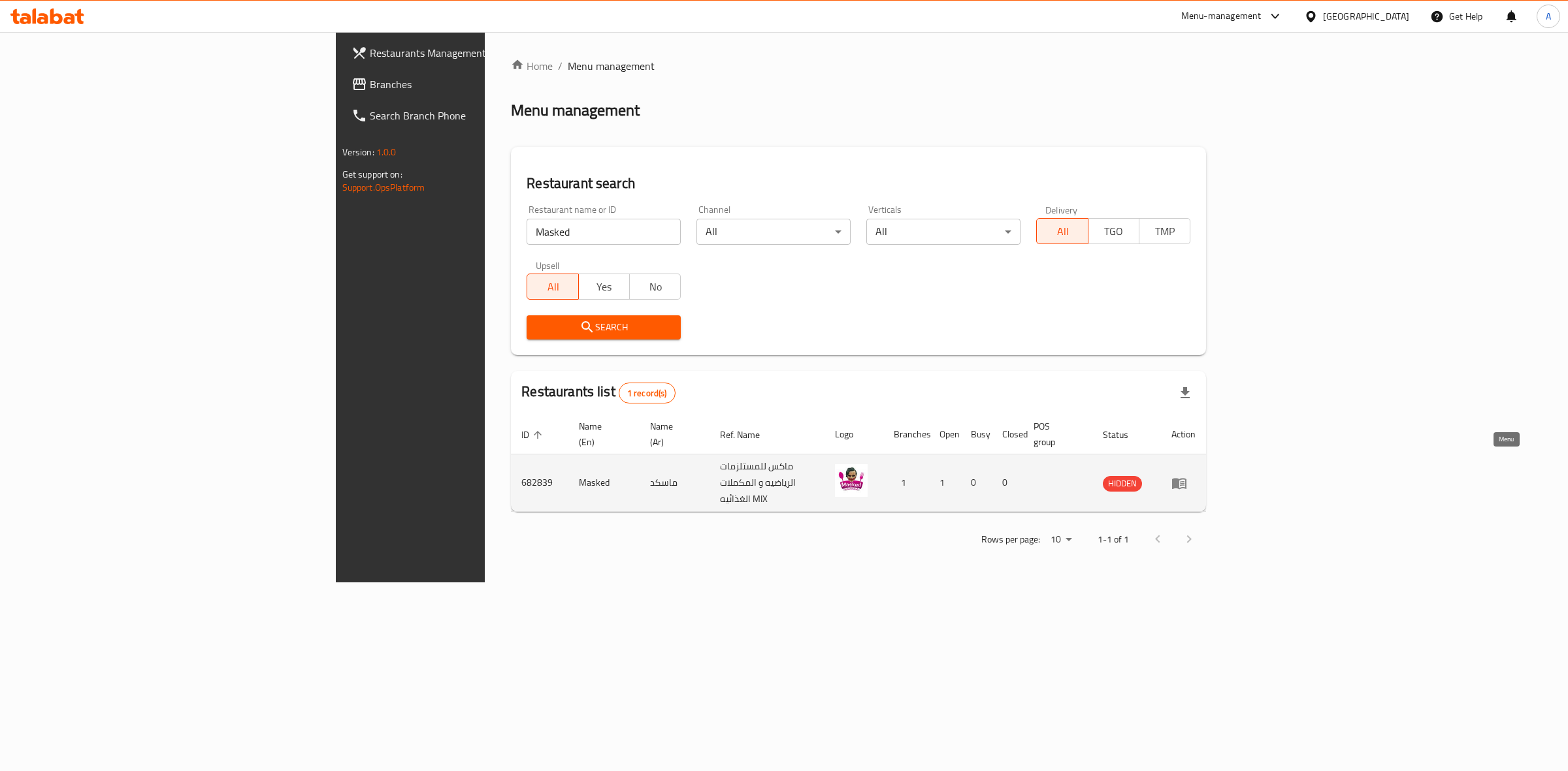
click at [1185, 482] on icon "enhanced table" at bounding box center [1182, 484] width 5 height 5
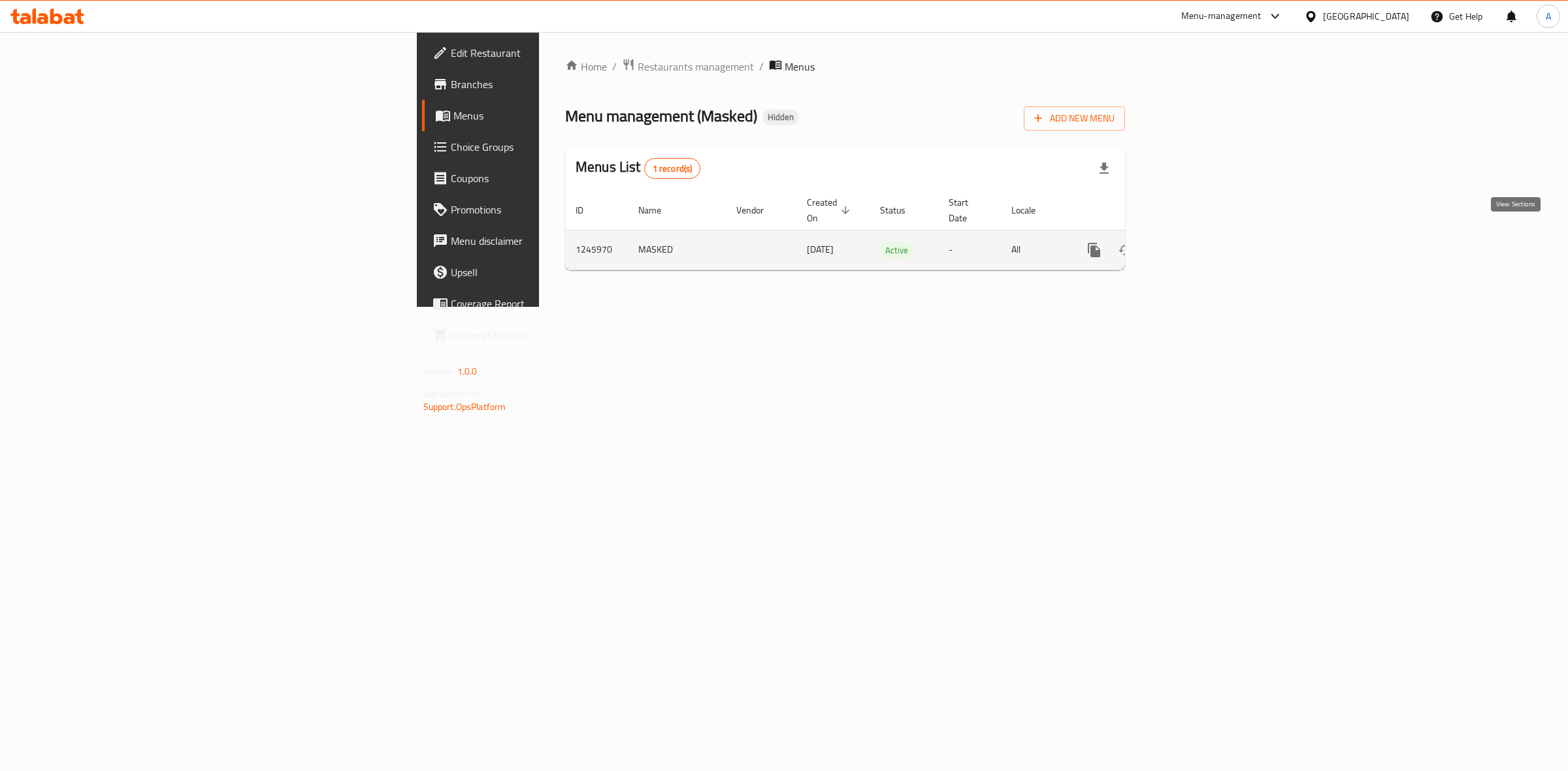
click at [1196, 244] on icon "enhanced table" at bounding box center [1188, 249] width 15 height 15
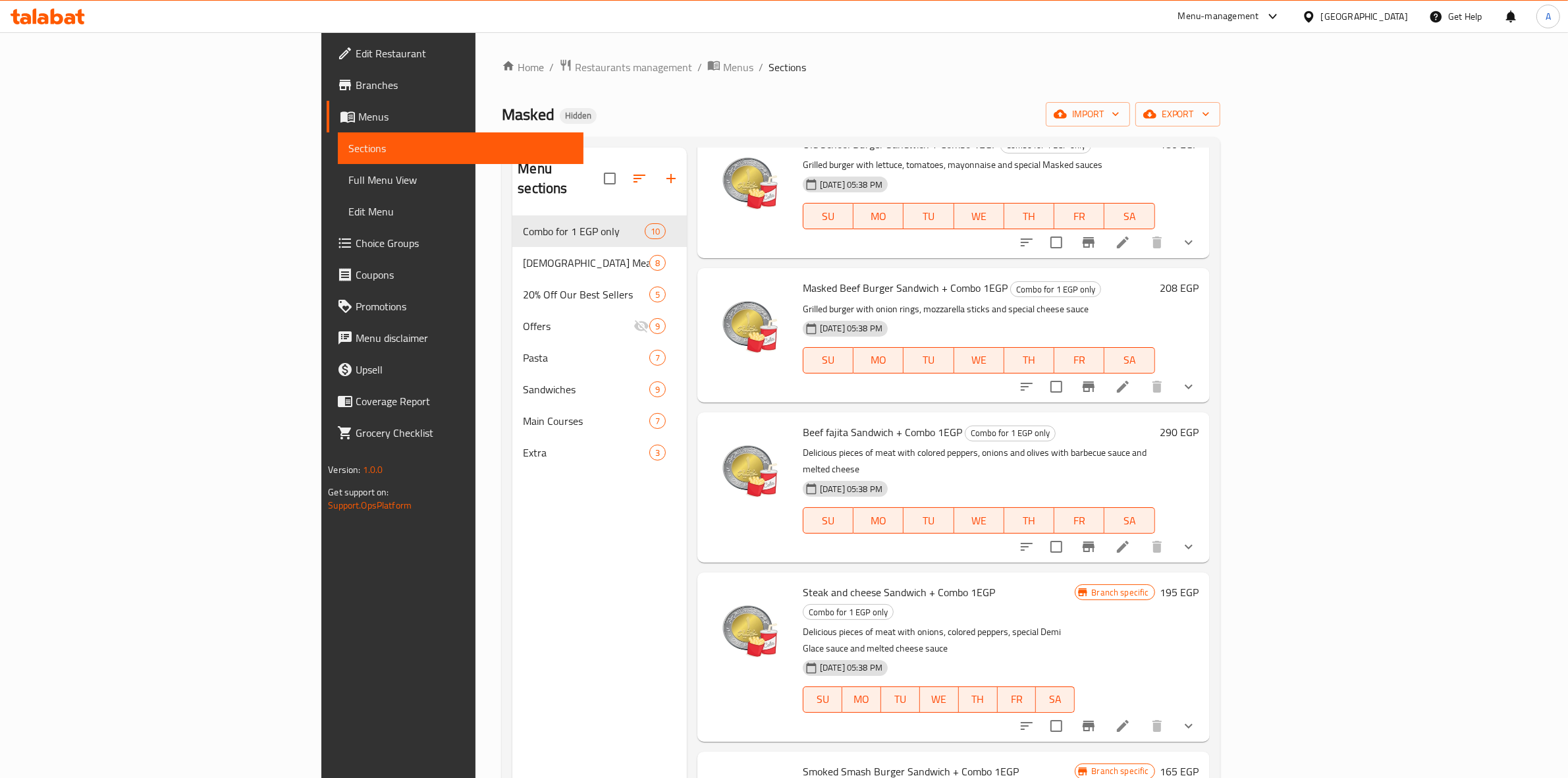
click at [356, 84] on span "Branches" at bounding box center [464, 85] width 217 height 16
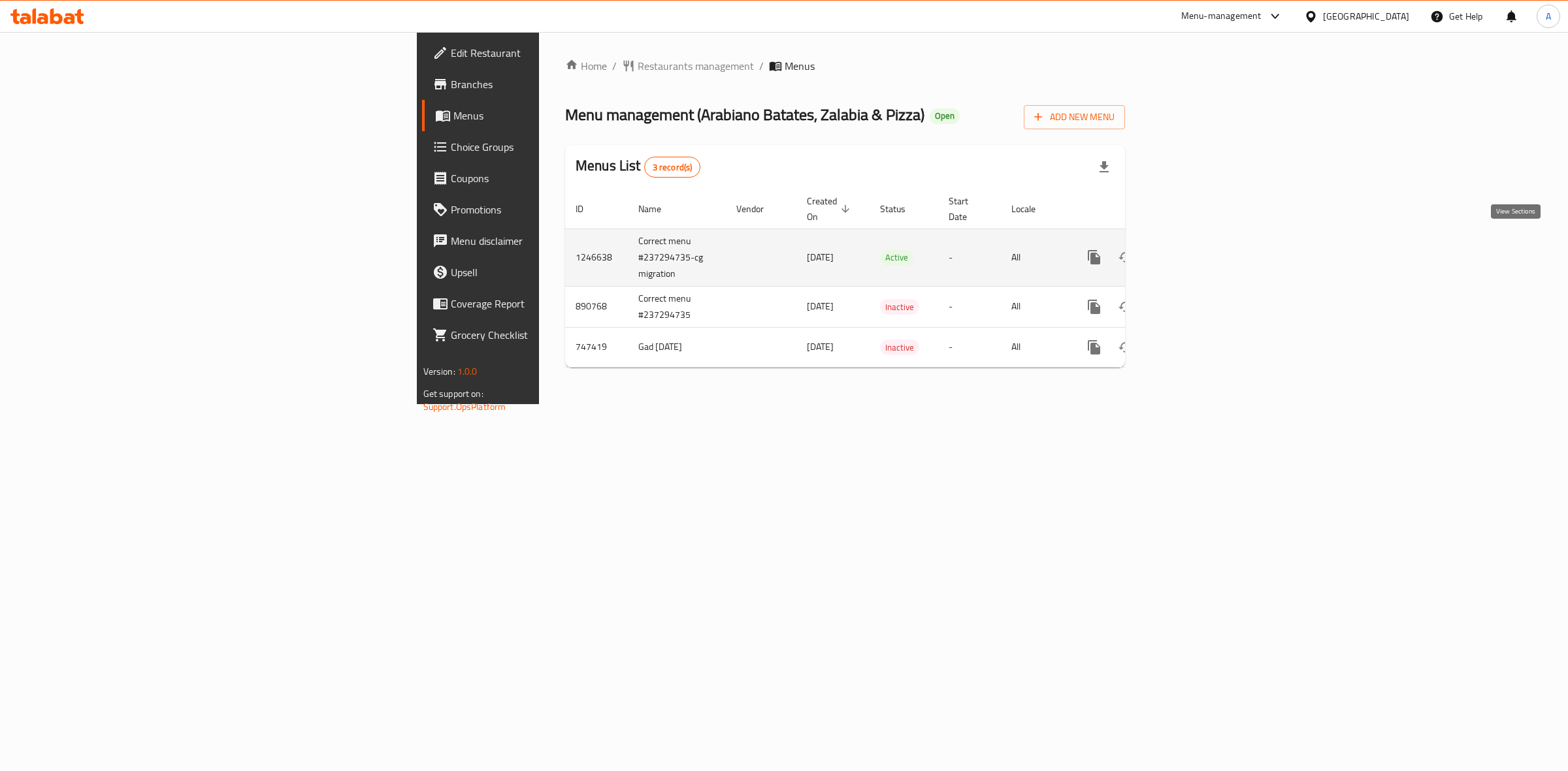
click at [1196, 249] on icon "enhanced table" at bounding box center [1188, 257] width 15 height 15
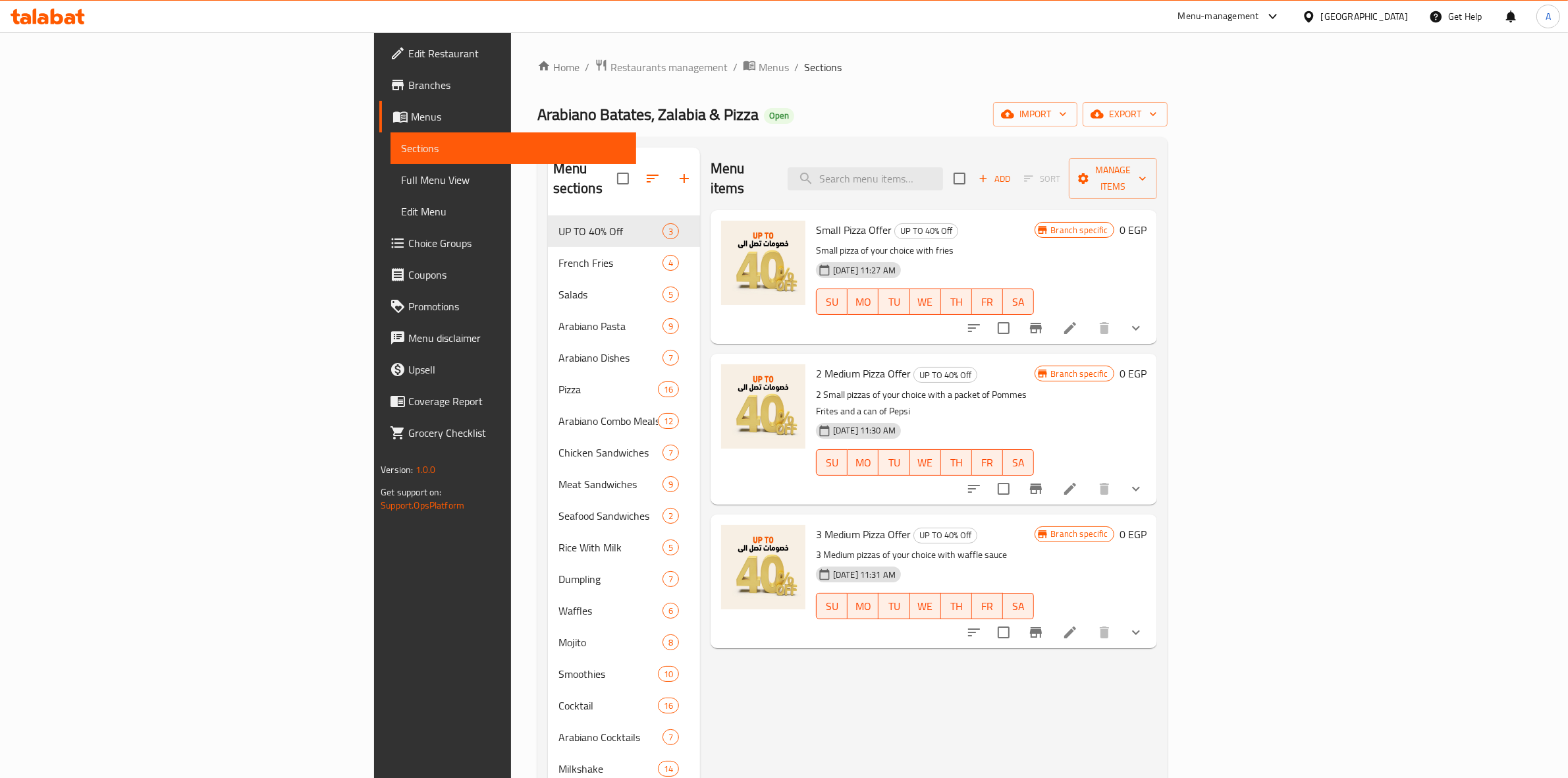
click at [1388, 15] on div "[GEOGRAPHIC_DATA]" at bounding box center [1364, 16] width 87 height 15
click at [1235, 216] on div "[GEOGRAPHIC_DATA]" at bounding box center [1264, 223] width 87 height 15
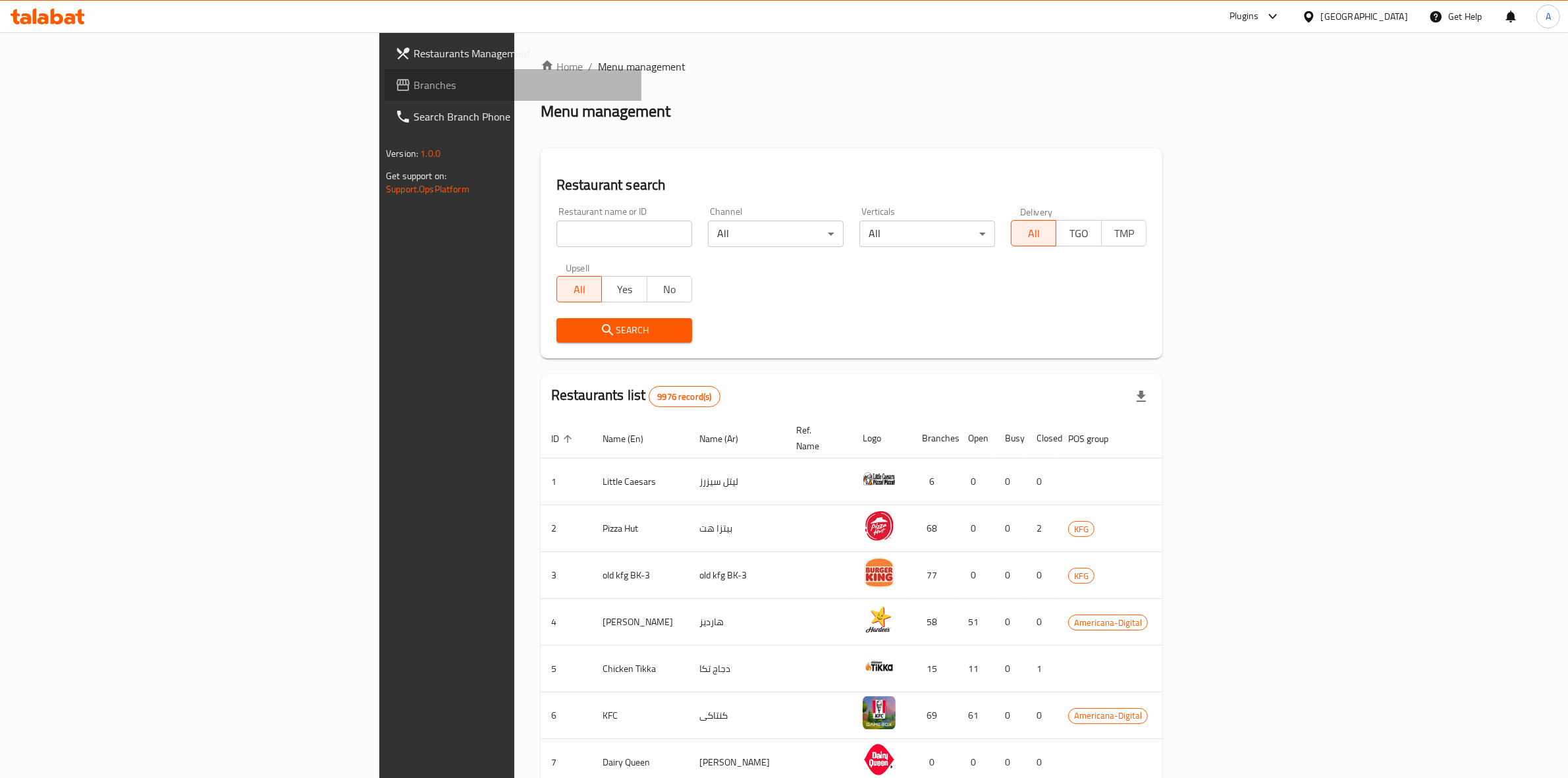
click at [414, 84] on span "Branches" at bounding box center [522, 85] width 217 height 16
